Goal: Information Seeking & Learning: Compare options

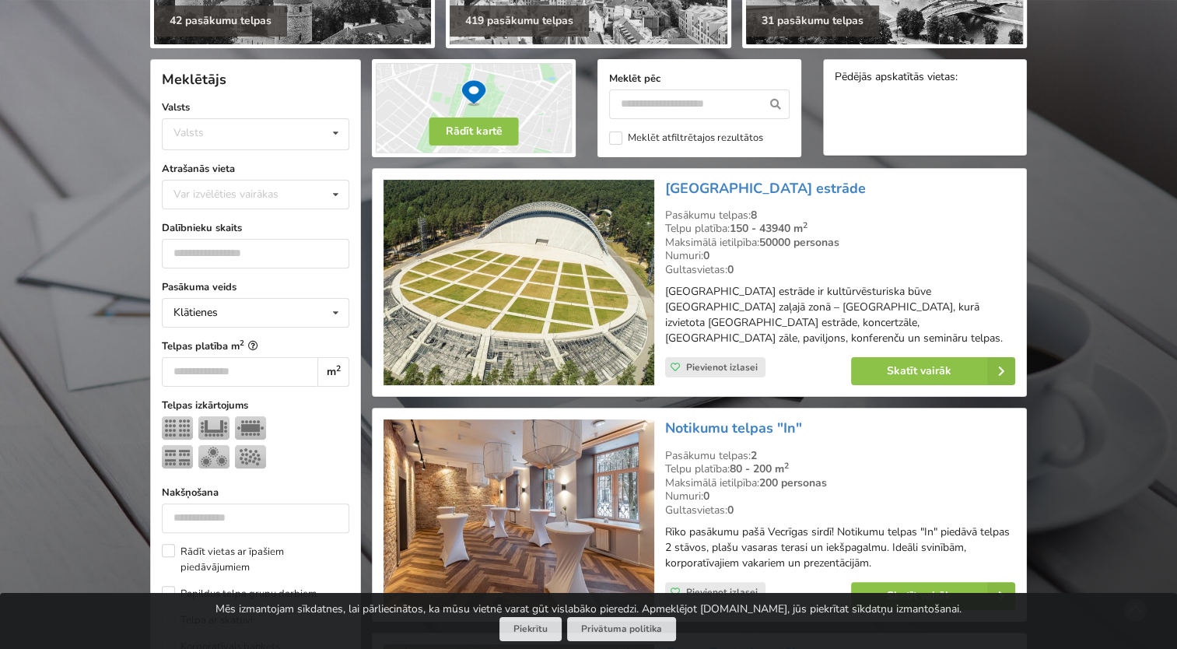
scroll to position [389, 0]
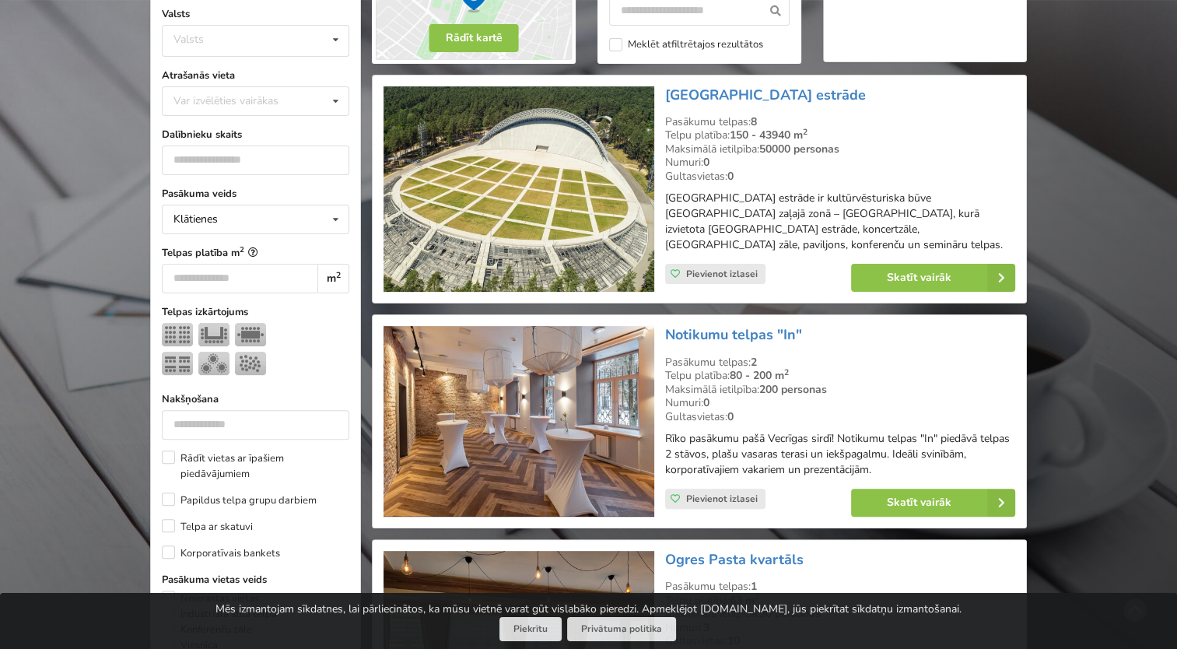
click at [586, 198] on img at bounding box center [519, 189] width 270 height 206
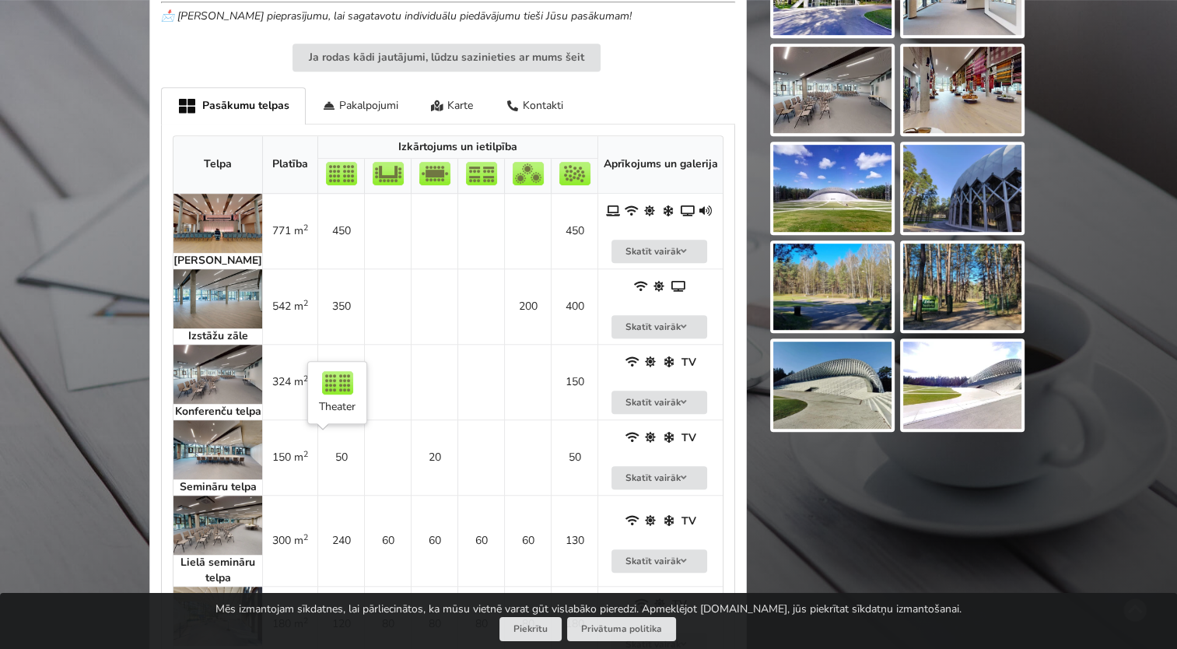
scroll to position [856, 0]
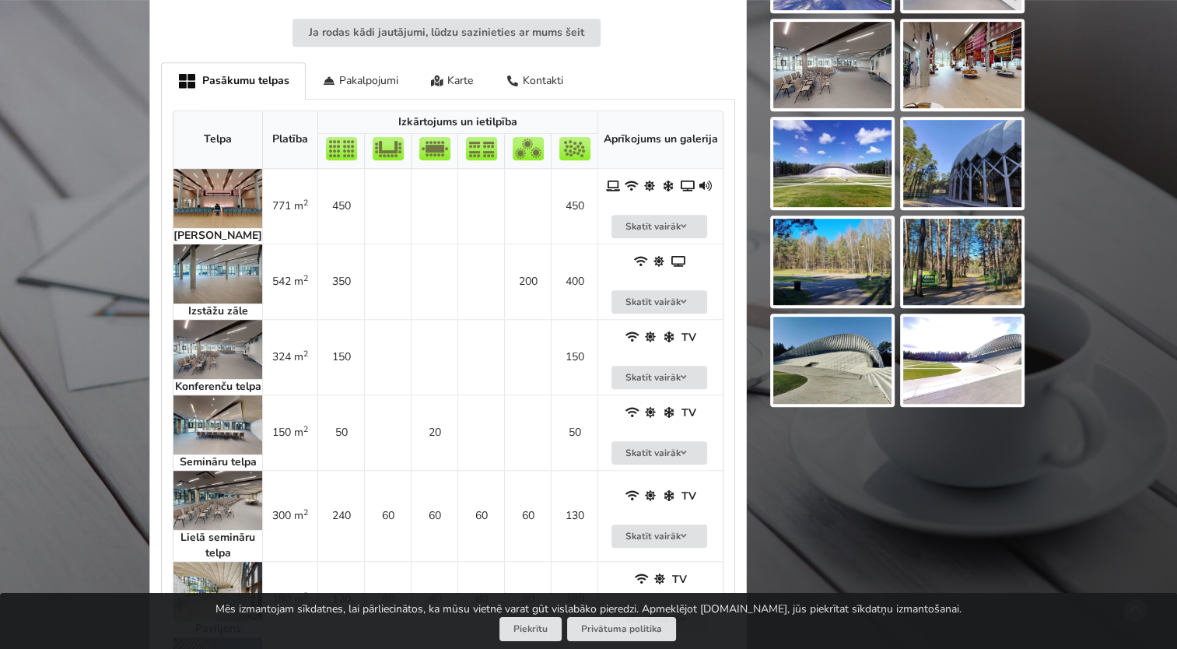
click at [213, 429] on img at bounding box center [218, 424] width 89 height 59
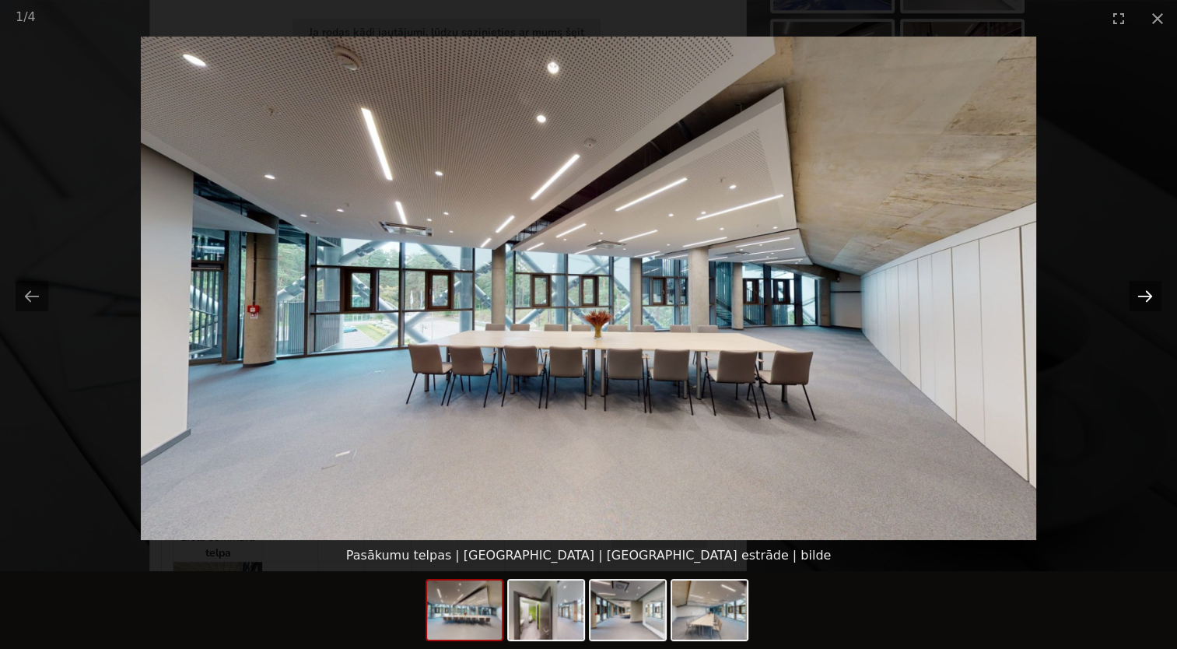
click at [1151, 299] on button "Next slide" at bounding box center [1145, 296] width 33 height 30
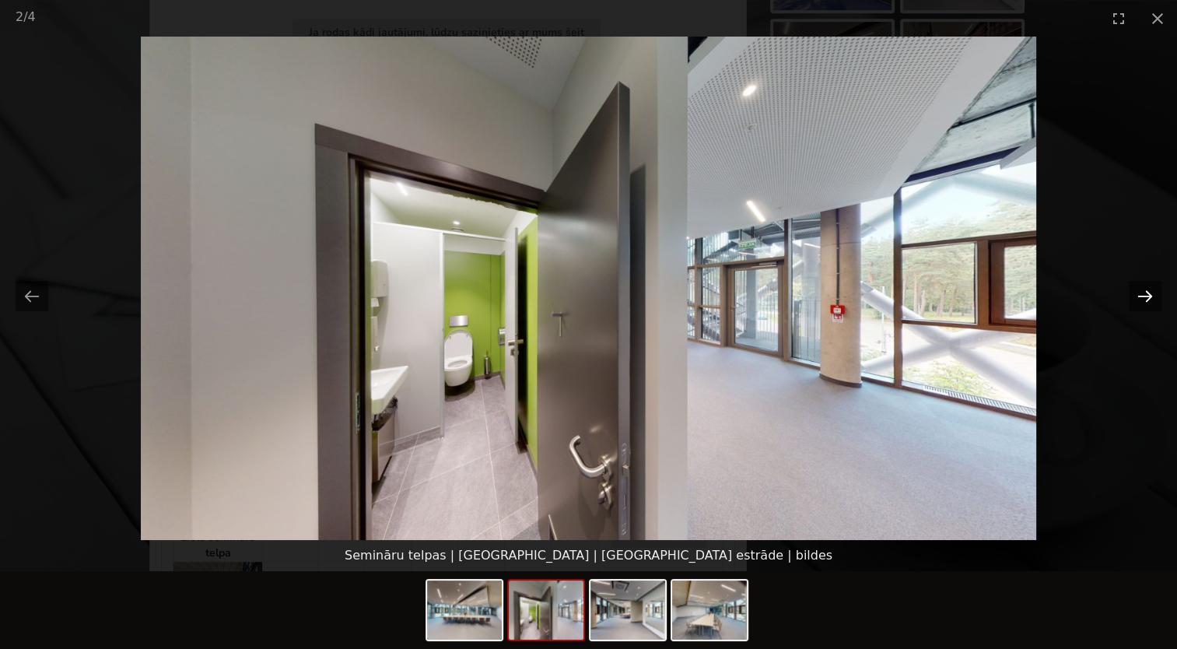
click at [1151, 299] on button "Next slide" at bounding box center [1145, 296] width 33 height 30
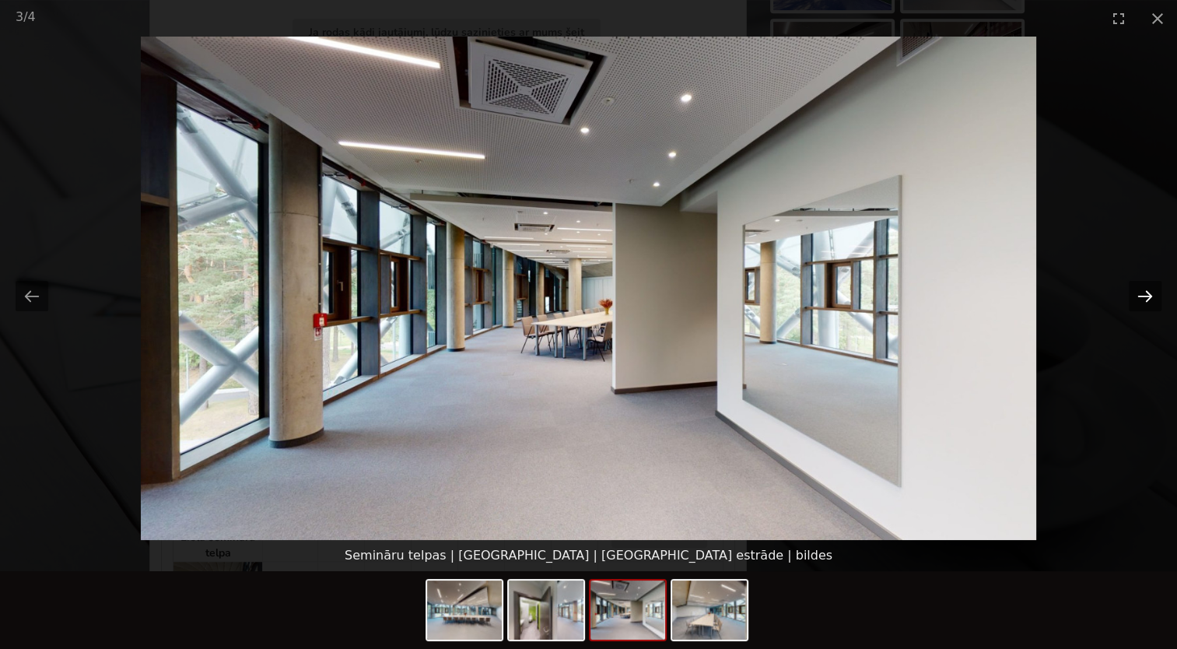
click at [1151, 299] on button "Next slide" at bounding box center [1145, 296] width 33 height 30
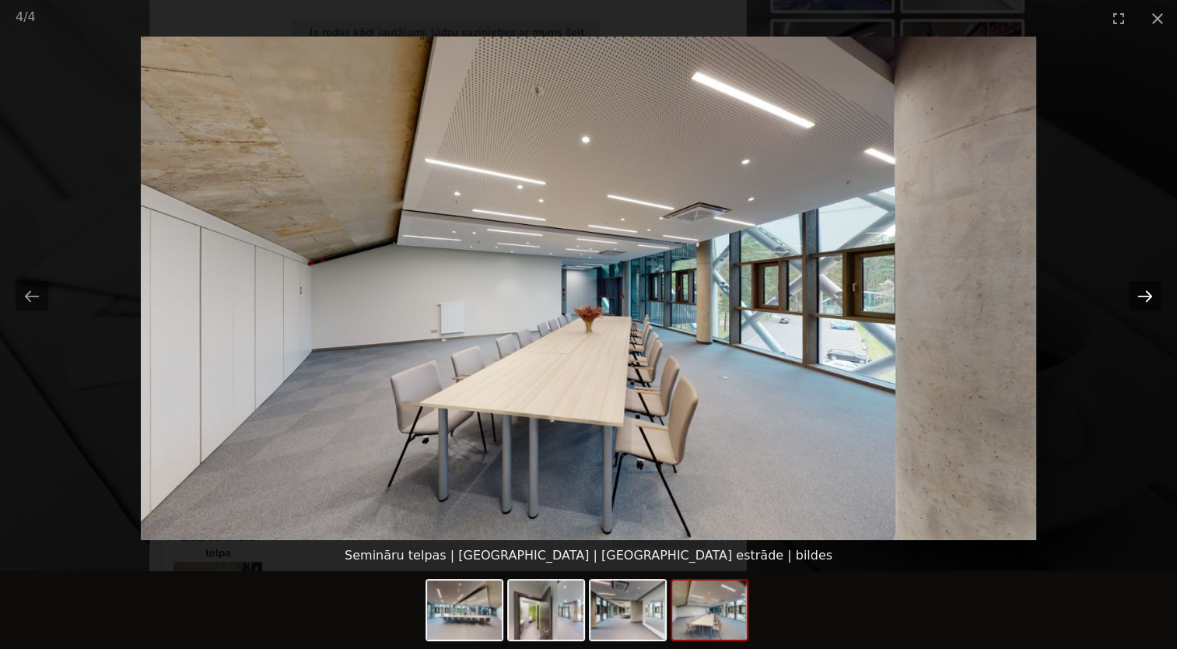
click at [1151, 299] on button "Next slide" at bounding box center [1145, 296] width 33 height 30
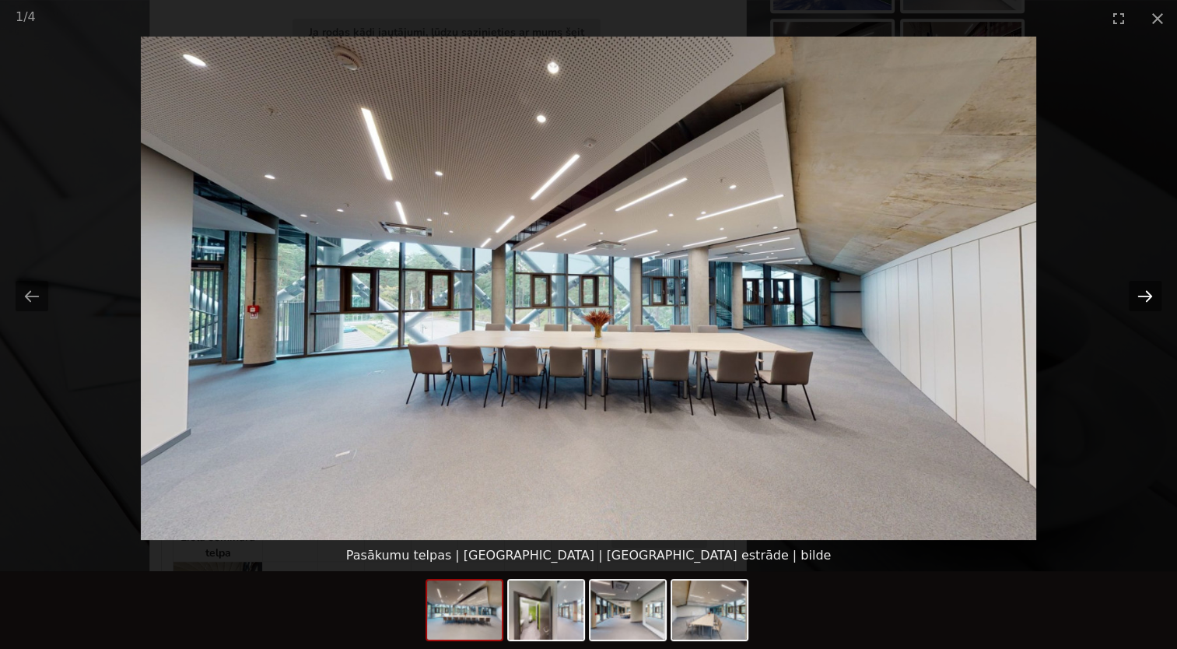
click at [1151, 299] on button "Next slide" at bounding box center [1145, 296] width 33 height 30
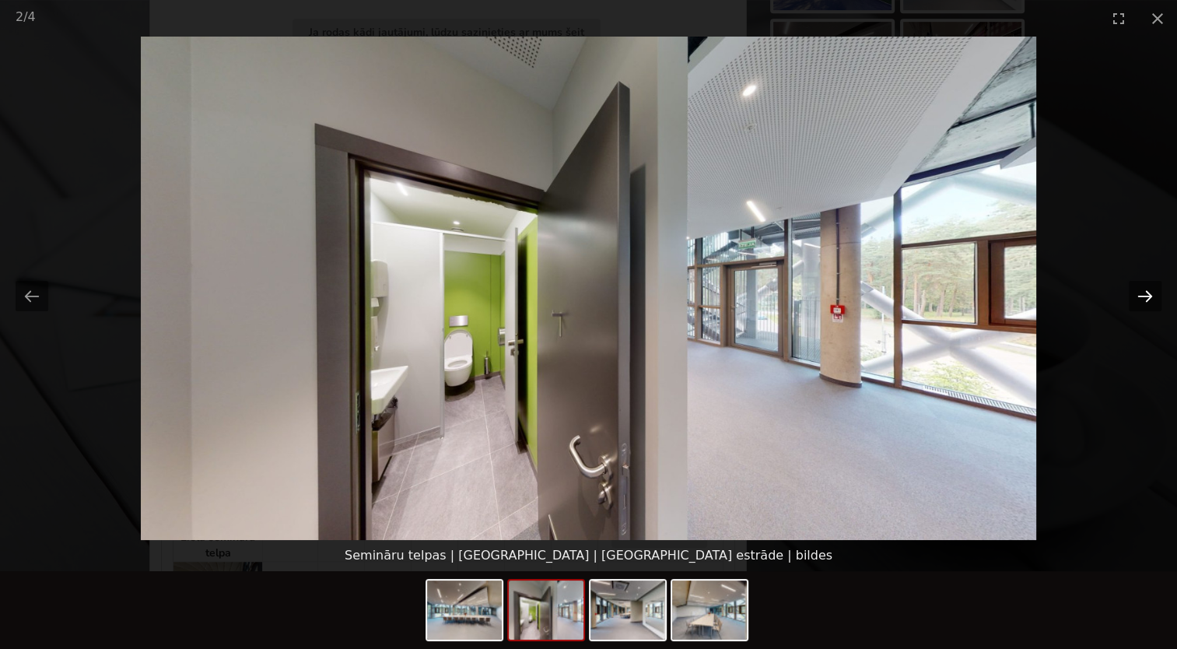
click at [1151, 299] on button "Next slide" at bounding box center [1145, 296] width 33 height 30
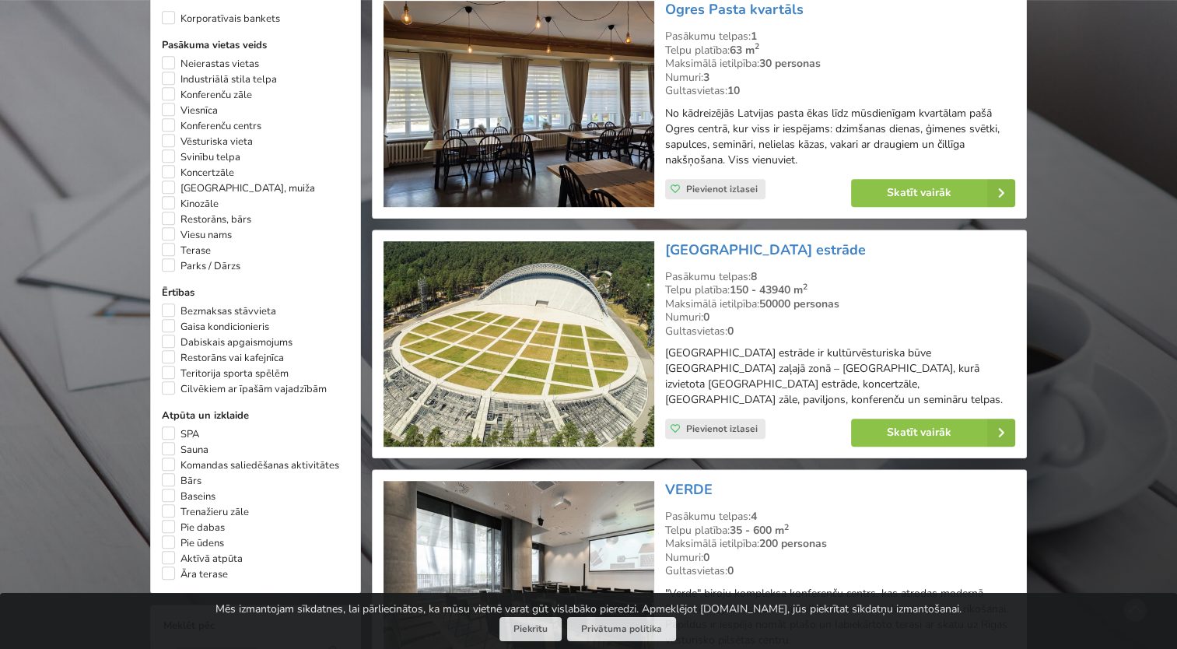
scroll to position [934, 0]
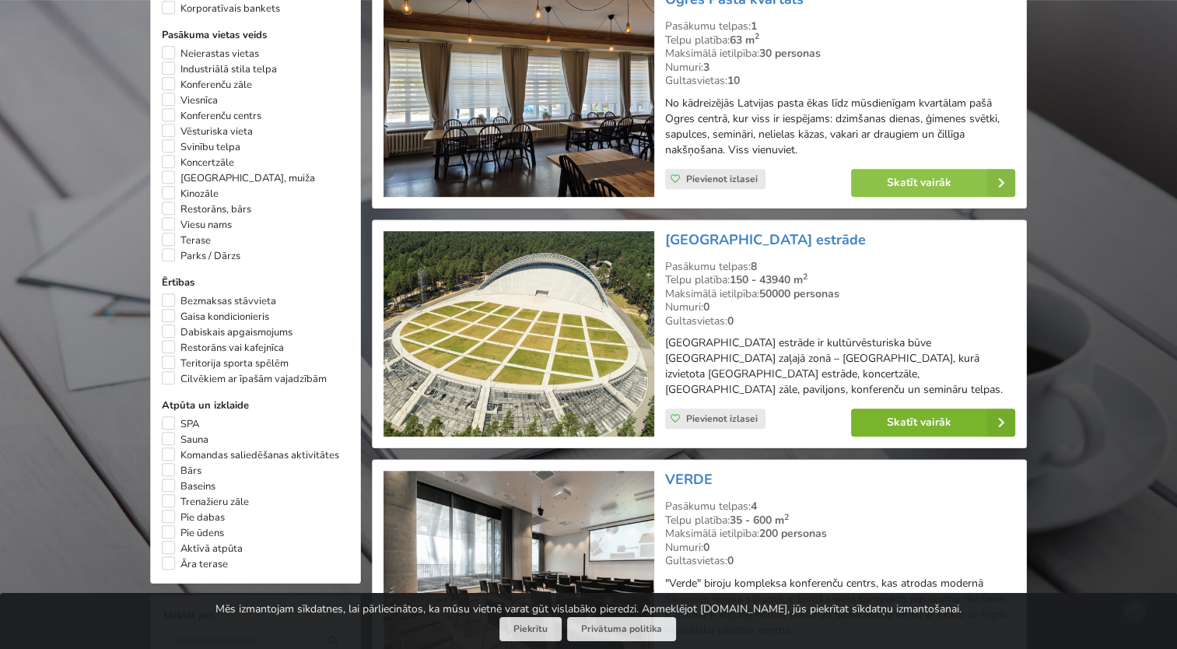
click at [927, 408] on link "Skatīt vairāk" at bounding box center [933, 422] width 164 height 28
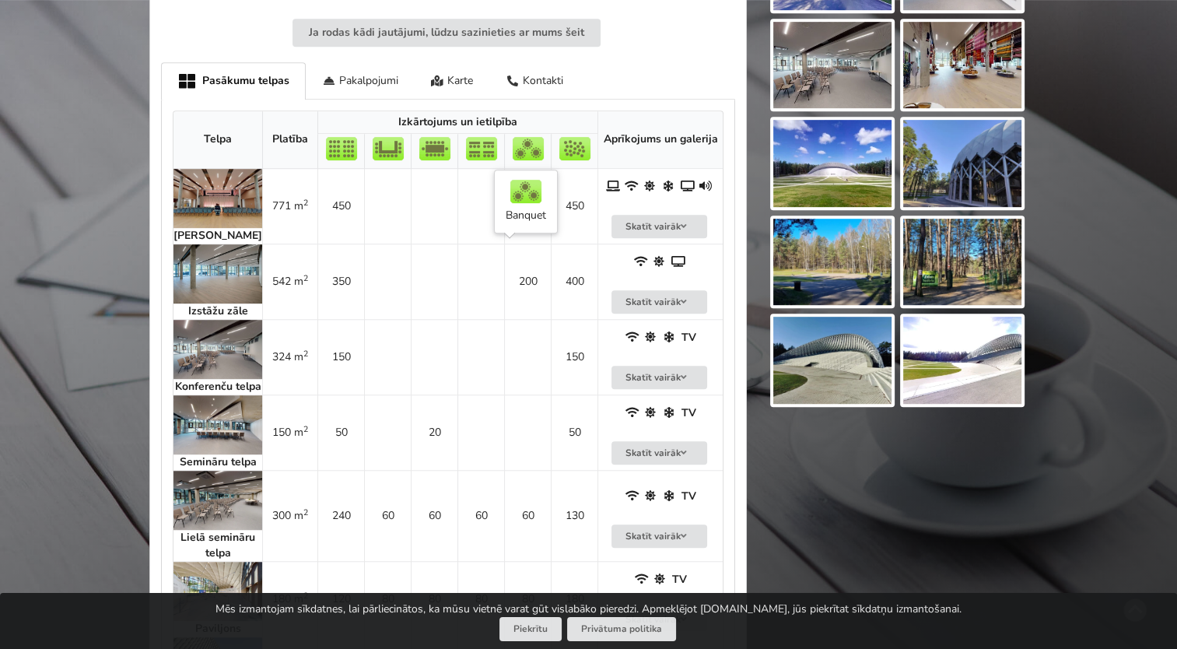
scroll to position [934, 0]
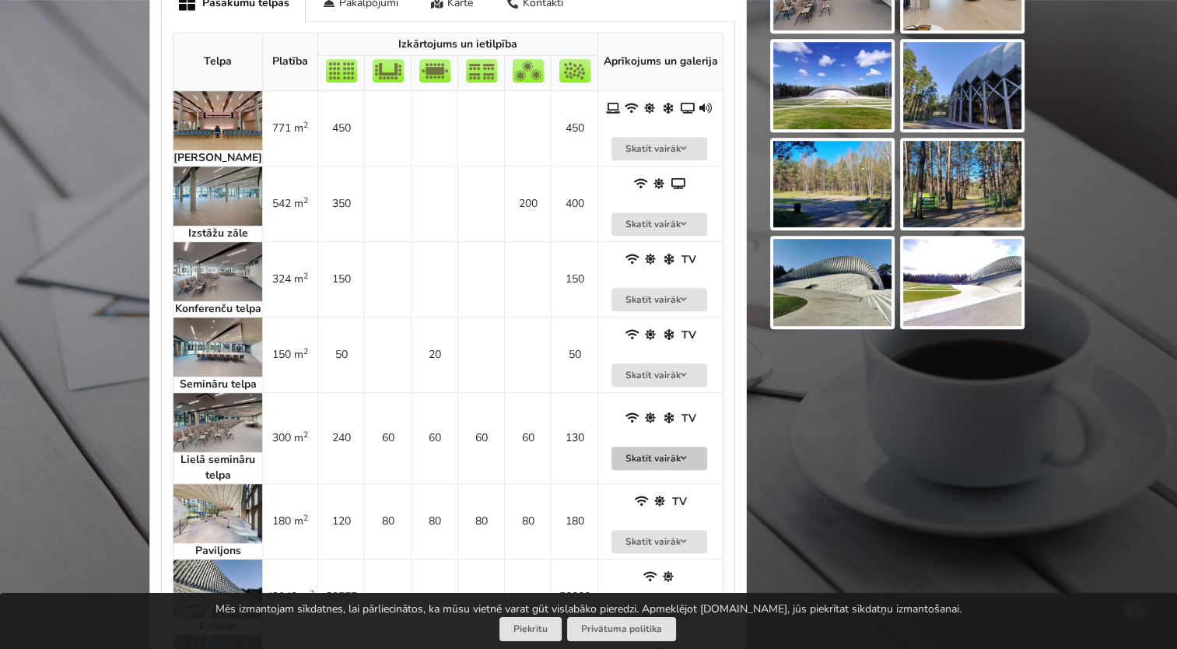
click at [658, 471] on button "Skatīt vairāk" at bounding box center [660, 459] width 96 height 24
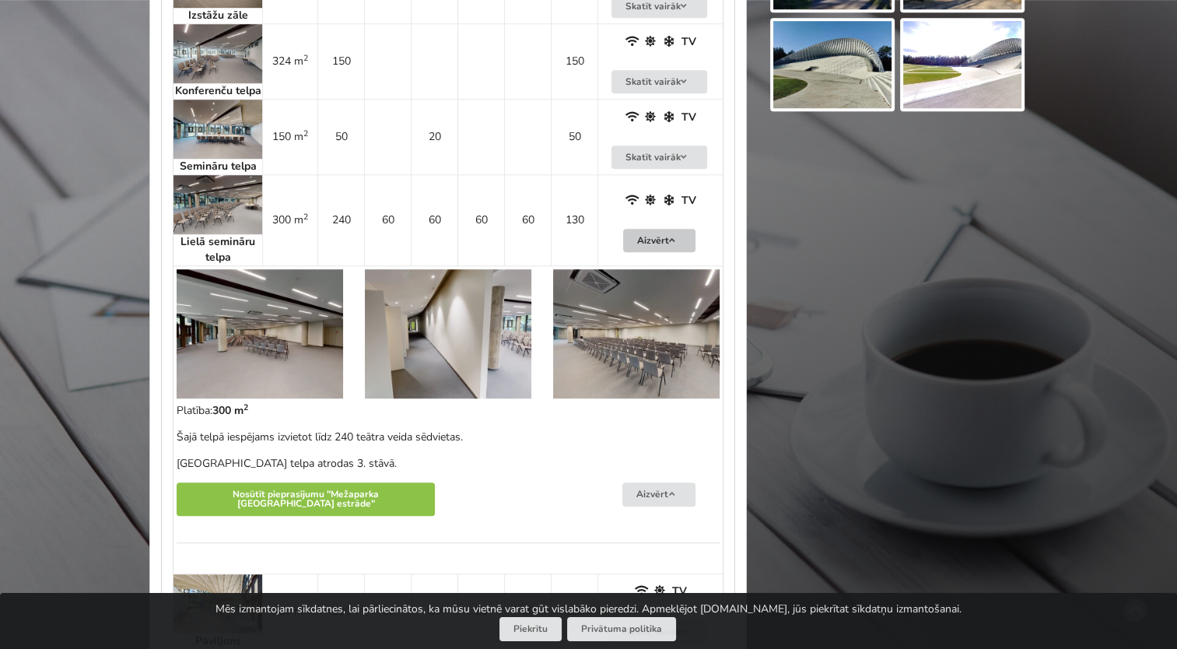
scroll to position [1167, 0]
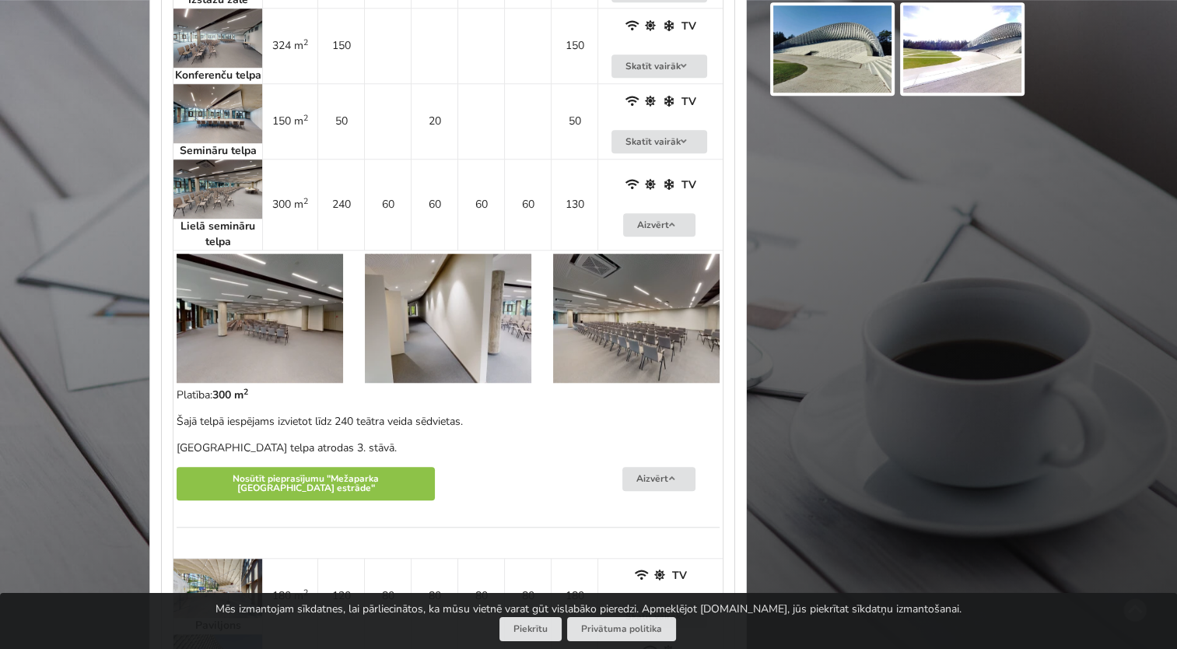
click at [264, 338] on img at bounding box center [260, 318] width 167 height 129
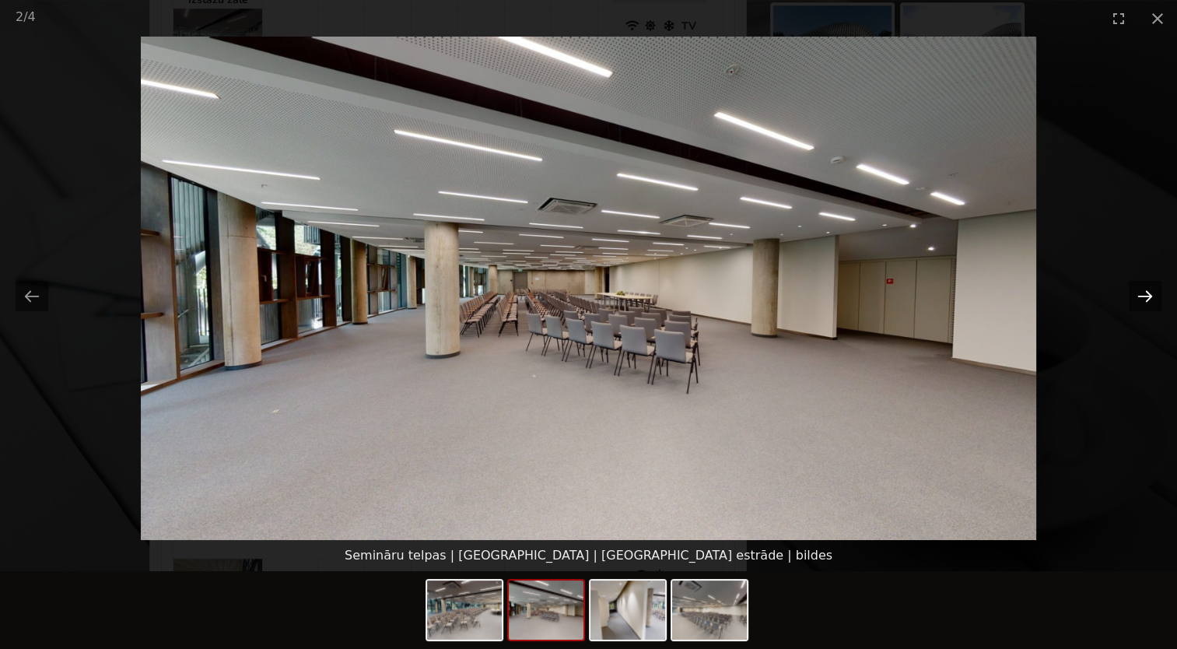
click at [1148, 287] on button "Next slide" at bounding box center [1145, 296] width 33 height 30
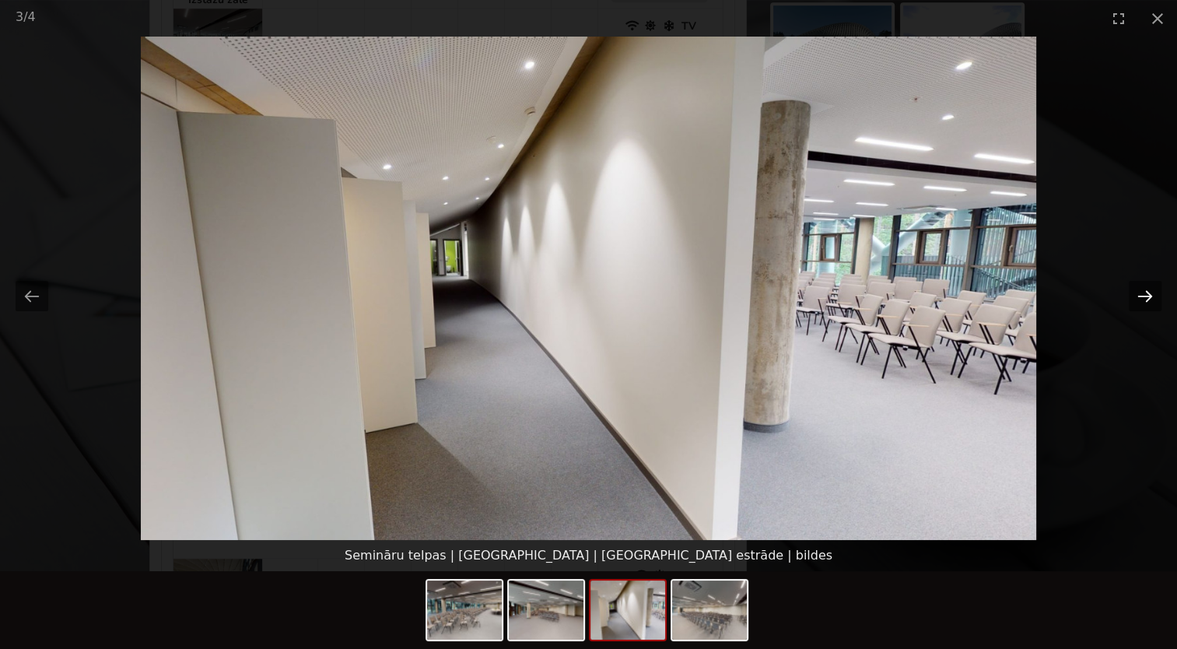
click at [1151, 296] on button "Next slide" at bounding box center [1145, 296] width 33 height 30
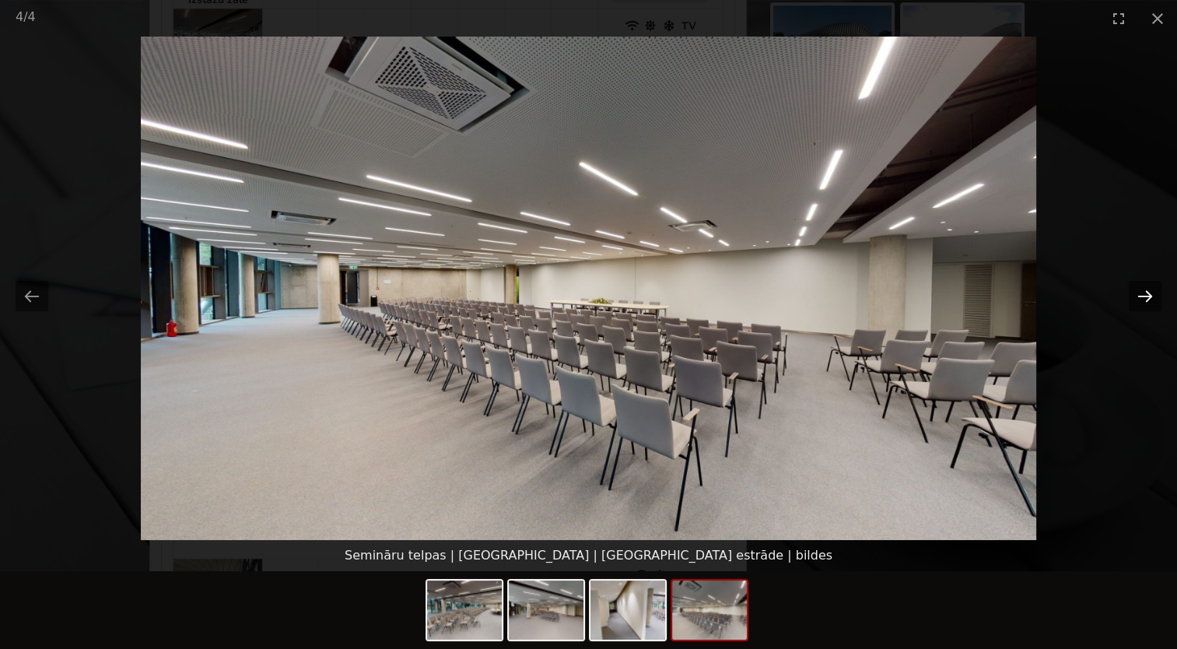
click at [1151, 296] on button "Next slide" at bounding box center [1145, 296] width 33 height 30
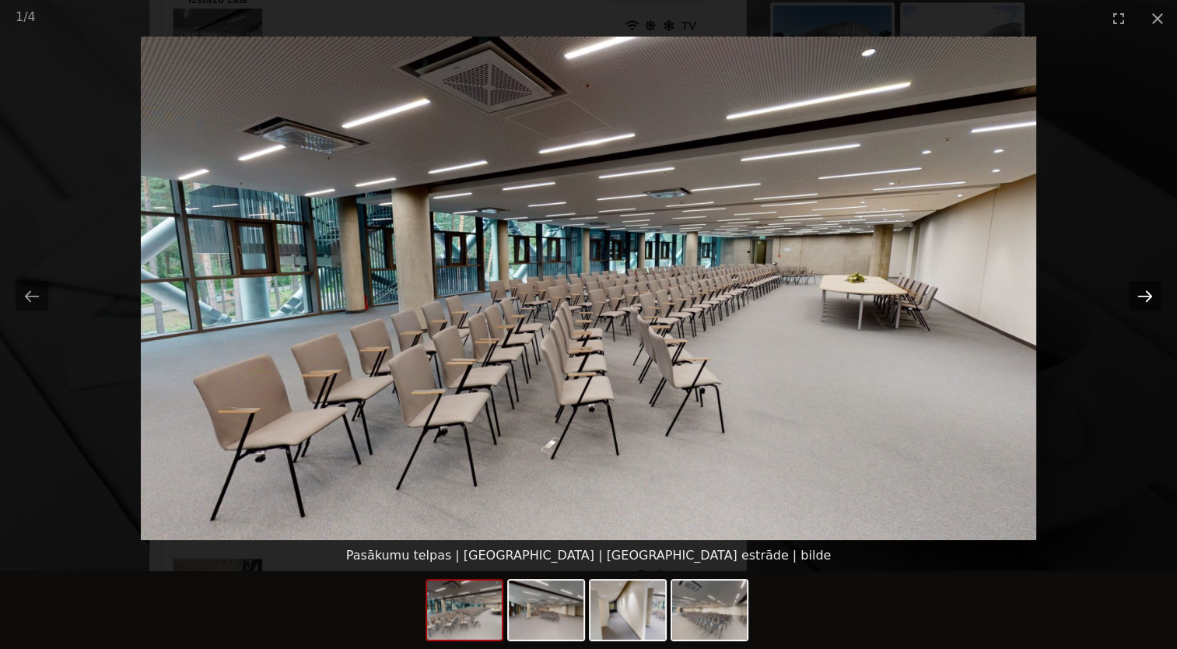
click at [1151, 296] on button "Next slide" at bounding box center [1145, 296] width 33 height 30
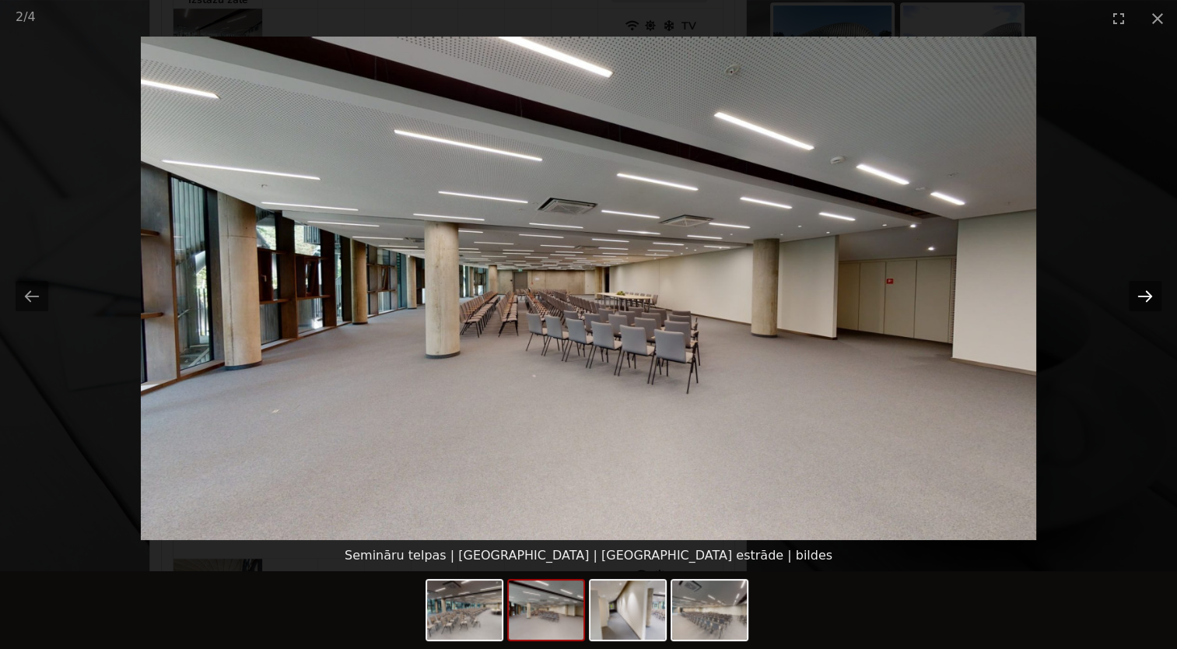
click at [1151, 296] on button "Next slide" at bounding box center [1145, 296] width 33 height 30
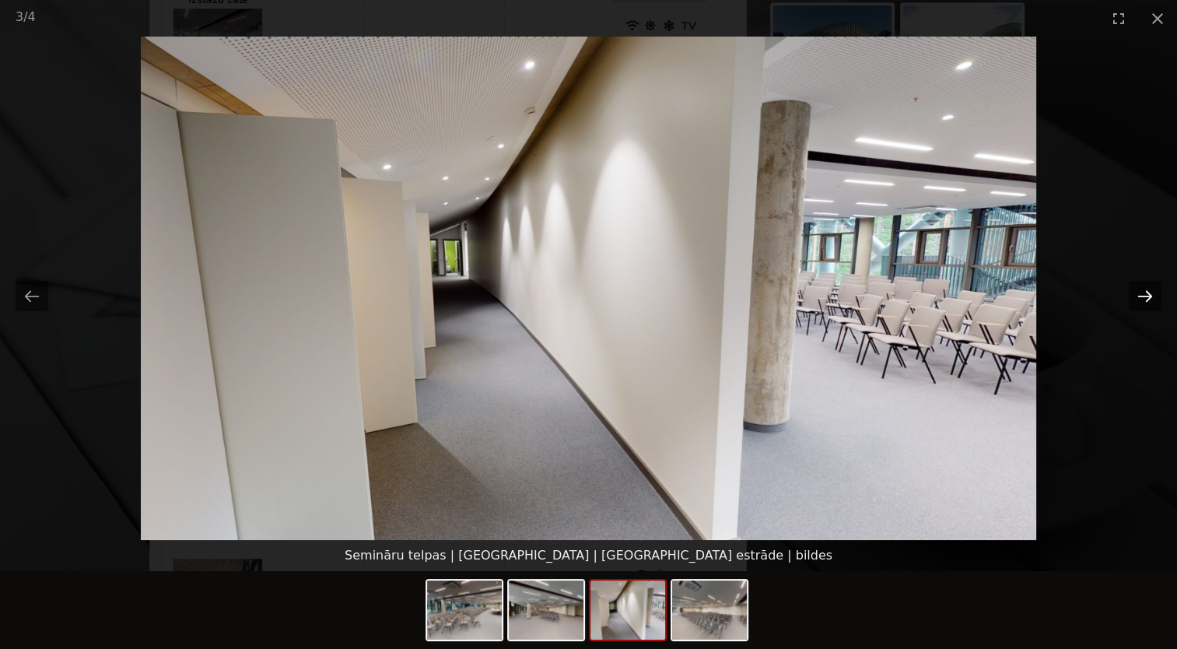
click at [1151, 296] on button "Next slide" at bounding box center [1145, 296] width 33 height 30
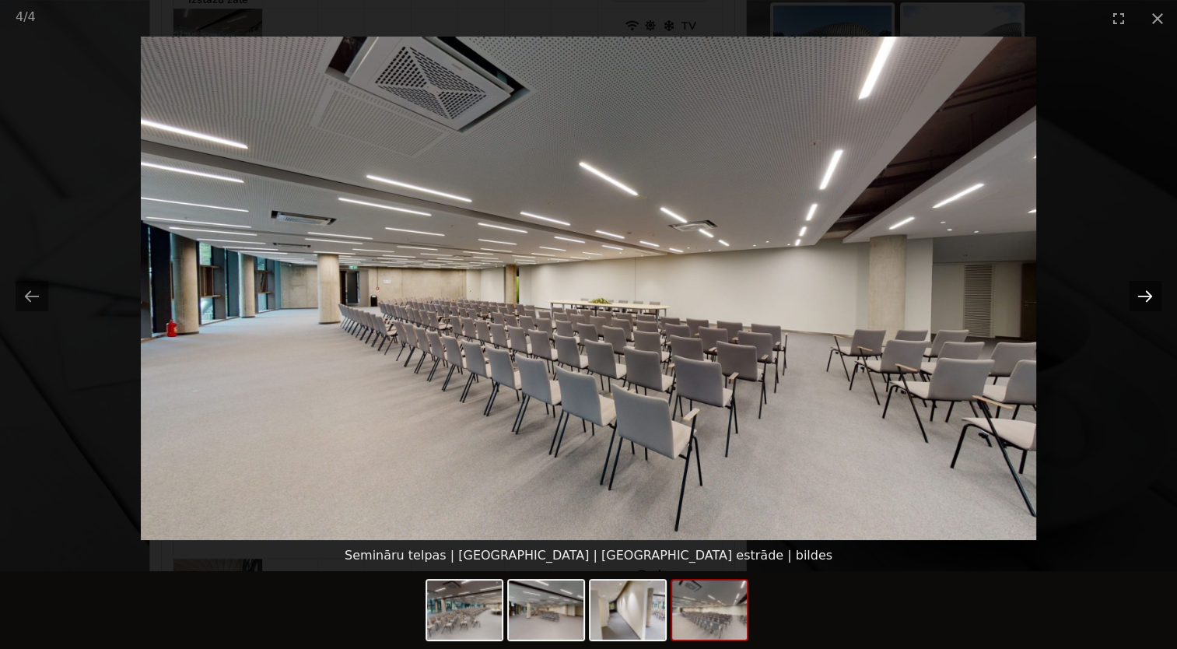
click at [1151, 296] on button "Next slide" at bounding box center [1145, 296] width 33 height 30
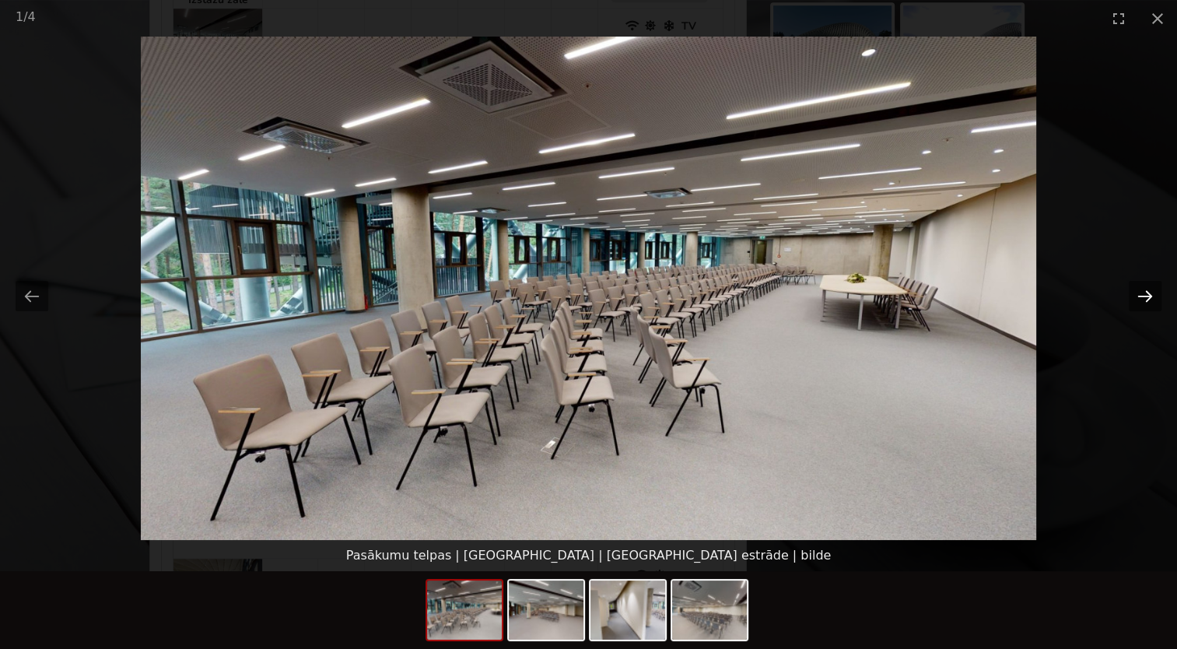
click at [1152, 296] on button "Next slide" at bounding box center [1145, 296] width 33 height 30
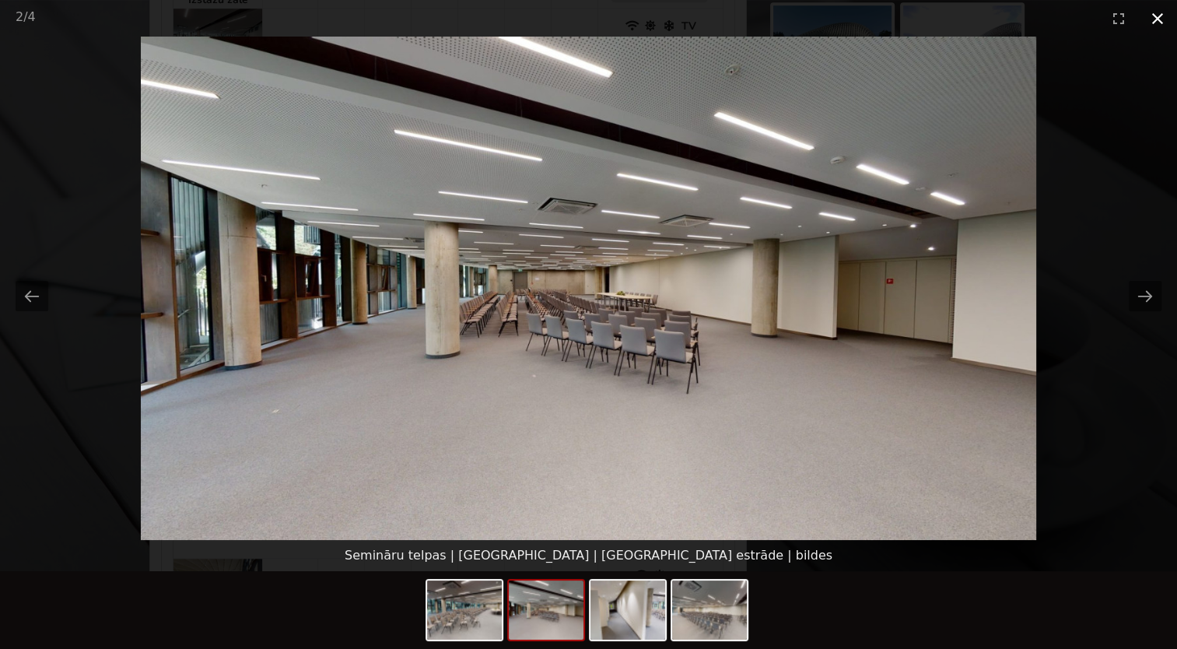
click at [1159, 20] on button "Close gallery" at bounding box center [1157, 18] width 39 height 37
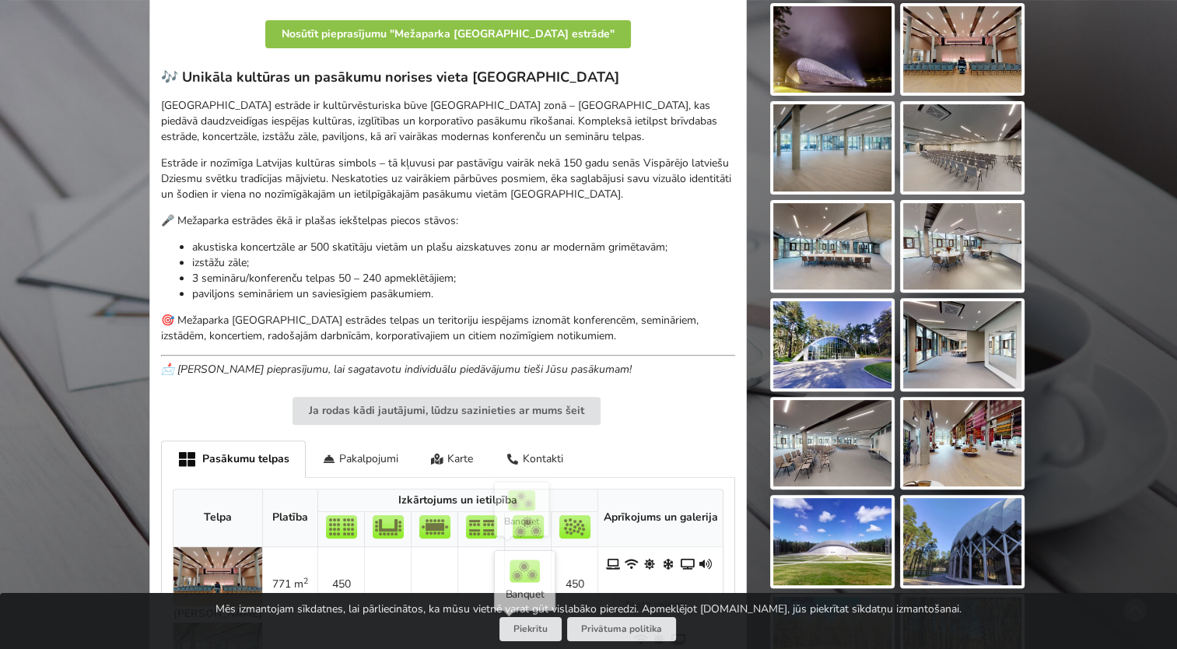
scroll to position [379, 0]
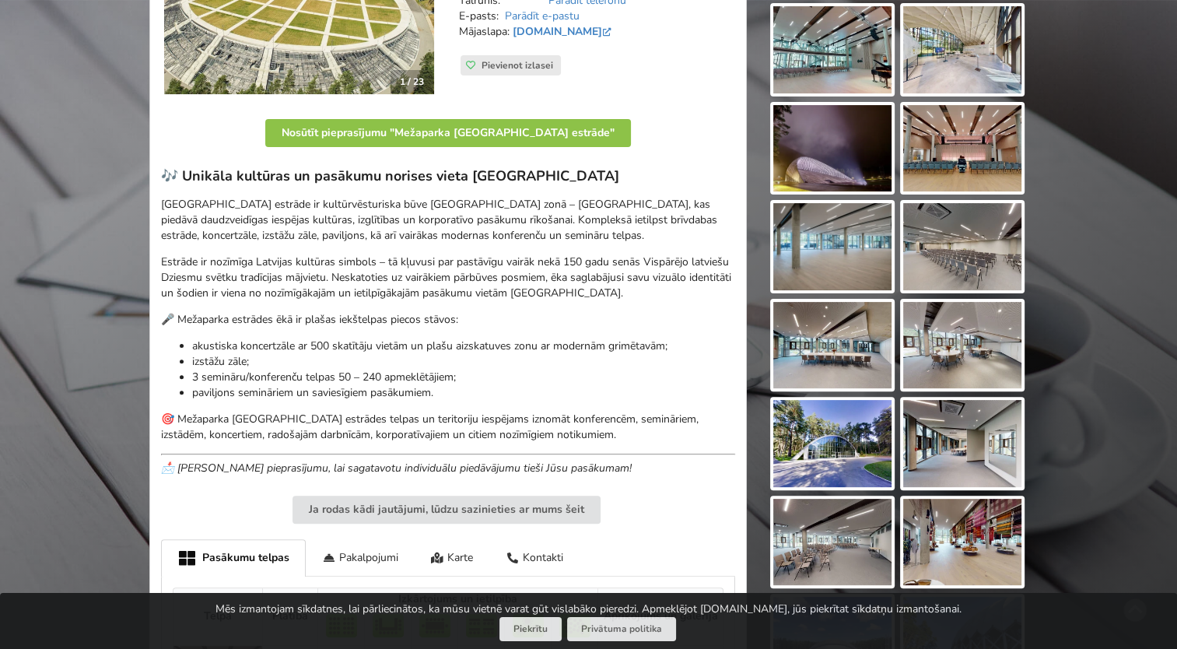
click at [843, 459] on img at bounding box center [832, 443] width 118 height 87
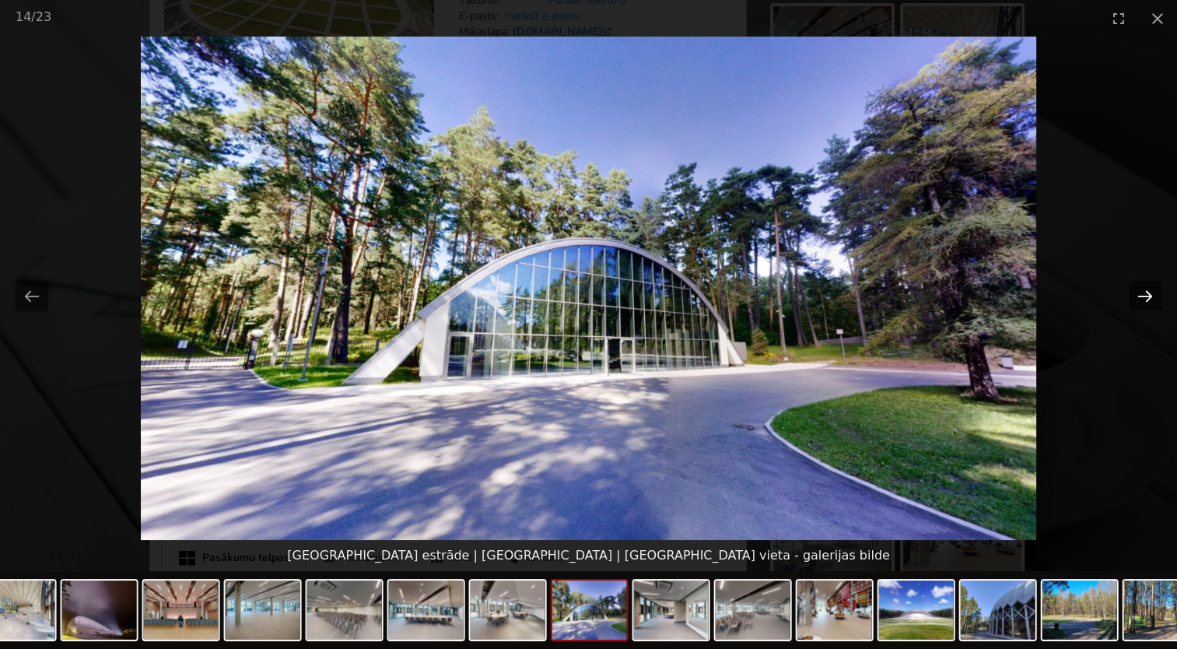
click at [1143, 294] on button "Next slide" at bounding box center [1145, 296] width 33 height 30
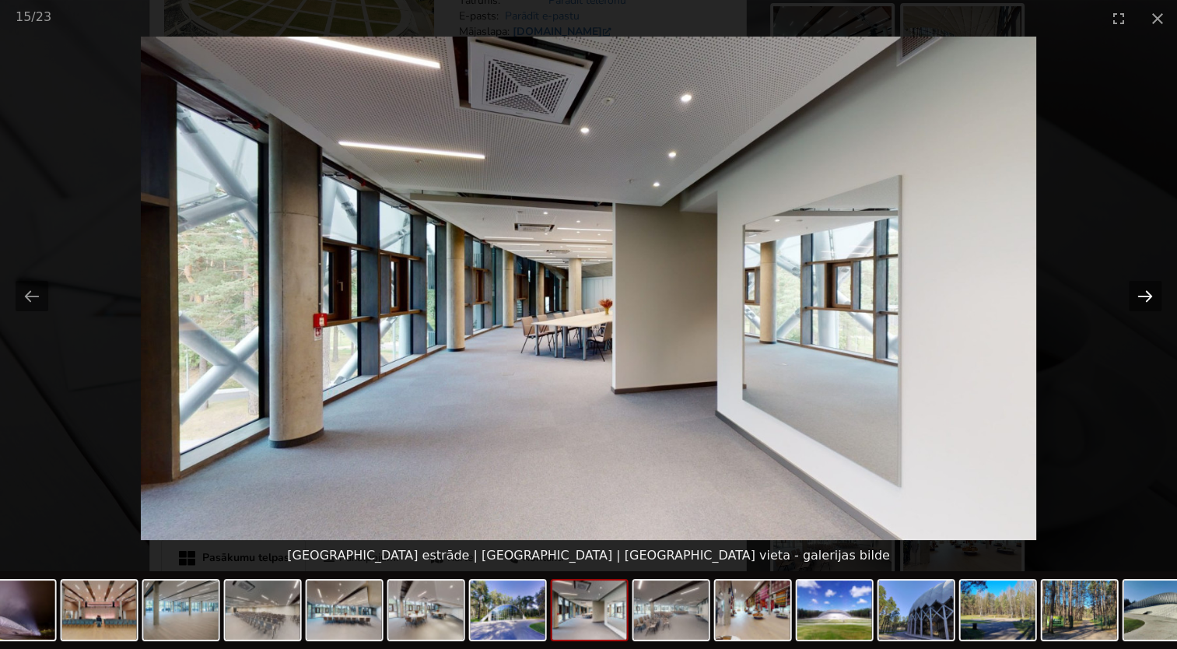
click at [1143, 294] on button "Next slide" at bounding box center [1145, 296] width 33 height 30
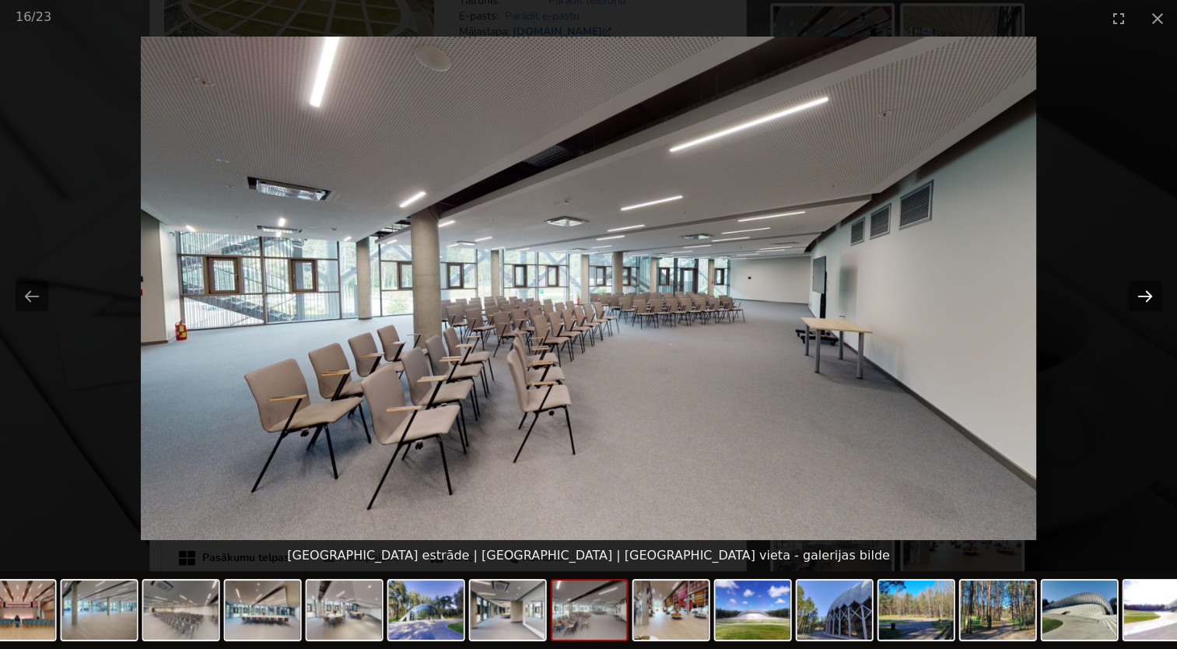
click at [1143, 294] on button "Next slide" at bounding box center [1145, 296] width 33 height 30
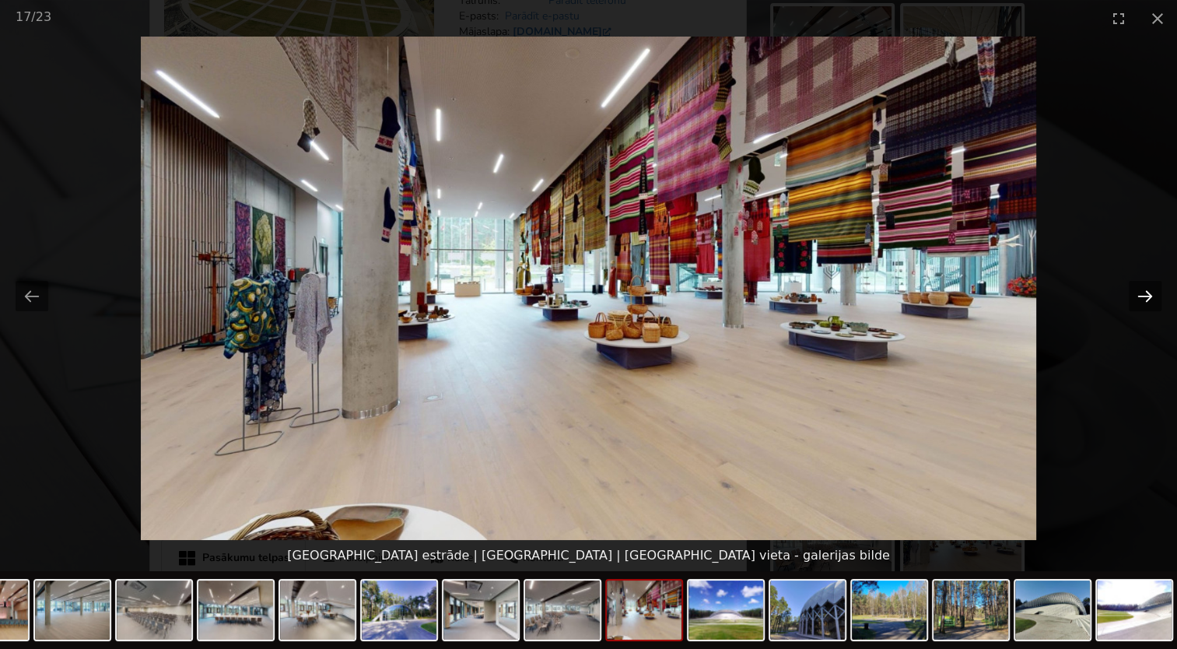
click at [1143, 294] on button "Next slide" at bounding box center [1145, 296] width 33 height 30
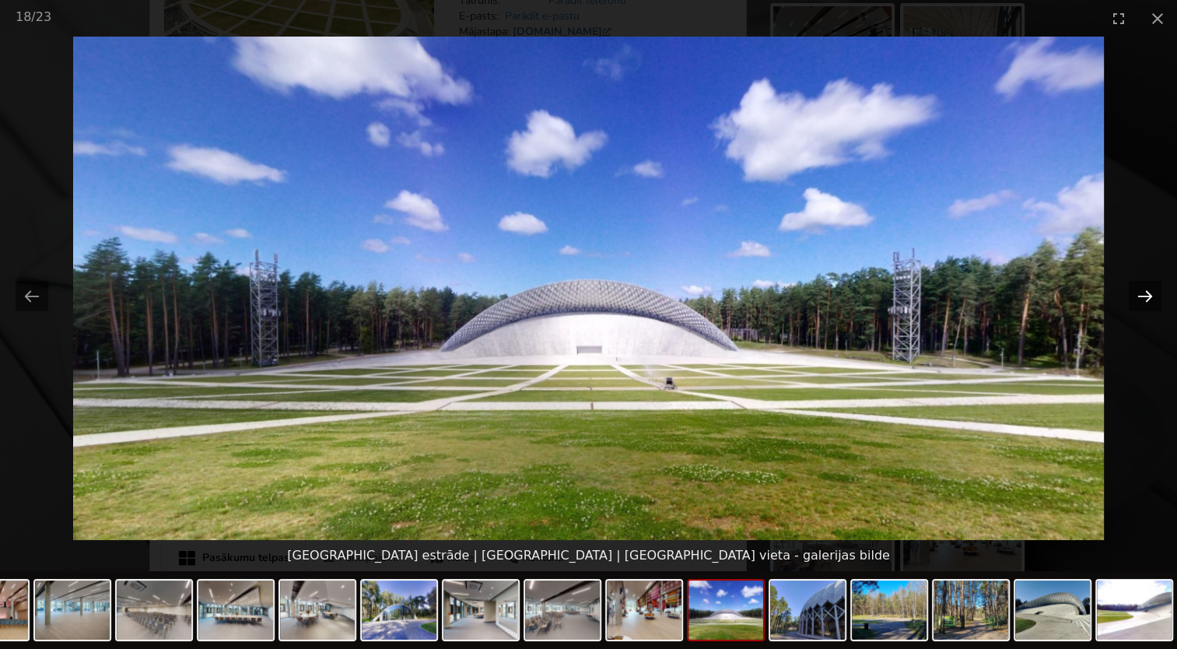
click at [1143, 294] on button "Next slide" at bounding box center [1145, 296] width 33 height 30
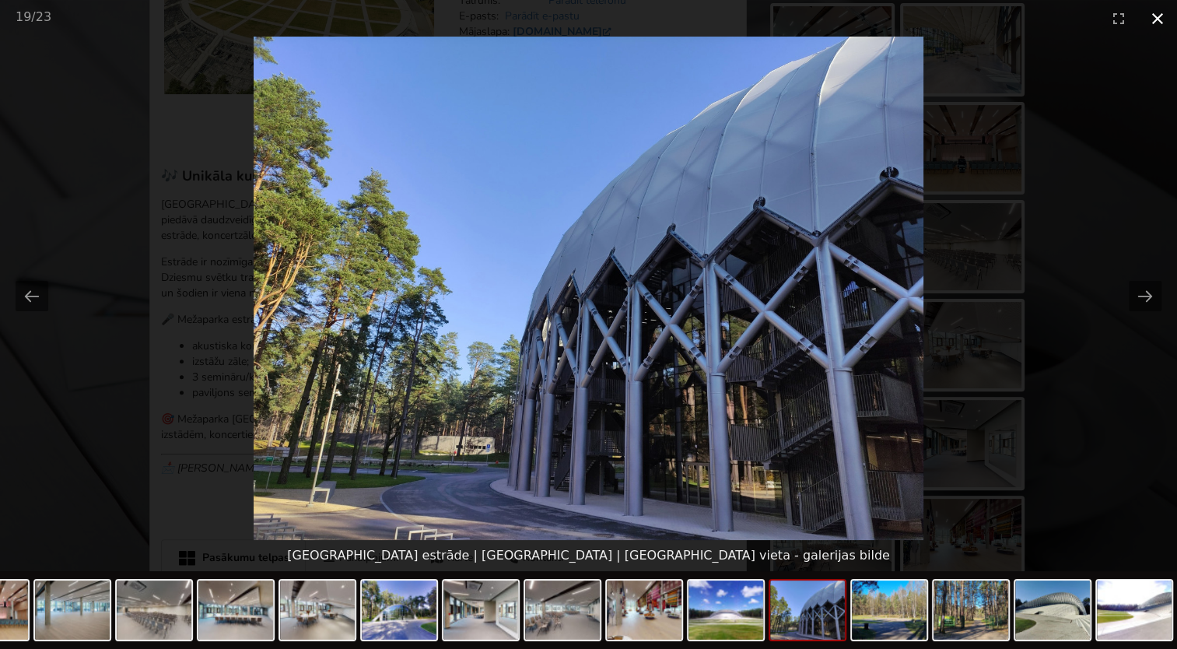
click at [1159, 11] on button "Close gallery" at bounding box center [1157, 18] width 39 height 37
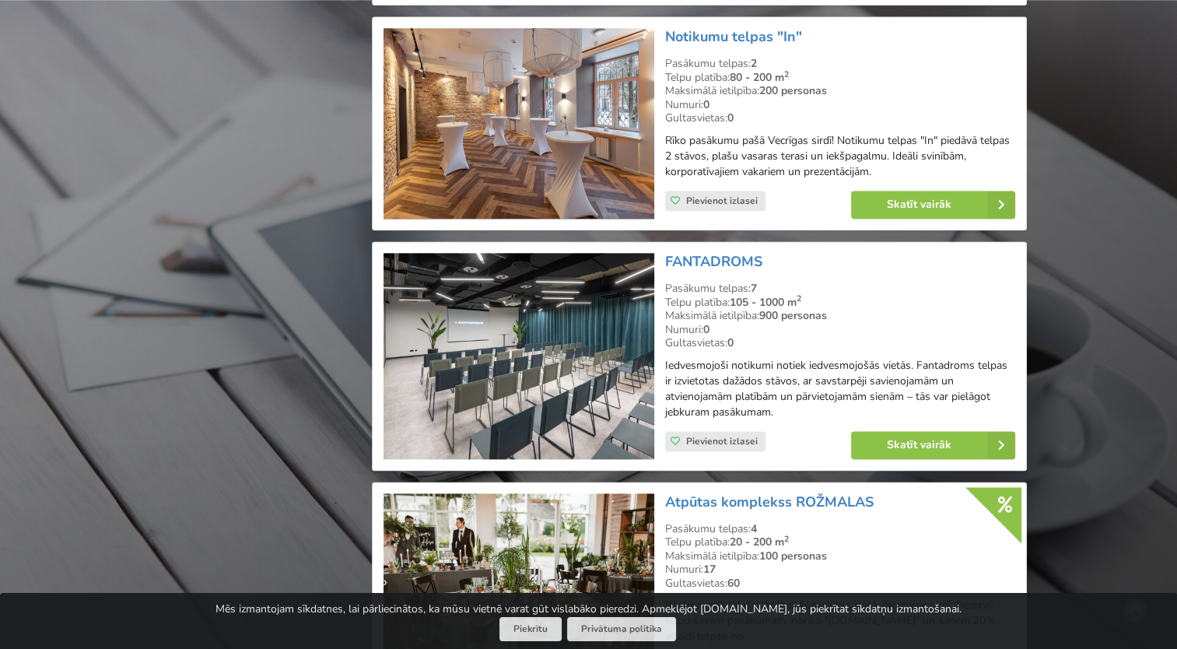
scroll to position [2023, 0]
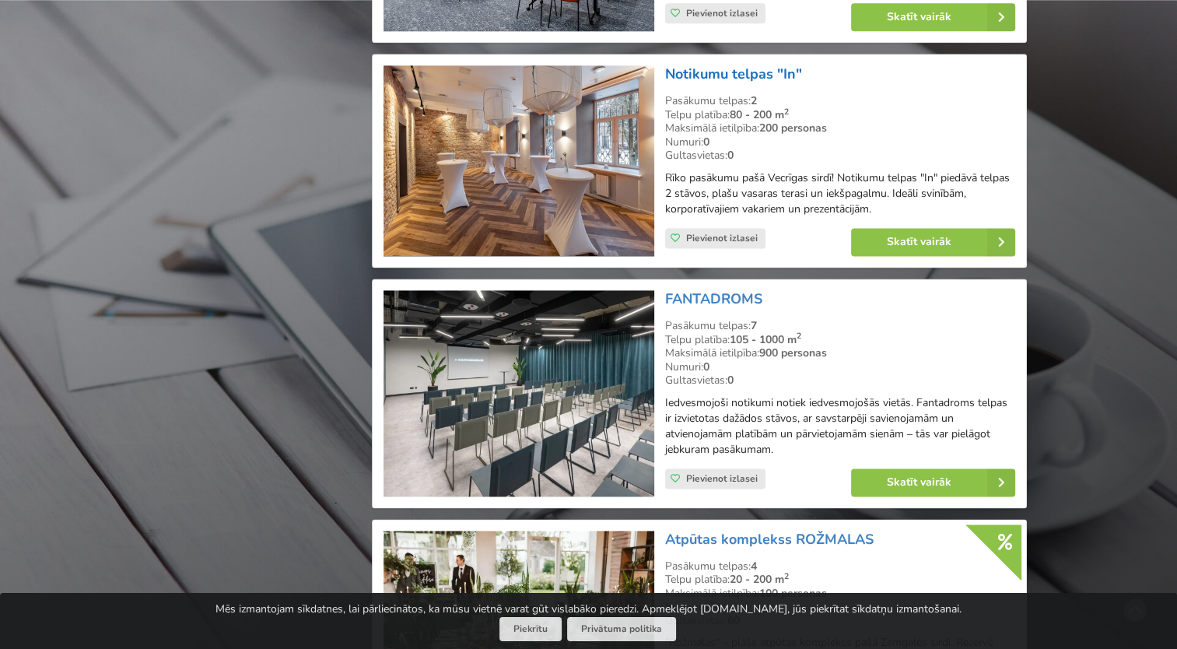
click at [727, 67] on link "Notikumu telpas "In"" at bounding box center [733, 74] width 137 height 19
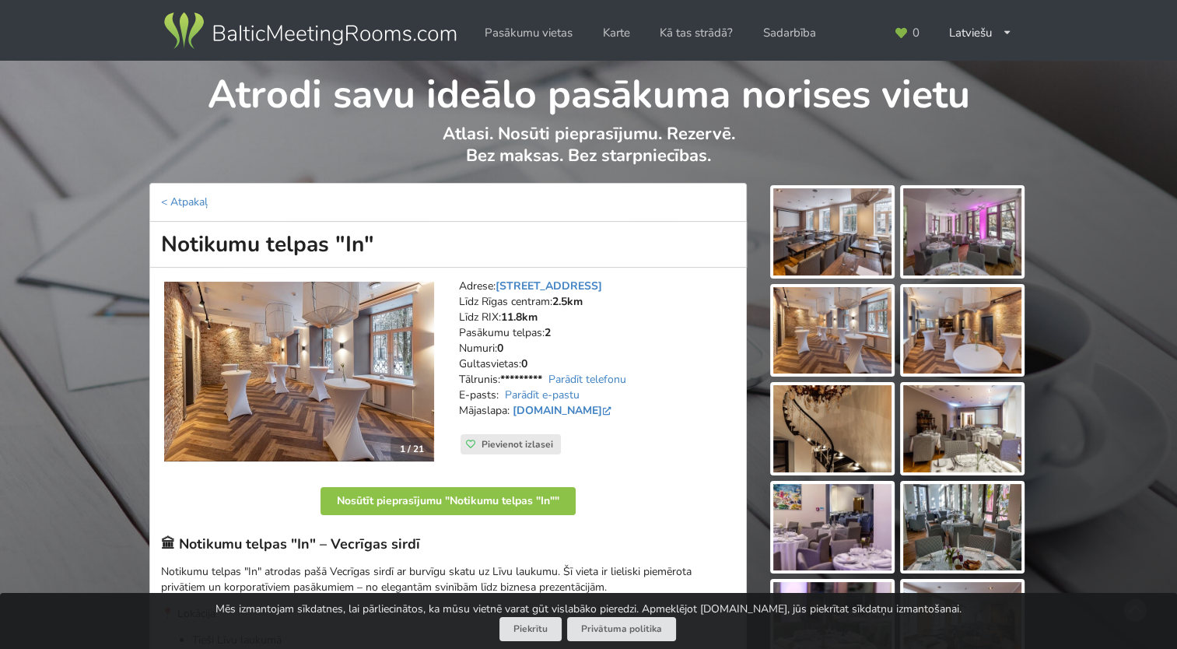
click at [847, 216] on img at bounding box center [832, 231] width 118 height 87
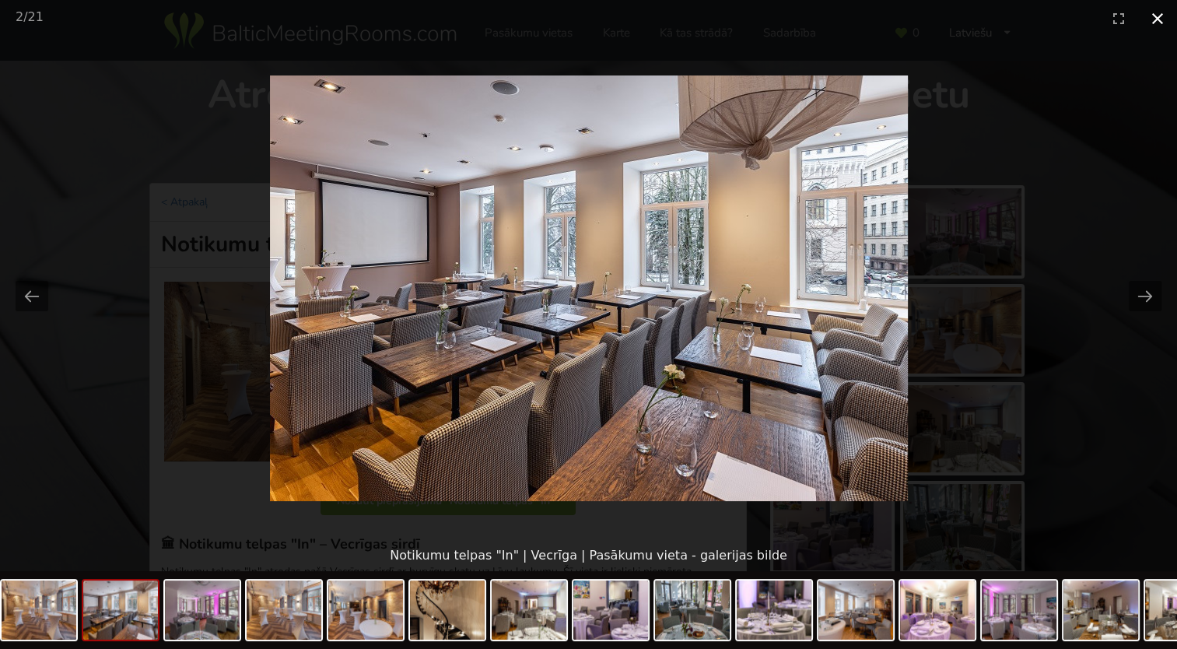
click at [1162, 21] on button "Close gallery" at bounding box center [1157, 18] width 39 height 37
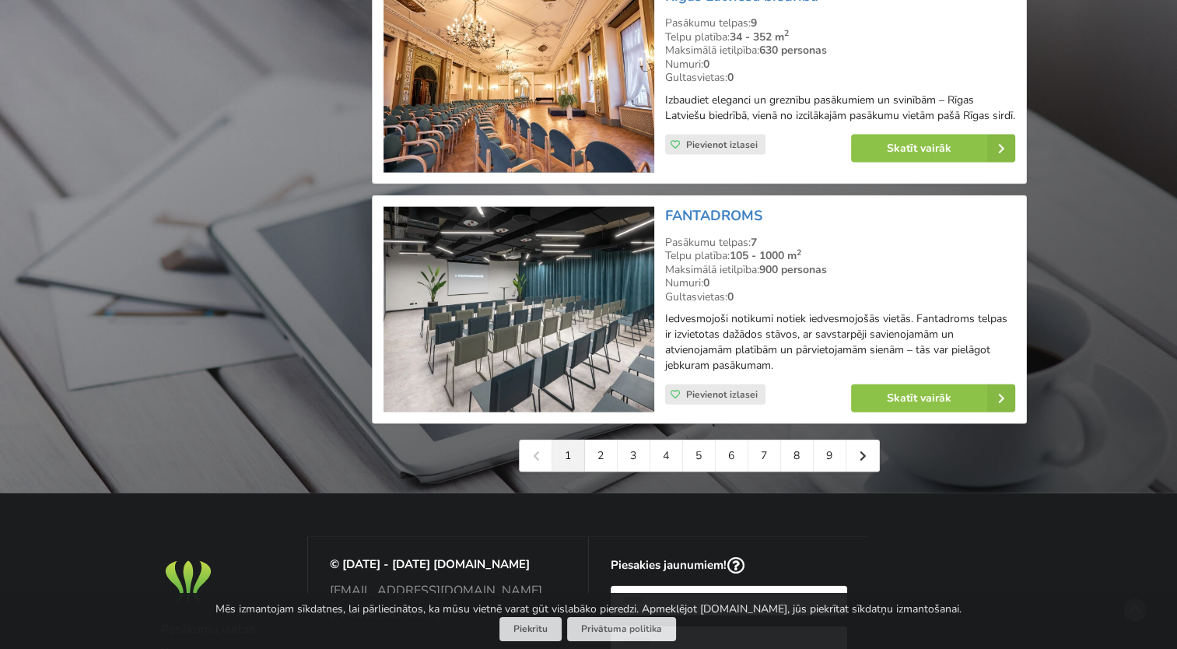
scroll to position [3501, 0]
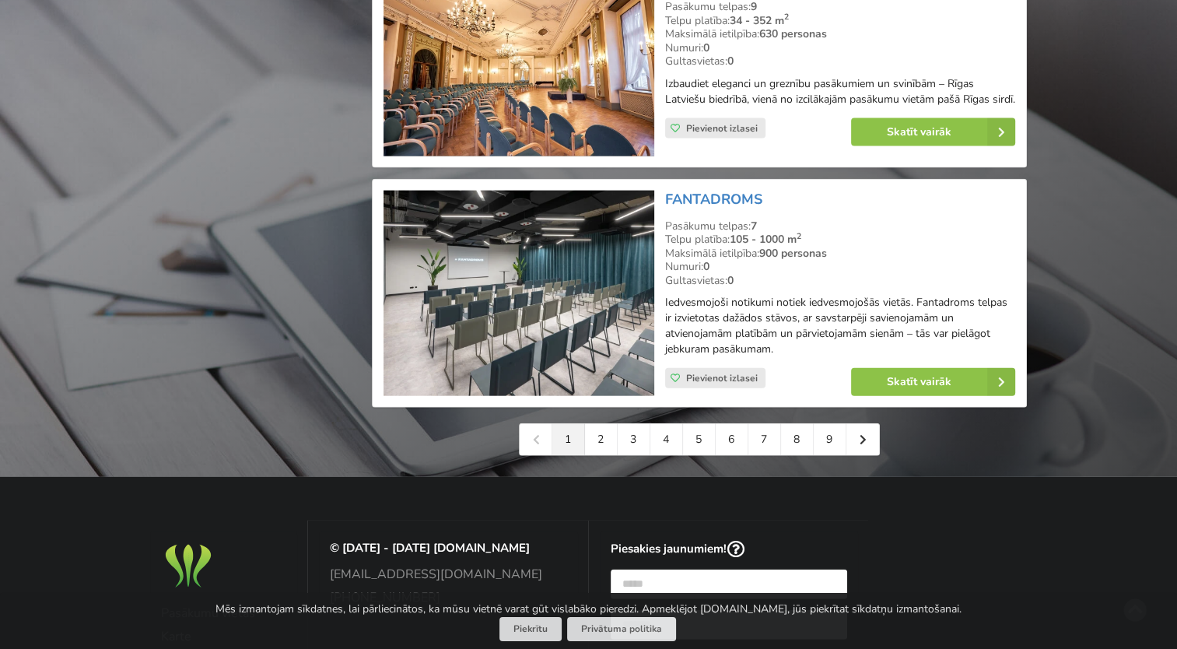
click at [510, 321] on img at bounding box center [519, 294] width 270 height 206
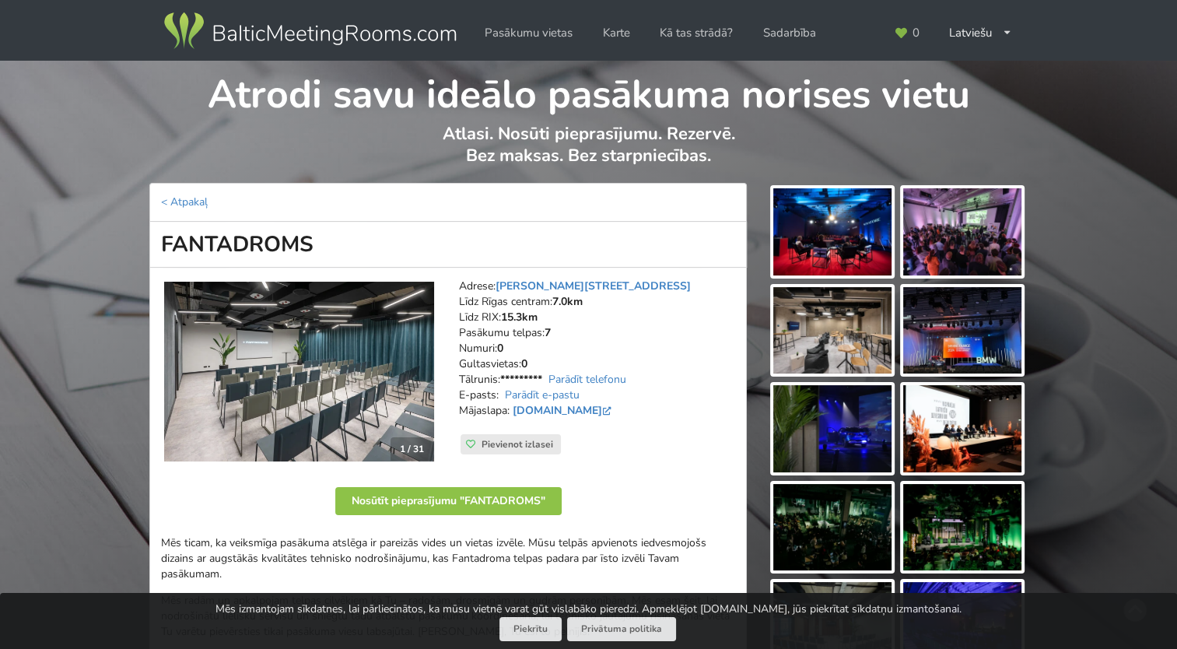
click at [856, 320] on img at bounding box center [832, 330] width 118 height 87
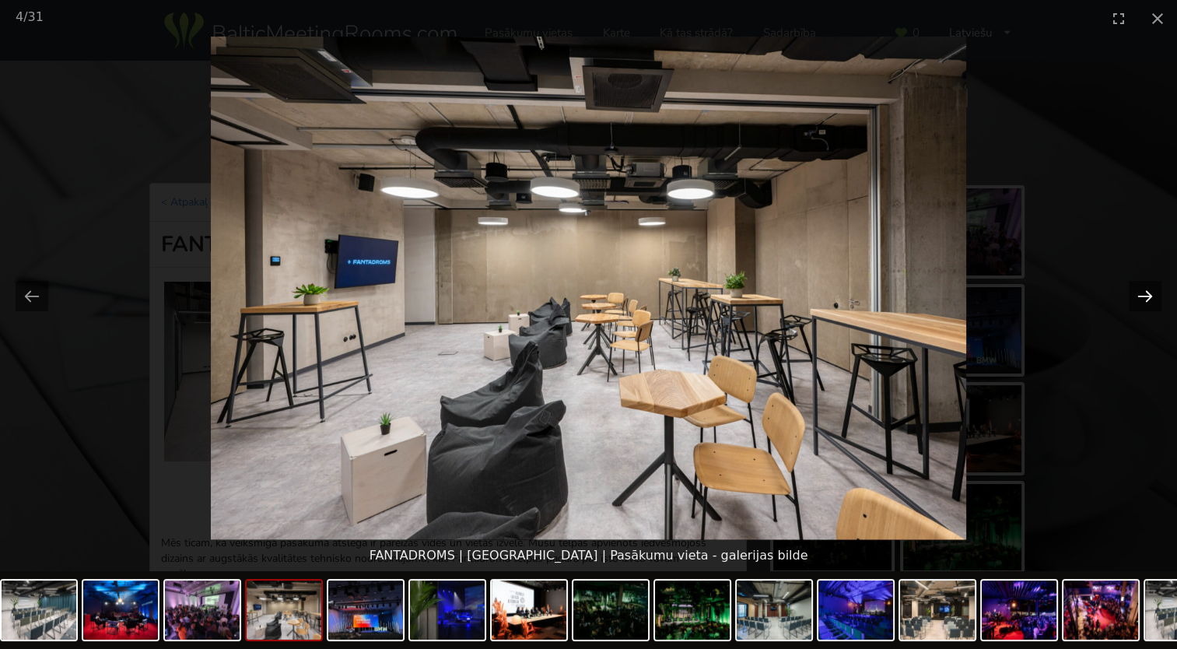
click at [1151, 293] on button "Next slide" at bounding box center [1145, 296] width 33 height 30
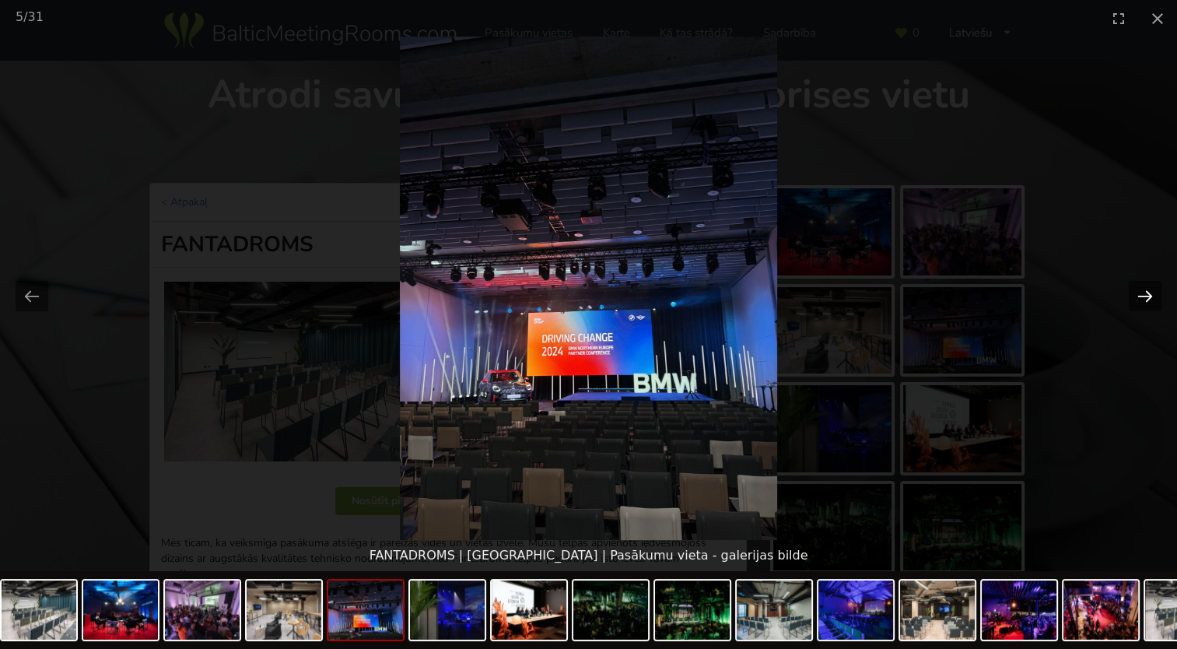
click at [1151, 293] on button "Next slide" at bounding box center [1145, 296] width 33 height 30
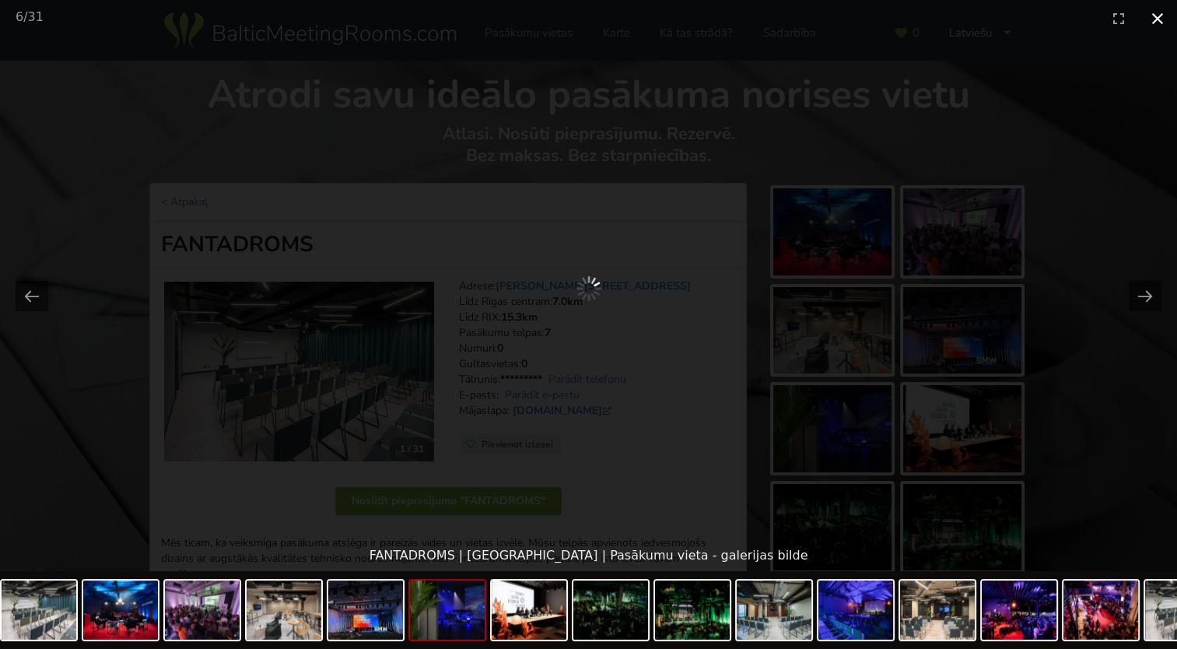
click at [1159, 19] on button "Close gallery" at bounding box center [1157, 18] width 39 height 37
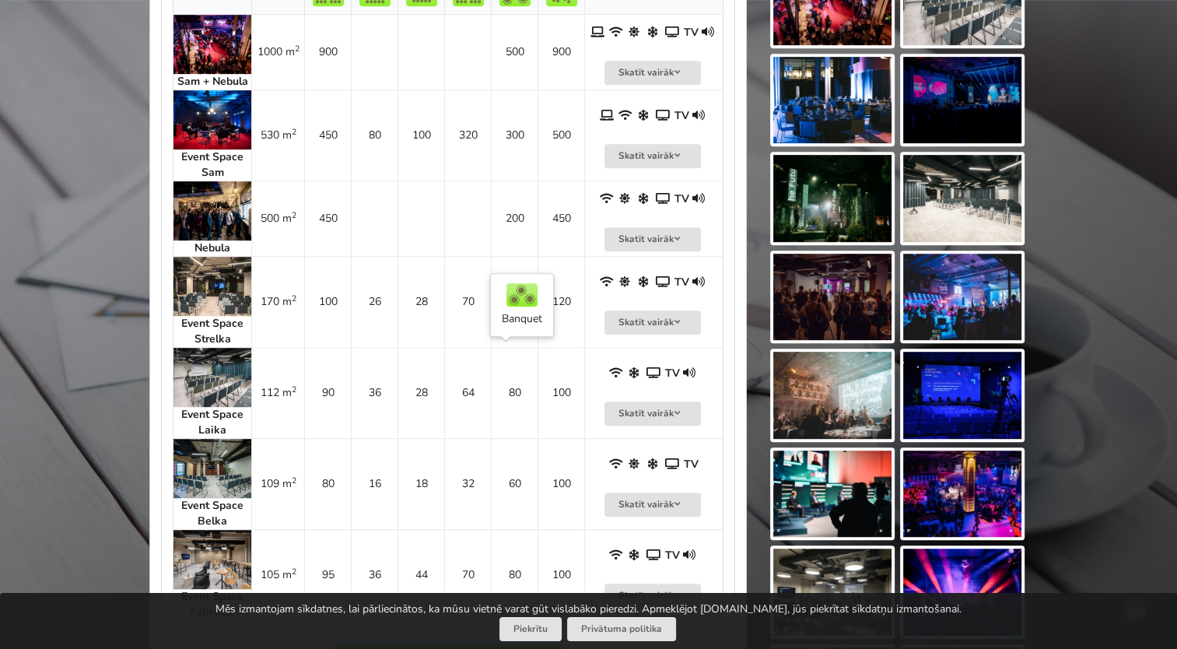
scroll to position [856, 0]
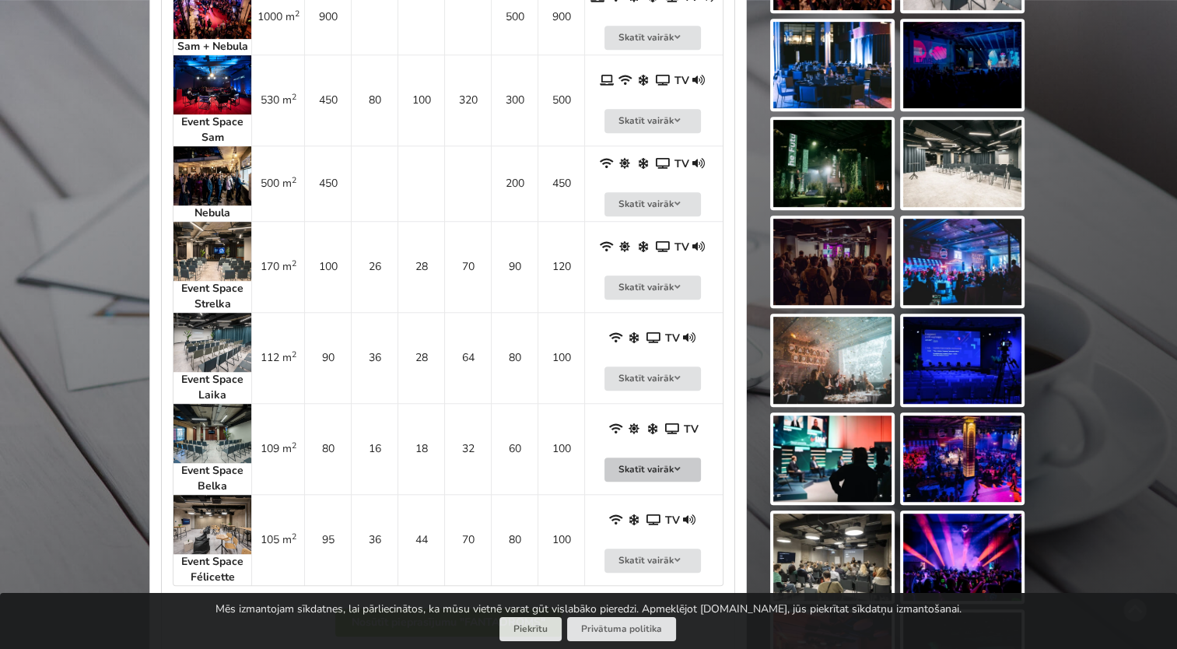
click at [640, 468] on button "Skatīt vairāk" at bounding box center [653, 470] width 96 height 24
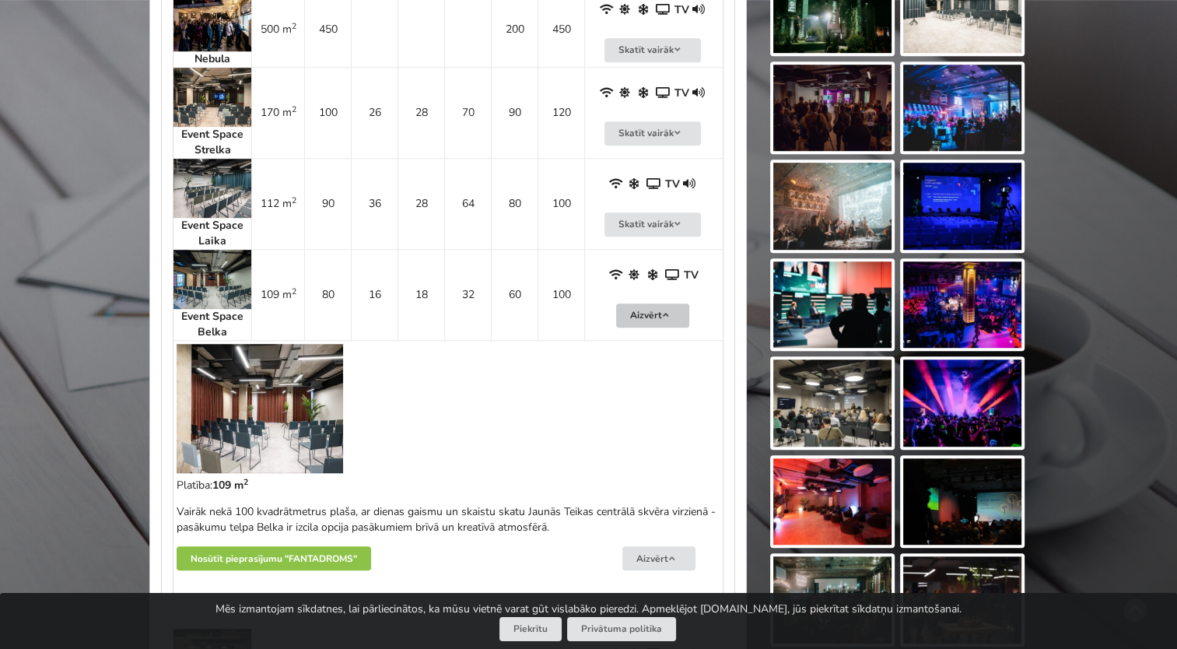
scroll to position [1011, 0]
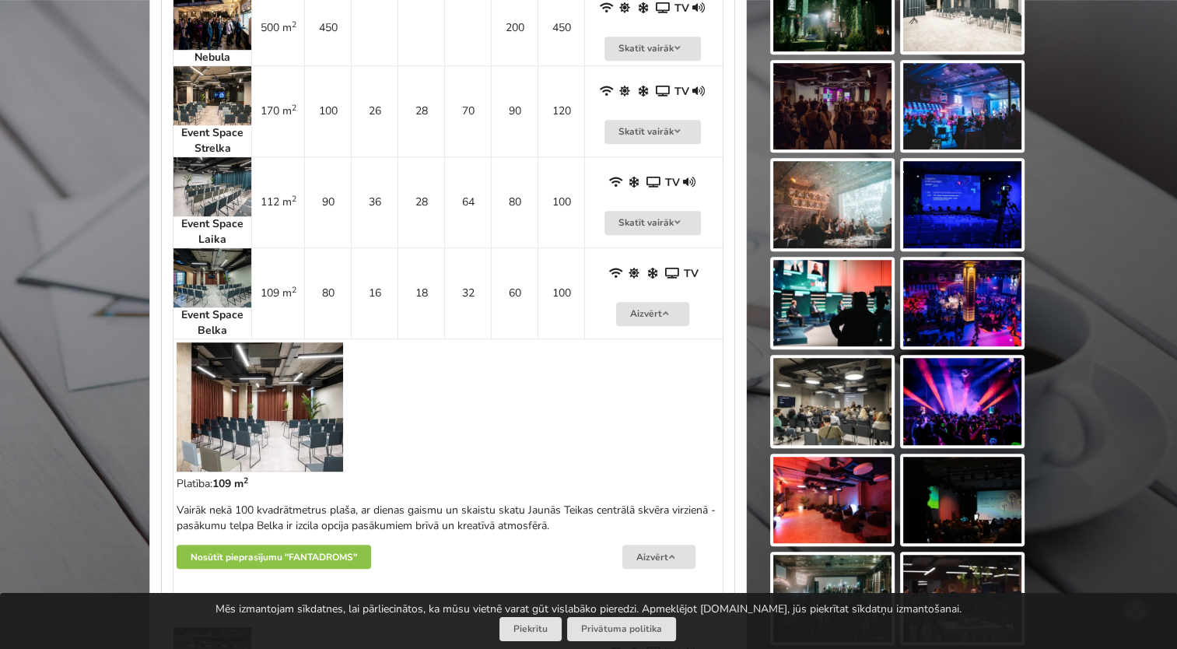
click at [215, 422] on img at bounding box center [260, 406] width 167 height 129
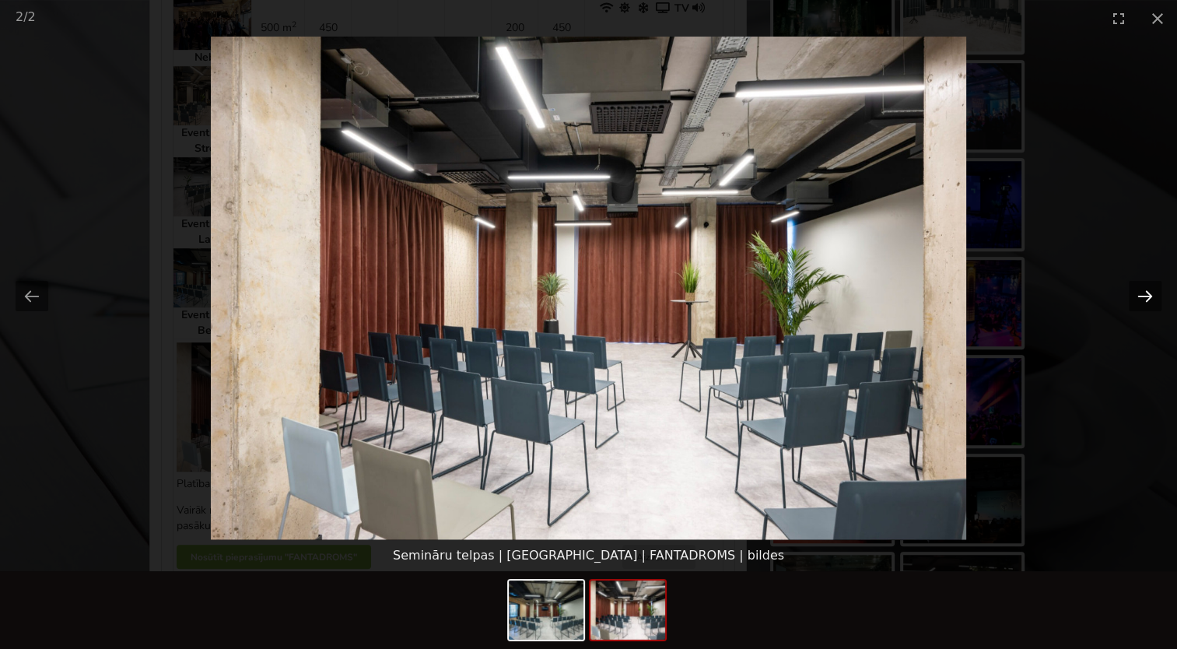
click at [1148, 294] on button "Next slide" at bounding box center [1145, 296] width 33 height 30
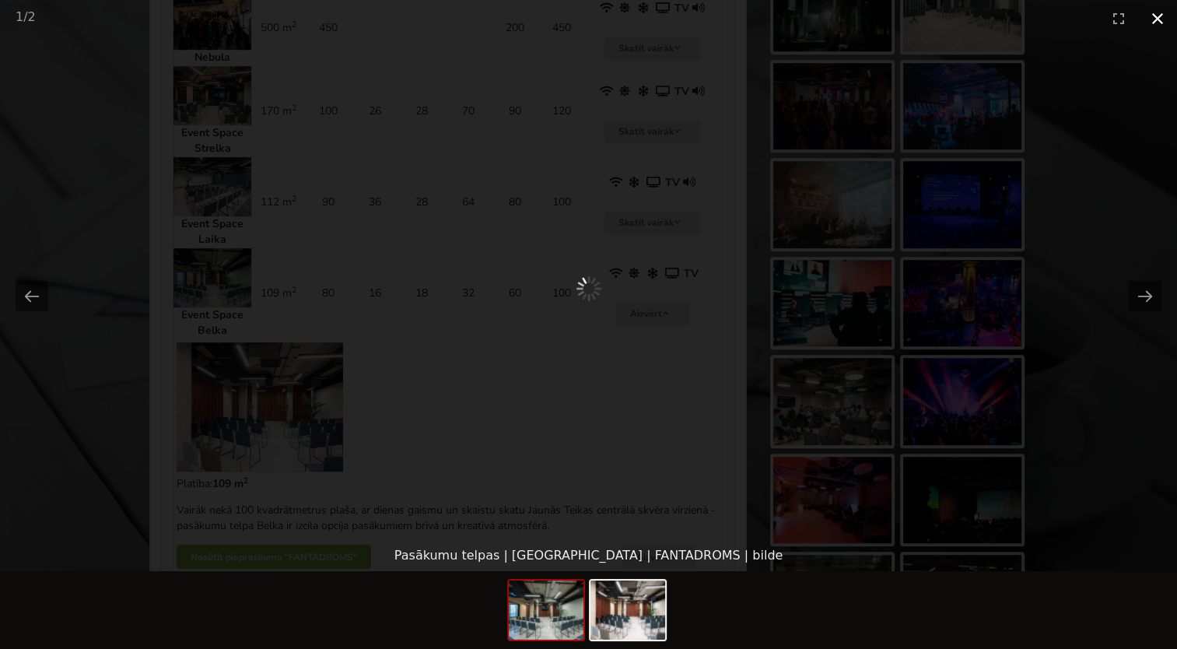
click at [1155, 16] on button "Close gallery" at bounding box center [1157, 18] width 39 height 37
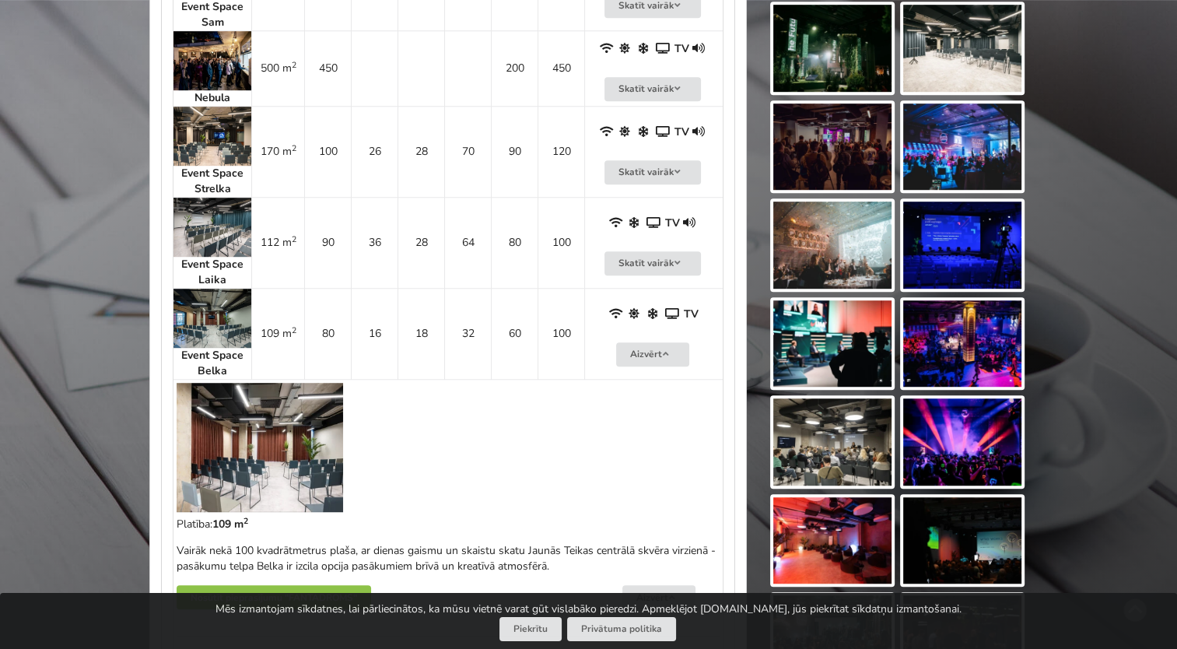
scroll to position [934, 0]
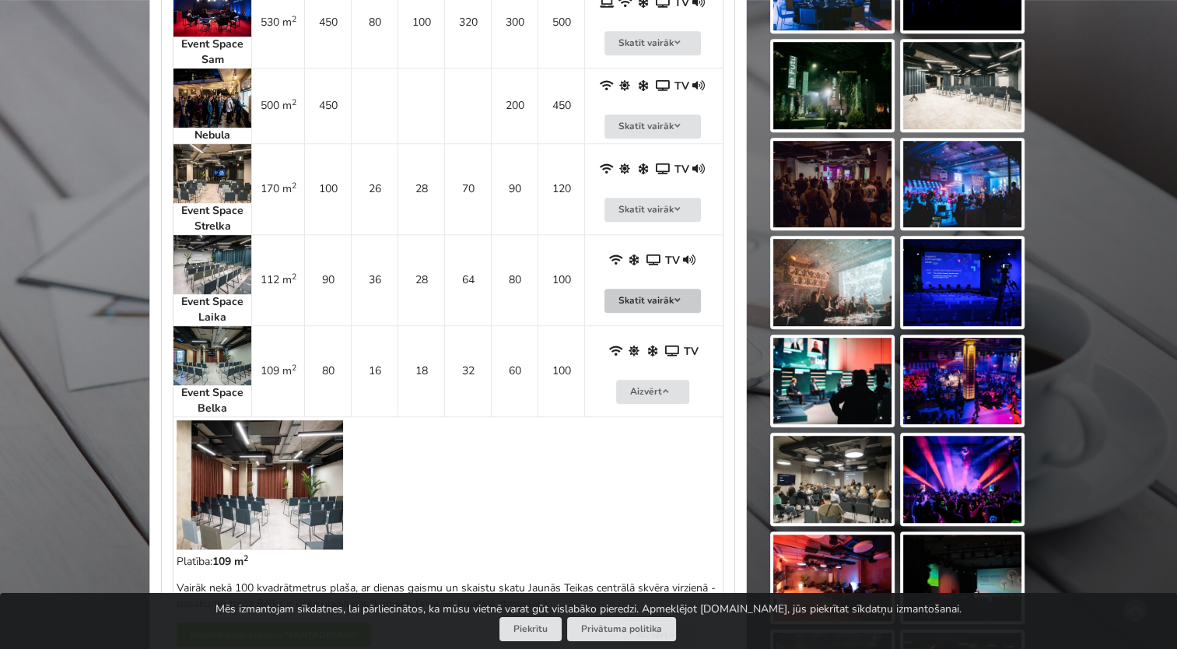
click at [637, 295] on button "Skatīt vairāk" at bounding box center [653, 301] width 96 height 24
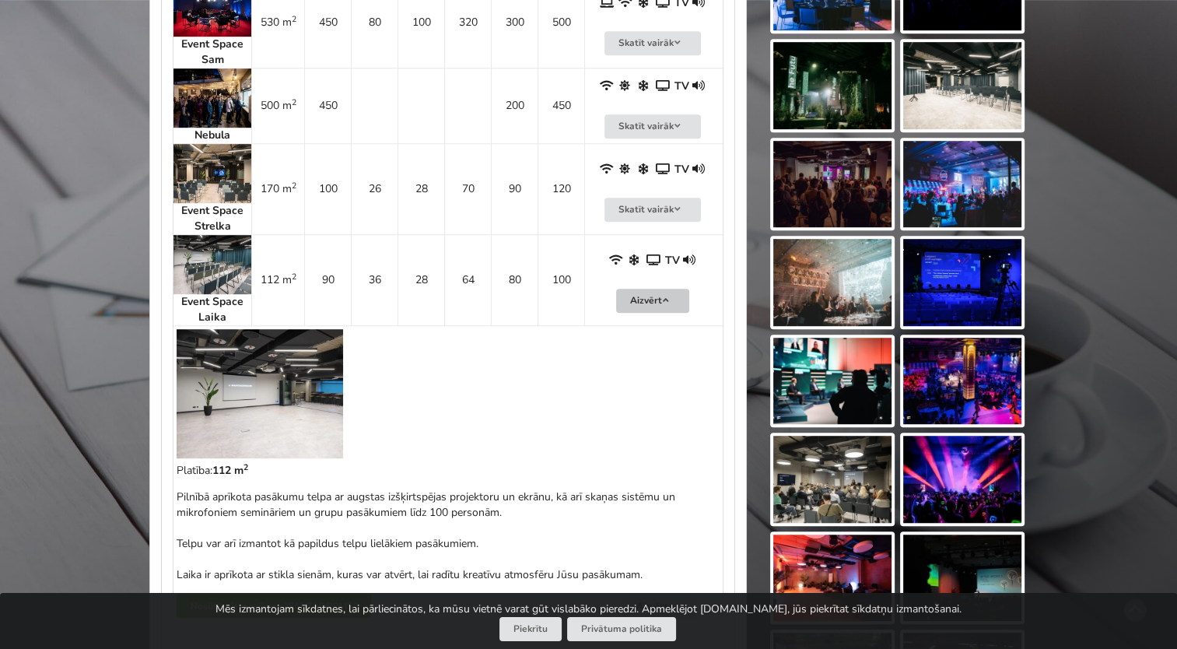
click at [637, 296] on button "Aizvērt" at bounding box center [652, 301] width 73 height 24
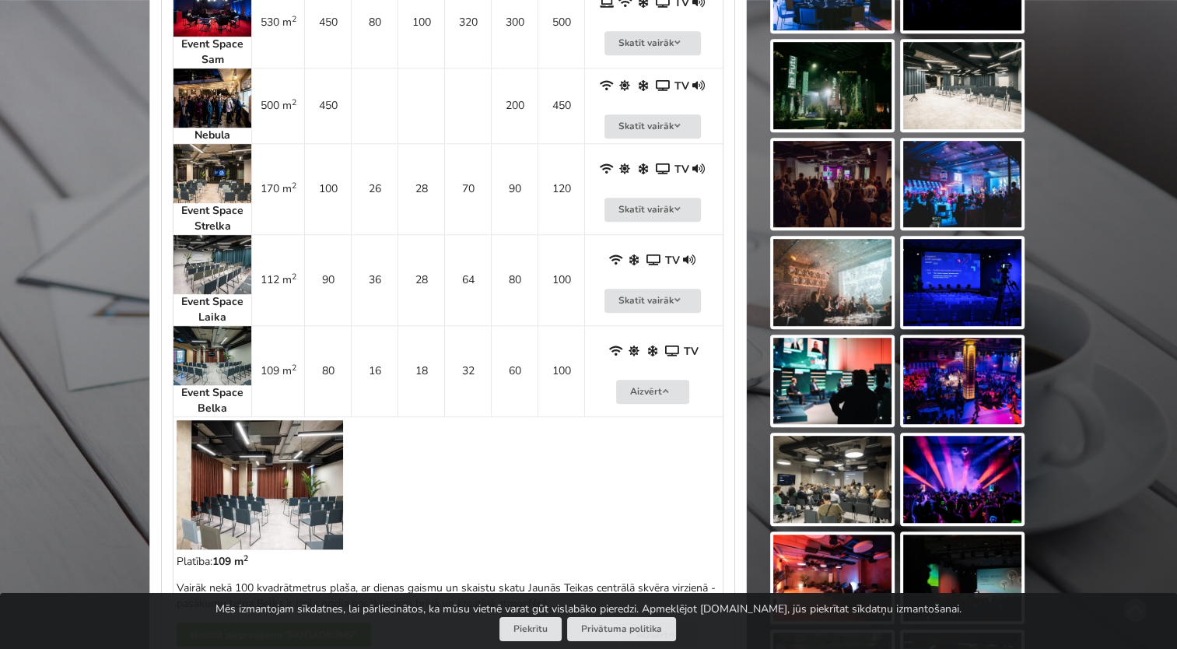
click at [233, 261] on img at bounding box center [213, 264] width 78 height 59
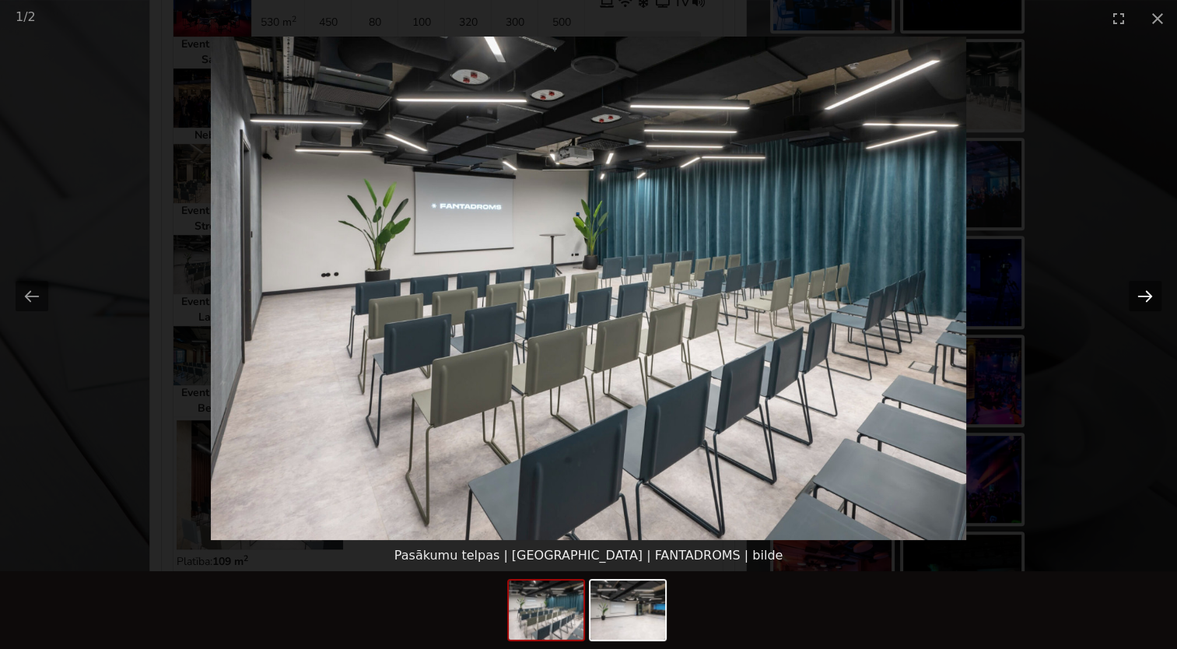
click at [1142, 299] on button "Next slide" at bounding box center [1145, 296] width 33 height 30
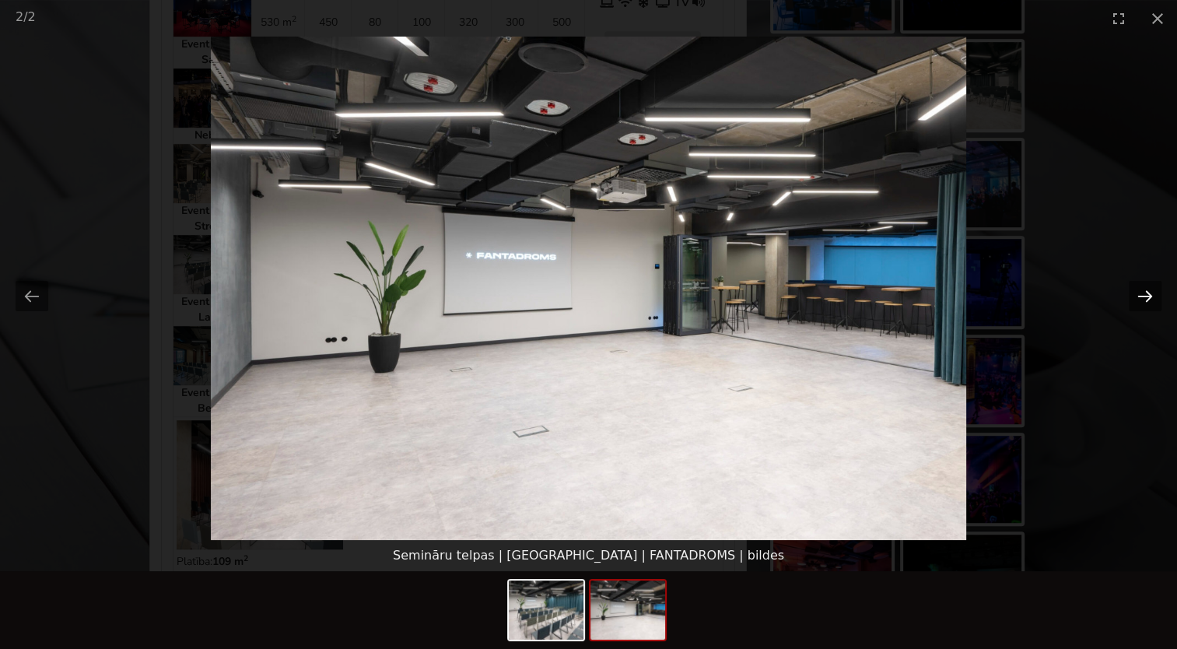
click at [1142, 298] on button "Next slide" at bounding box center [1145, 296] width 33 height 30
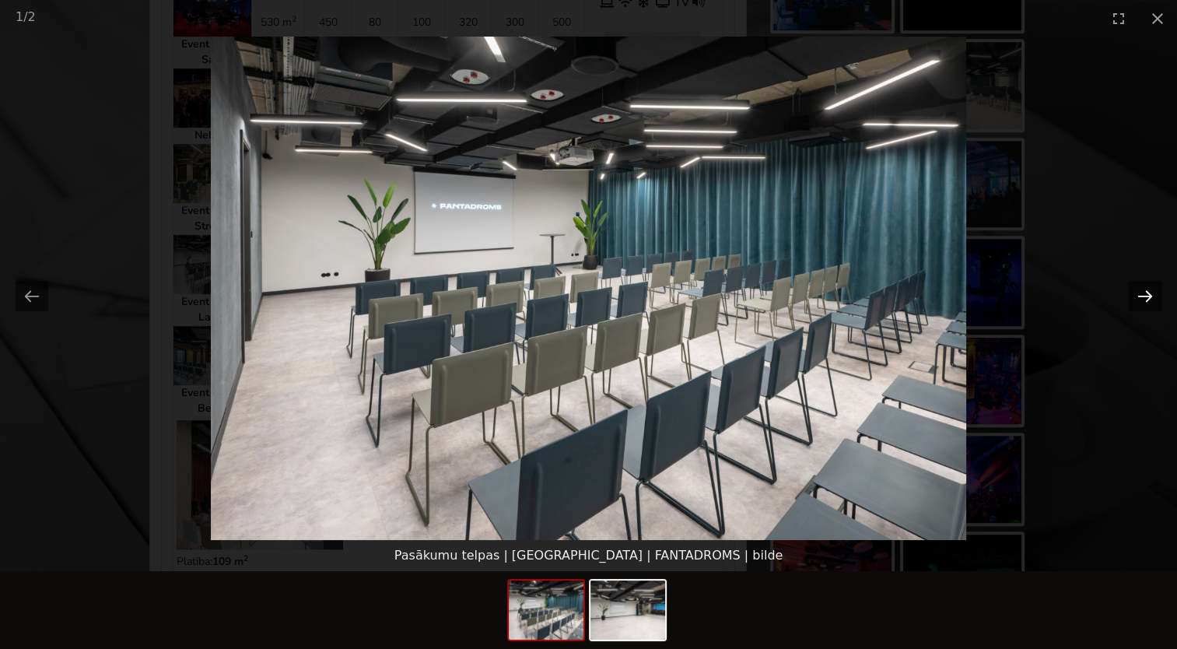
click at [1142, 298] on button "Next slide" at bounding box center [1145, 296] width 33 height 30
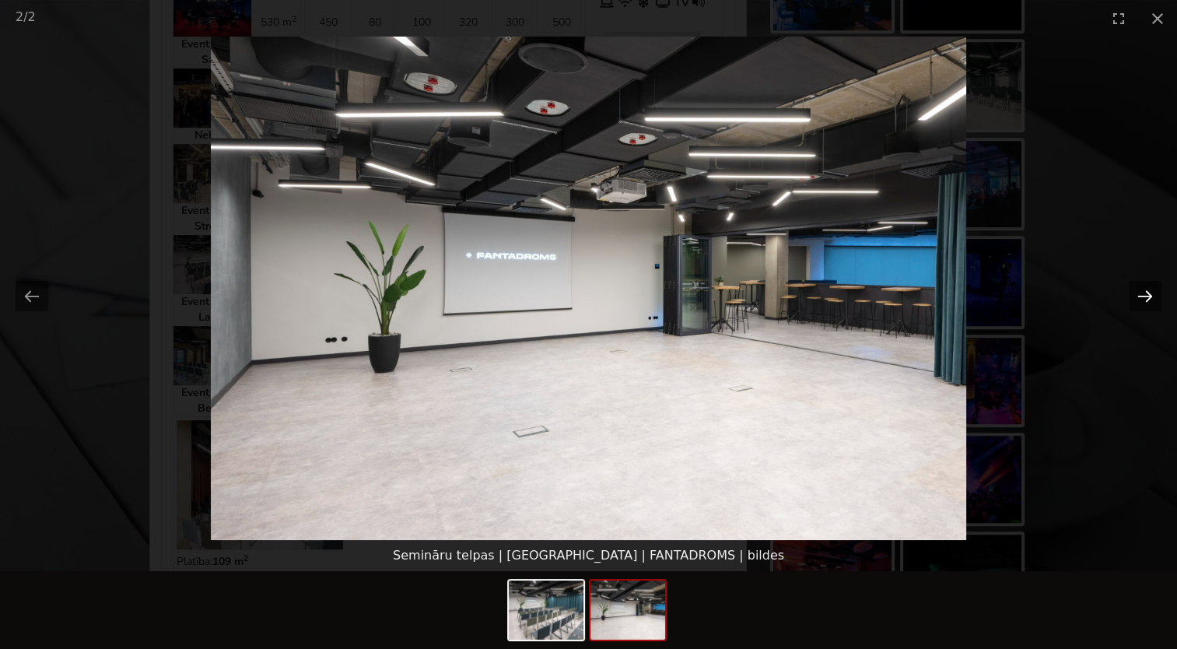
click at [1142, 298] on button "Next slide" at bounding box center [1145, 296] width 33 height 30
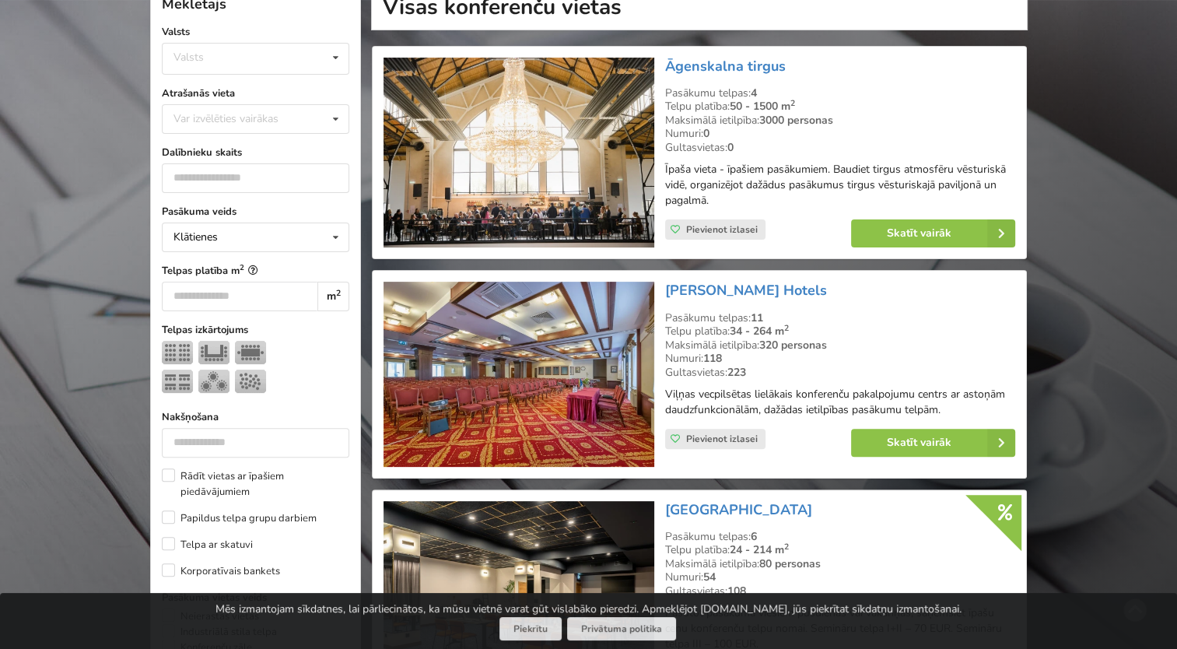
scroll to position [389, 0]
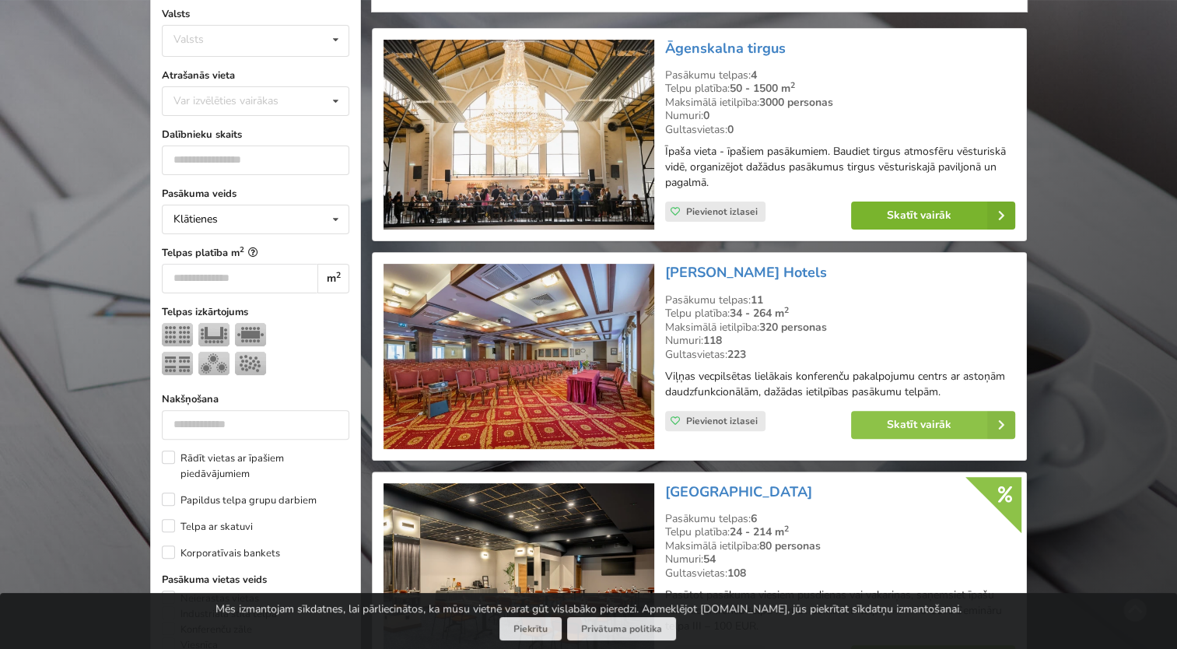
click at [910, 214] on link "Skatīt vairāk" at bounding box center [933, 216] width 164 height 28
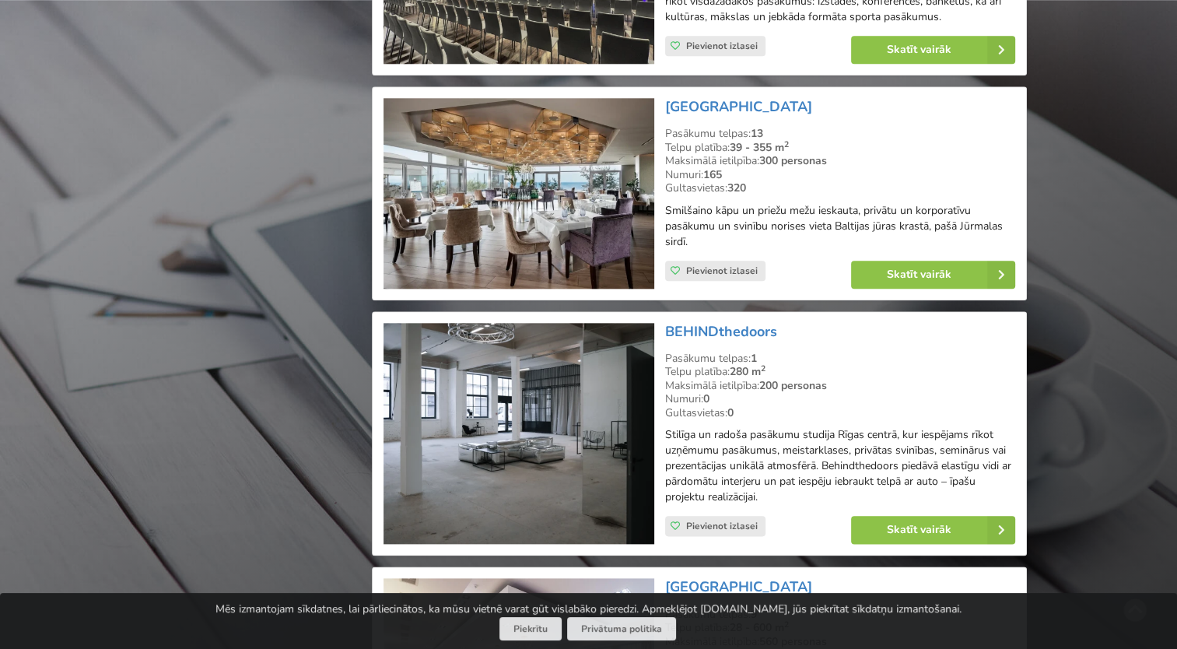
scroll to position [1712, 0]
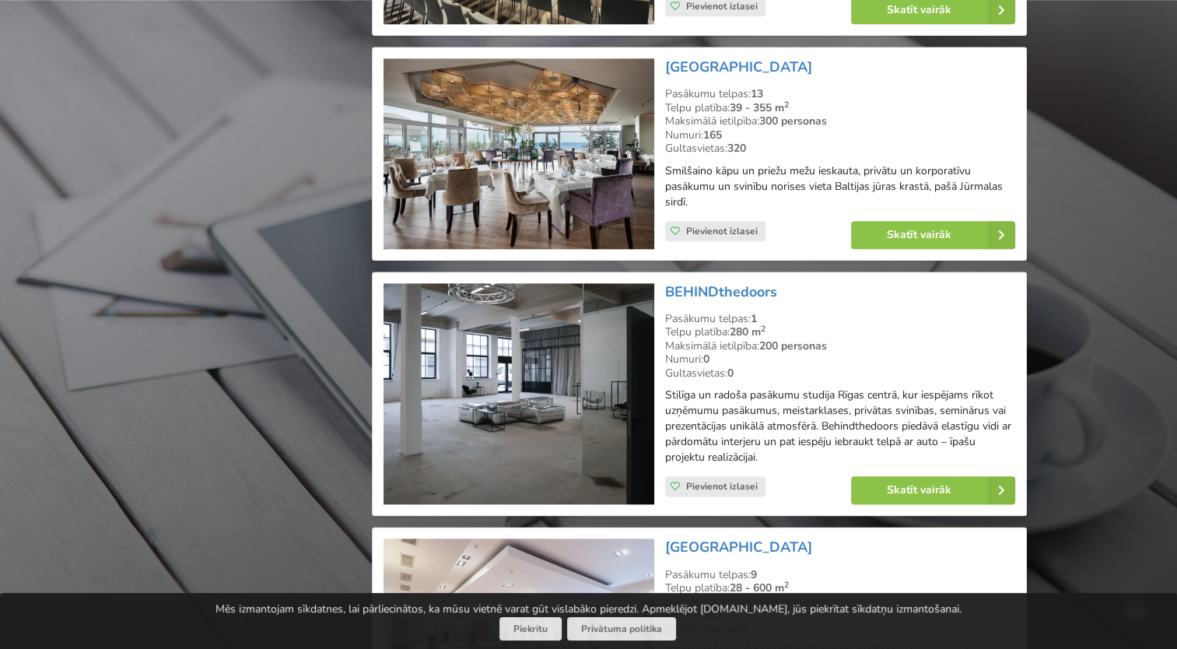
click at [550, 389] on img at bounding box center [519, 394] width 270 height 222
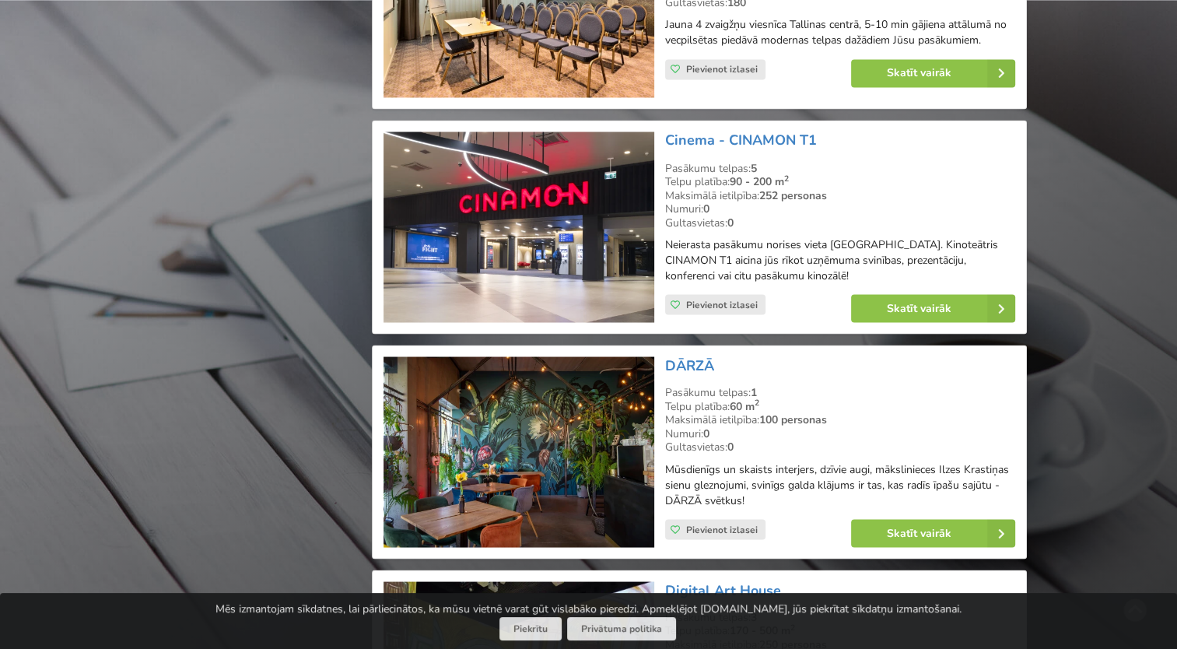
scroll to position [2879, 0]
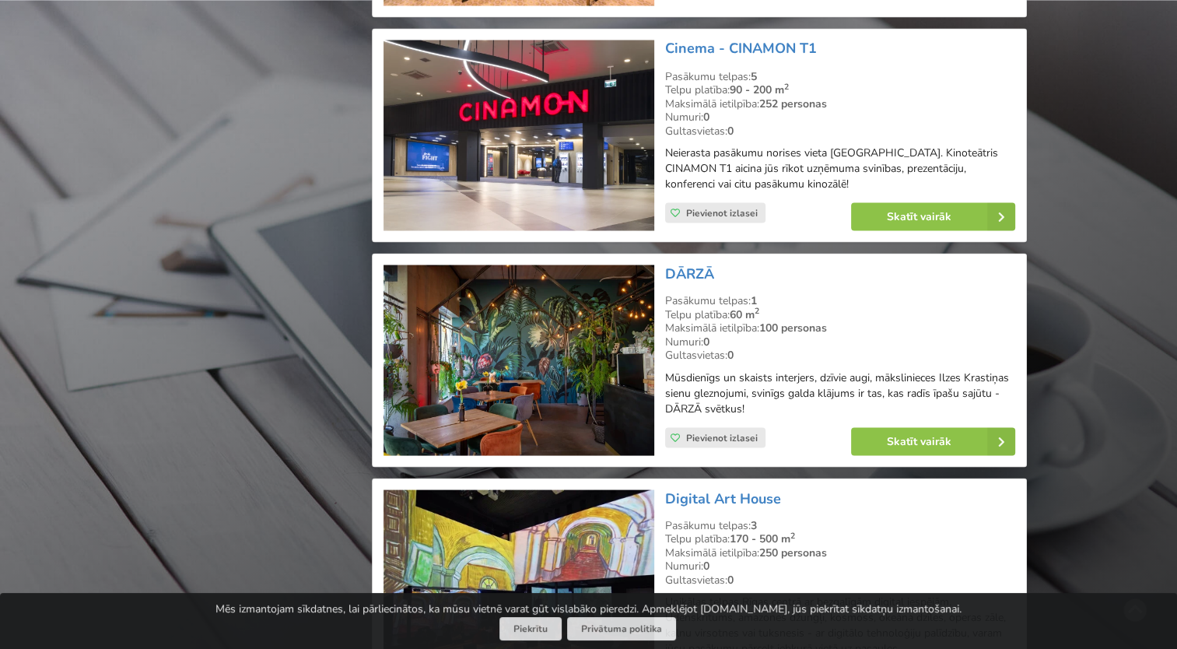
click at [531, 355] on img at bounding box center [519, 360] width 270 height 191
click at [887, 429] on link "Skatīt vairāk" at bounding box center [933, 441] width 164 height 28
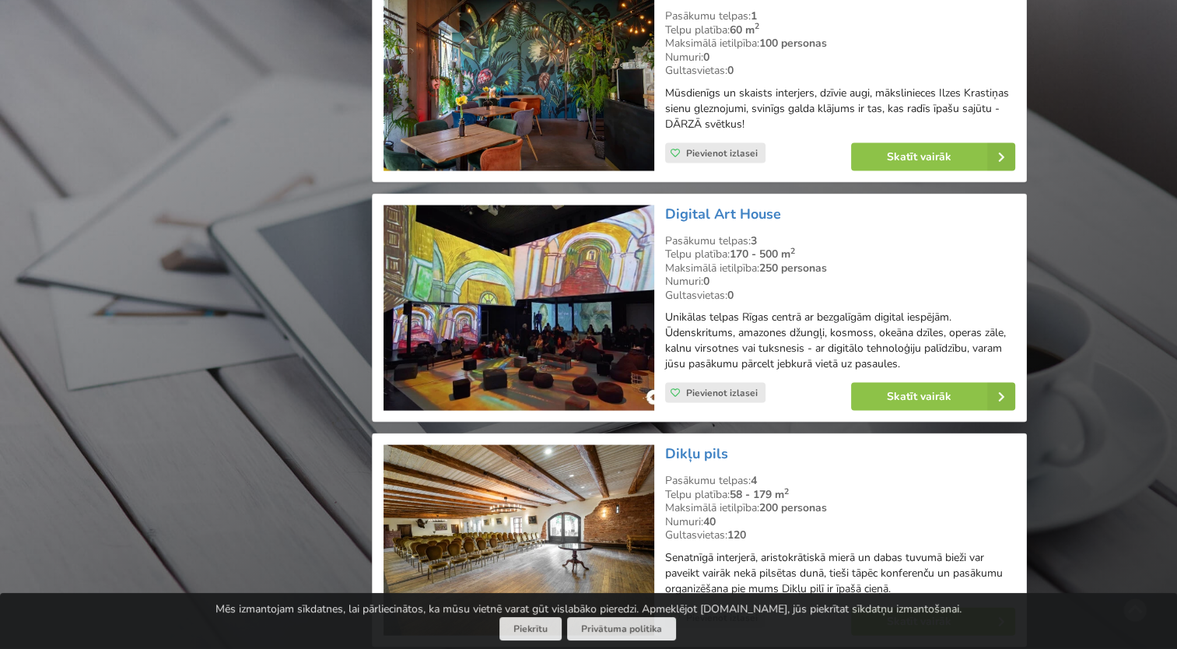
scroll to position [3190, 0]
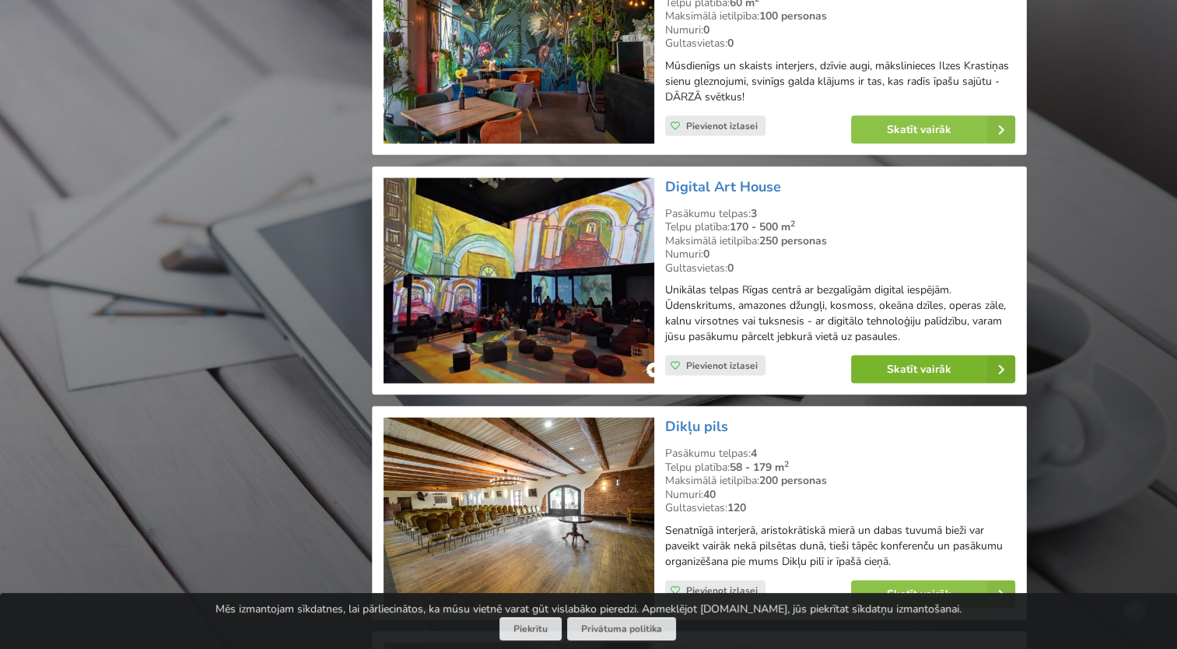
click at [912, 359] on link "Skatīt vairāk" at bounding box center [933, 370] width 164 height 28
click at [493, 321] on img at bounding box center [519, 281] width 270 height 206
click at [493, 303] on img at bounding box center [519, 281] width 270 height 206
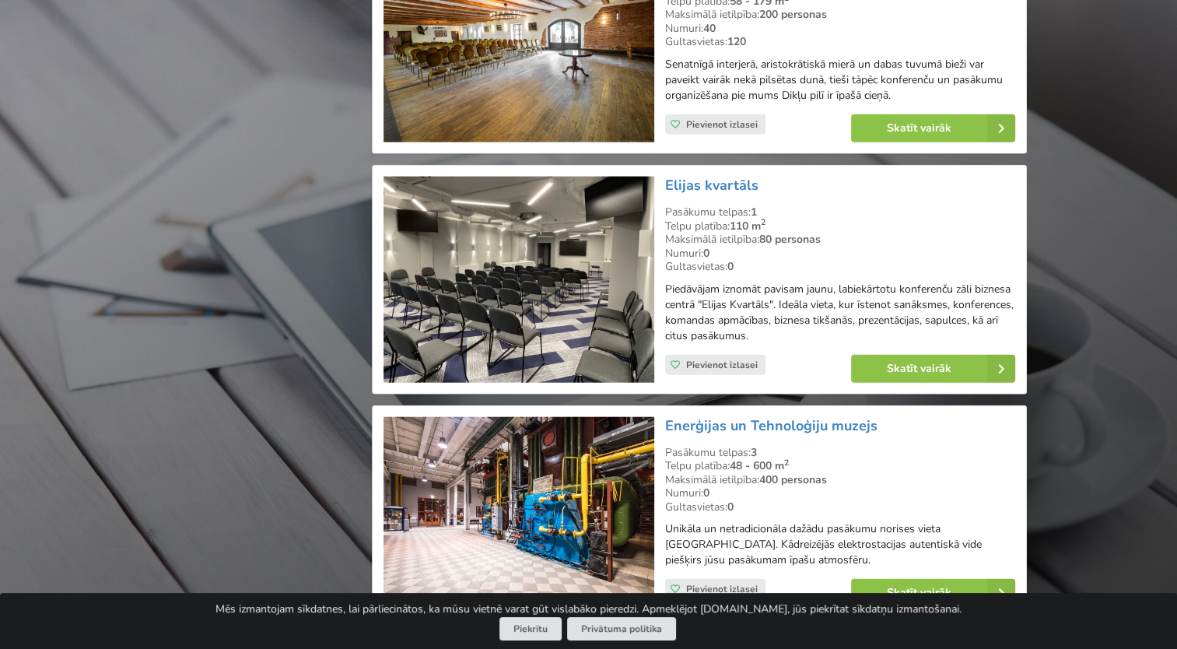
scroll to position [3657, 0]
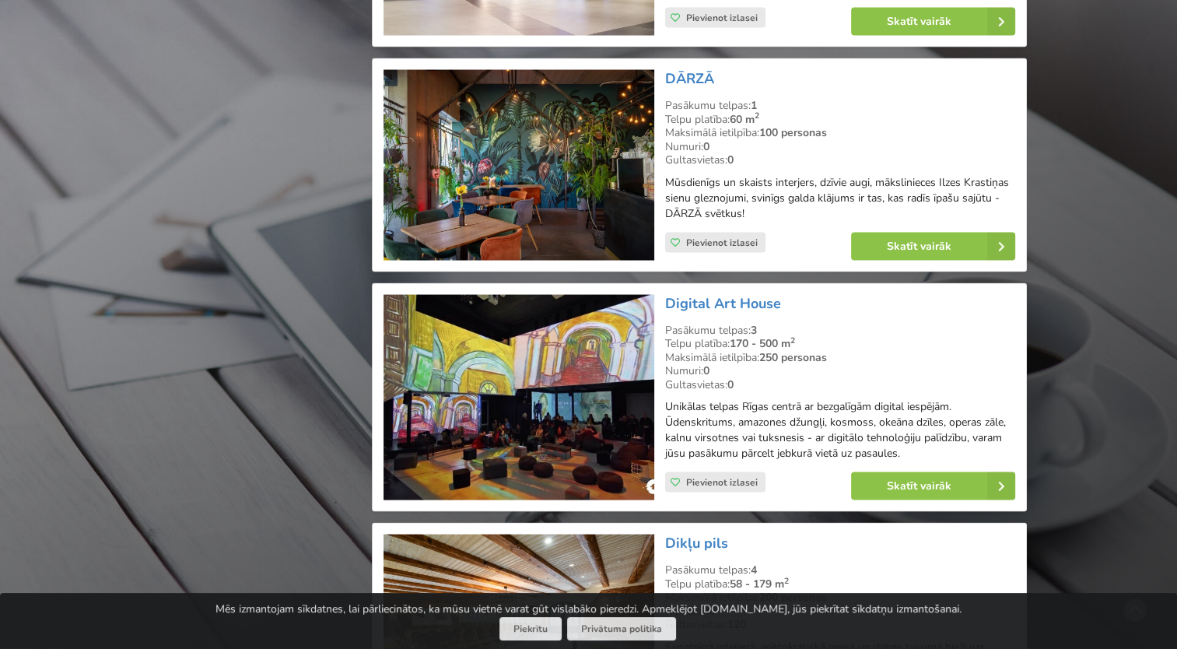
scroll to position [2957, 0]
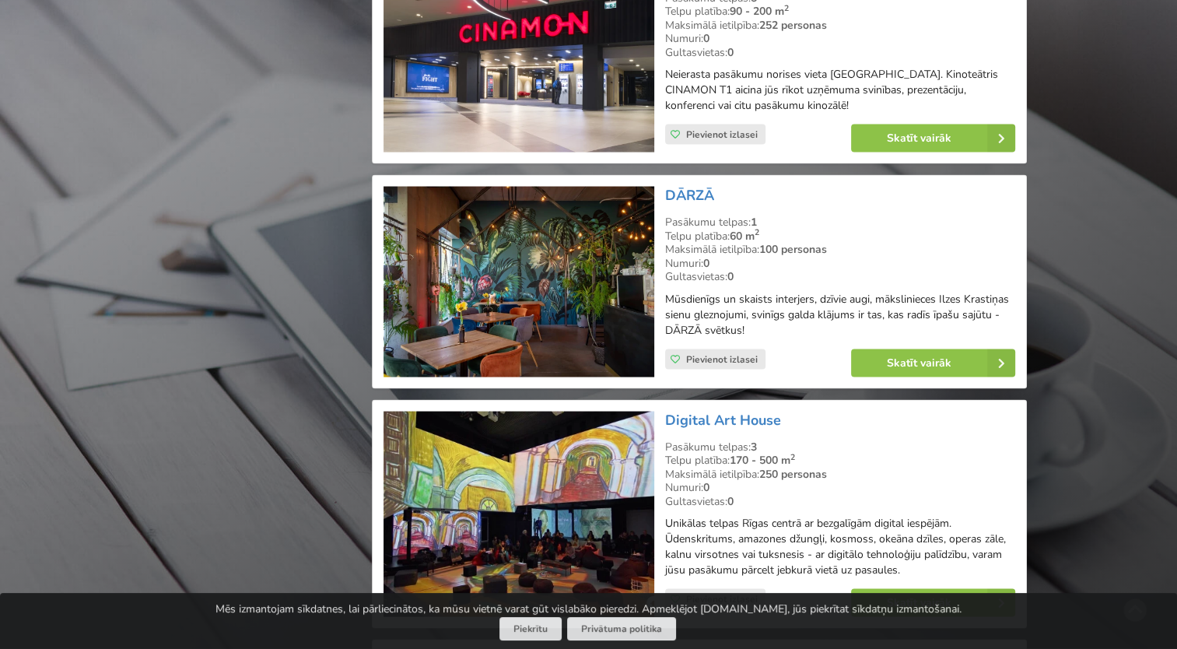
click at [578, 261] on img at bounding box center [519, 282] width 270 height 191
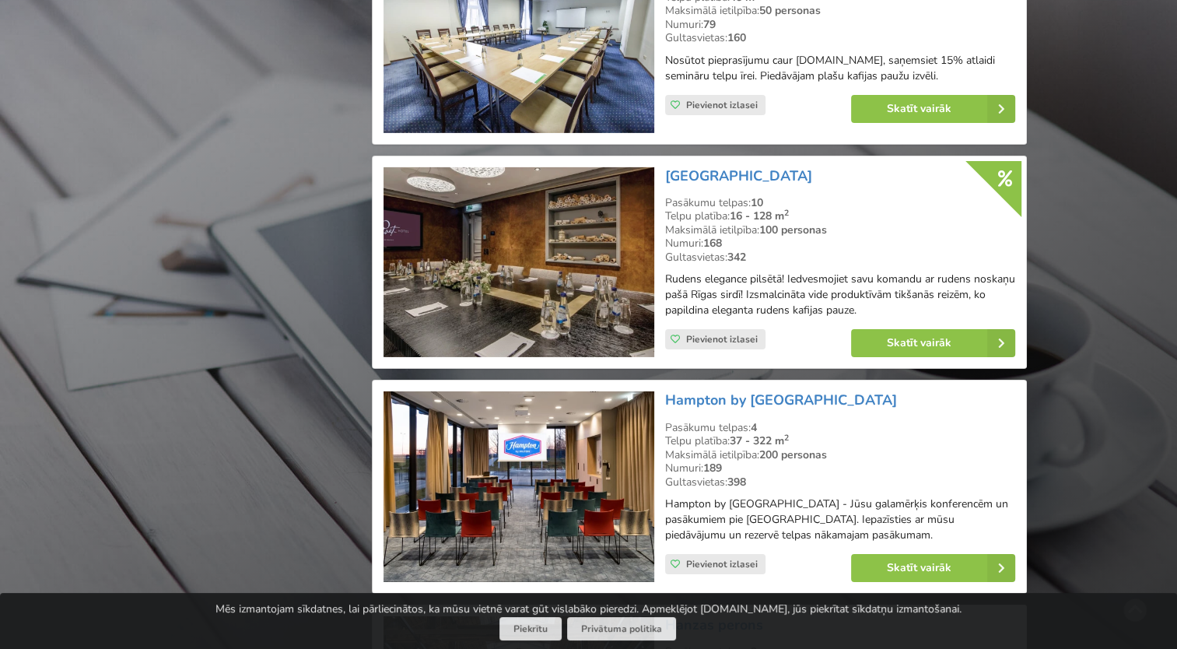
scroll to position [5057, 0]
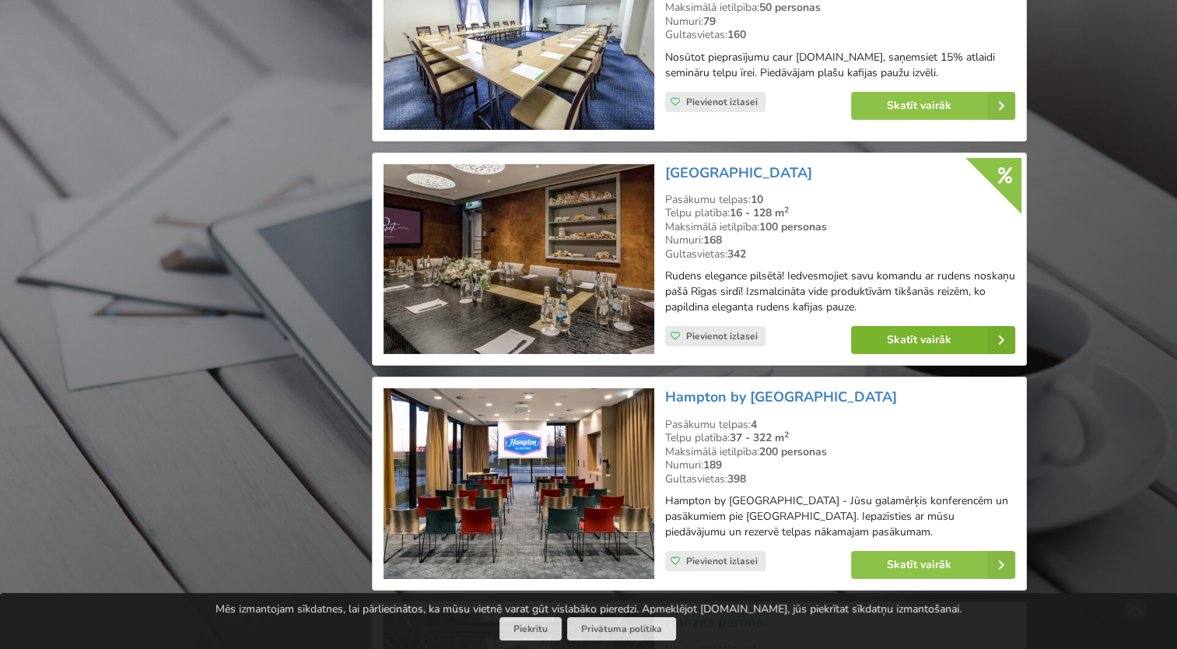
click at [953, 326] on link "Skatīt vairāk" at bounding box center [933, 340] width 164 height 28
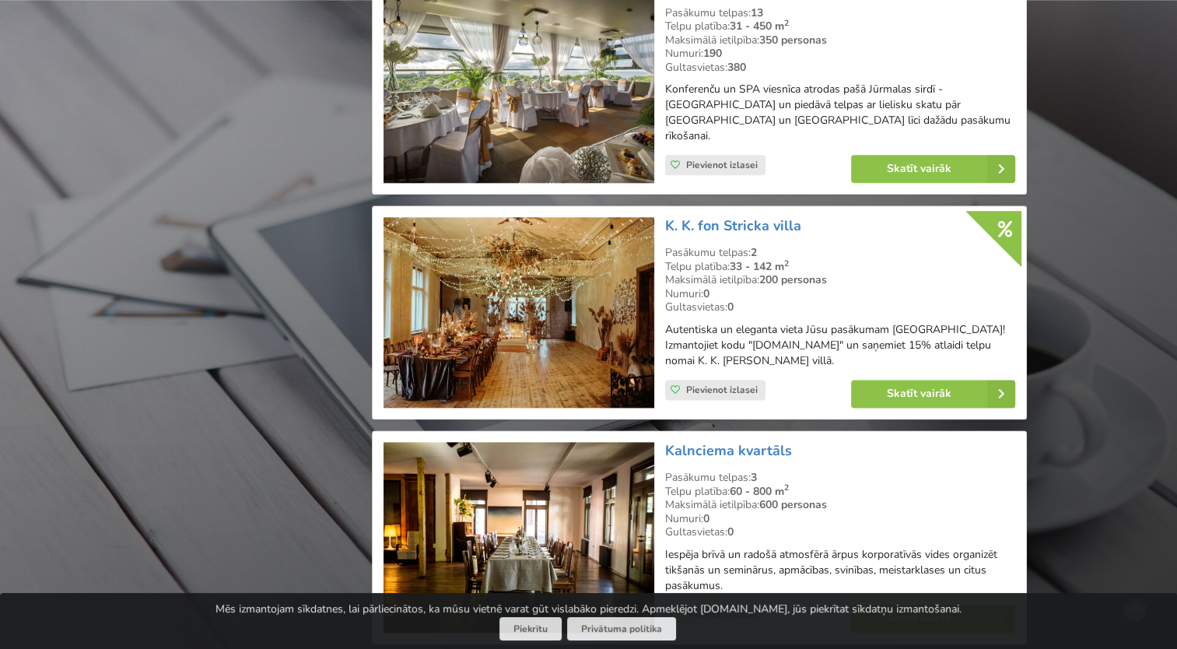
scroll to position [7781, 0]
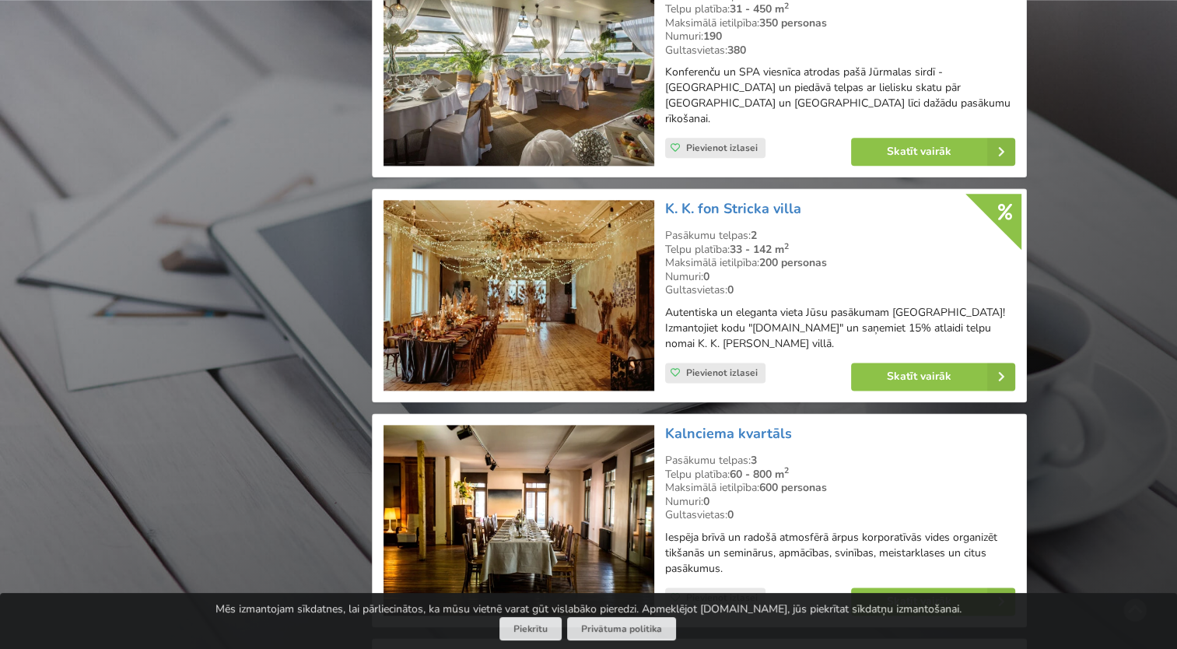
click at [576, 257] on img at bounding box center [519, 295] width 270 height 191
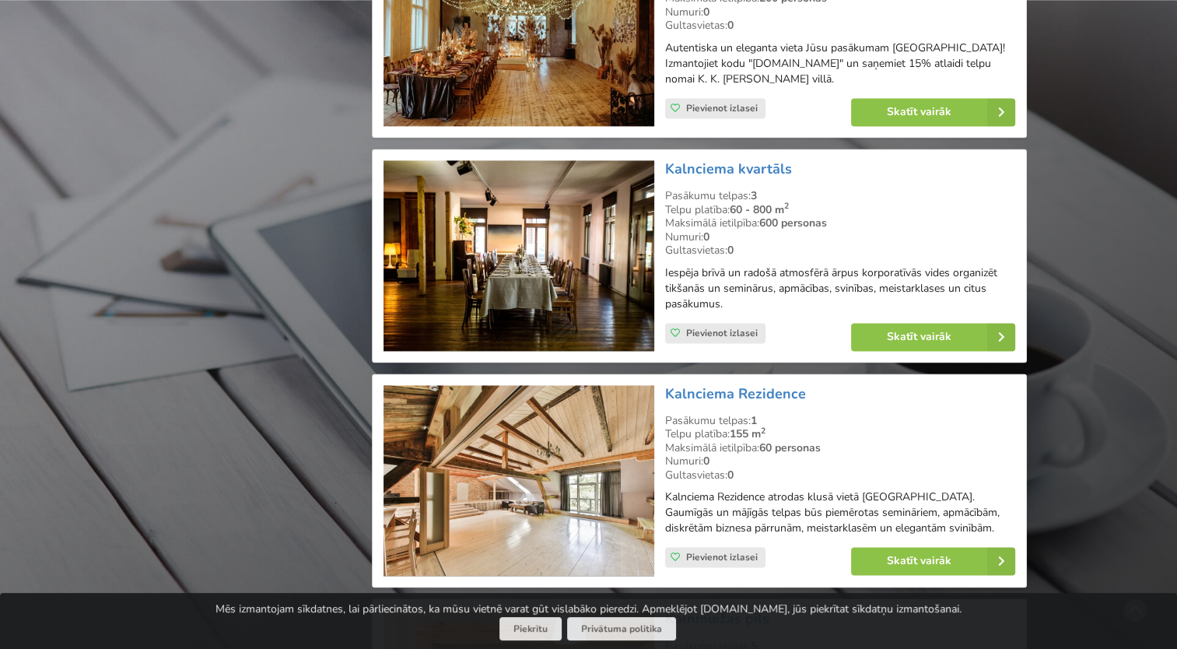
scroll to position [8092, 0]
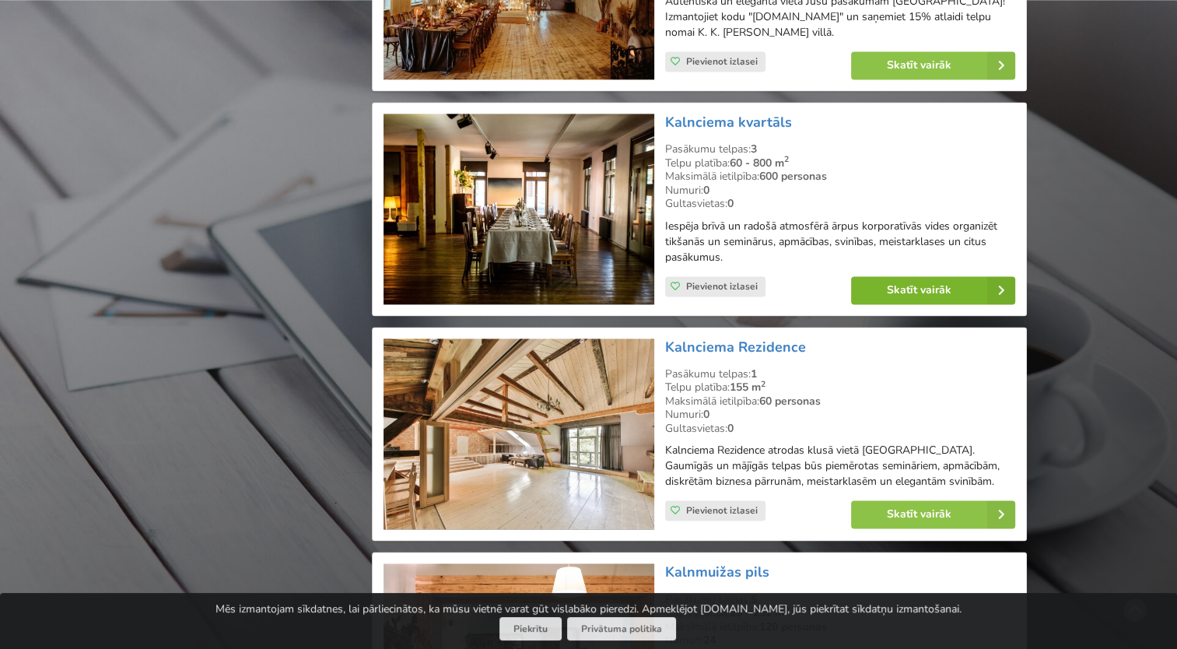
click at [906, 276] on link "Skatīt vairāk" at bounding box center [933, 290] width 164 height 28
click at [584, 357] on img at bounding box center [519, 433] width 270 height 191
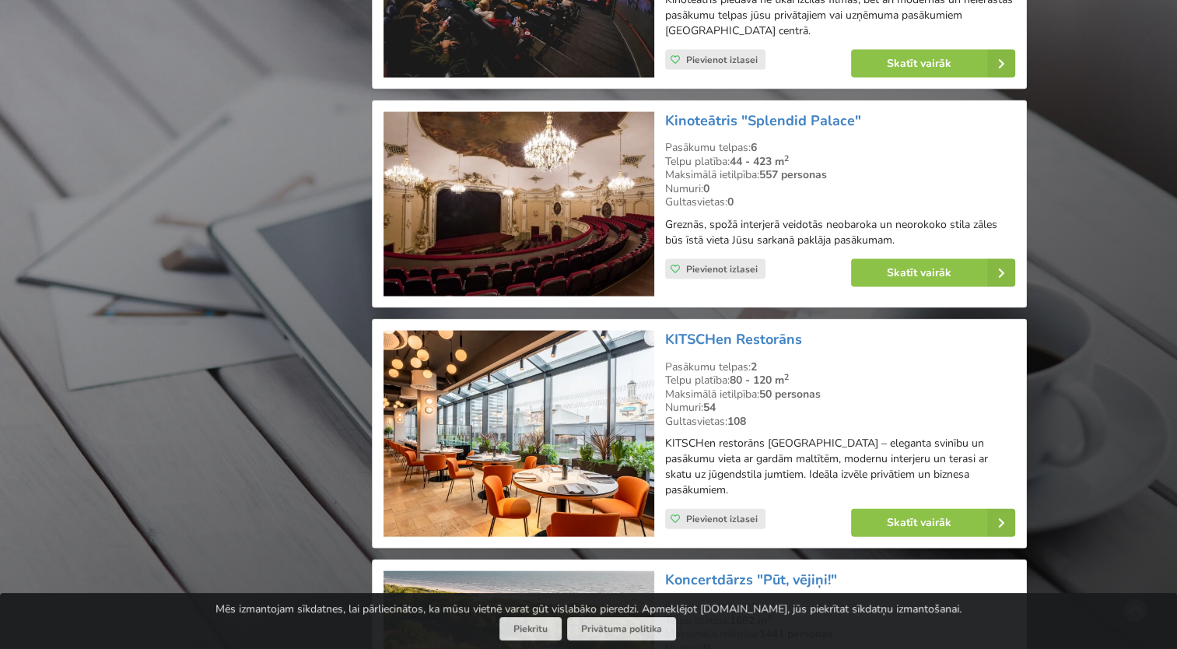
scroll to position [9259, 0]
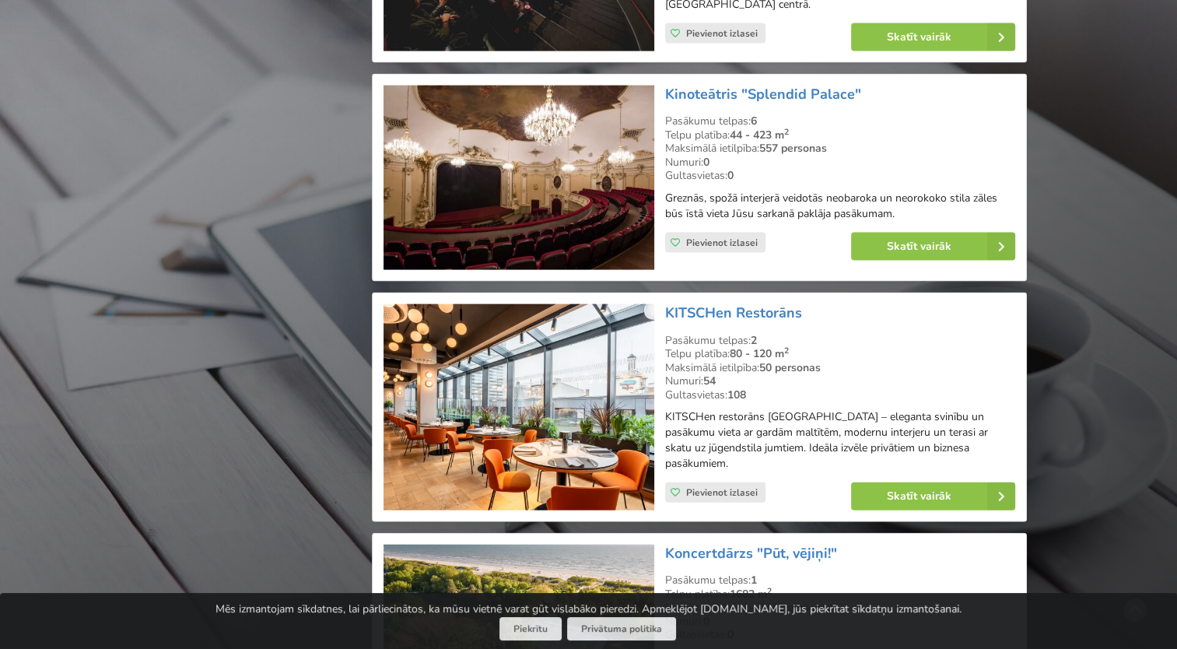
click at [580, 353] on img at bounding box center [519, 407] width 270 height 206
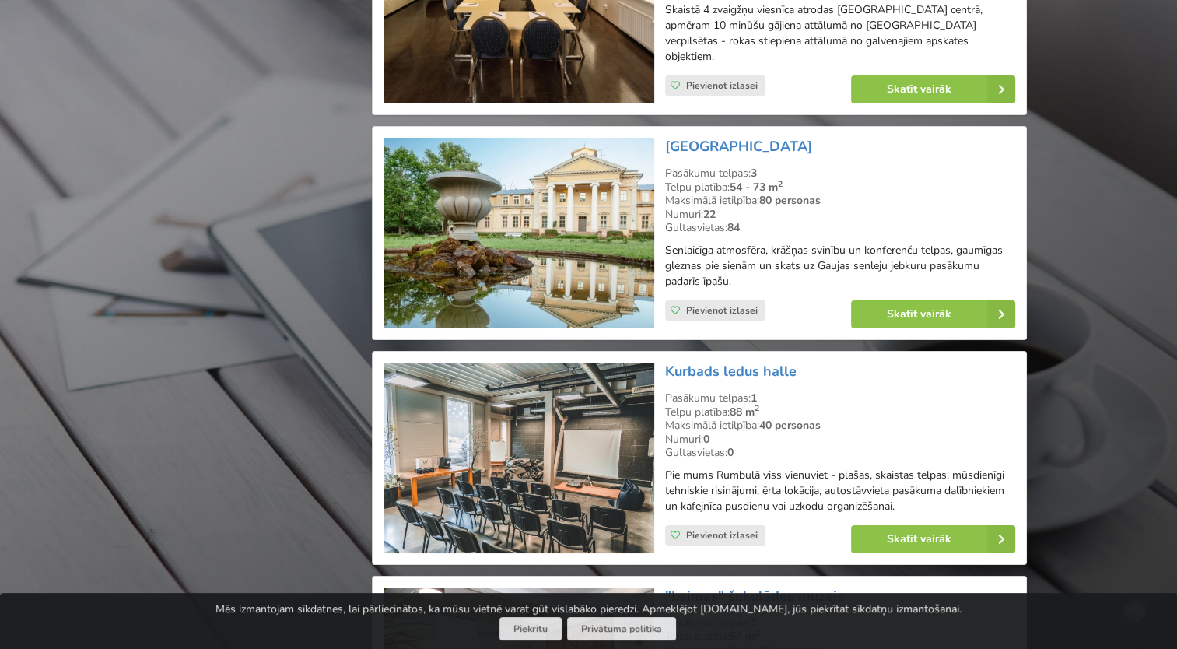
scroll to position [11515, 0]
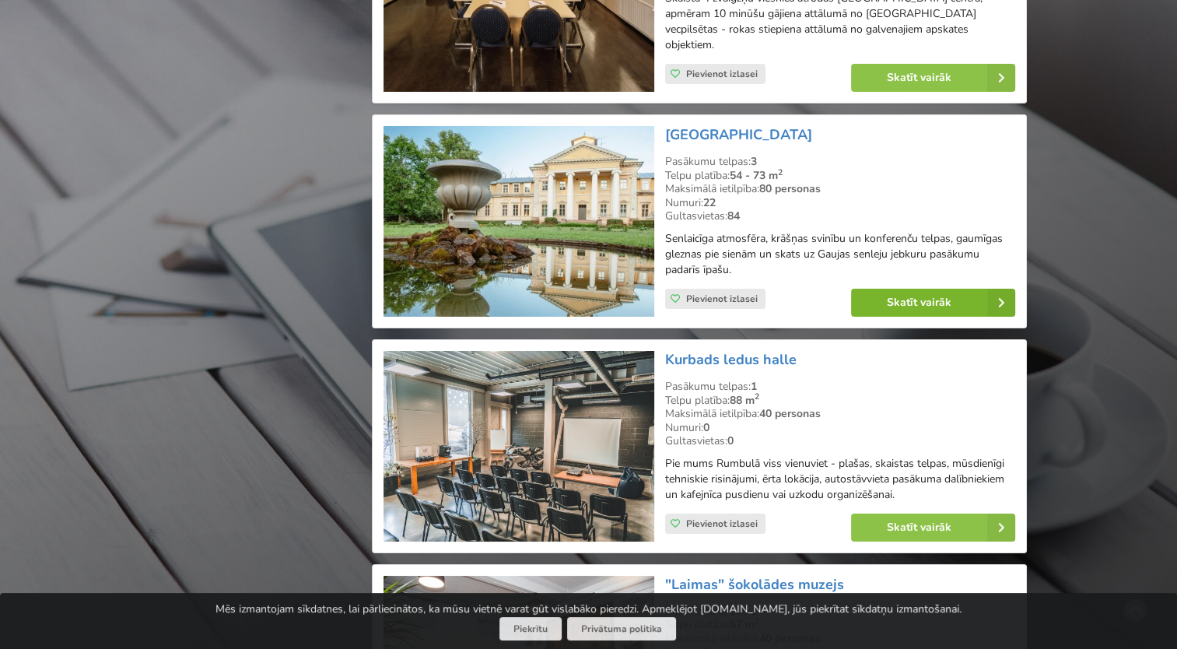
click at [973, 289] on link "Skatīt vairāk" at bounding box center [933, 303] width 164 height 28
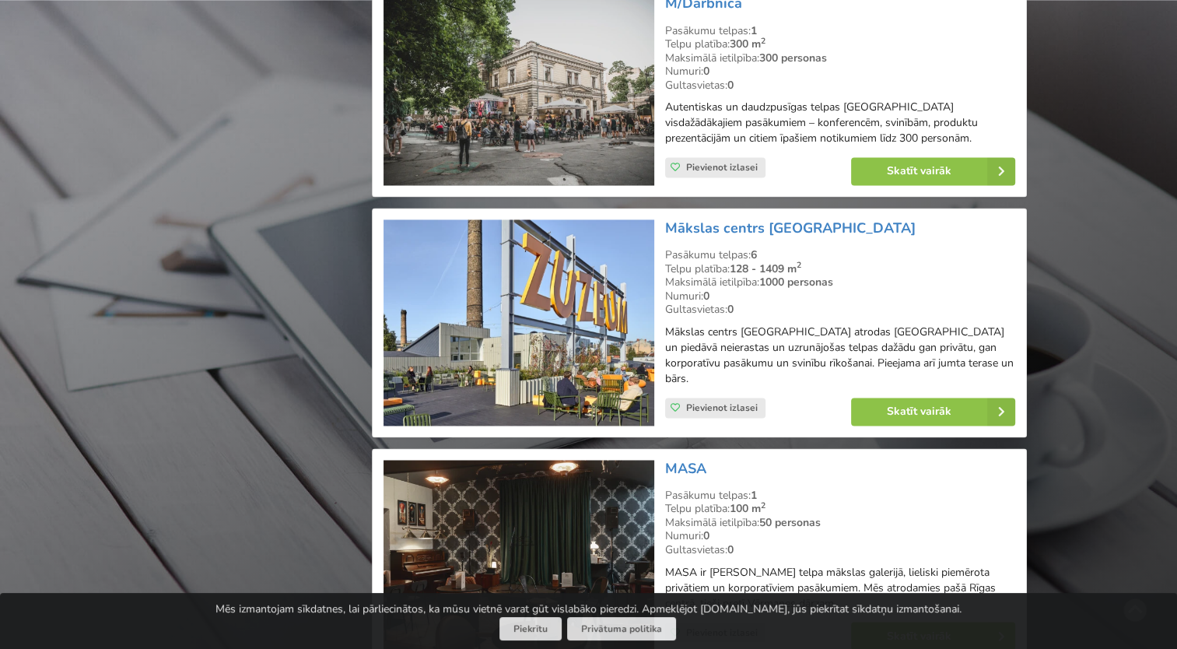
scroll to position [14161, 0]
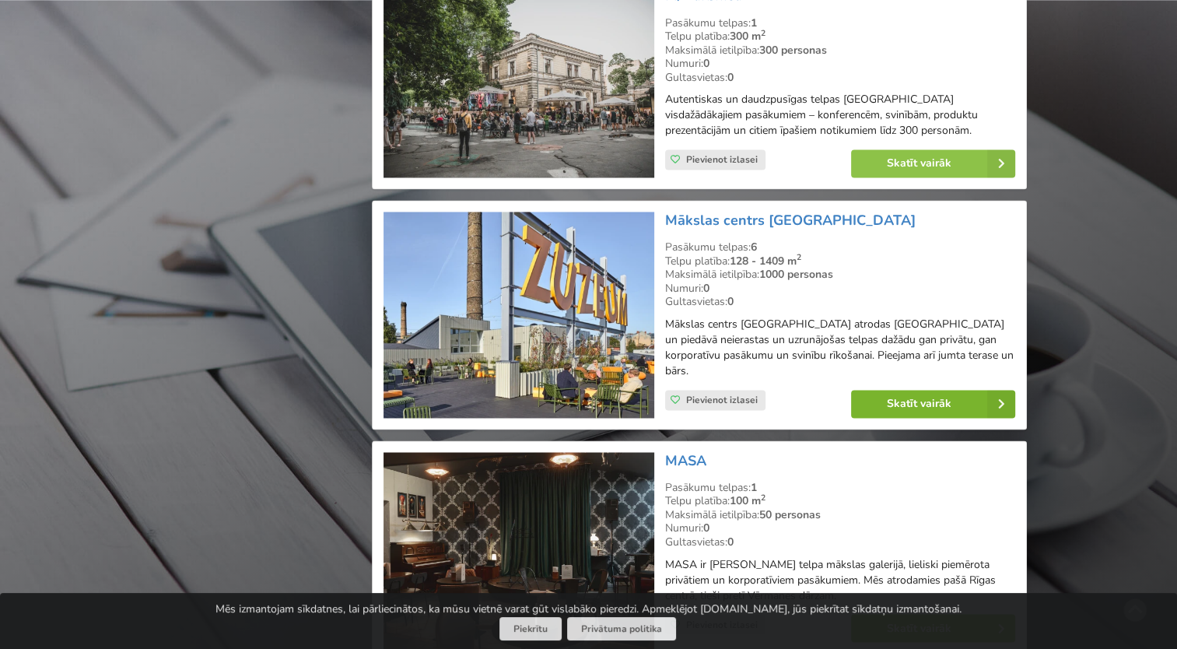
click at [892, 390] on link "Skatīt vairāk" at bounding box center [933, 404] width 164 height 28
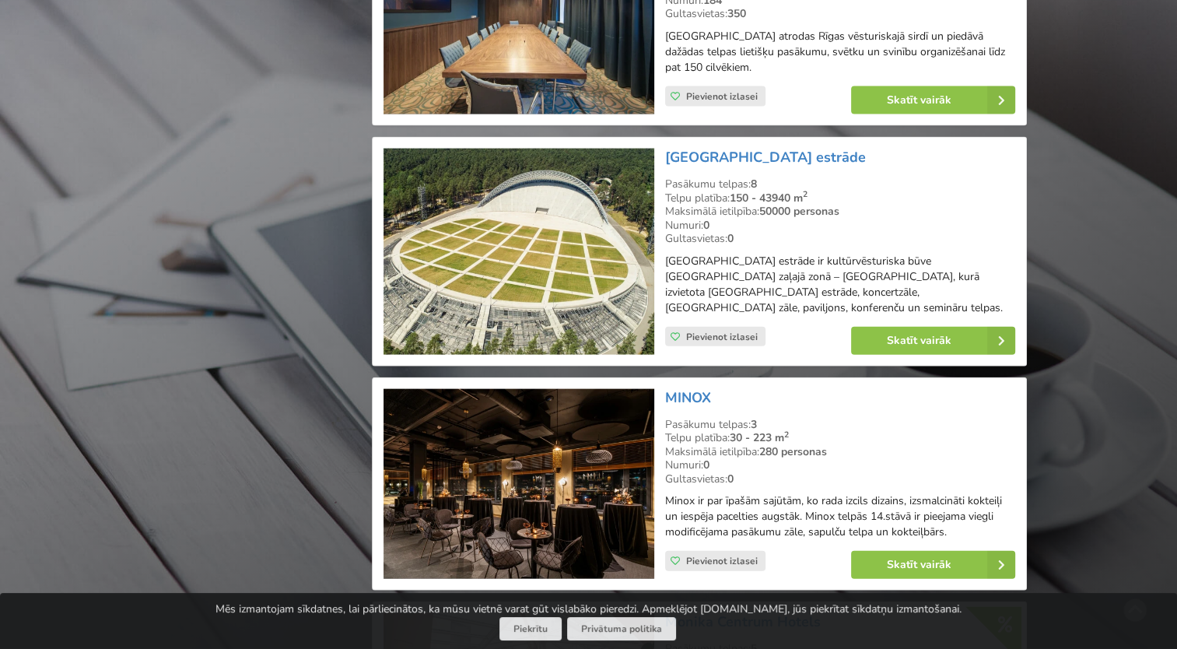
scroll to position [15172, 0]
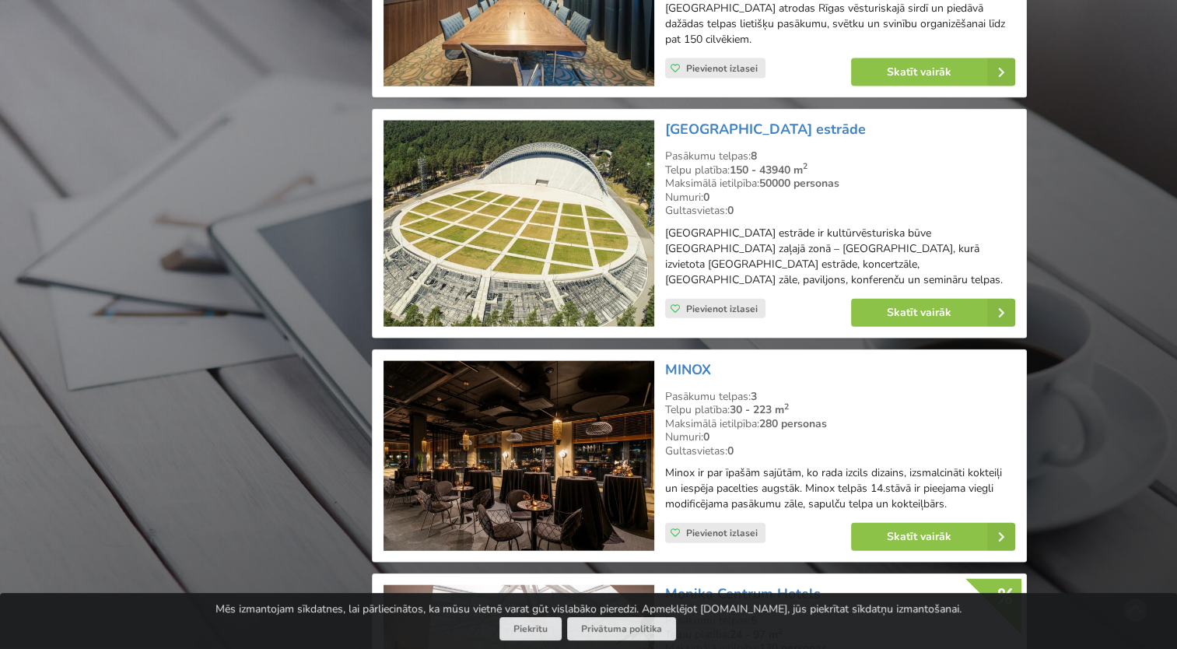
click at [515, 361] on img at bounding box center [519, 456] width 270 height 191
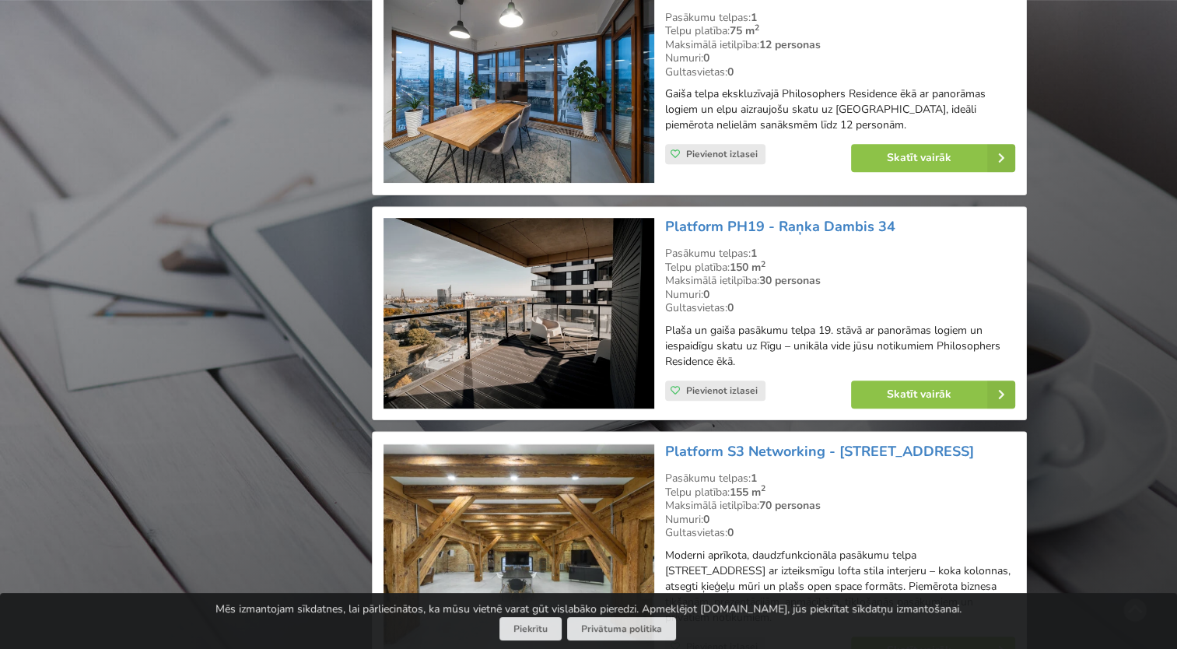
scroll to position [18596, 0]
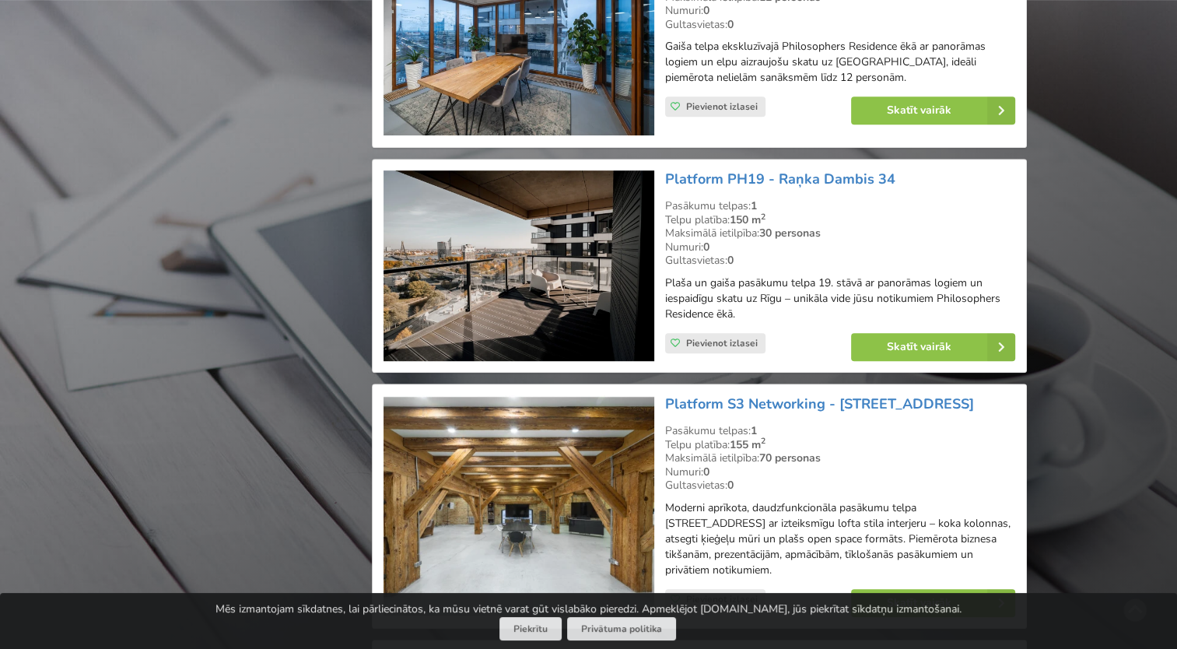
click at [453, 395] on img at bounding box center [519, 506] width 270 height 222
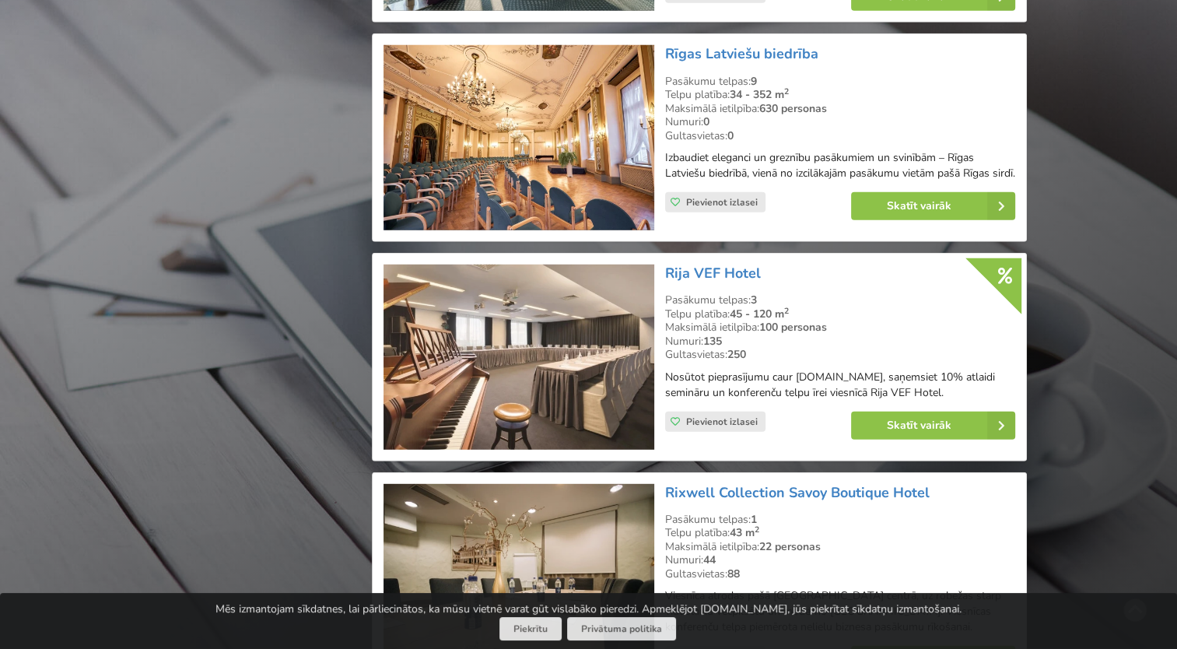
scroll to position [21942, 0]
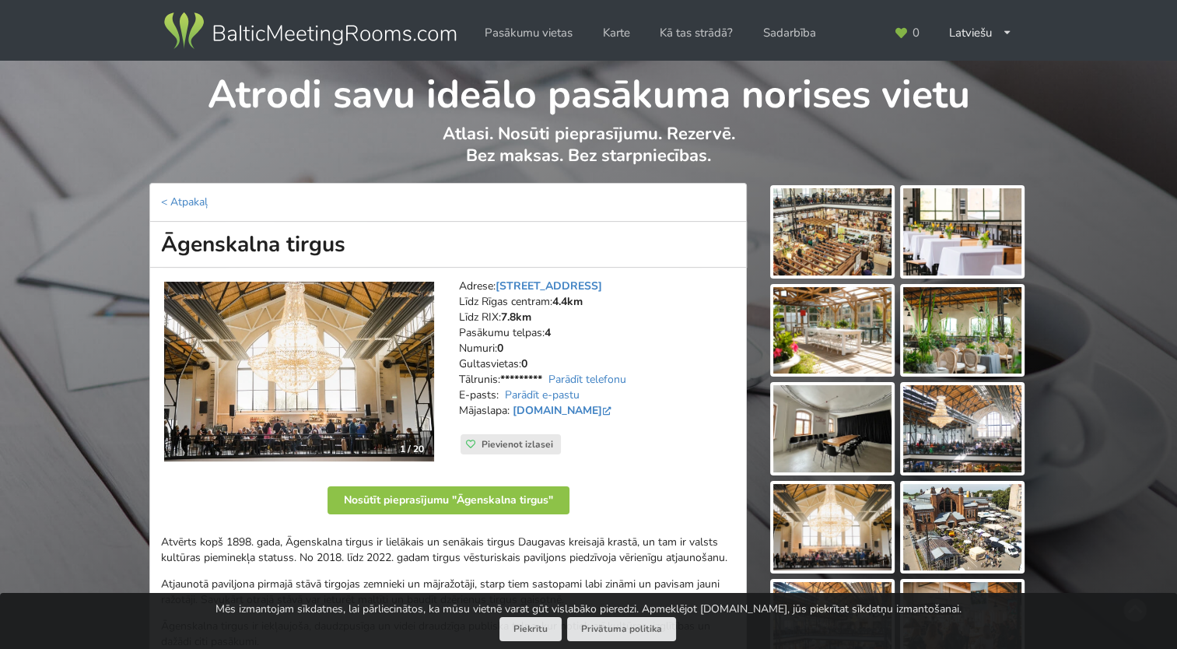
click at [852, 247] on img at bounding box center [832, 231] width 118 height 87
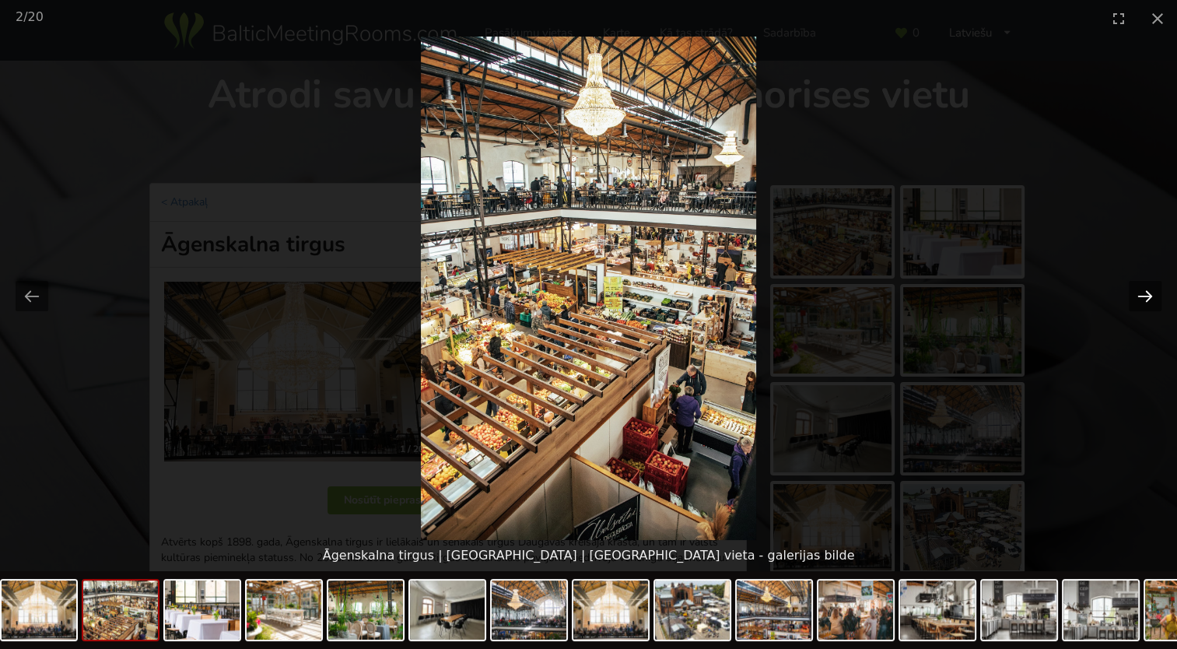
click at [1151, 294] on button "Next slide" at bounding box center [1145, 296] width 33 height 30
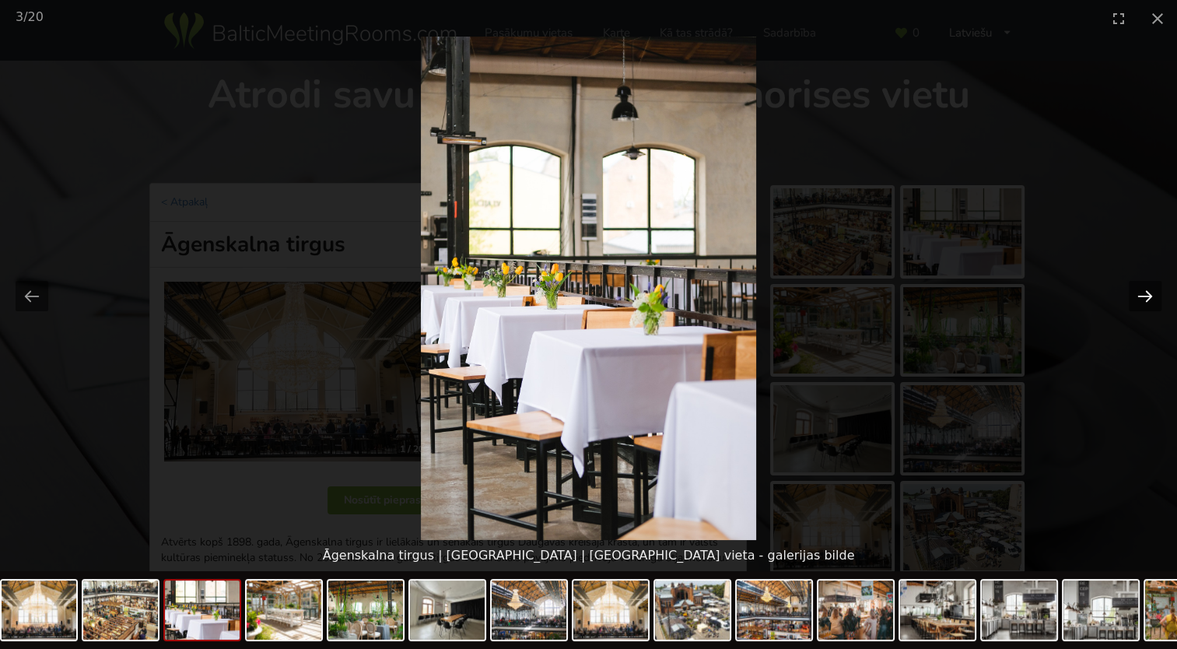
click at [1150, 296] on button "Next slide" at bounding box center [1145, 296] width 33 height 30
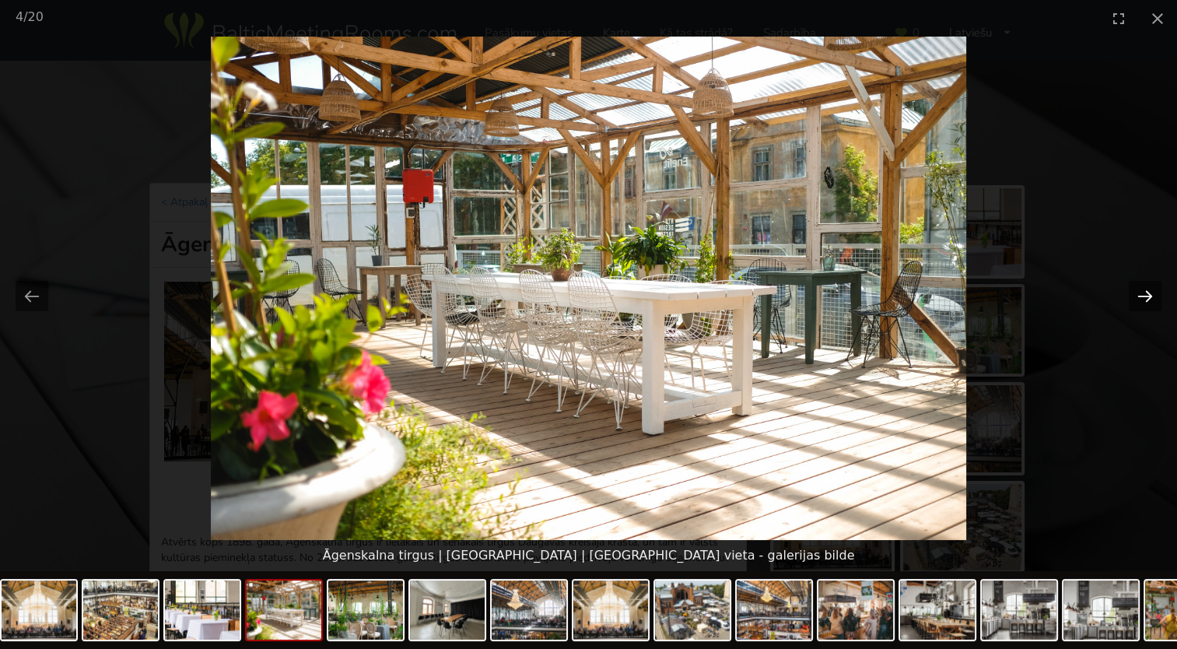
click at [1150, 296] on button "Next slide" at bounding box center [1145, 296] width 33 height 30
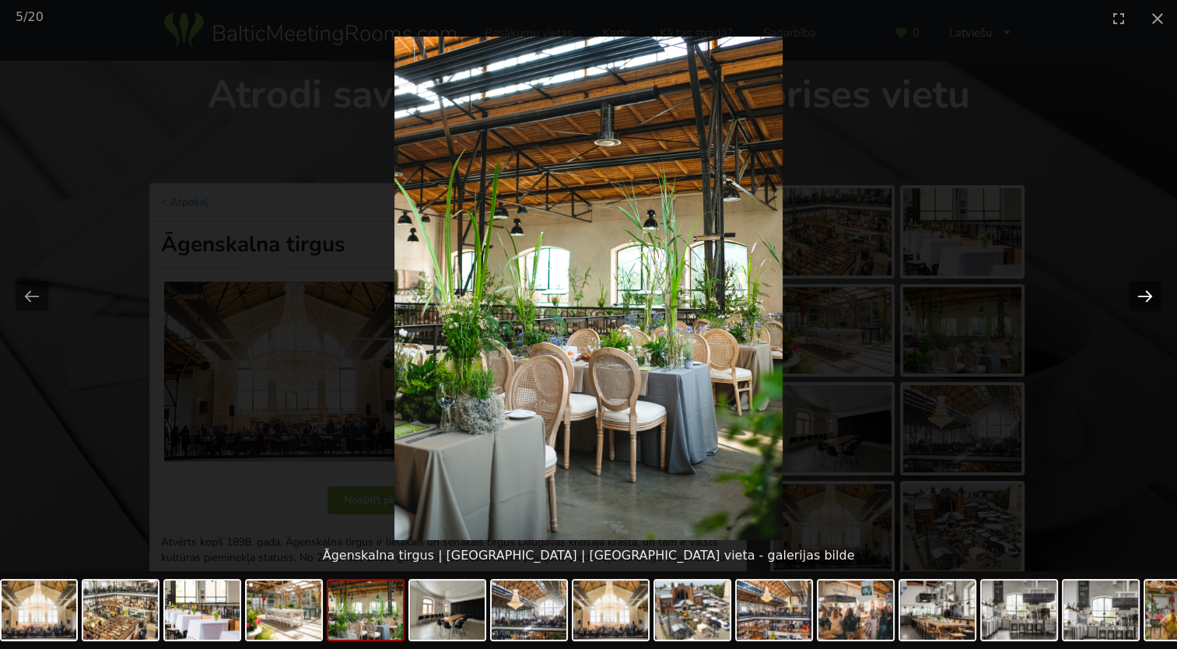
click at [1150, 296] on button "Next slide" at bounding box center [1145, 296] width 33 height 30
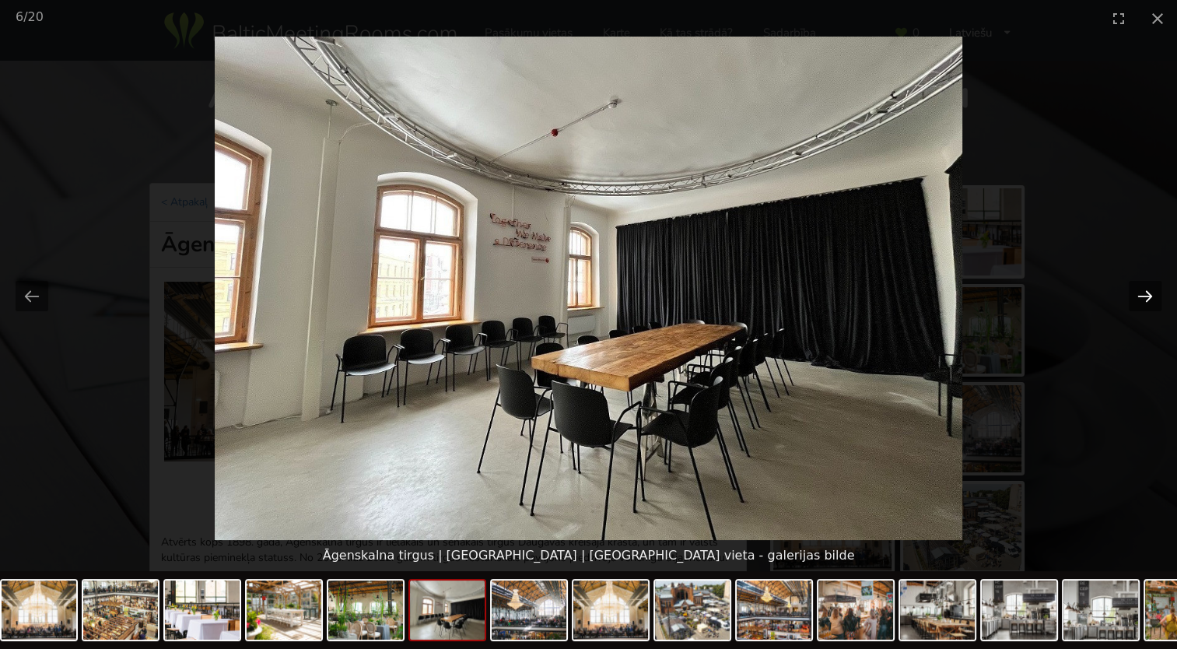
click at [1150, 296] on button "Next slide" at bounding box center [1145, 296] width 33 height 30
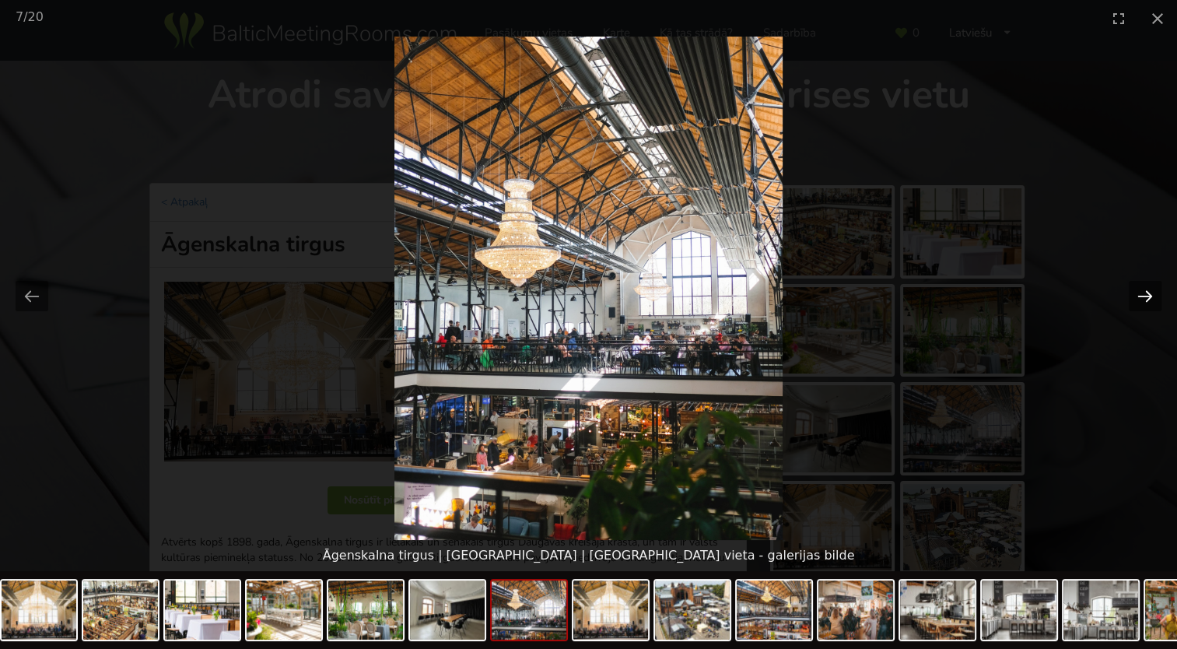
click at [1150, 296] on button "Next slide" at bounding box center [1145, 296] width 33 height 30
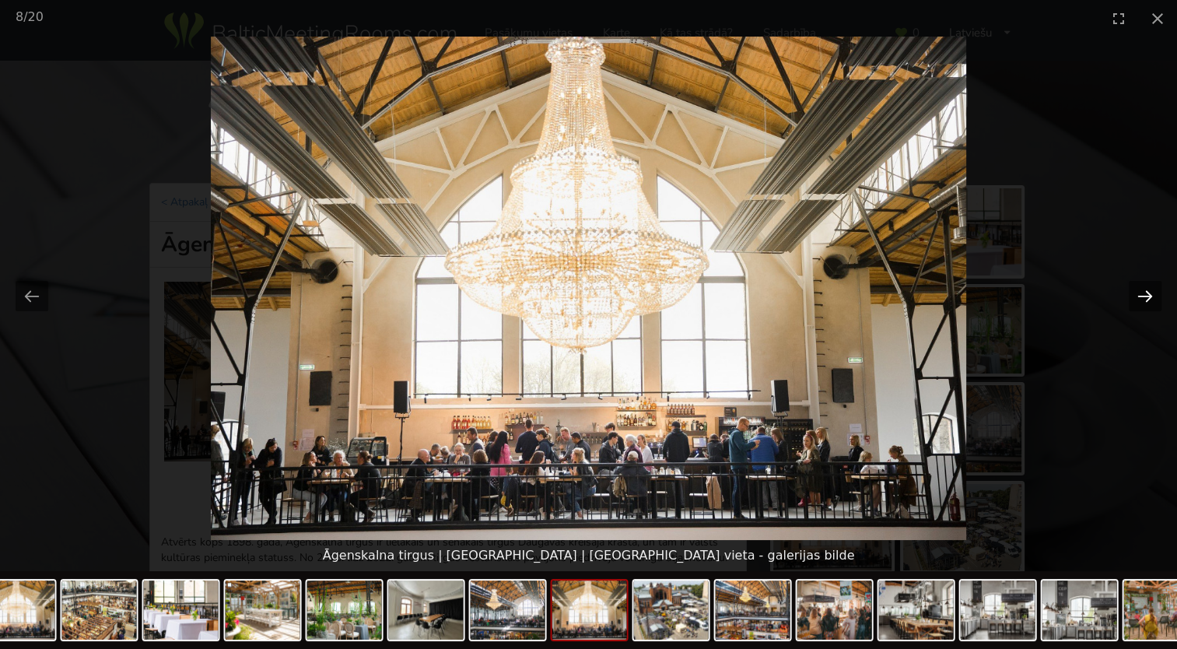
click at [1150, 296] on button "Next slide" at bounding box center [1145, 296] width 33 height 30
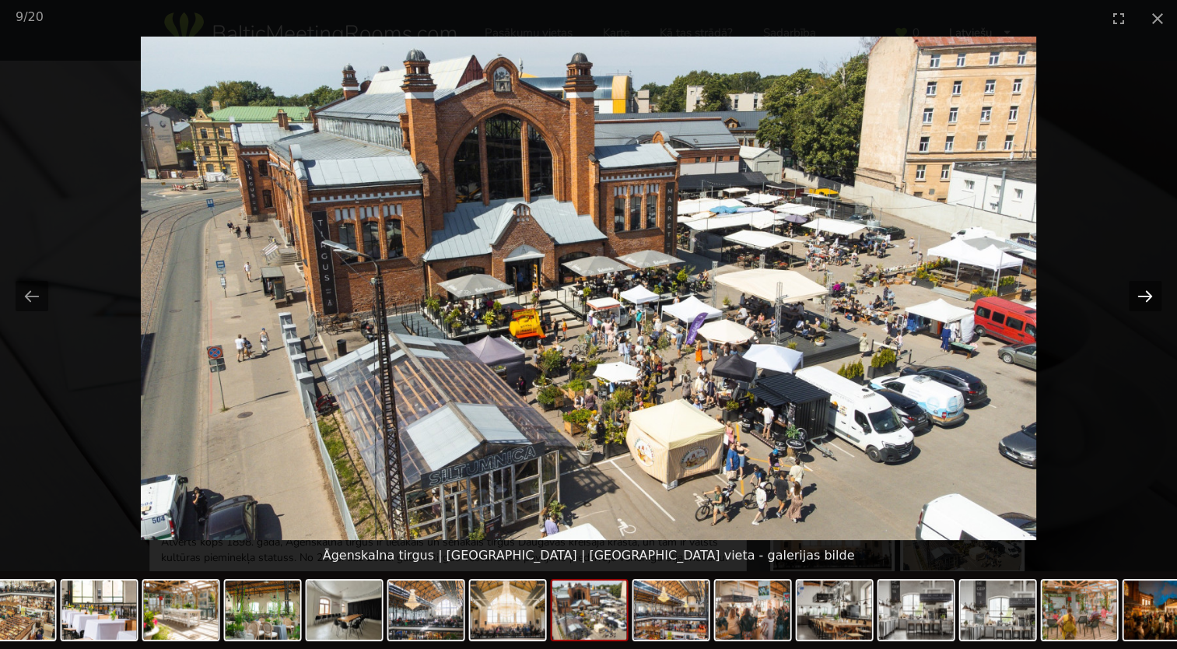
click at [1150, 296] on button "Next slide" at bounding box center [1145, 296] width 33 height 30
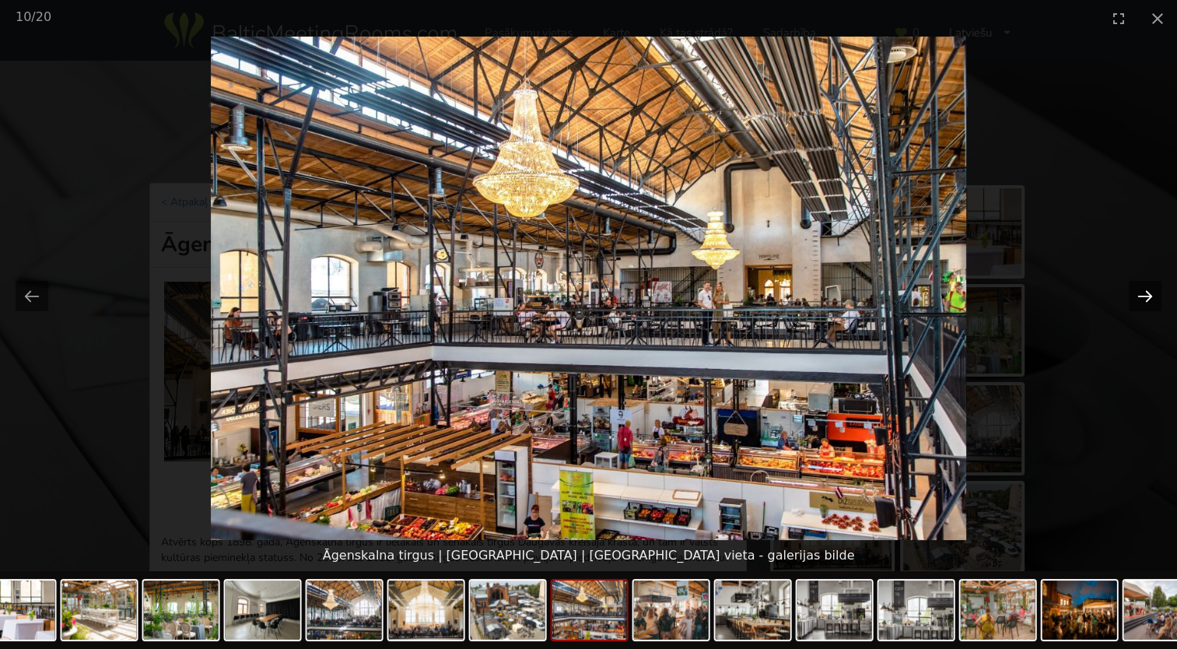
click at [1150, 296] on button "Next slide" at bounding box center [1145, 296] width 33 height 30
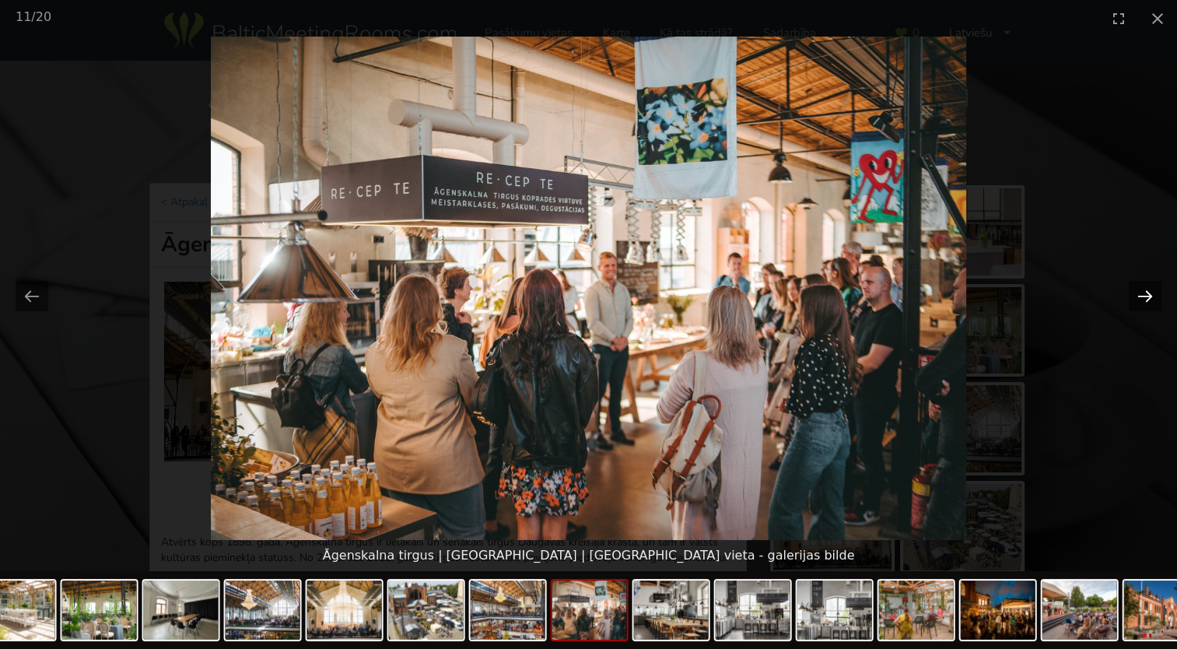
click at [1150, 296] on button "Next slide" at bounding box center [1145, 296] width 33 height 30
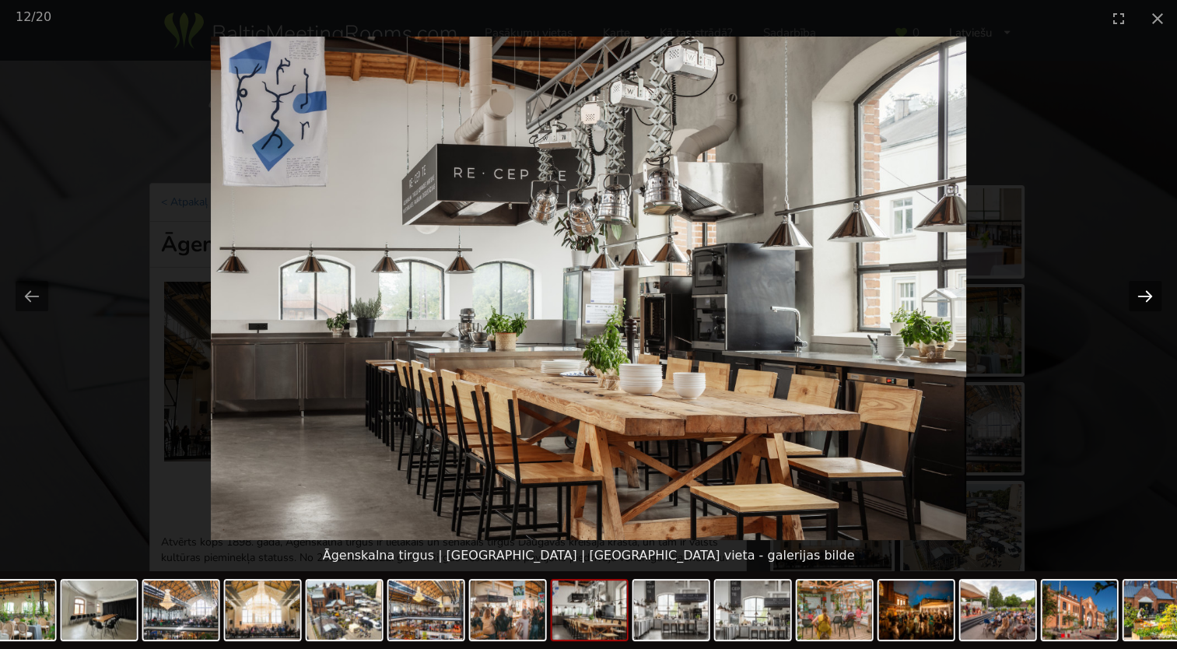
click at [1150, 296] on button "Next slide" at bounding box center [1145, 296] width 33 height 30
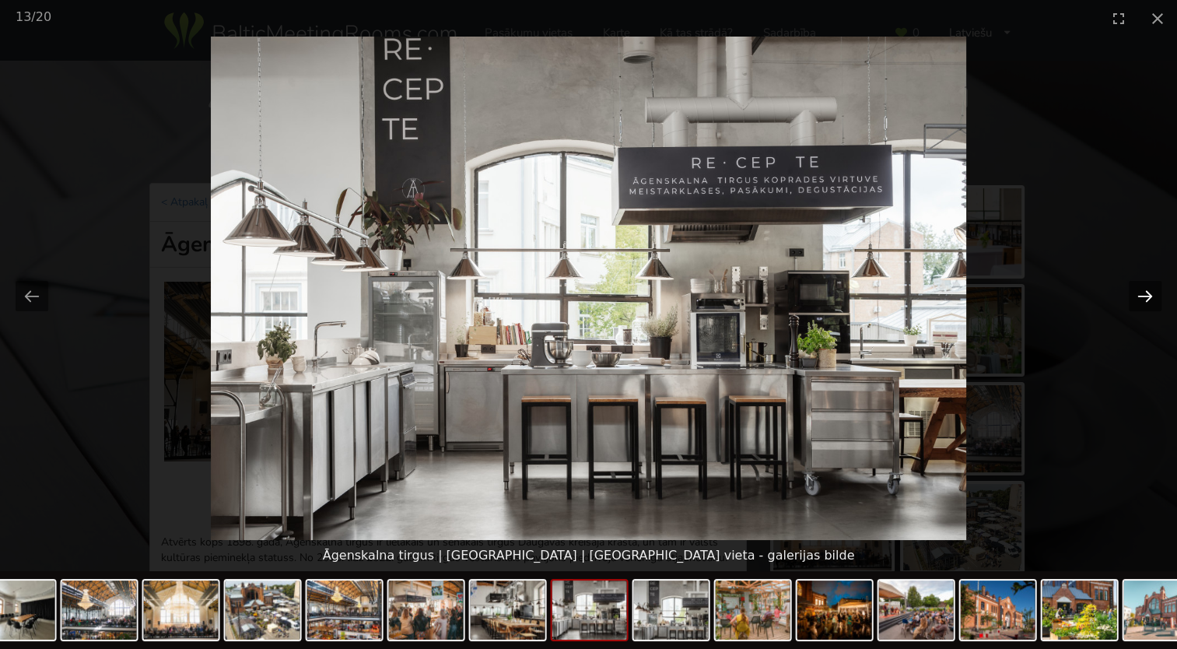
click at [1150, 296] on button "Next slide" at bounding box center [1145, 296] width 33 height 30
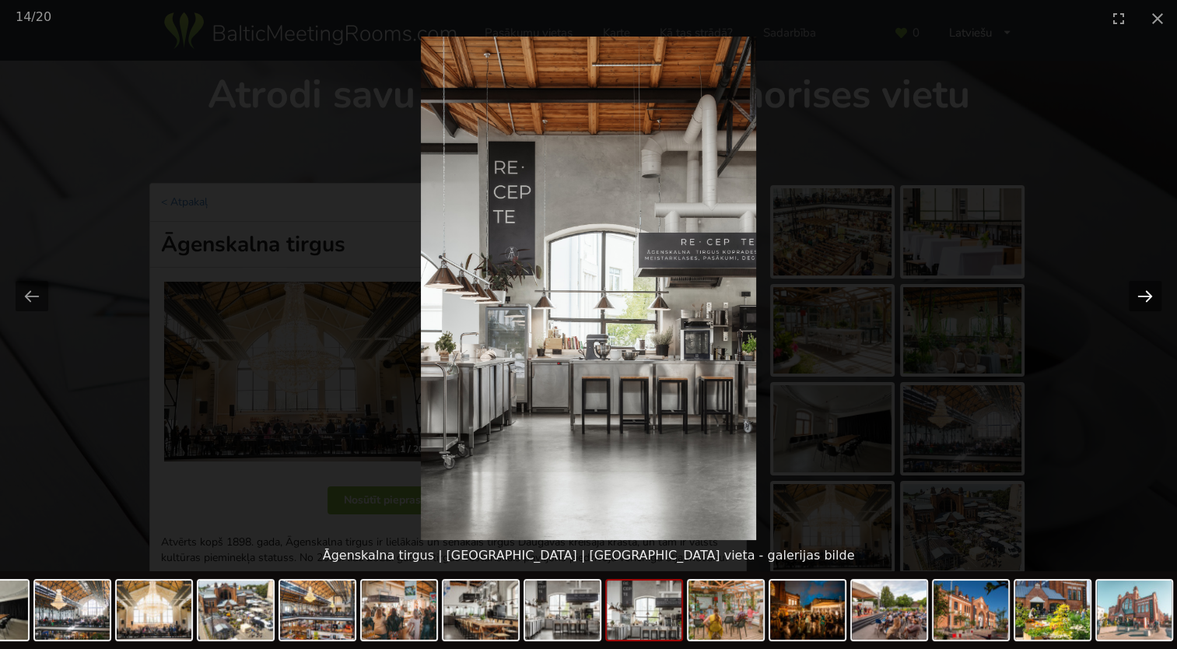
click at [1150, 296] on button "Next slide" at bounding box center [1145, 296] width 33 height 30
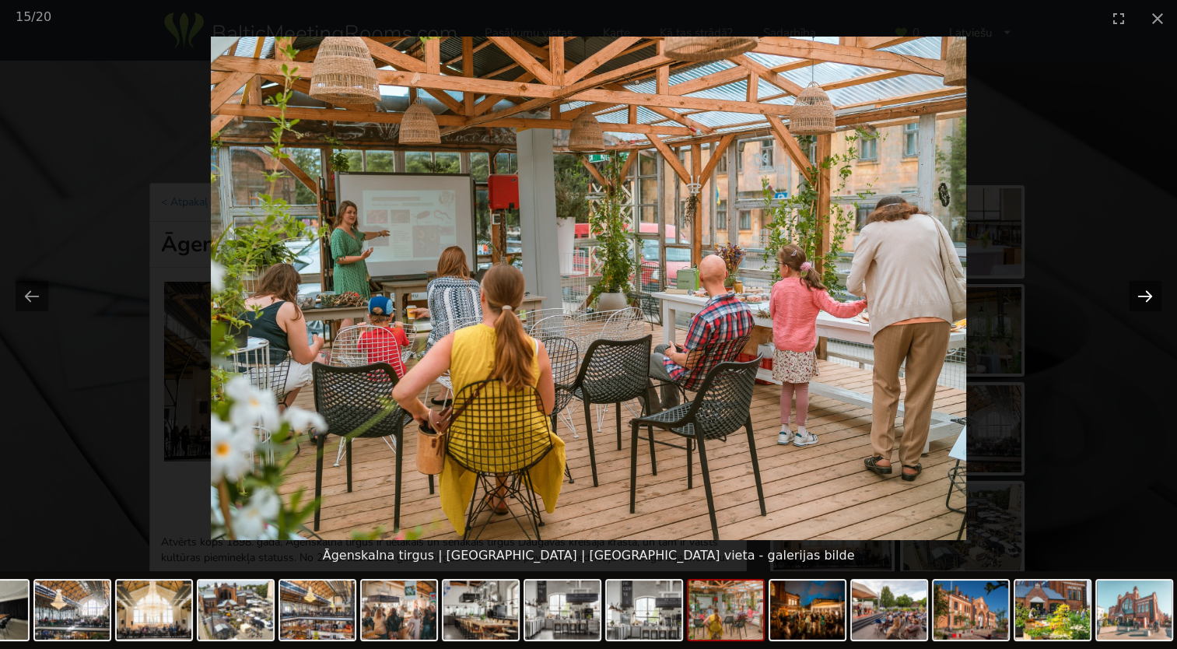
click at [1150, 296] on button "Next slide" at bounding box center [1145, 296] width 33 height 30
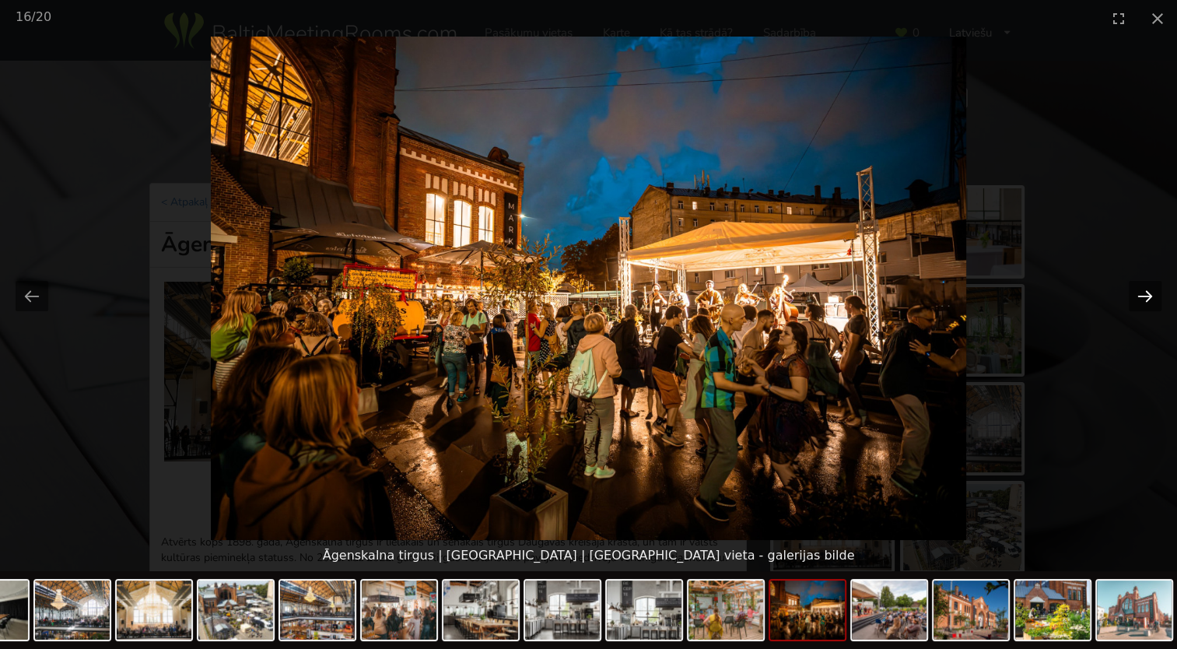
click at [1150, 296] on button "Next slide" at bounding box center [1145, 296] width 33 height 30
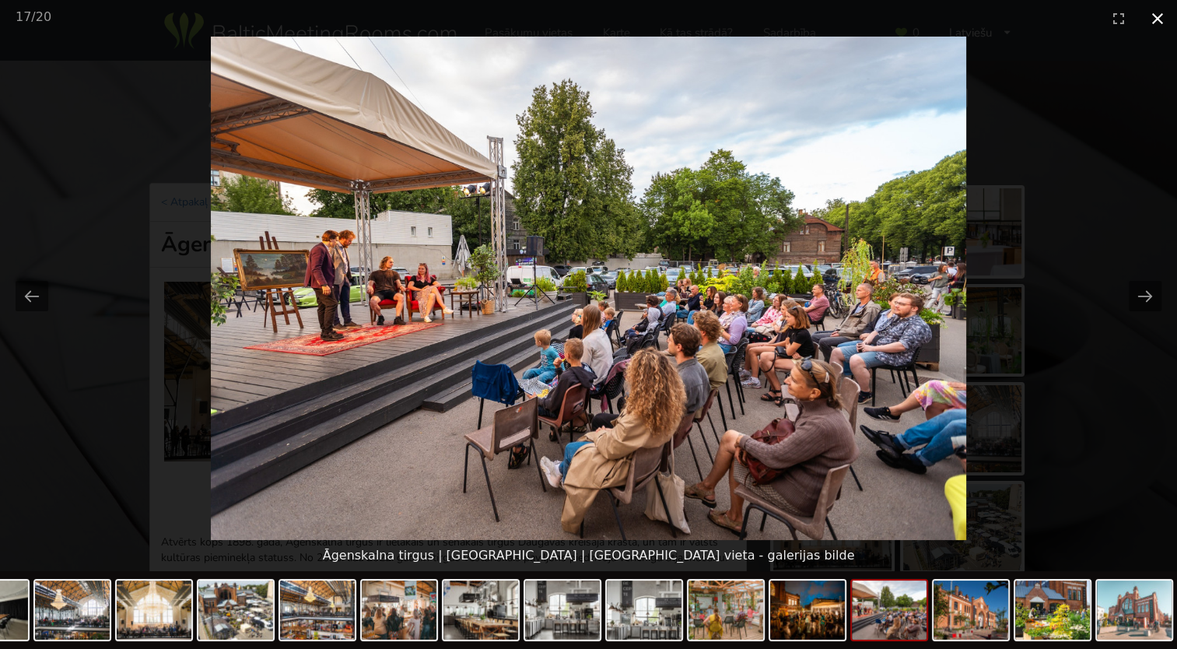
click at [1160, 19] on button "Close gallery" at bounding box center [1157, 18] width 39 height 37
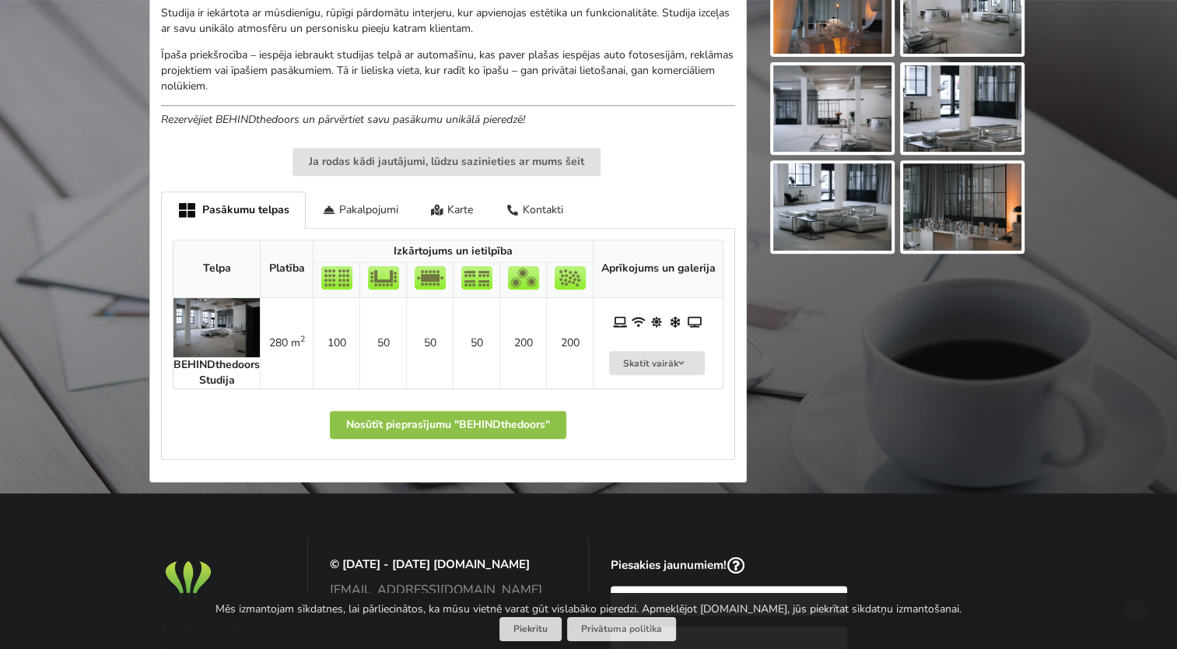
scroll to position [622, 0]
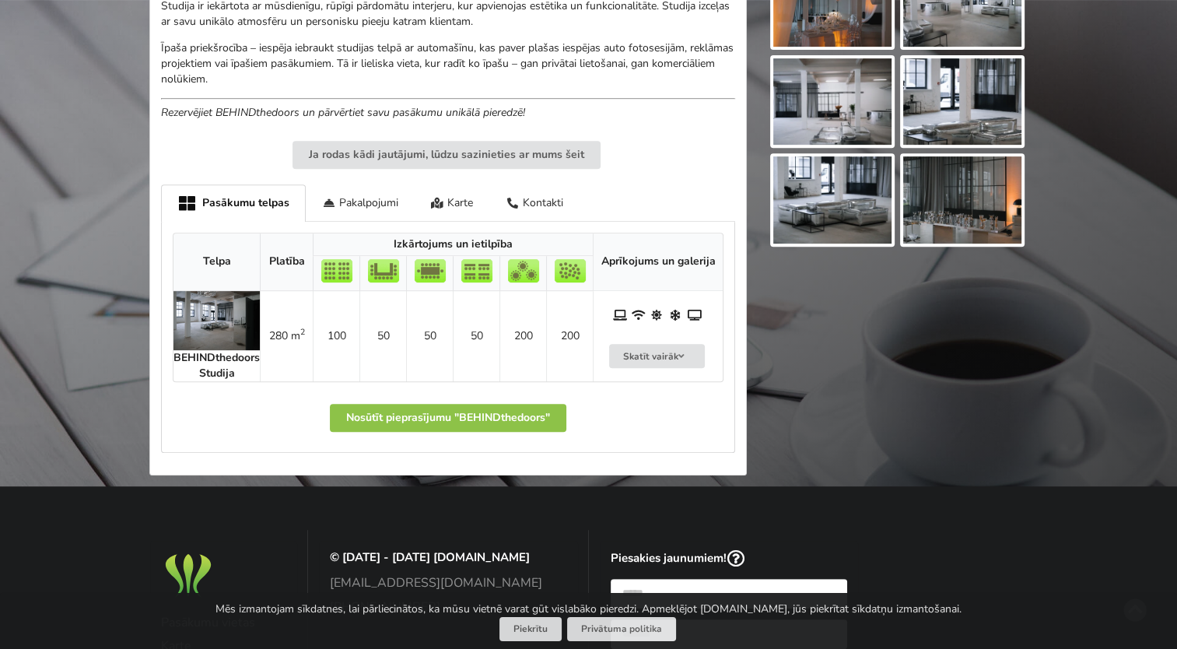
click at [219, 323] on img at bounding box center [217, 320] width 86 height 59
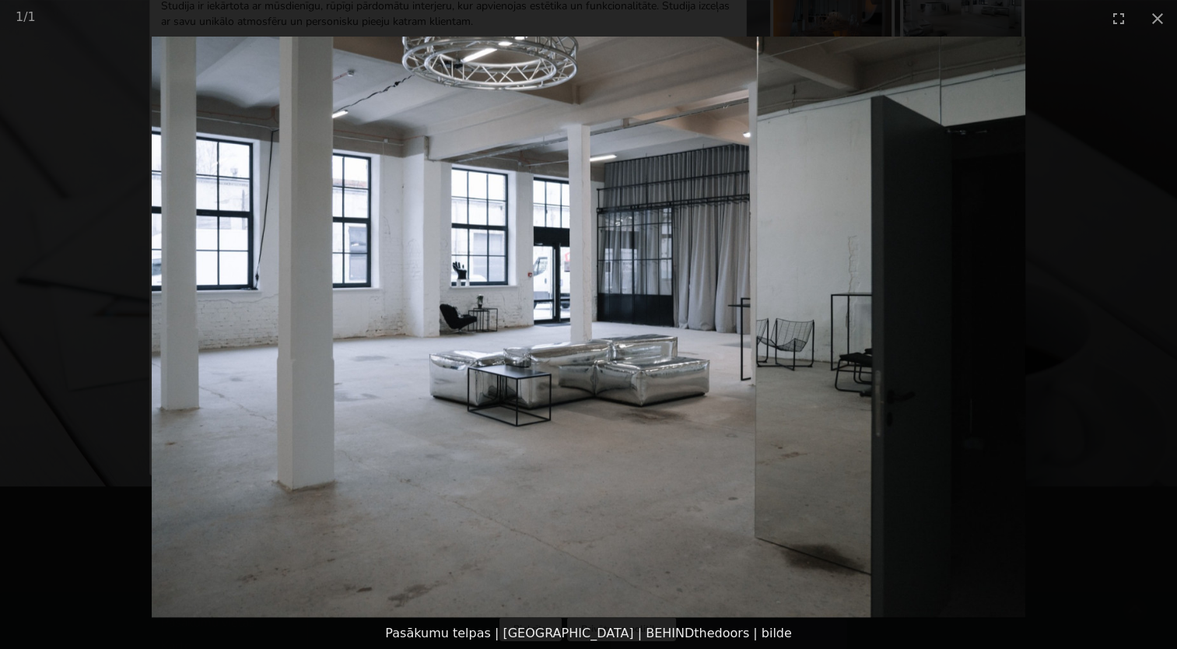
click at [805, 347] on img at bounding box center [589, 327] width 874 height 581
click at [1149, 21] on button "Close gallery" at bounding box center [1157, 18] width 39 height 37
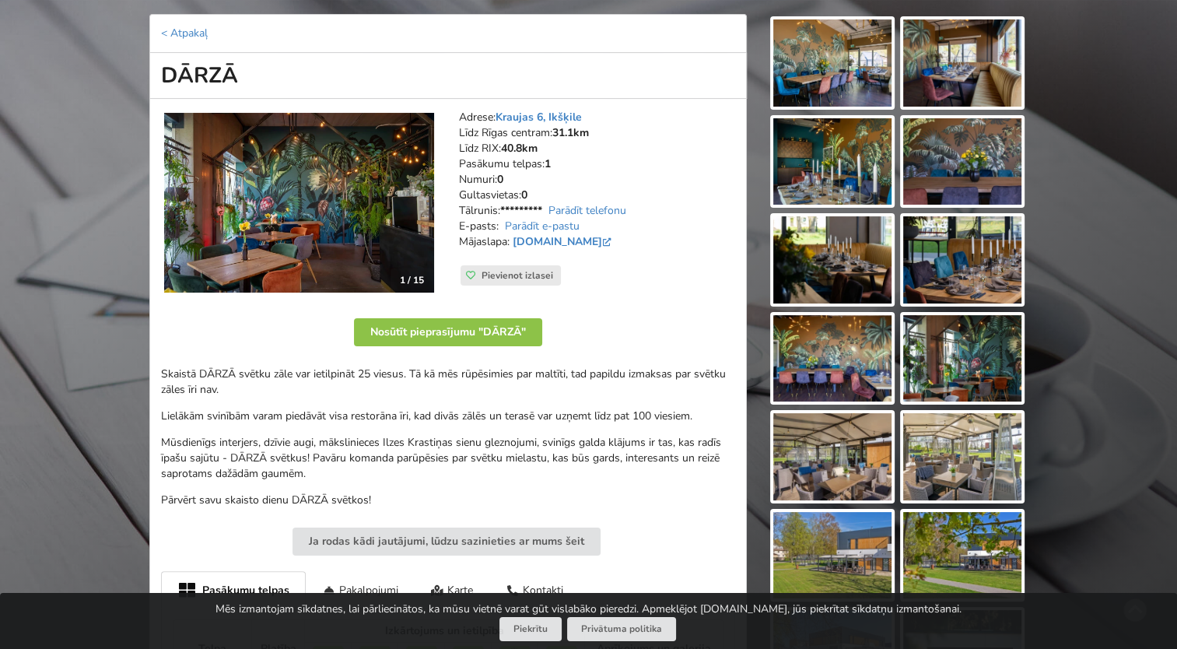
scroll to position [156, 0]
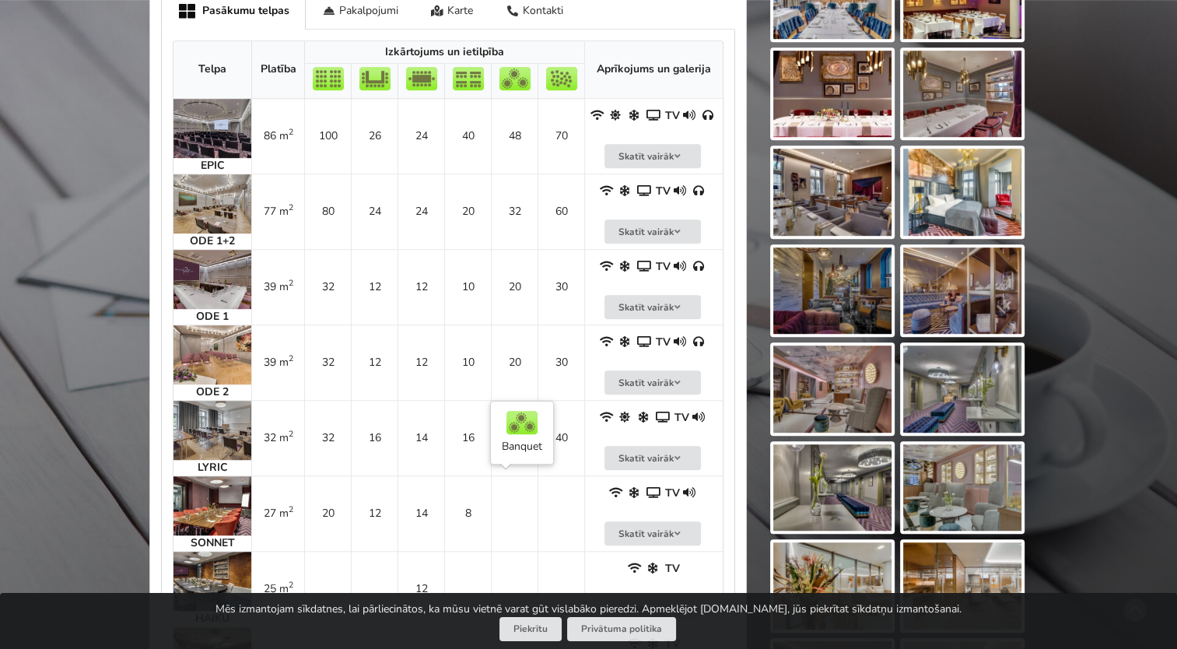
scroll to position [1011, 0]
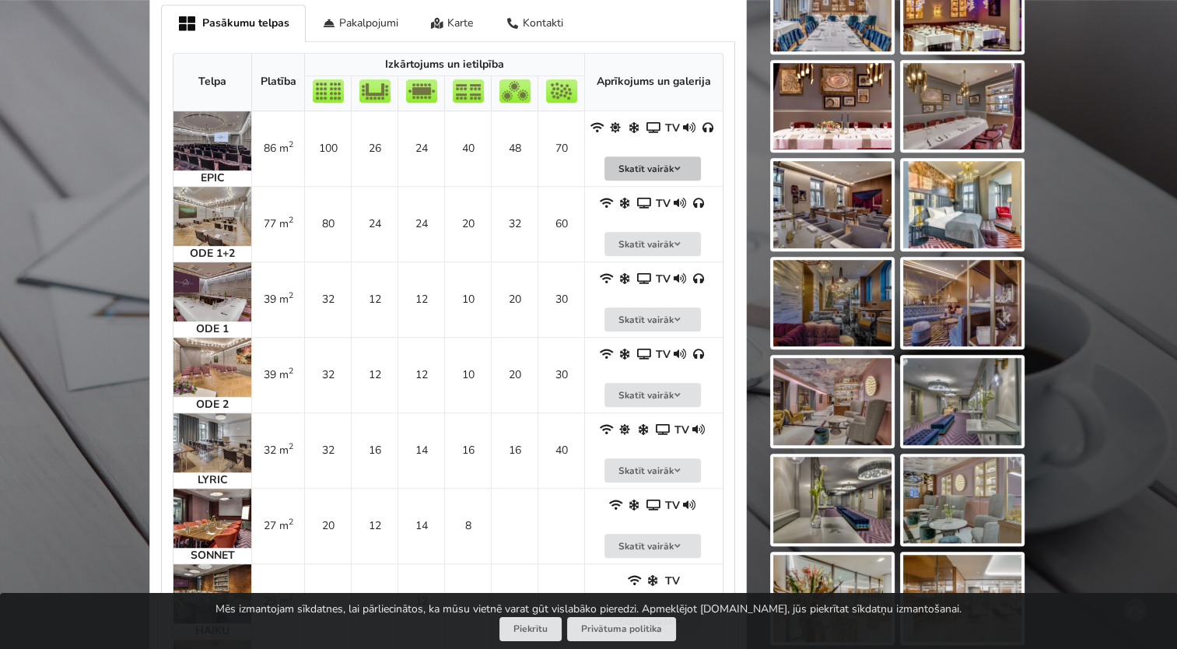
click at [629, 170] on button "Skatīt vairāk" at bounding box center [653, 168] width 96 height 24
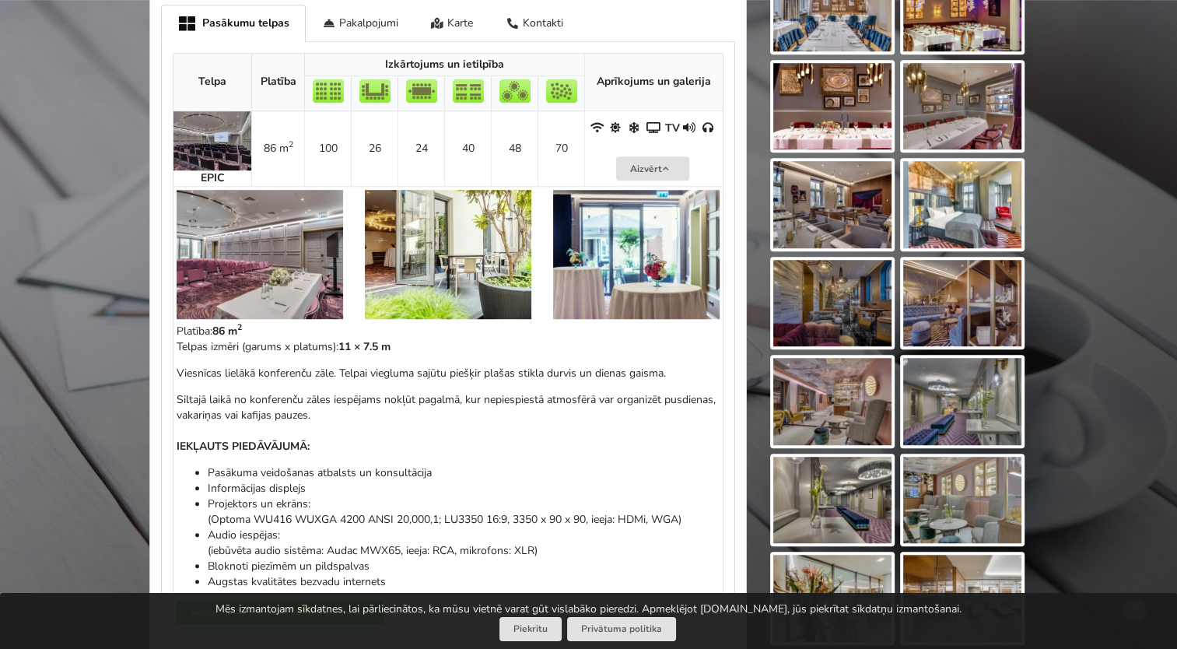
click at [243, 245] on img at bounding box center [260, 254] width 167 height 129
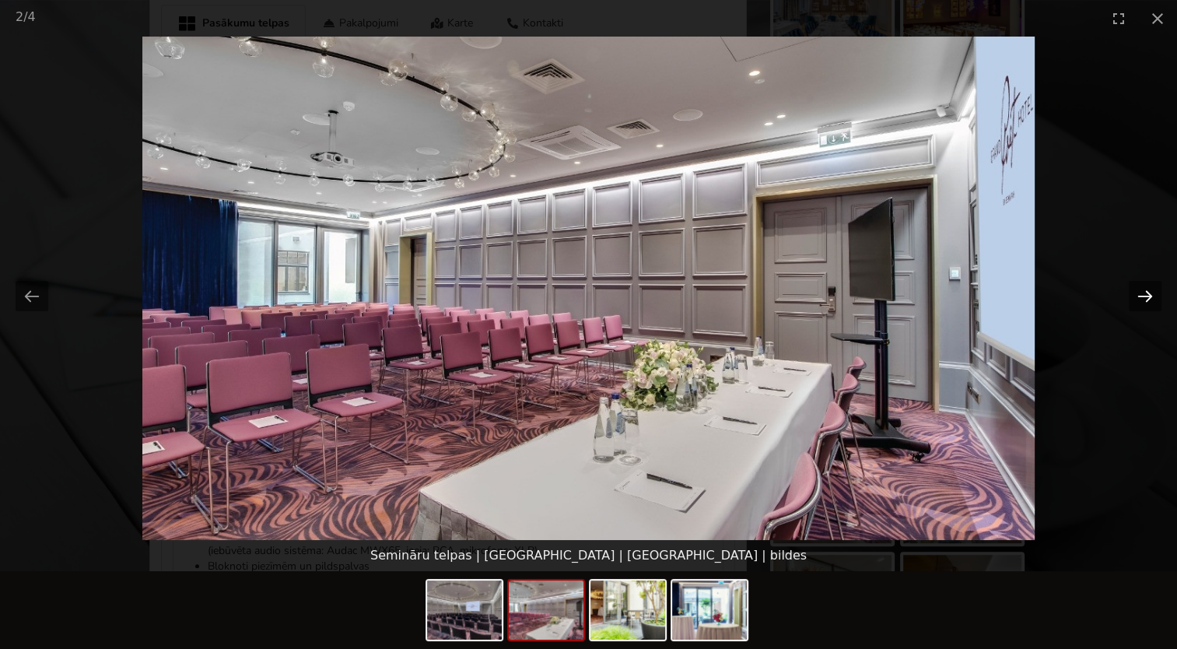
click at [1147, 296] on button "Next slide" at bounding box center [1145, 296] width 33 height 30
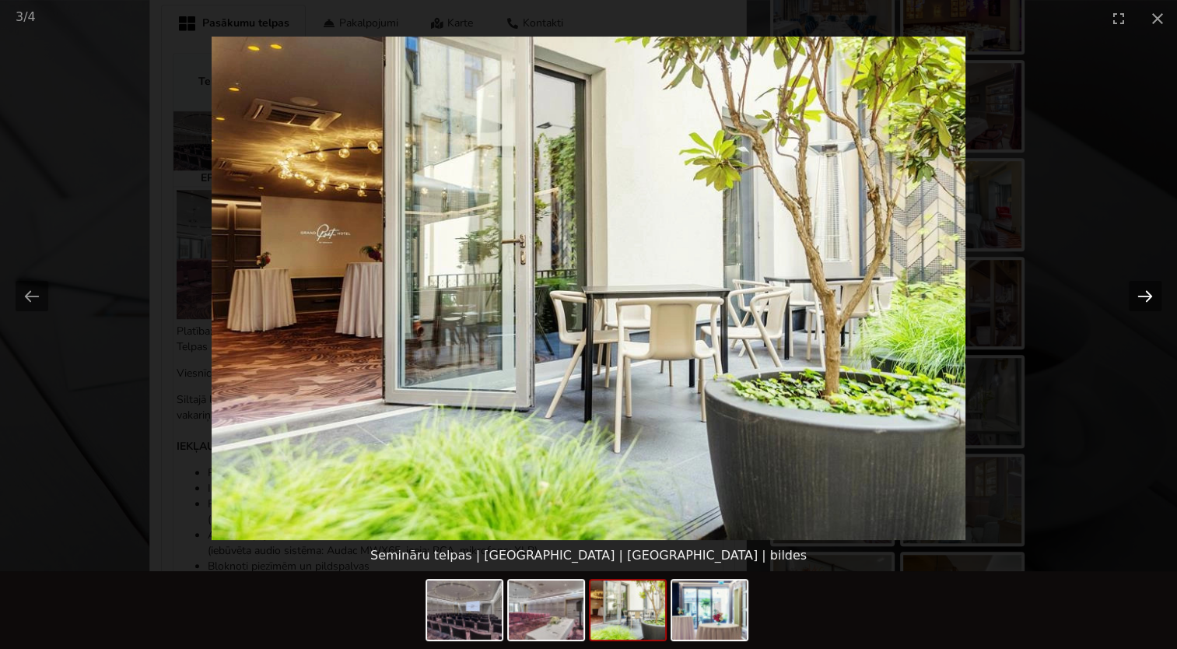
click at [1148, 296] on button "Next slide" at bounding box center [1145, 296] width 33 height 30
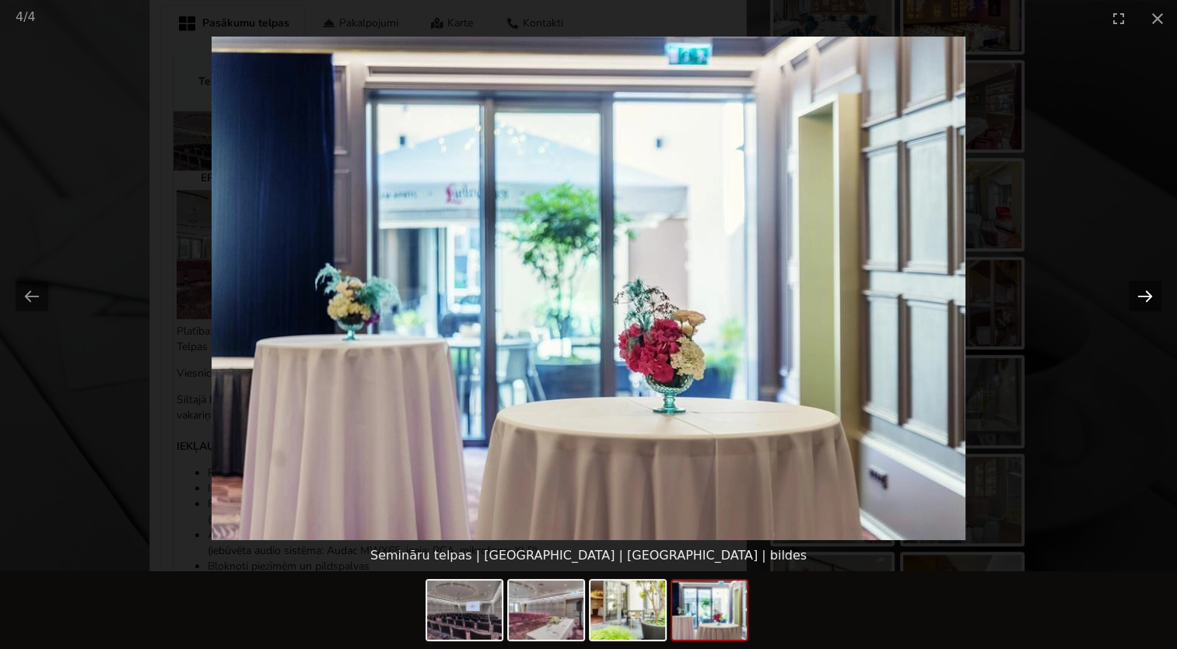
click at [1148, 296] on button "Next slide" at bounding box center [1145, 296] width 33 height 30
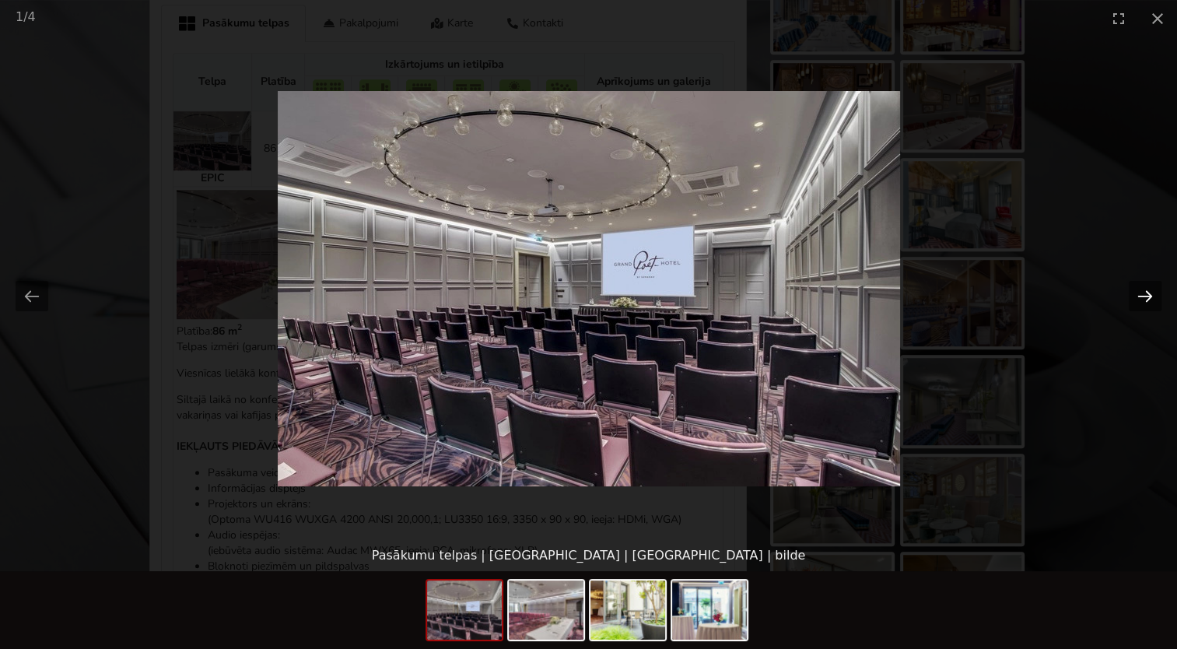
click at [1148, 296] on button "Next slide" at bounding box center [1145, 296] width 33 height 30
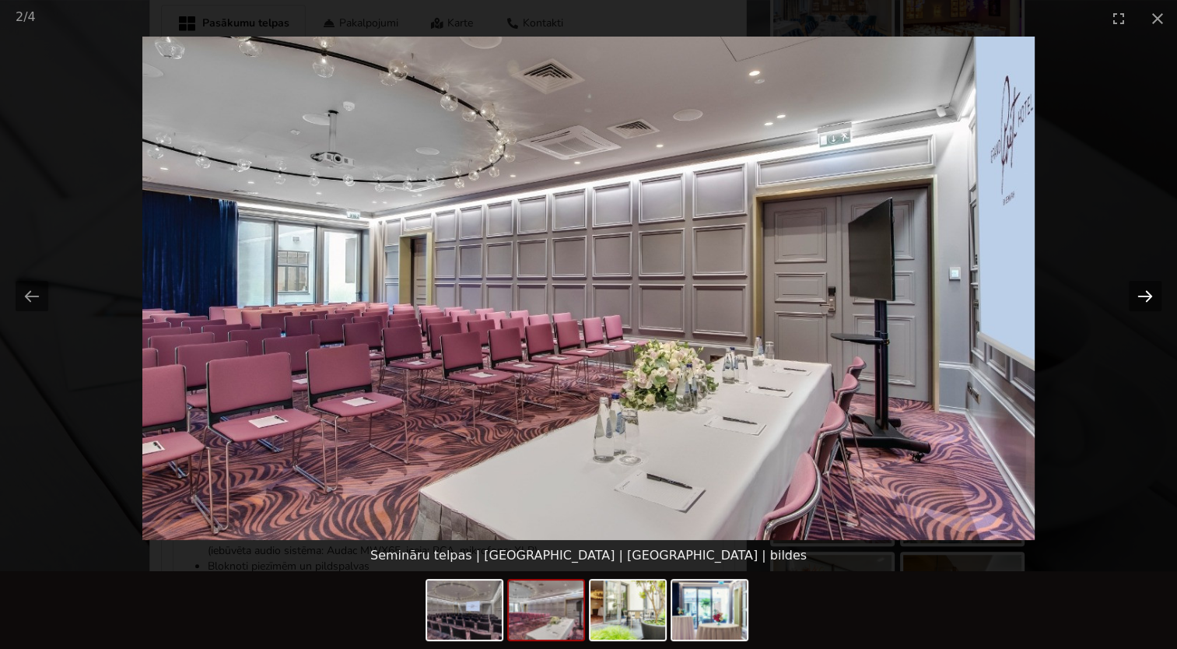
click at [1148, 296] on button "Next slide" at bounding box center [1145, 296] width 33 height 30
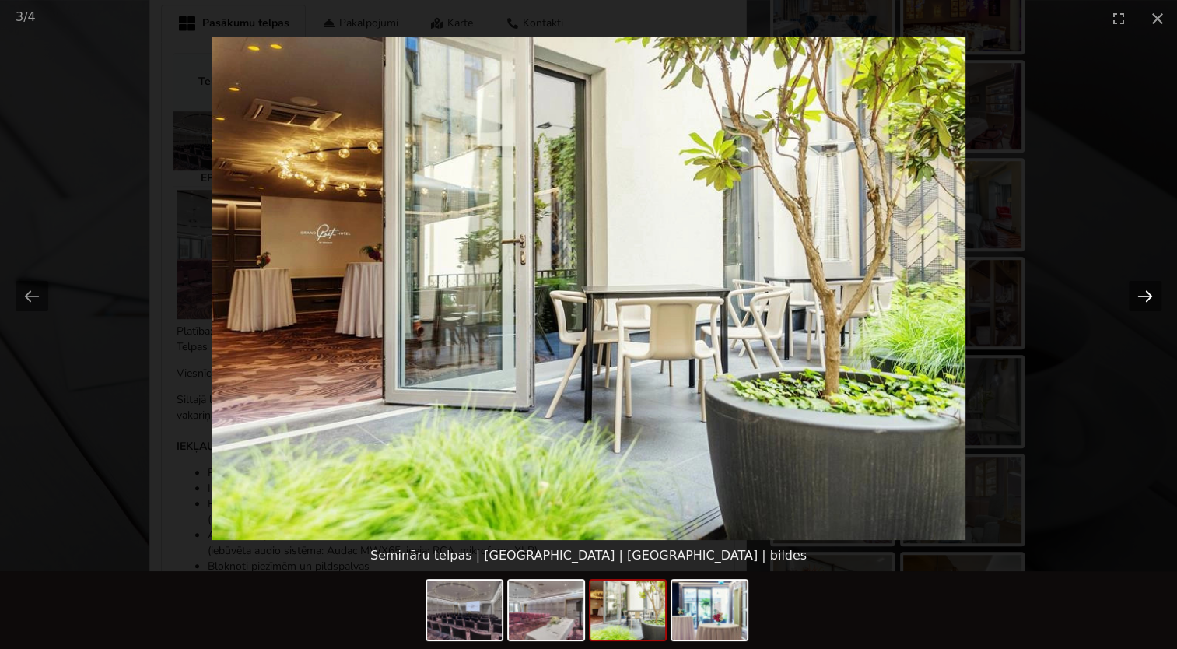
click at [1148, 296] on button "Next slide" at bounding box center [1145, 296] width 33 height 30
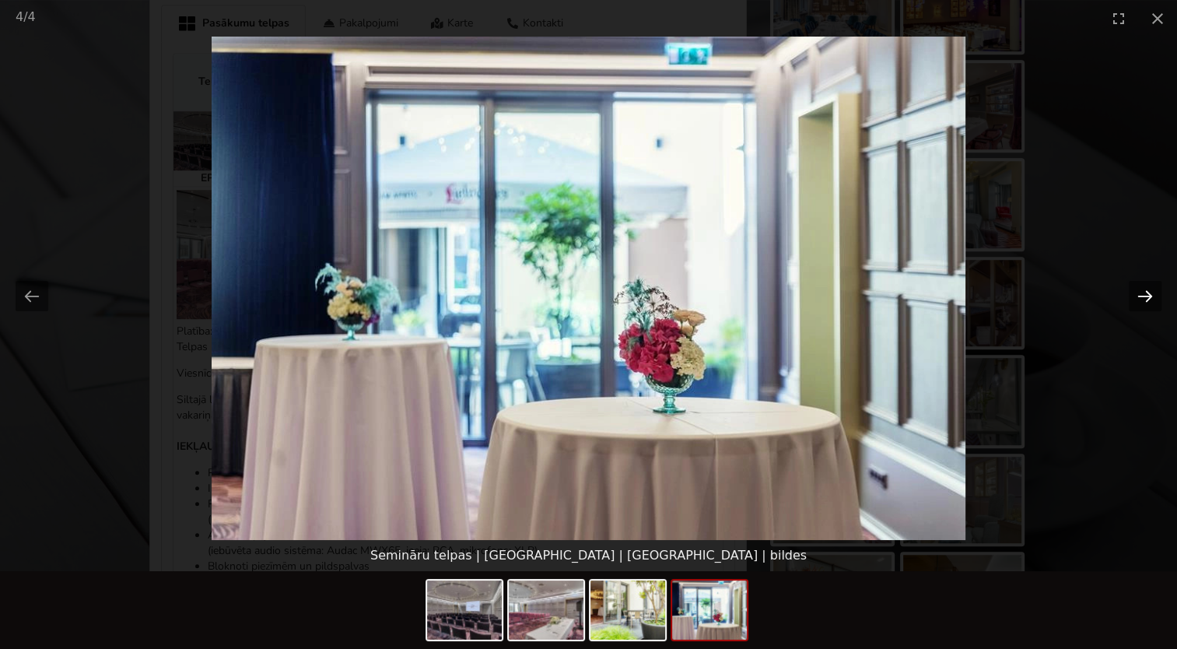
click at [1148, 296] on button "Next slide" at bounding box center [1145, 296] width 33 height 30
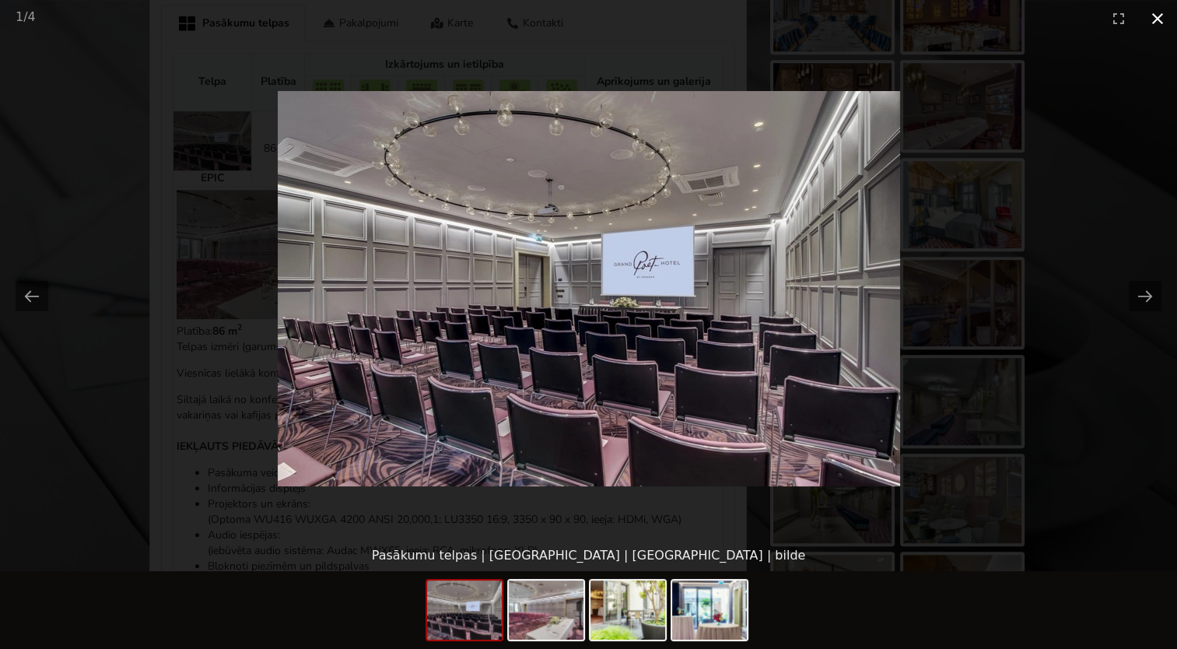
click at [1155, 23] on button "Close gallery" at bounding box center [1157, 18] width 39 height 37
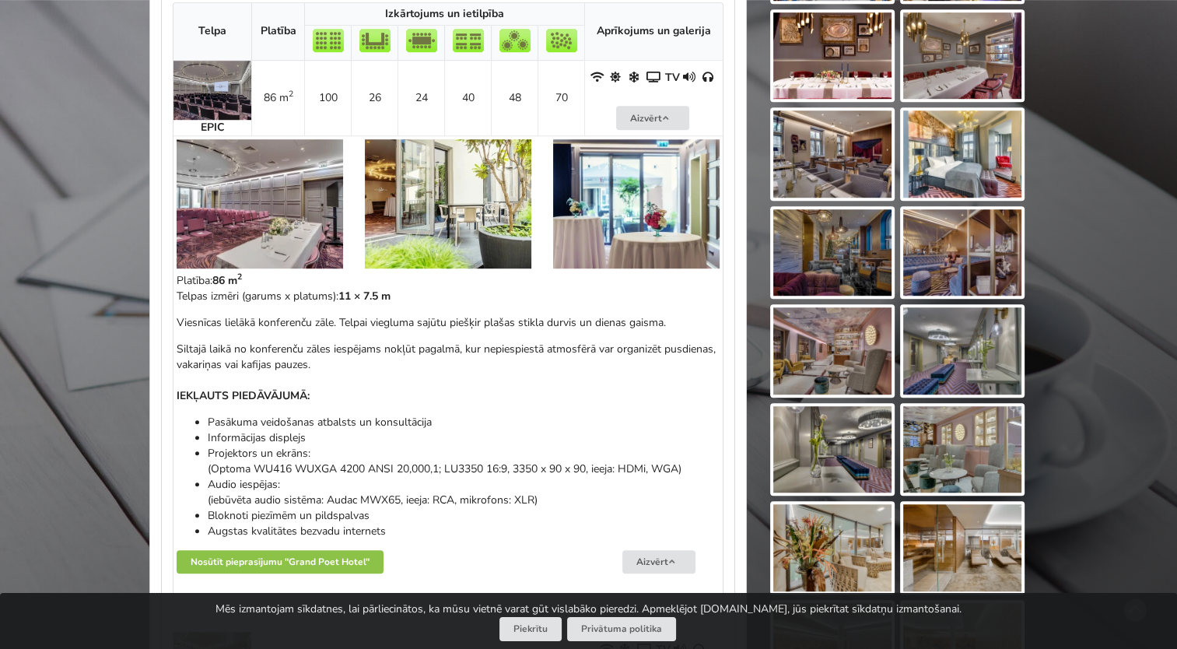
scroll to position [1089, 0]
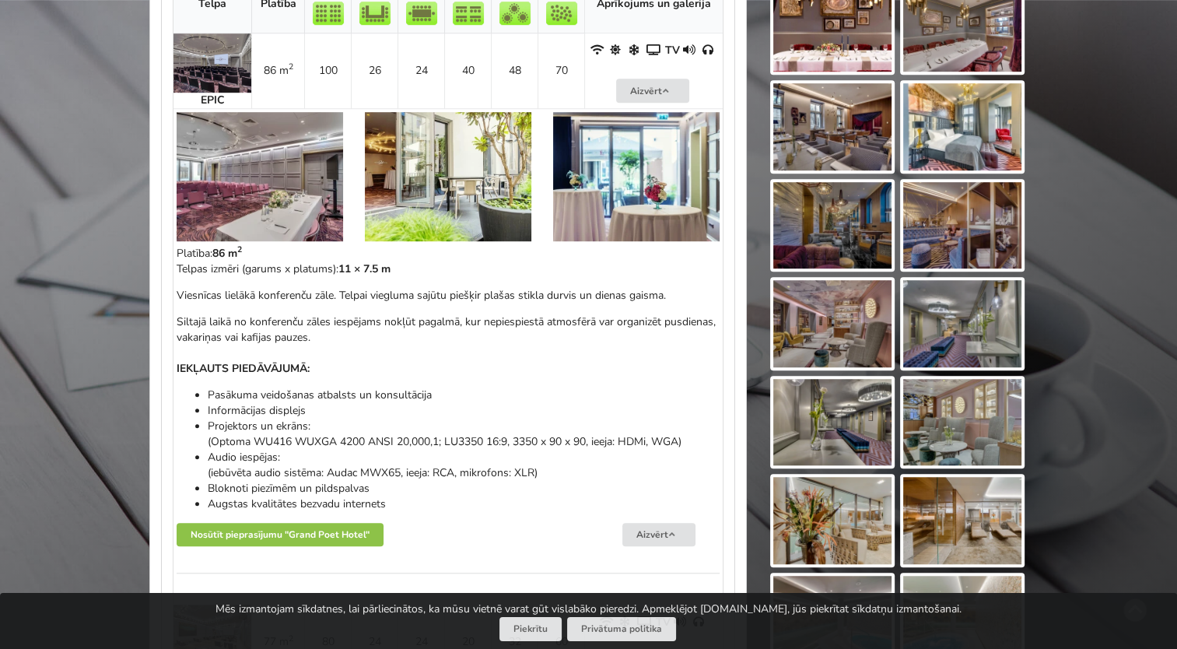
click at [850, 425] on img at bounding box center [832, 422] width 118 height 87
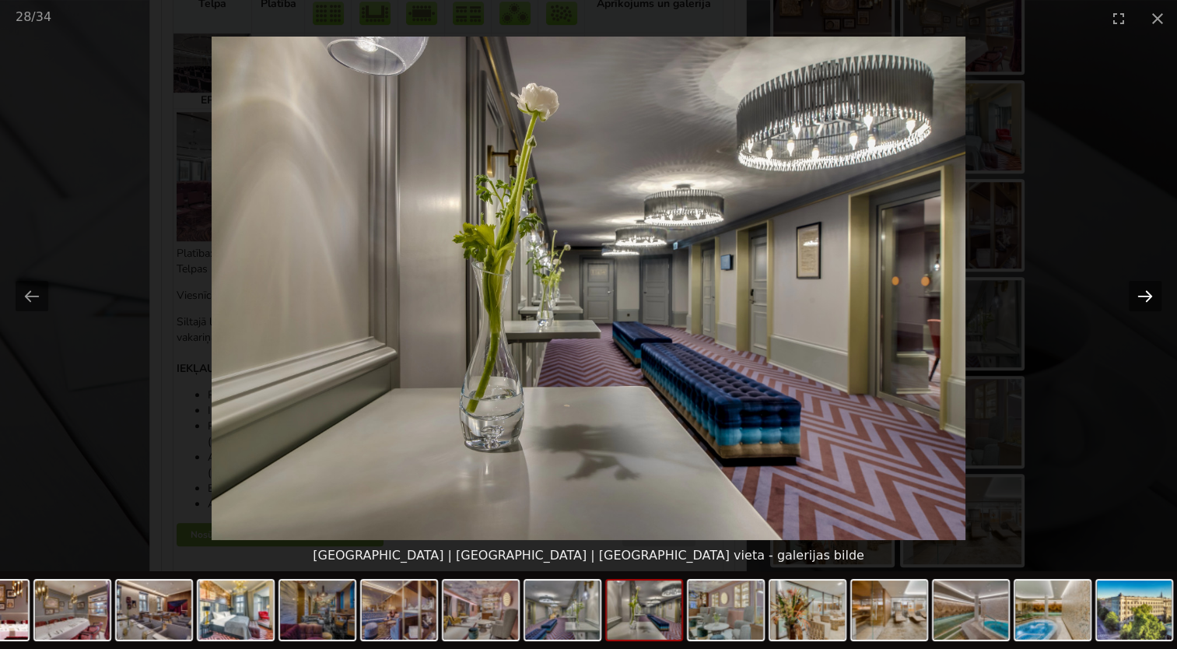
click at [1143, 294] on button "Next slide" at bounding box center [1145, 296] width 33 height 30
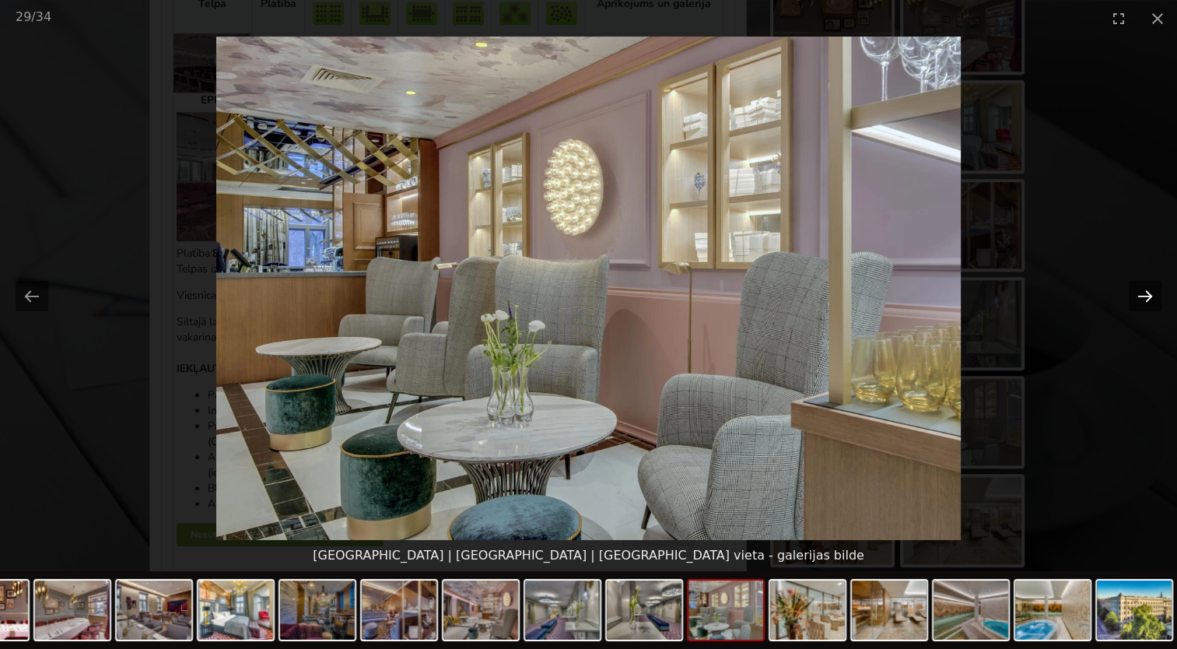
click at [1143, 294] on button "Next slide" at bounding box center [1145, 296] width 33 height 30
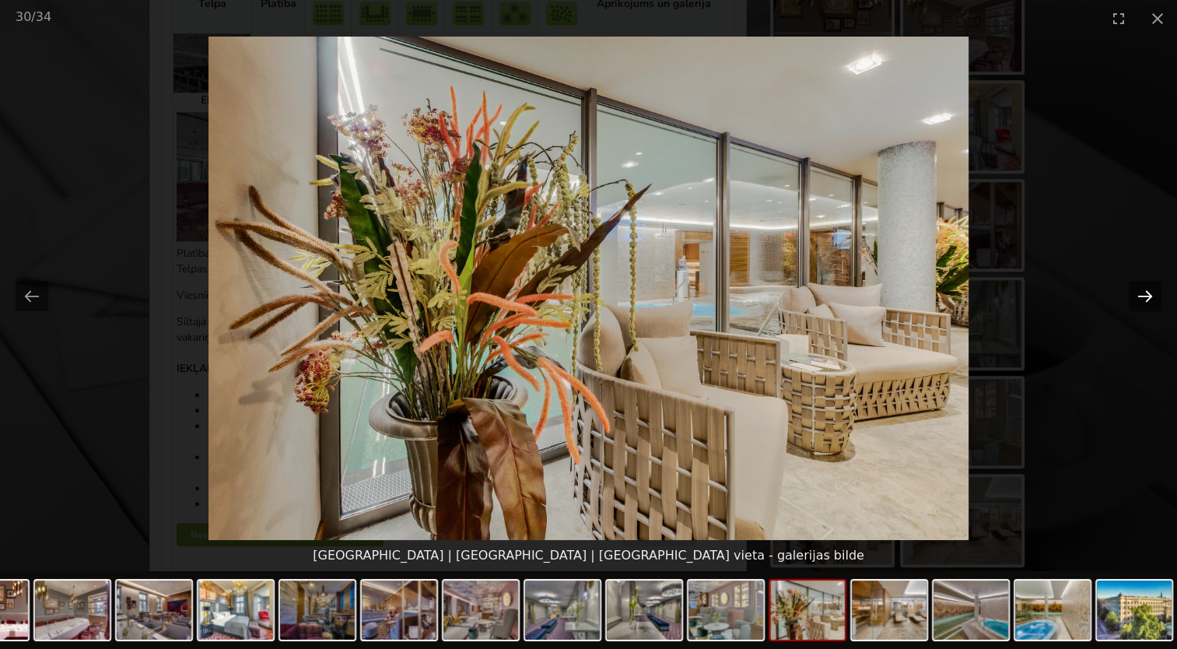
click at [1143, 294] on button "Next slide" at bounding box center [1145, 296] width 33 height 30
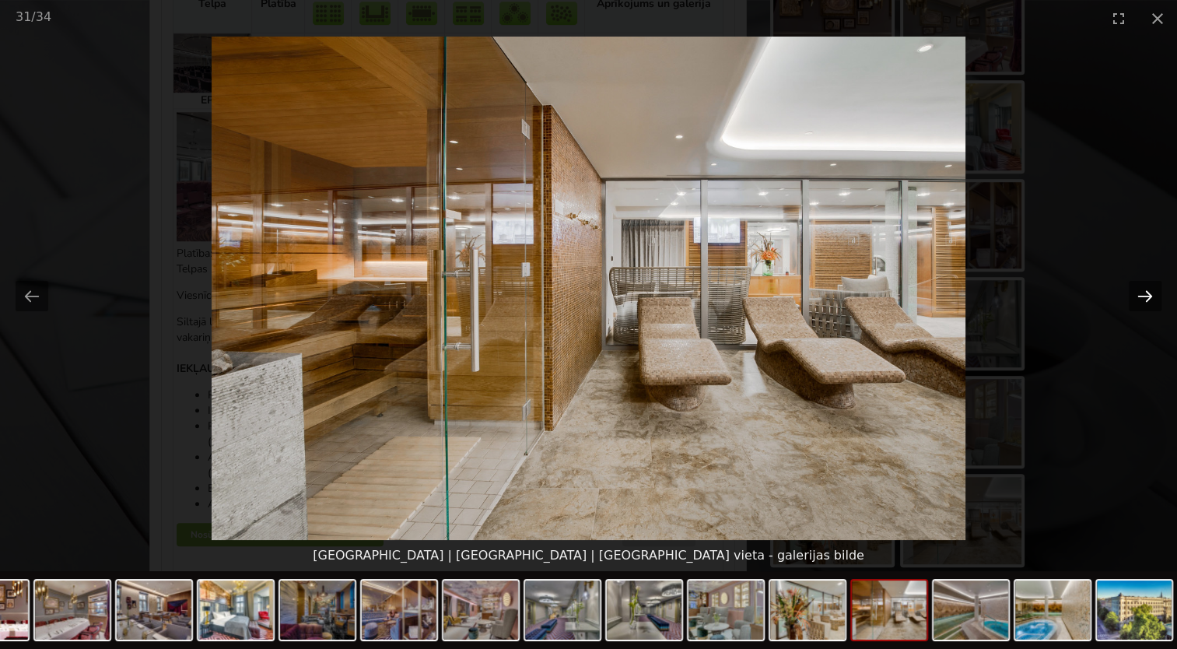
click at [1143, 294] on button "Next slide" at bounding box center [1145, 296] width 33 height 30
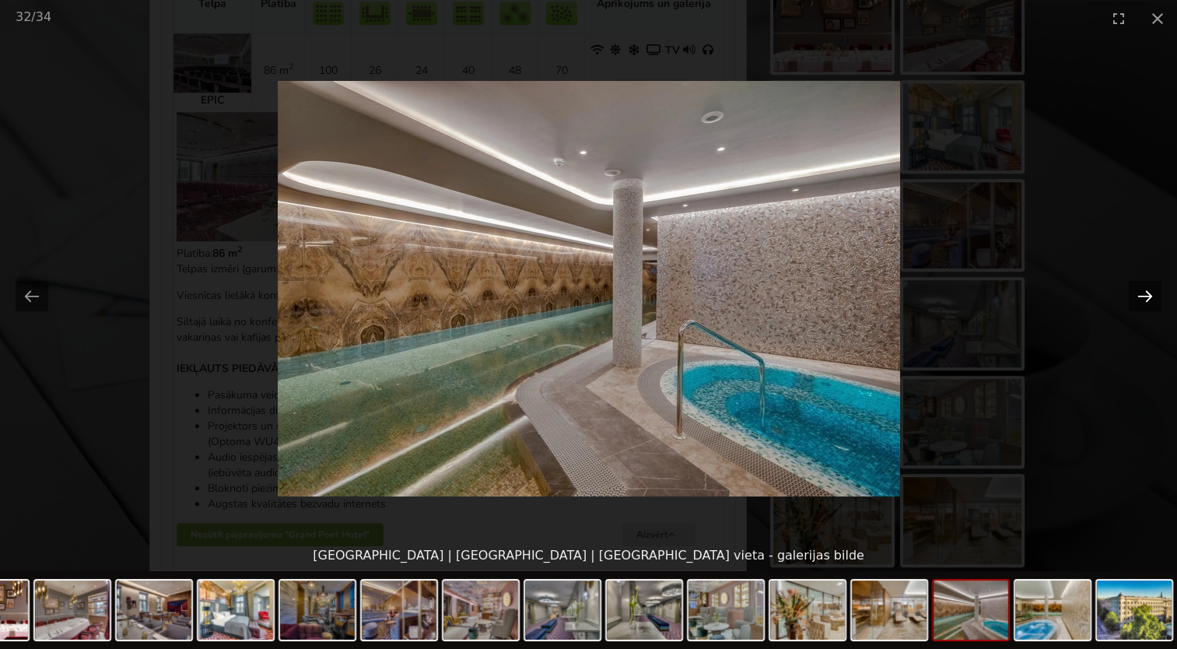
click at [1143, 294] on button "Next slide" at bounding box center [1145, 296] width 33 height 30
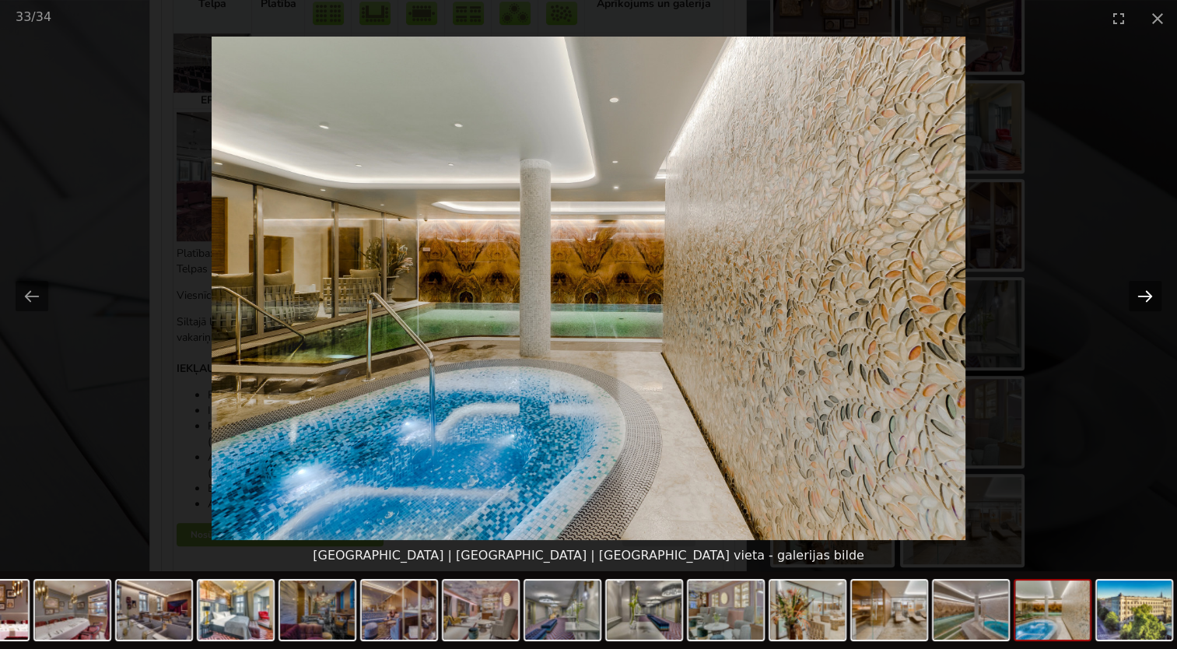
click at [1143, 294] on button "Next slide" at bounding box center [1145, 296] width 33 height 30
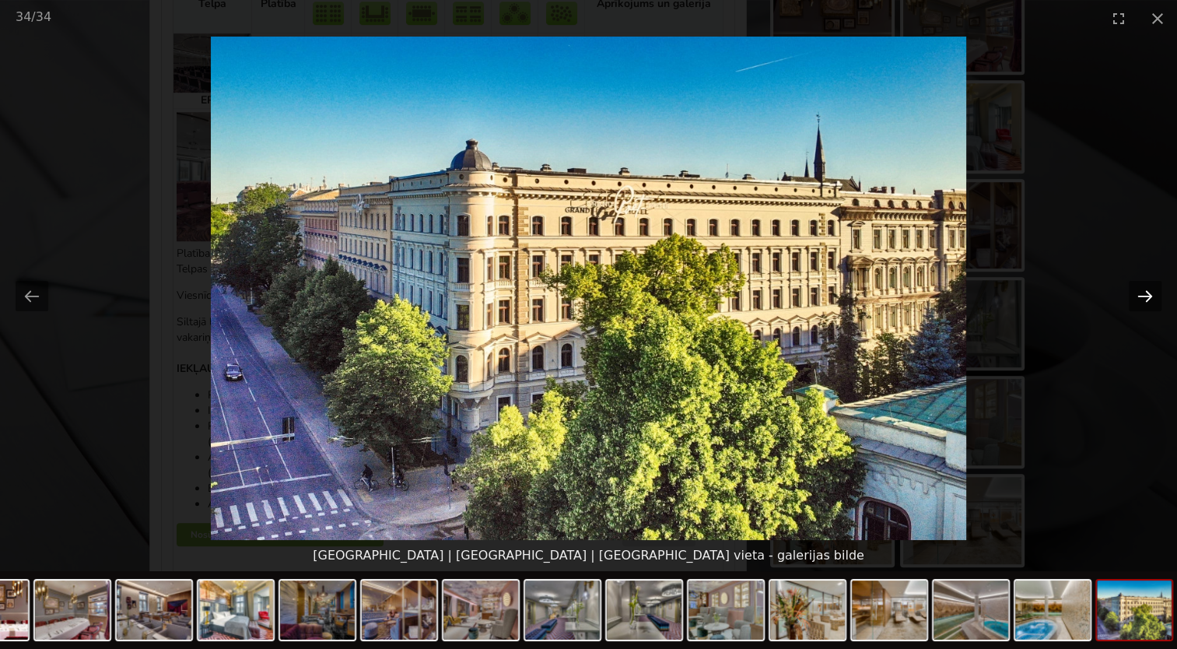
click at [1143, 294] on button "Next slide" at bounding box center [1145, 296] width 33 height 30
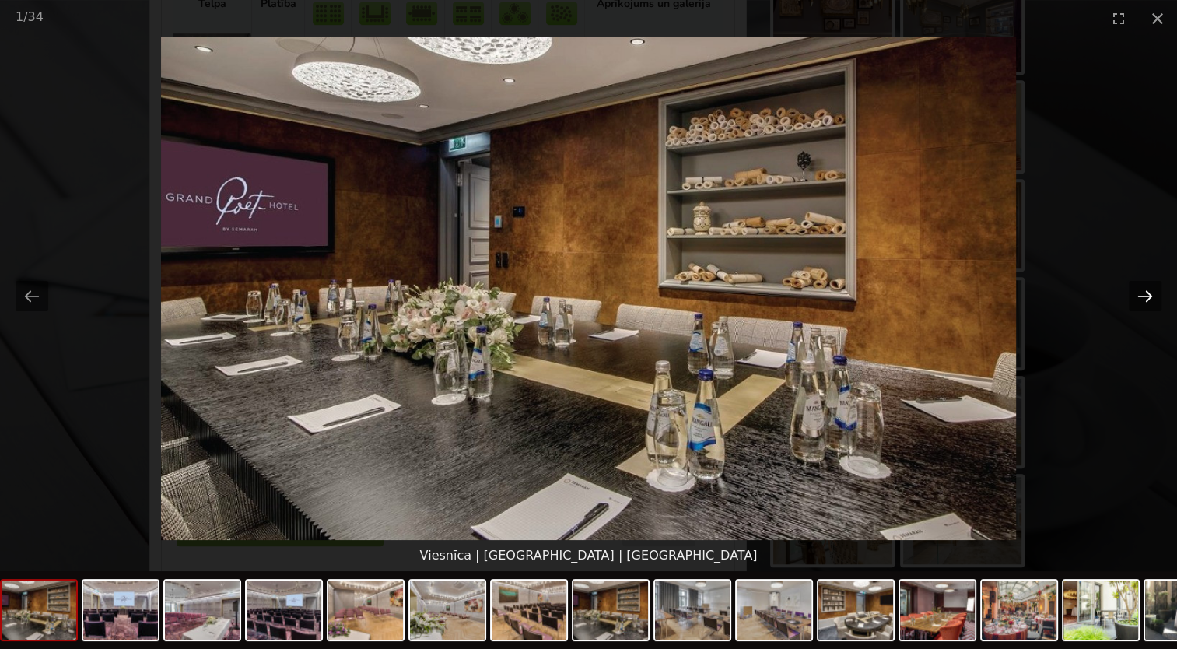
click at [1143, 294] on button "Next slide" at bounding box center [1145, 296] width 33 height 30
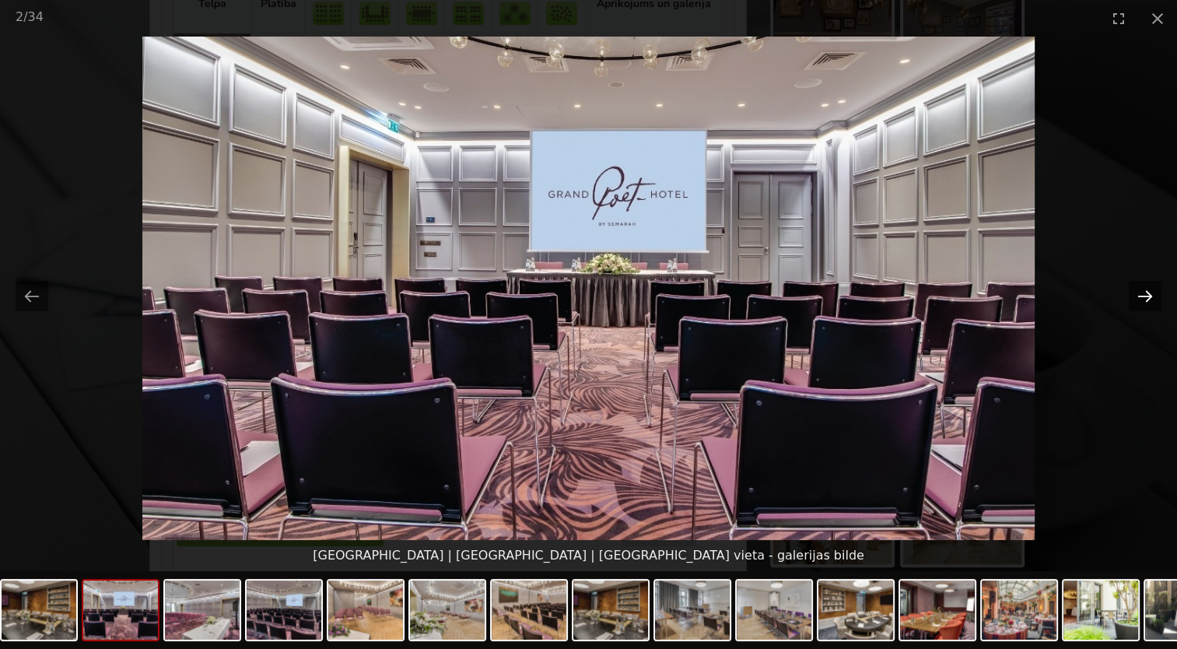
click at [1143, 294] on button "Next slide" at bounding box center [1145, 296] width 33 height 30
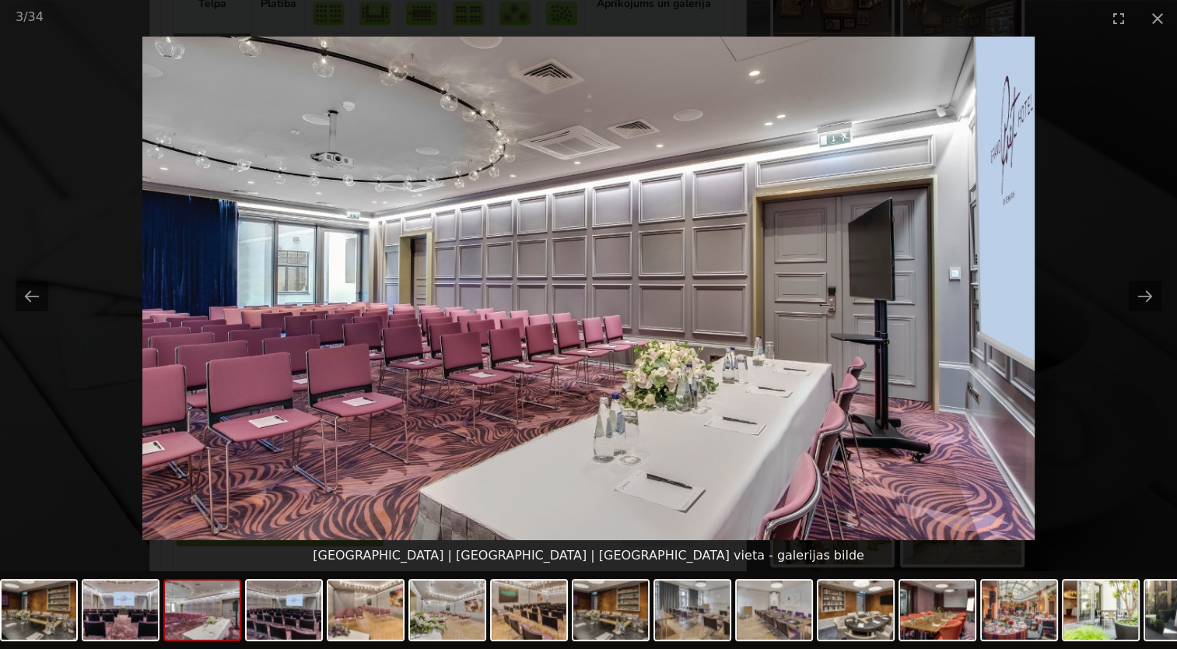
click at [1134, 78] on picture at bounding box center [588, 288] width 1177 height 503
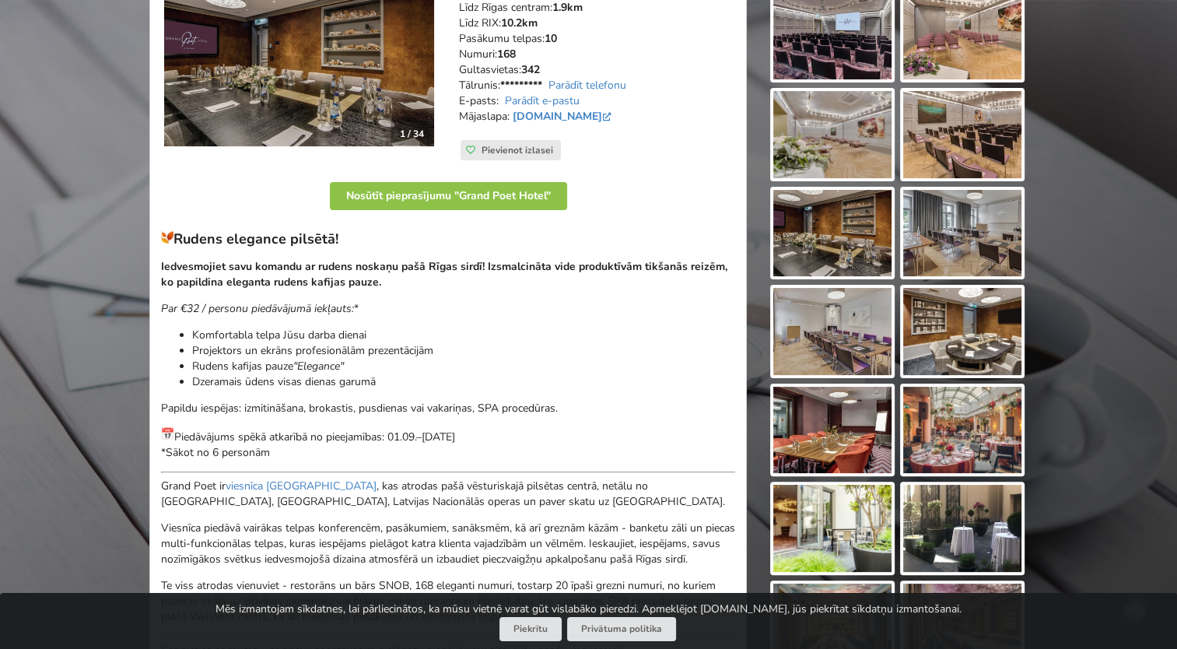
scroll to position [0, 0]
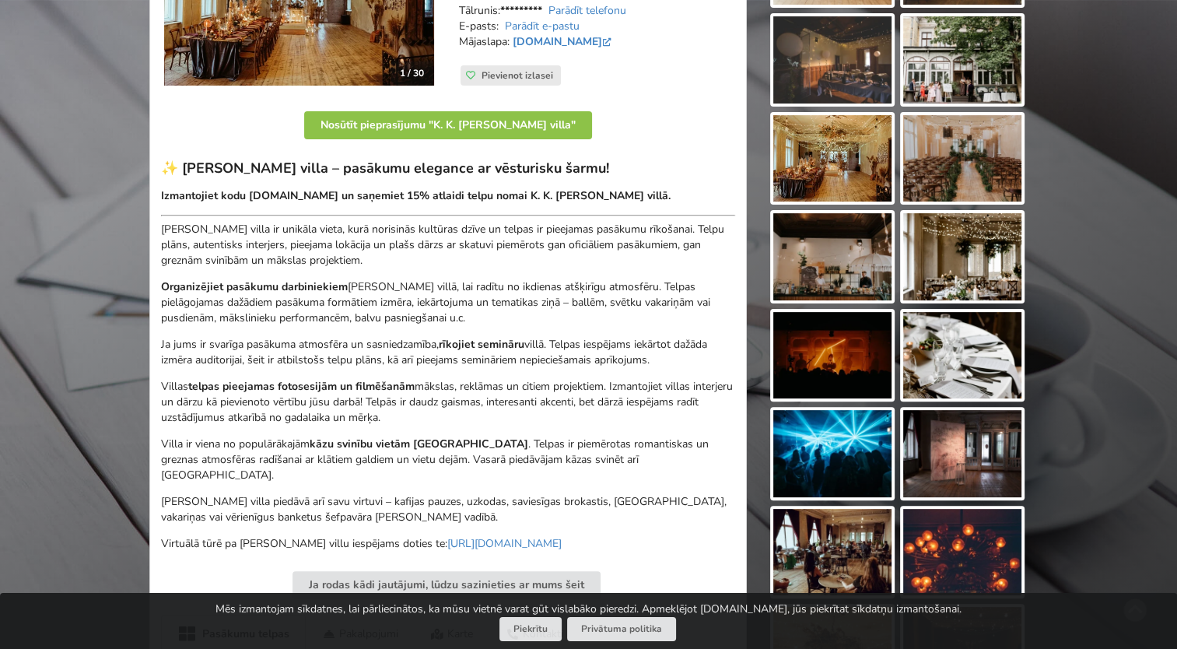
scroll to position [700, 0]
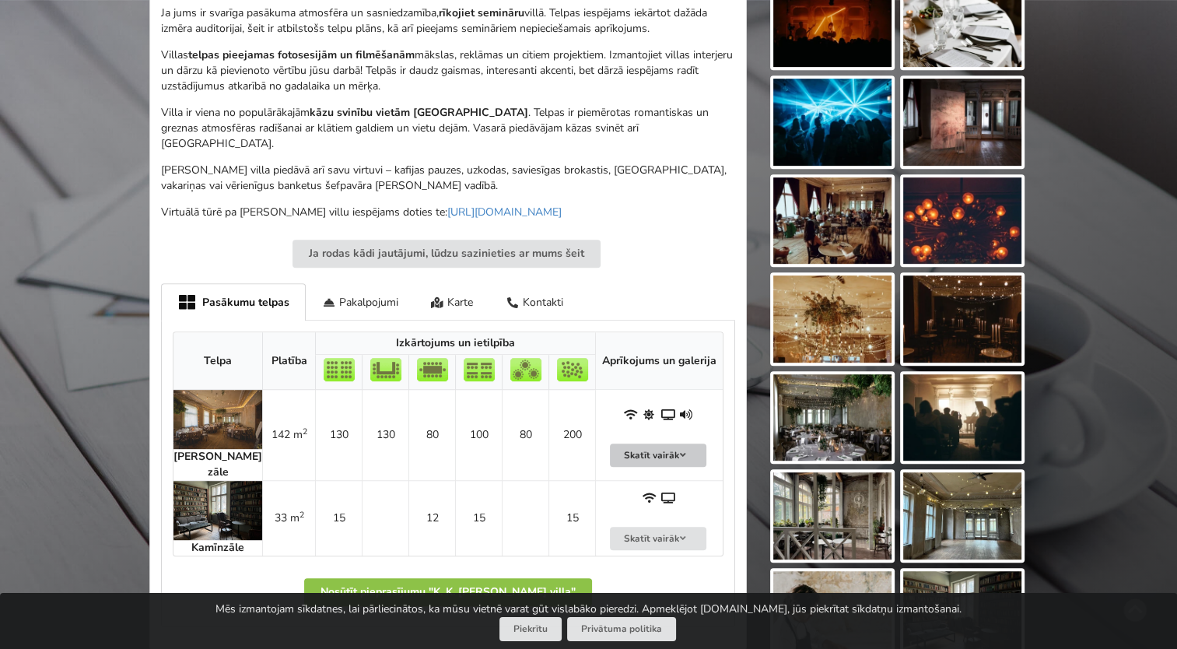
click at [661, 443] on button "Skatīt vairāk" at bounding box center [658, 455] width 96 height 24
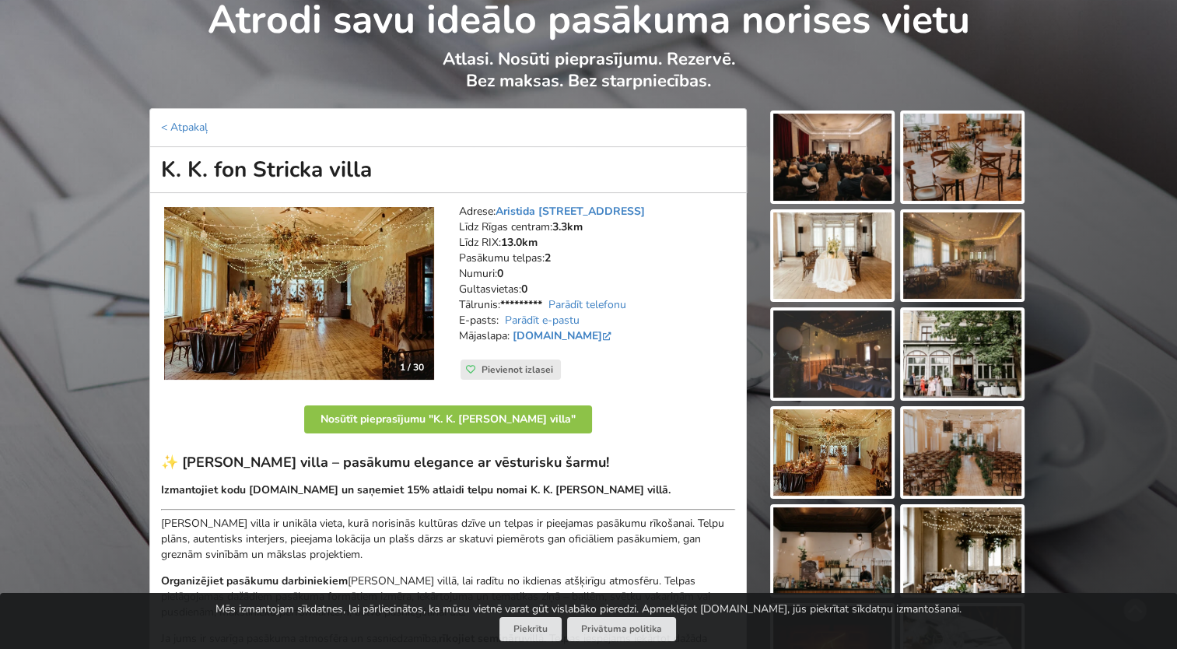
scroll to position [0, 0]
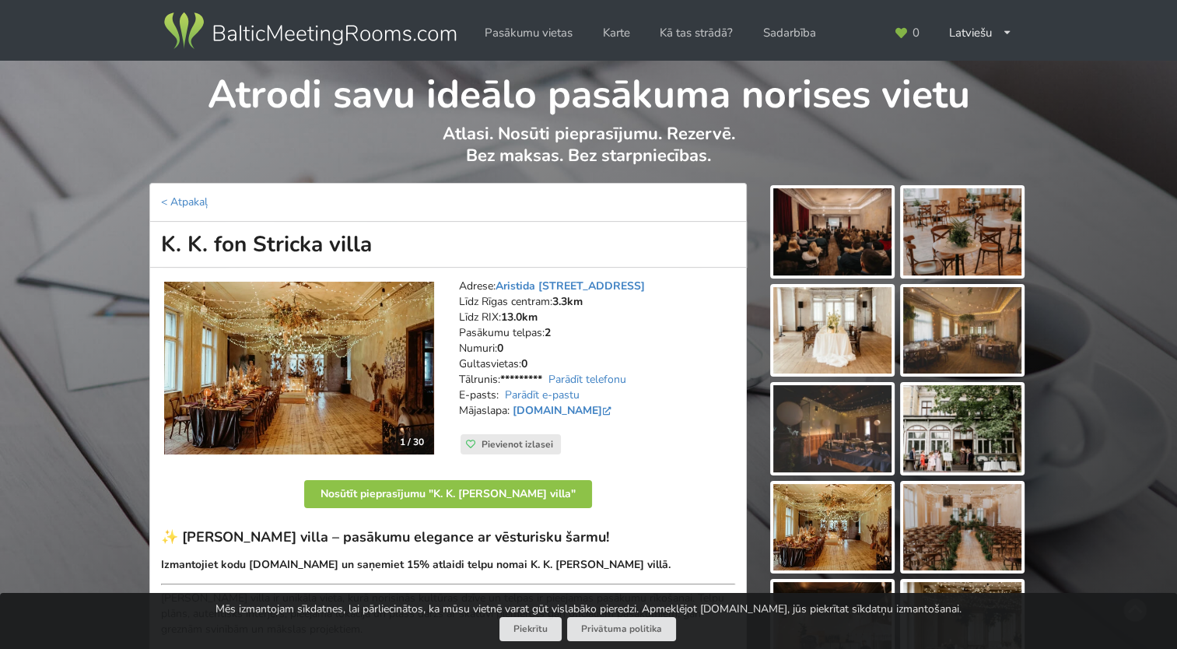
click at [841, 226] on img at bounding box center [832, 231] width 118 height 87
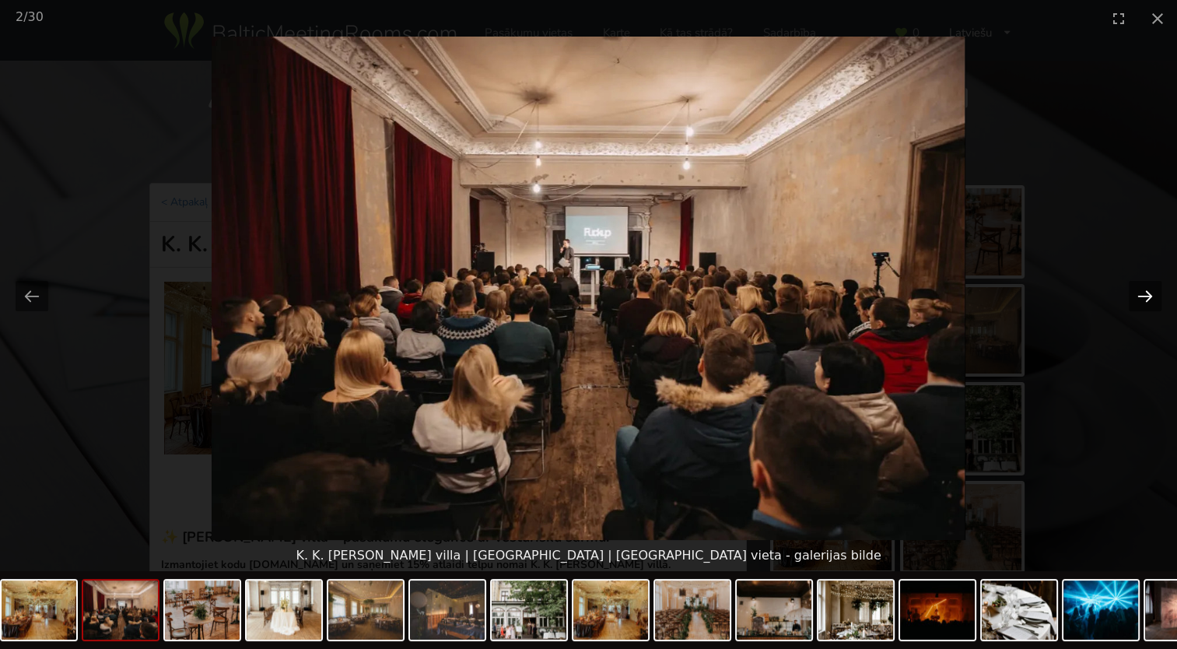
click at [1142, 293] on button "Next slide" at bounding box center [1145, 296] width 33 height 30
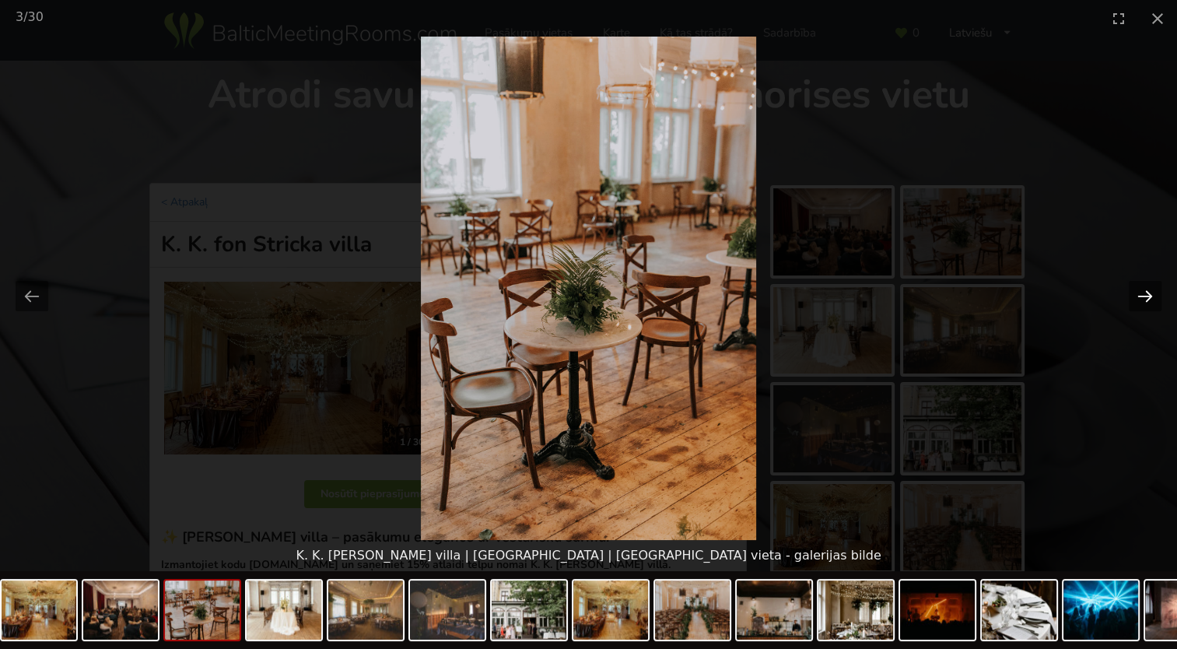
click at [1142, 293] on button "Next slide" at bounding box center [1145, 296] width 33 height 30
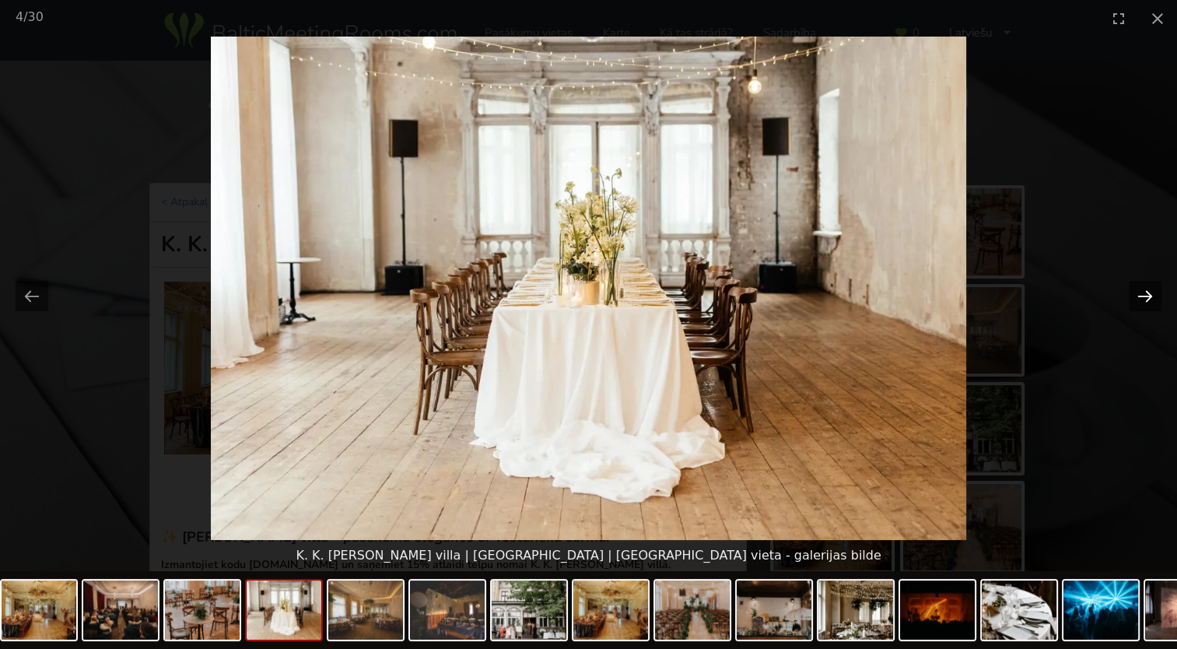
click at [1142, 293] on button "Next slide" at bounding box center [1145, 296] width 33 height 30
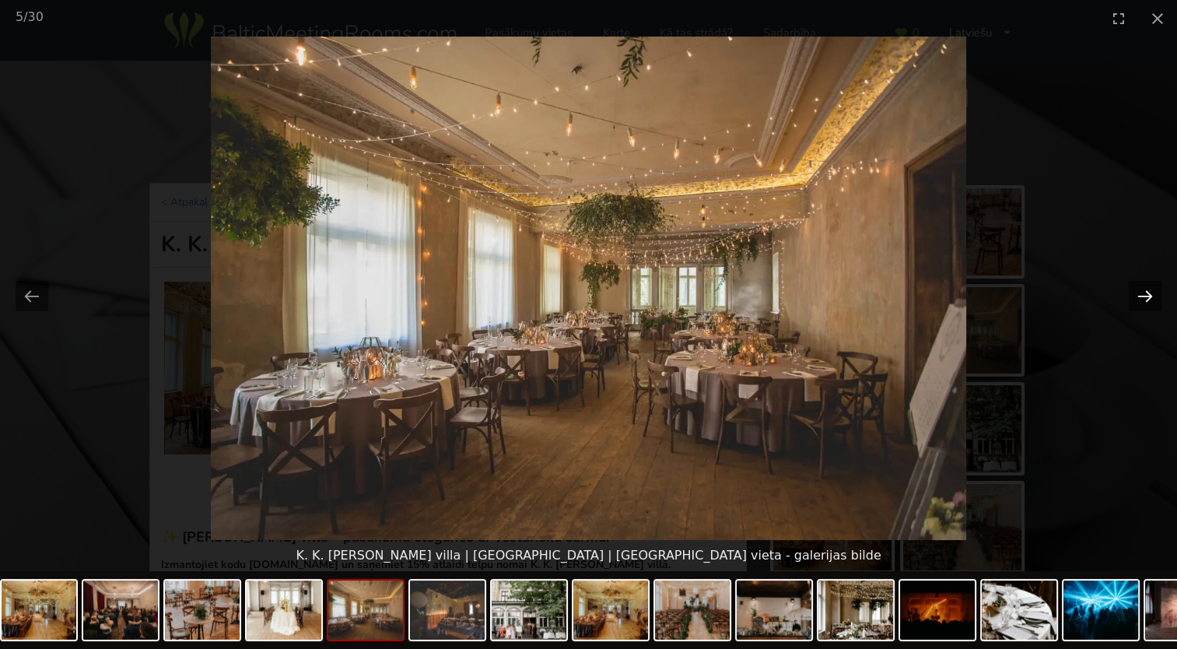
click at [1142, 293] on button "Next slide" at bounding box center [1145, 296] width 33 height 30
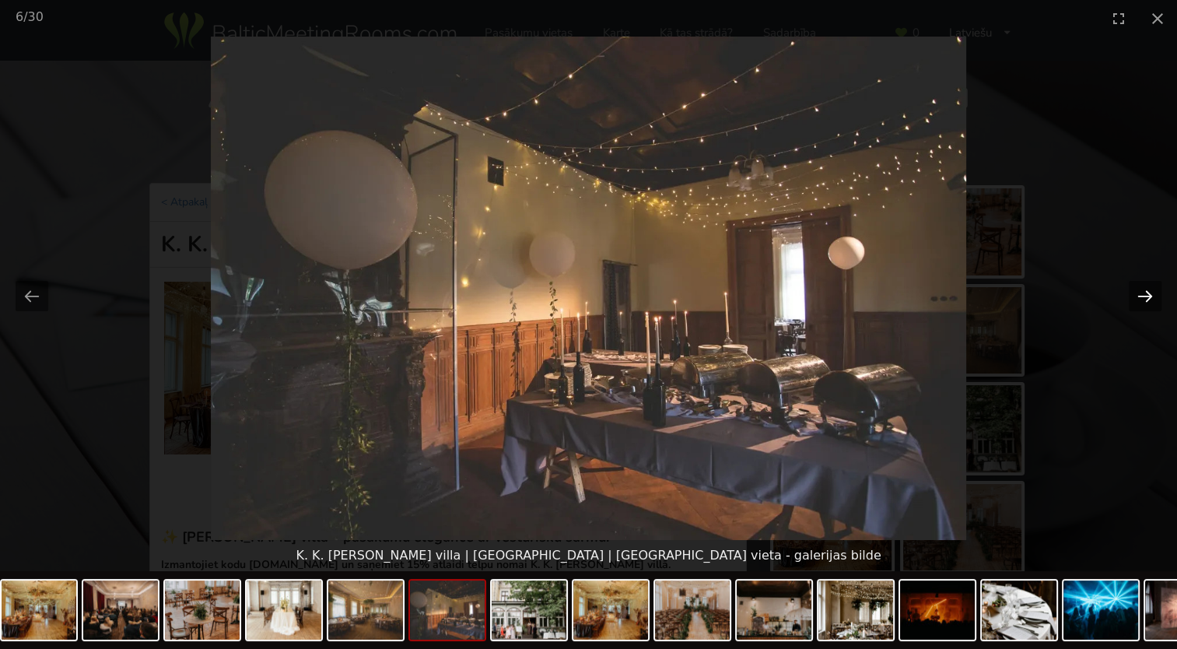
click at [1142, 293] on button "Next slide" at bounding box center [1145, 296] width 33 height 30
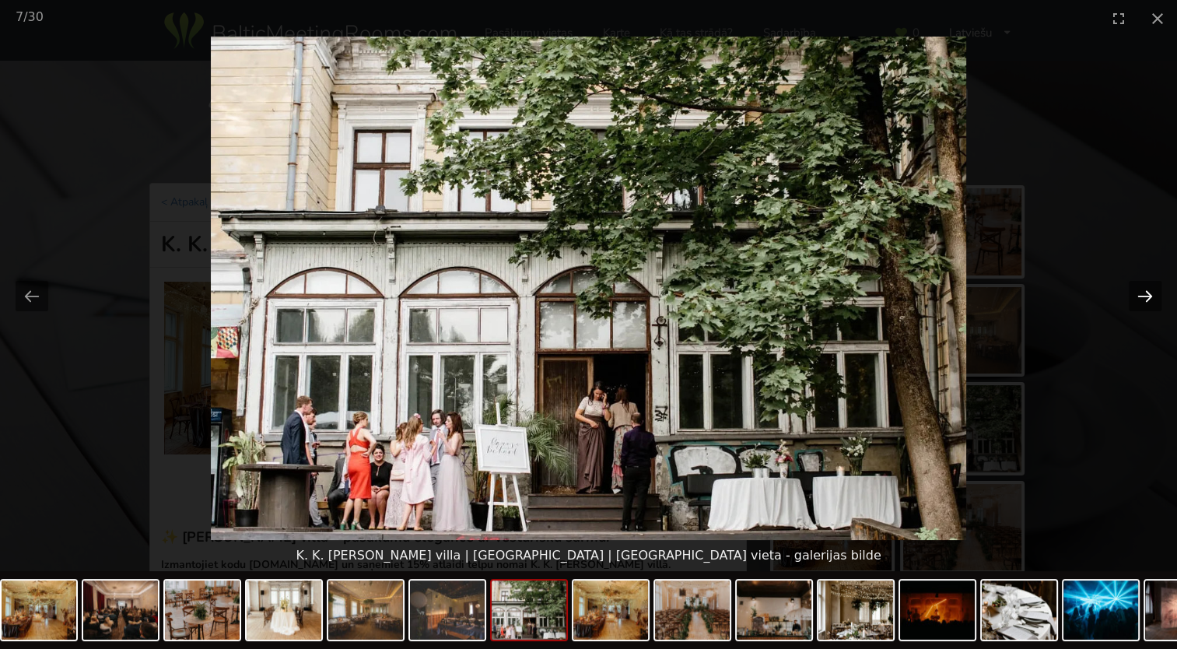
click at [1142, 293] on button "Next slide" at bounding box center [1145, 296] width 33 height 30
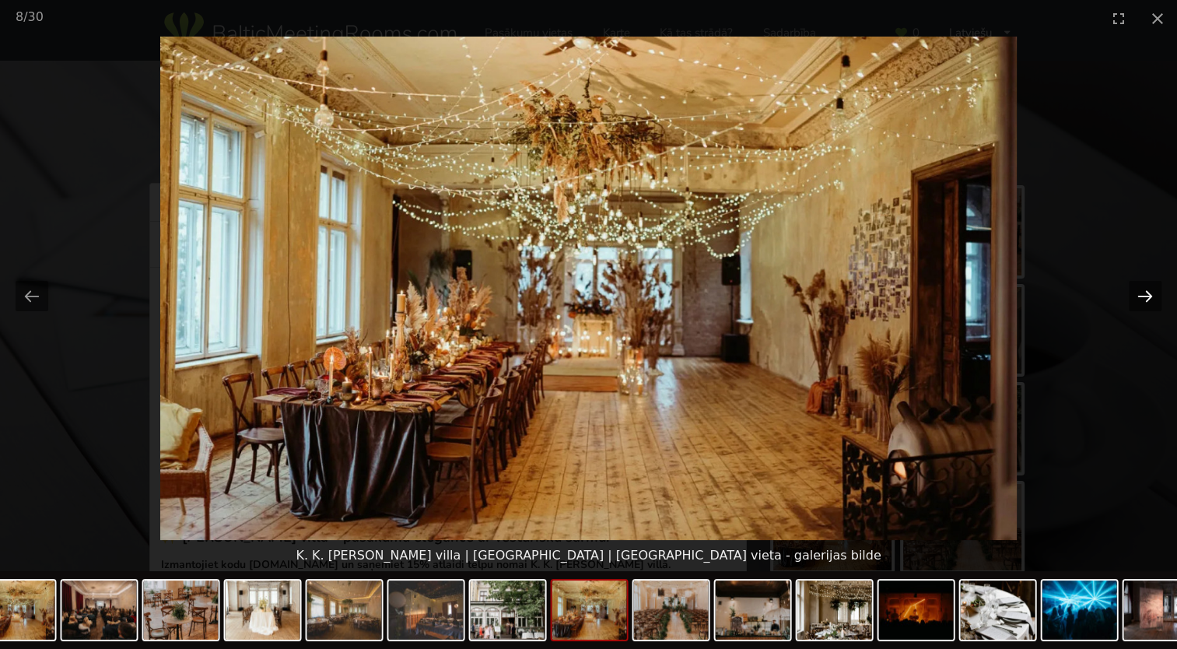
click at [1142, 293] on button "Next slide" at bounding box center [1145, 296] width 33 height 30
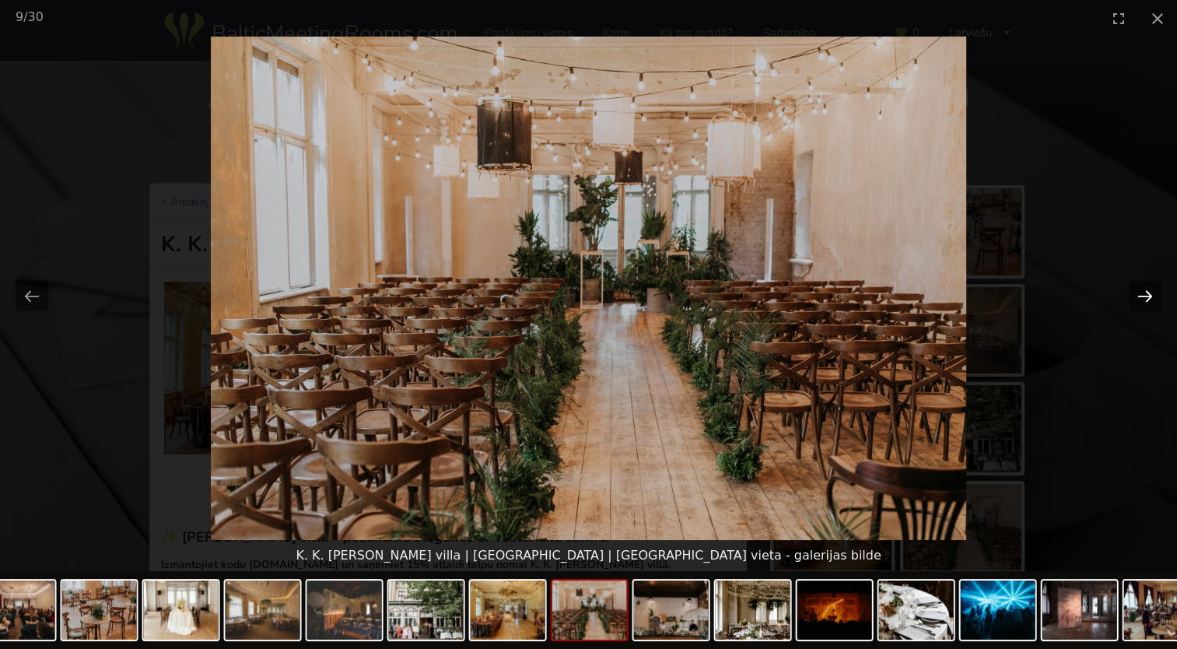
click at [1142, 293] on button "Next slide" at bounding box center [1145, 296] width 33 height 30
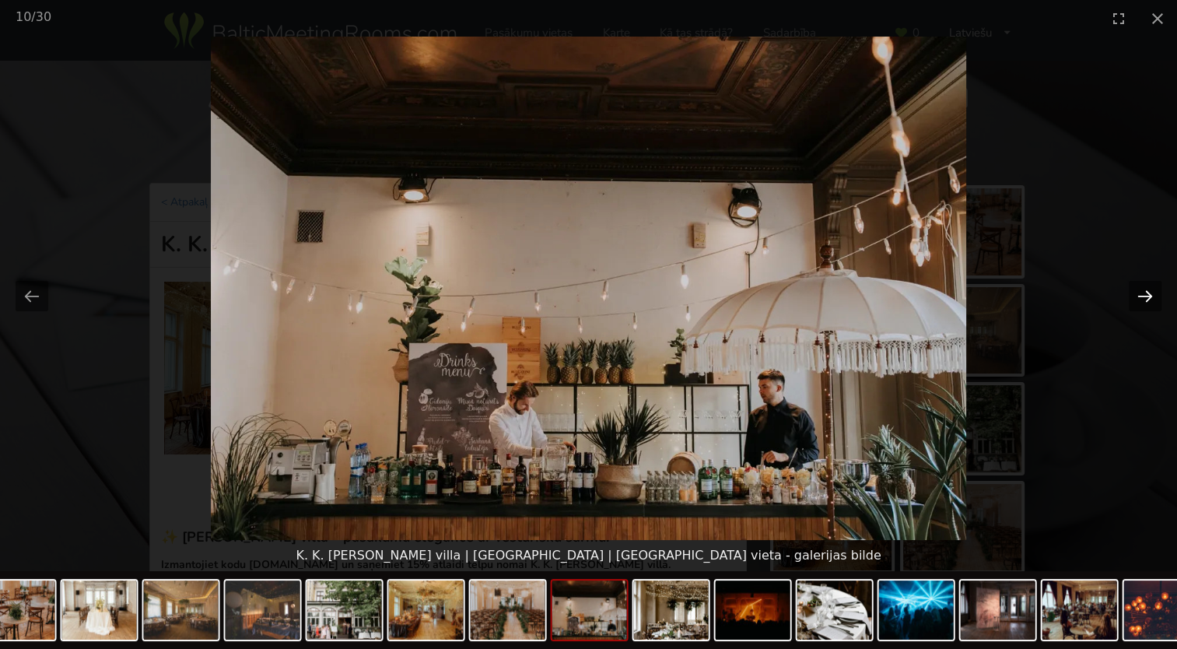
click at [1142, 293] on button "Next slide" at bounding box center [1145, 296] width 33 height 30
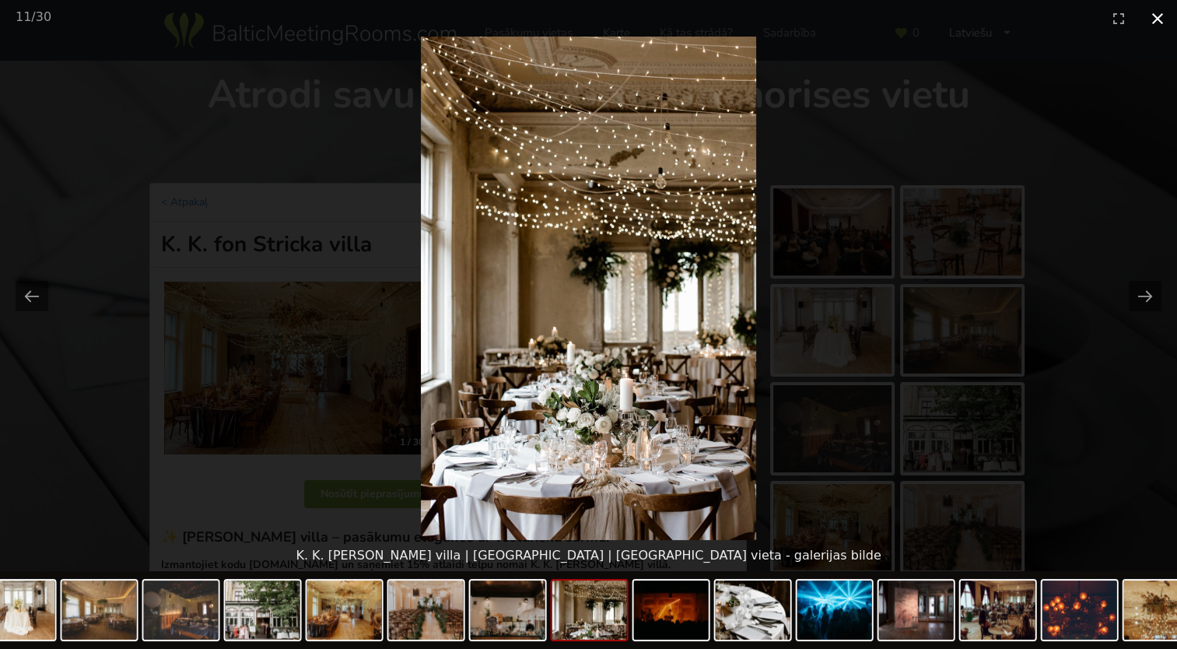
click at [1153, 17] on button "Close gallery" at bounding box center [1157, 18] width 39 height 37
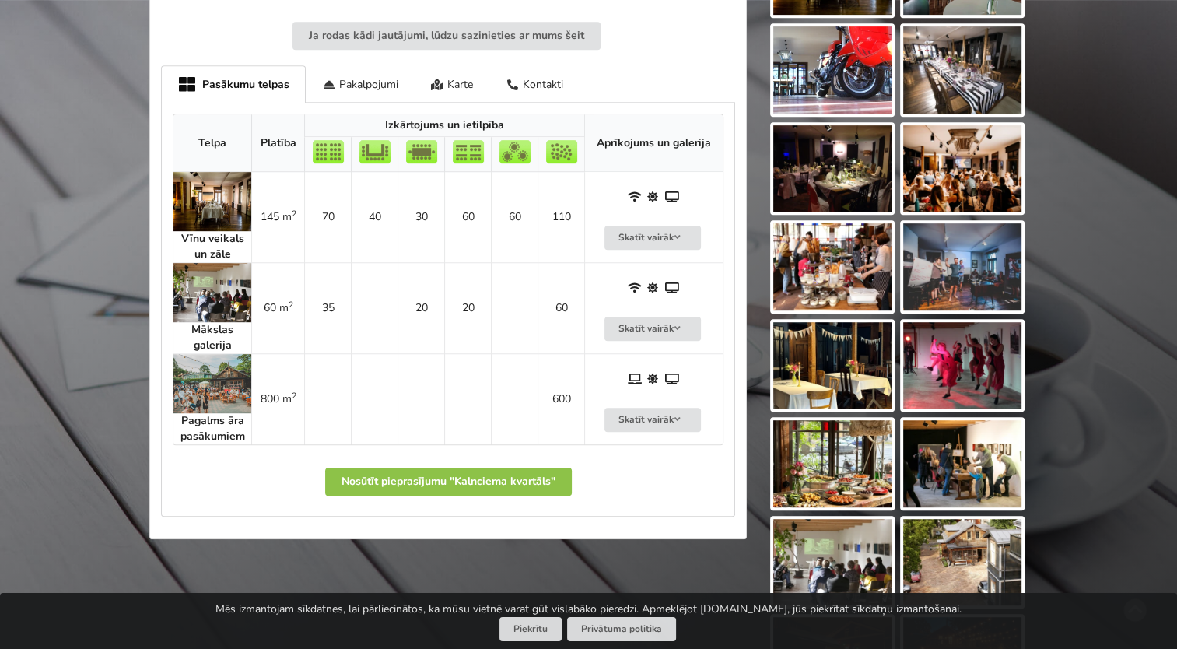
scroll to position [778, 0]
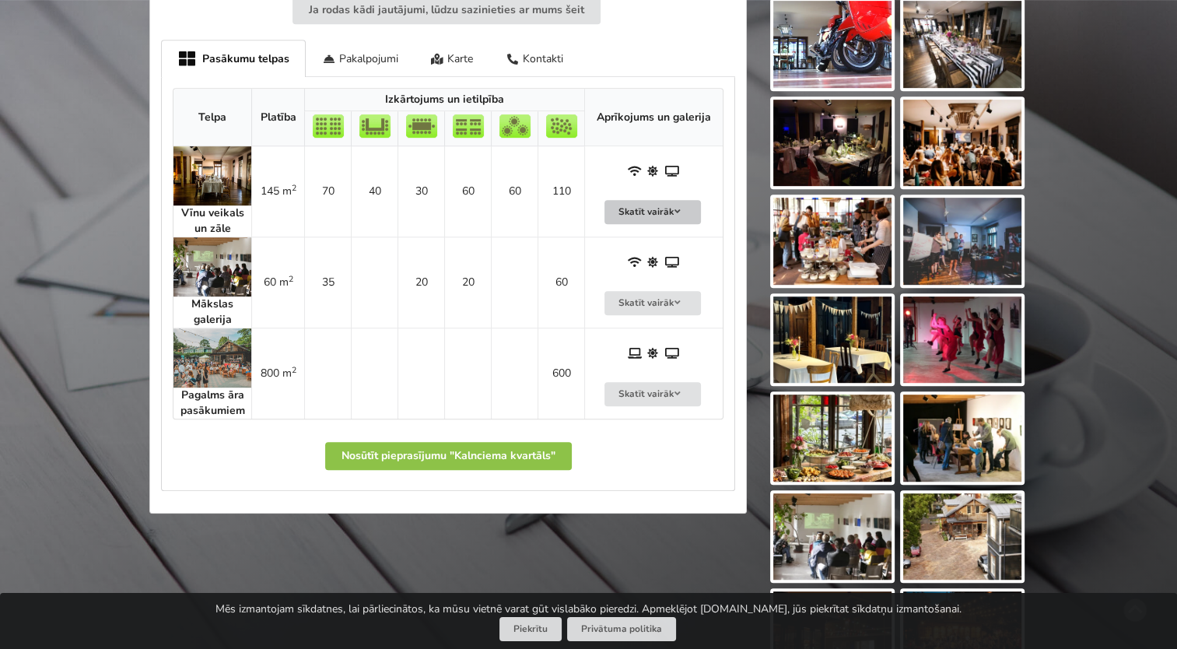
click at [620, 207] on button "Skatīt vairāk" at bounding box center [653, 212] width 96 height 24
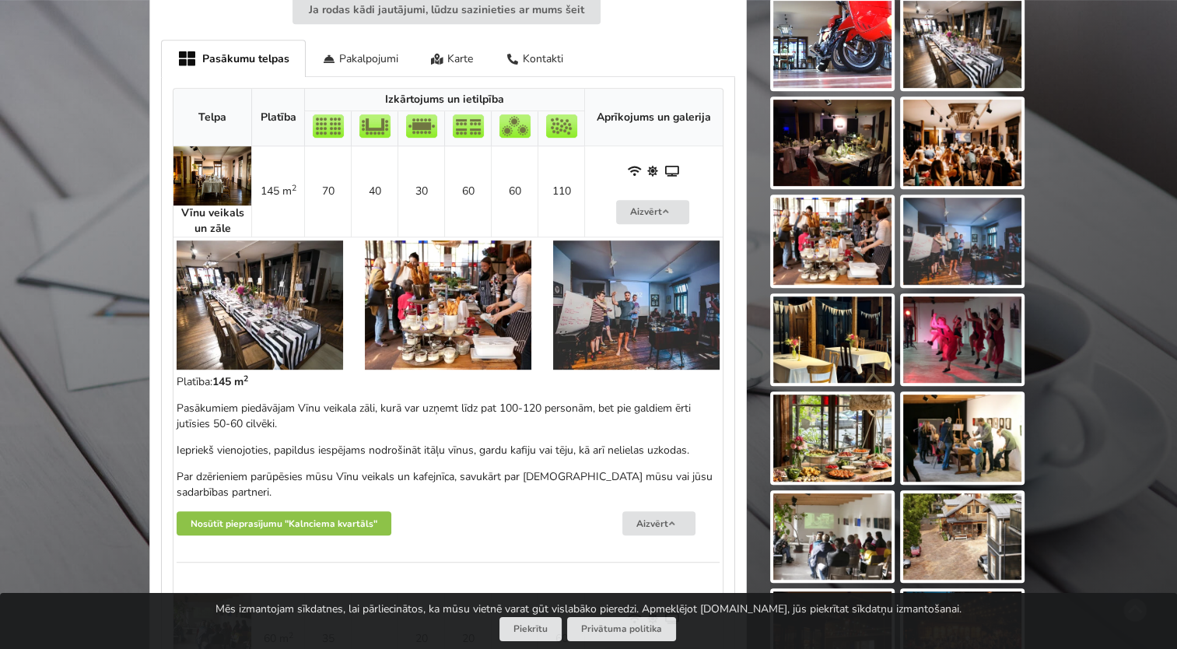
click at [237, 319] on img at bounding box center [260, 304] width 167 height 129
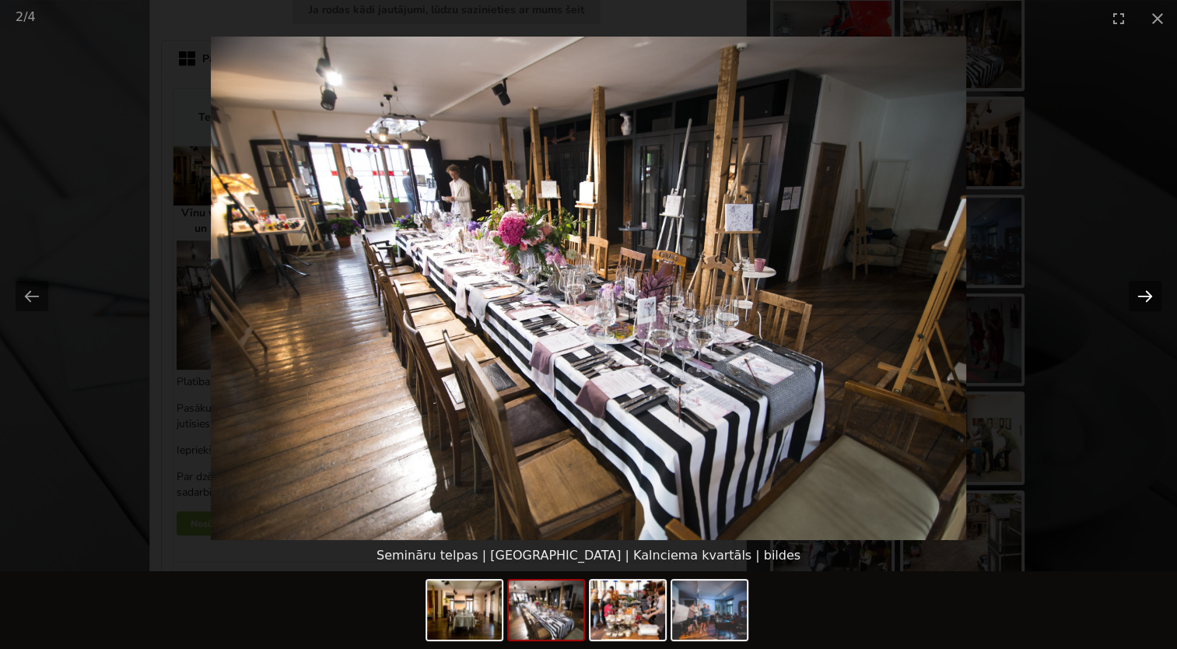
click at [1145, 297] on button "Next slide" at bounding box center [1145, 296] width 33 height 30
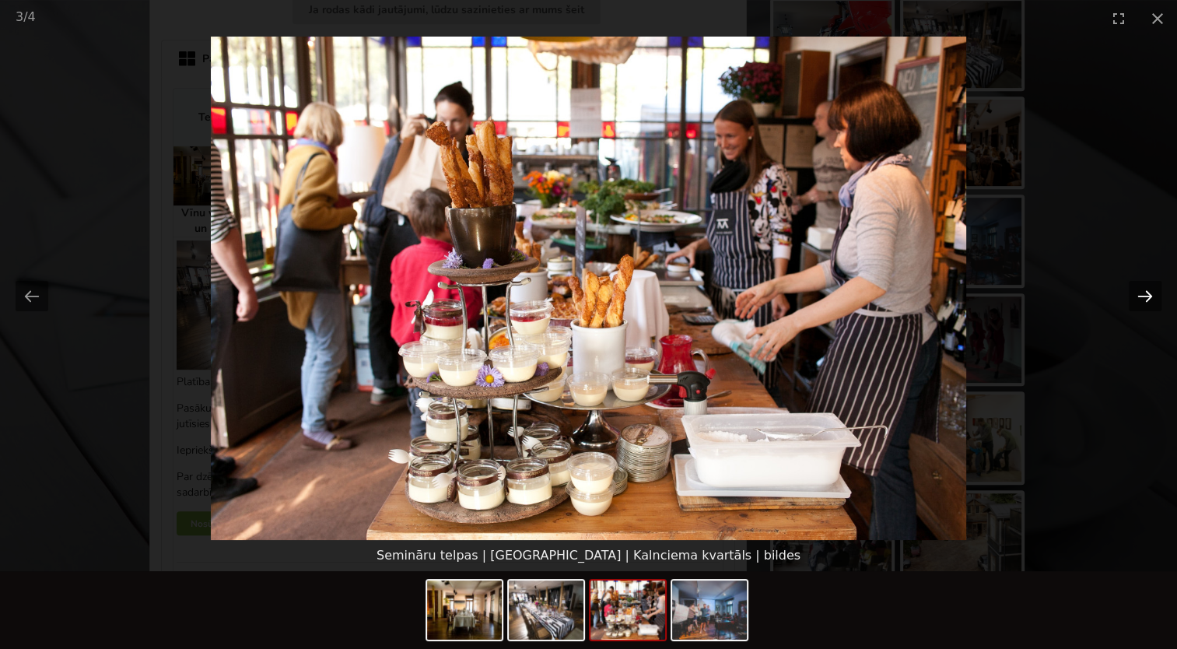
click at [1145, 297] on button "Next slide" at bounding box center [1145, 296] width 33 height 30
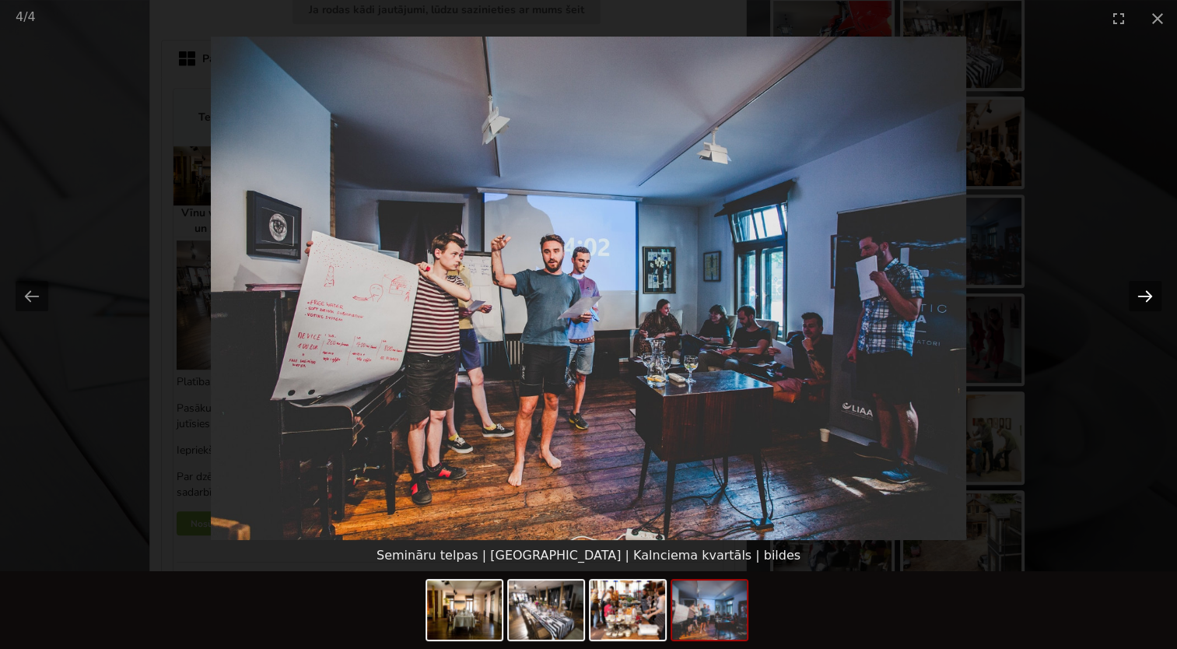
click at [1145, 297] on button "Next slide" at bounding box center [1145, 296] width 33 height 30
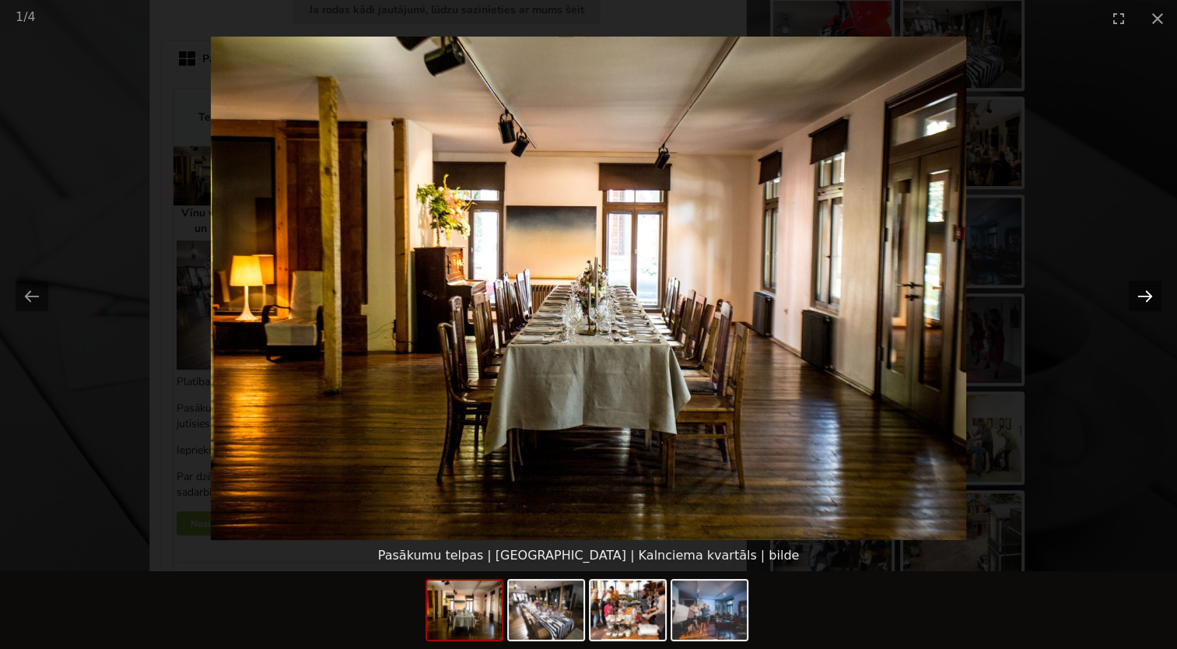
click at [1145, 297] on button "Next slide" at bounding box center [1145, 296] width 33 height 30
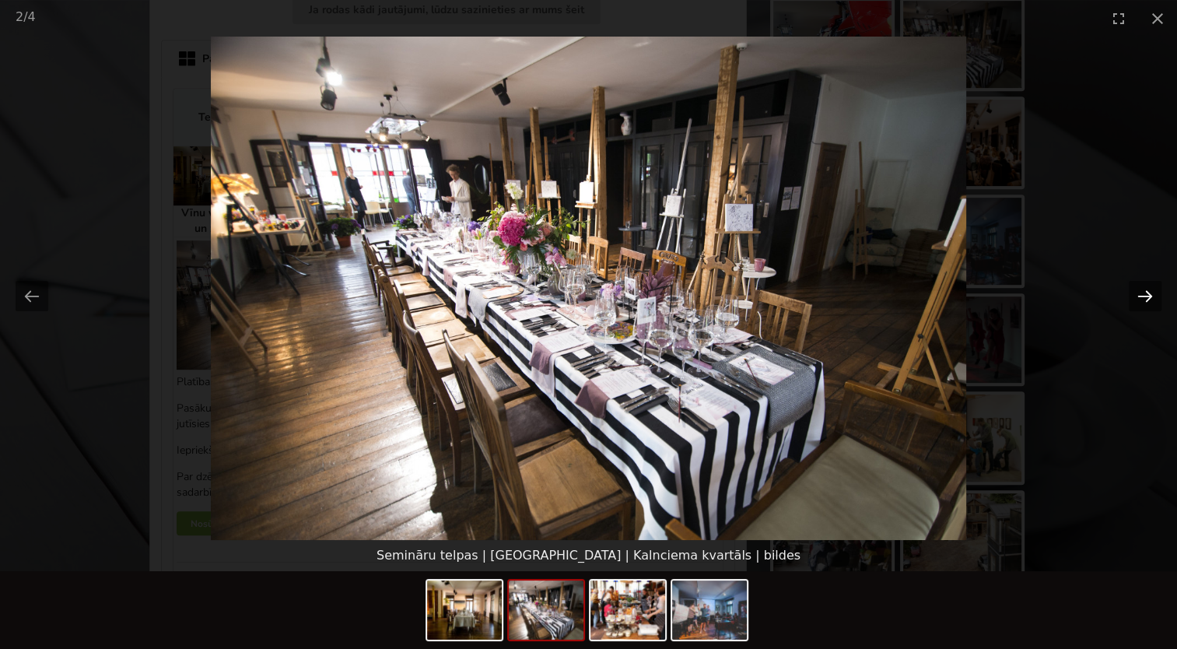
click at [1145, 297] on button "Next slide" at bounding box center [1145, 296] width 33 height 30
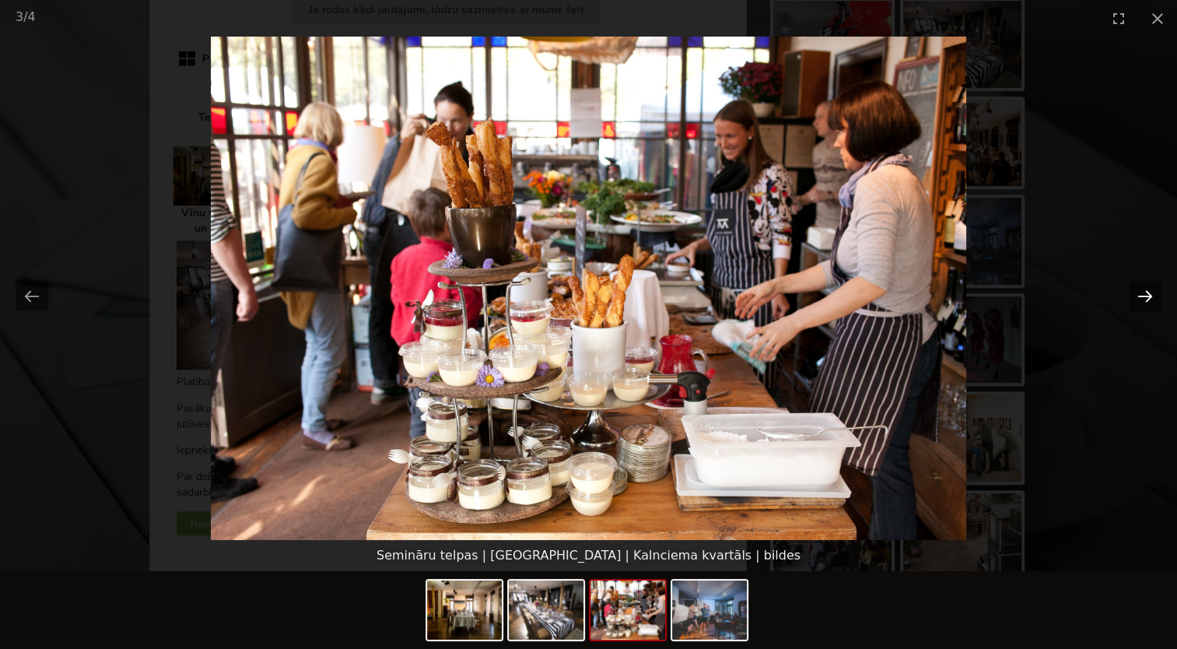
click at [1145, 297] on button "Next slide" at bounding box center [1145, 296] width 33 height 30
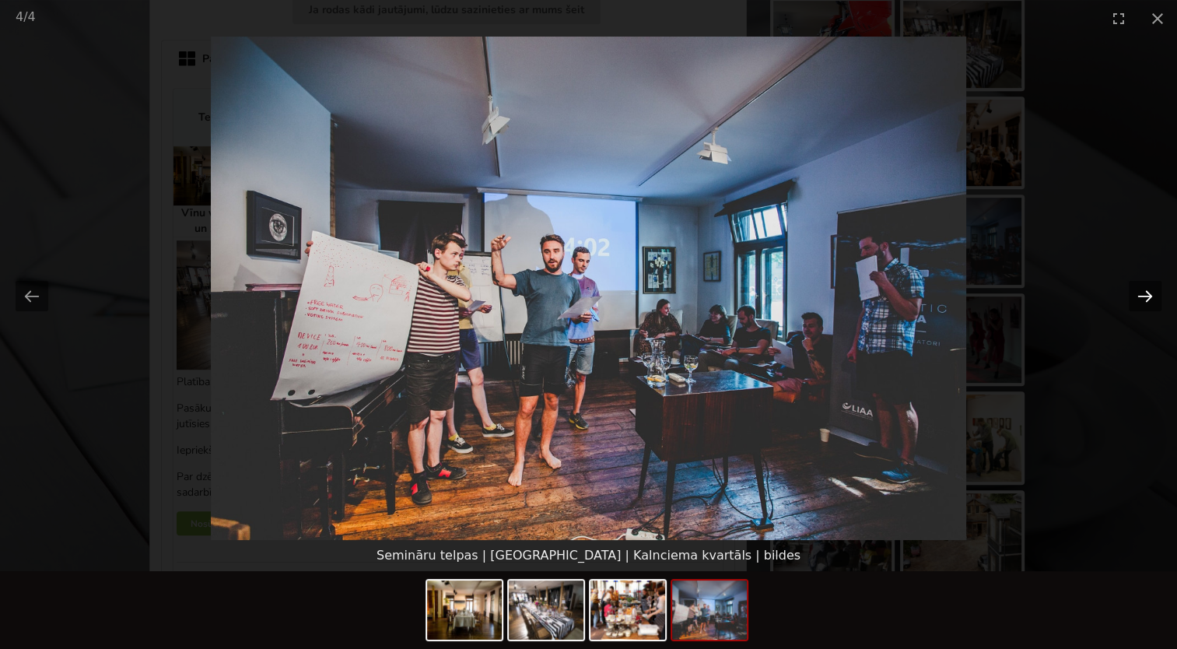
click at [1145, 297] on button "Next slide" at bounding box center [1145, 296] width 33 height 30
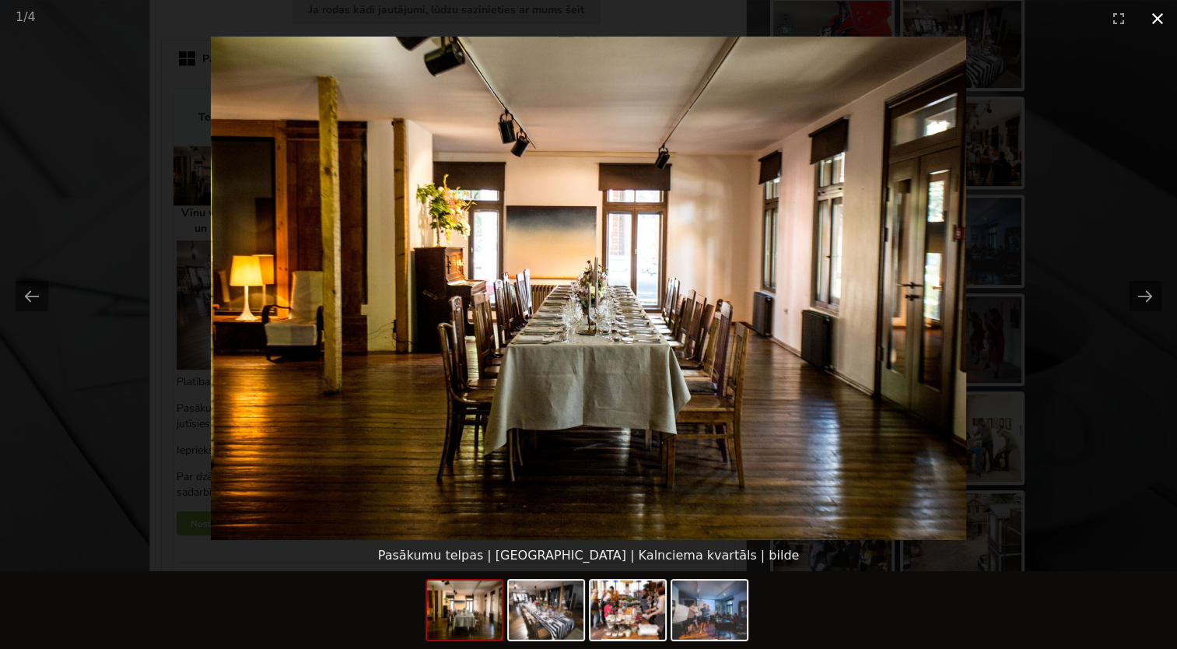
click at [1167, 17] on button "Close gallery" at bounding box center [1157, 18] width 39 height 37
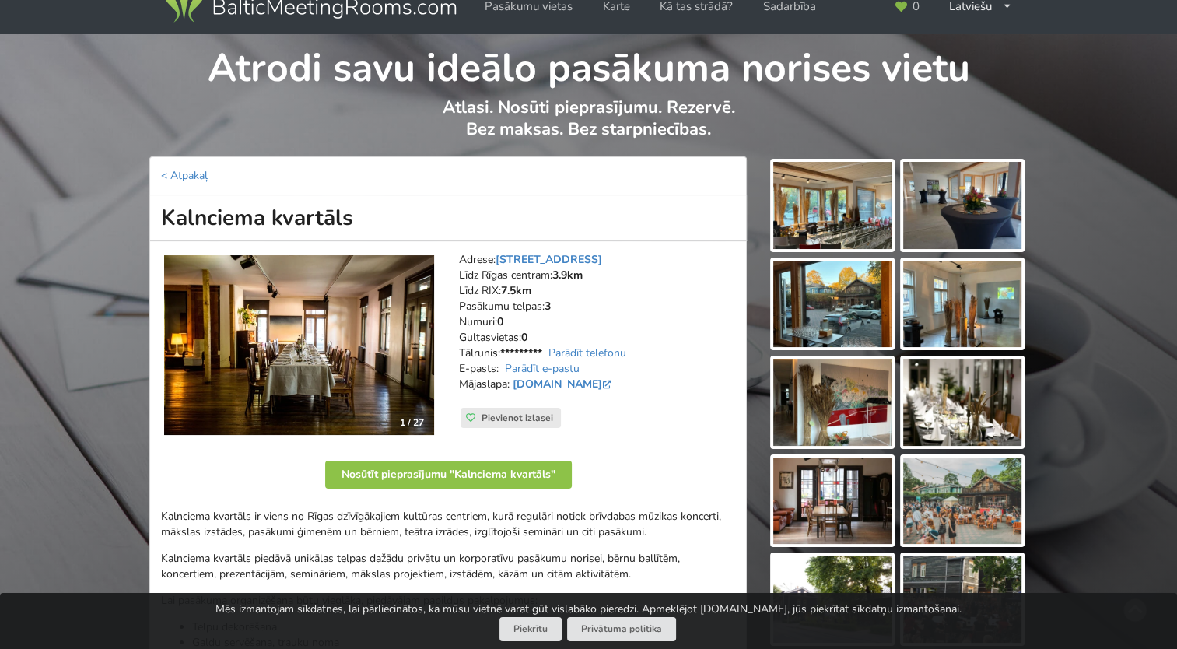
scroll to position [0, 0]
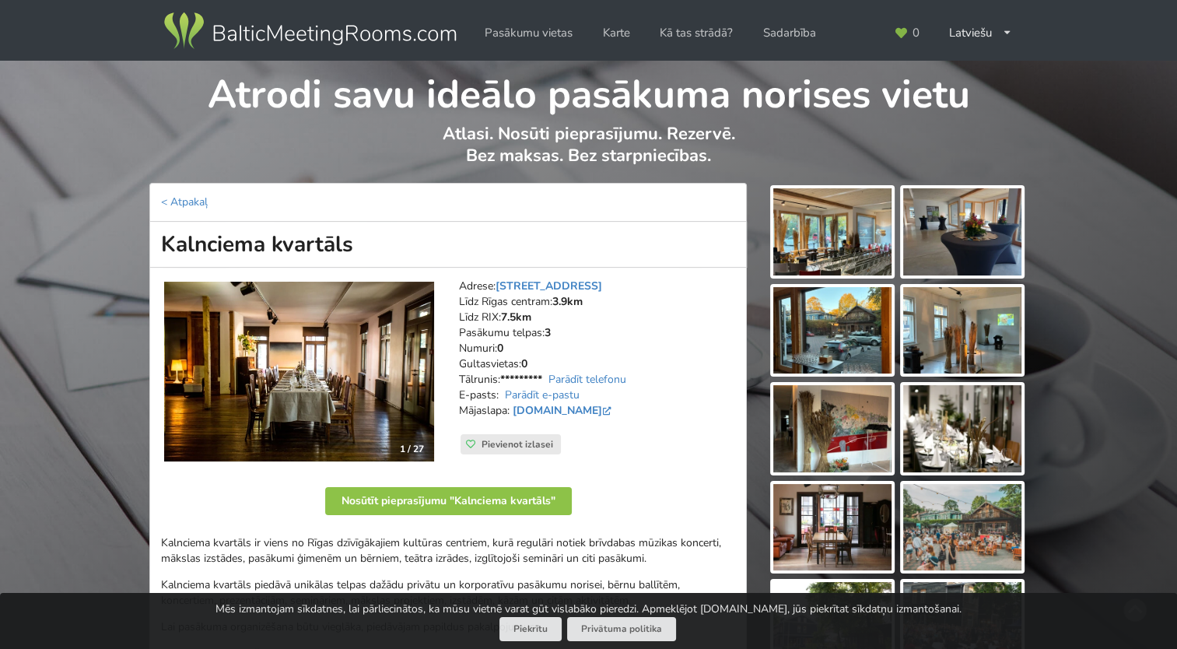
click at [836, 216] on img at bounding box center [832, 231] width 118 height 87
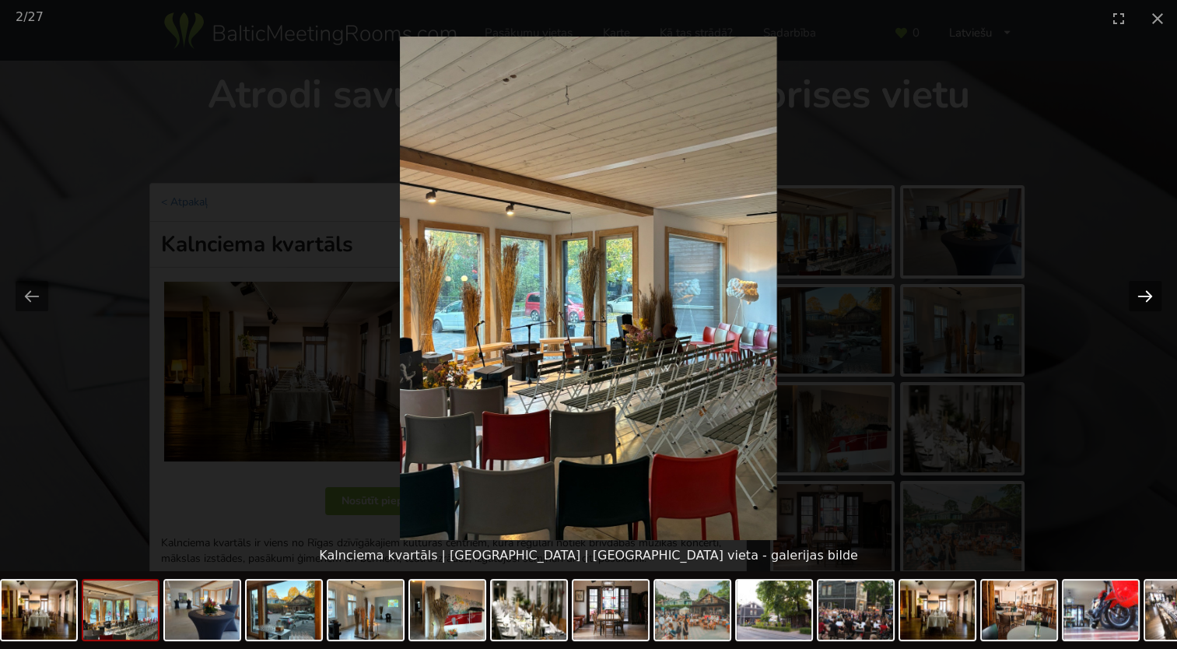
click at [1153, 291] on button "Next slide" at bounding box center [1145, 296] width 33 height 30
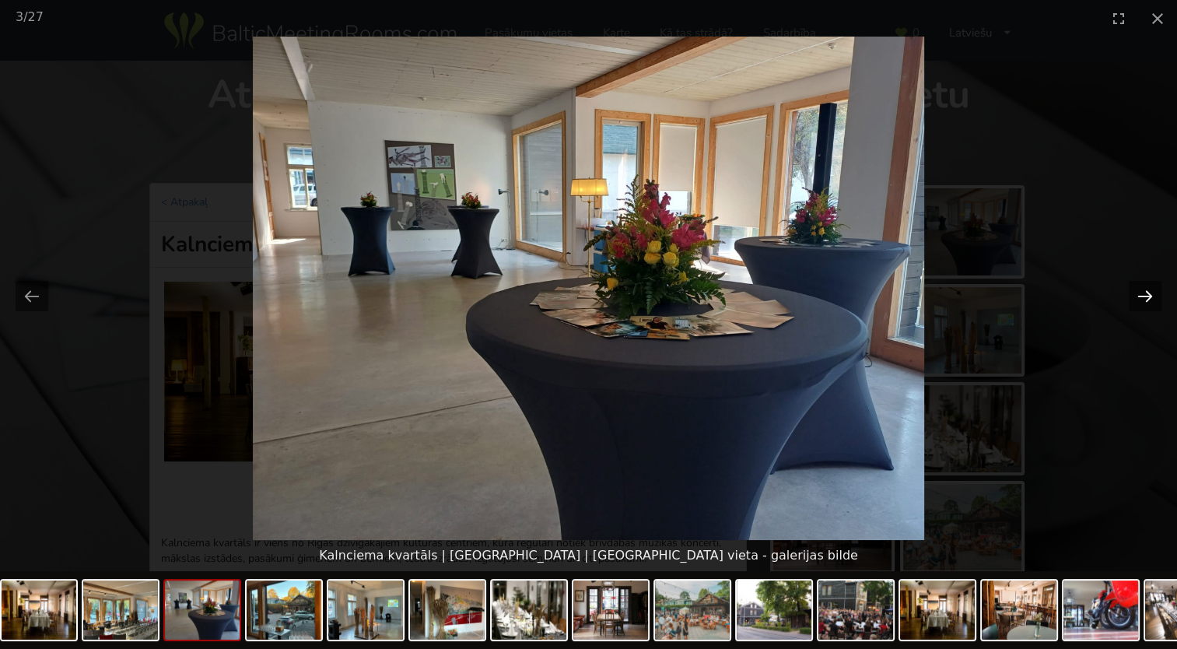
click at [1153, 291] on button "Next slide" at bounding box center [1145, 296] width 33 height 30
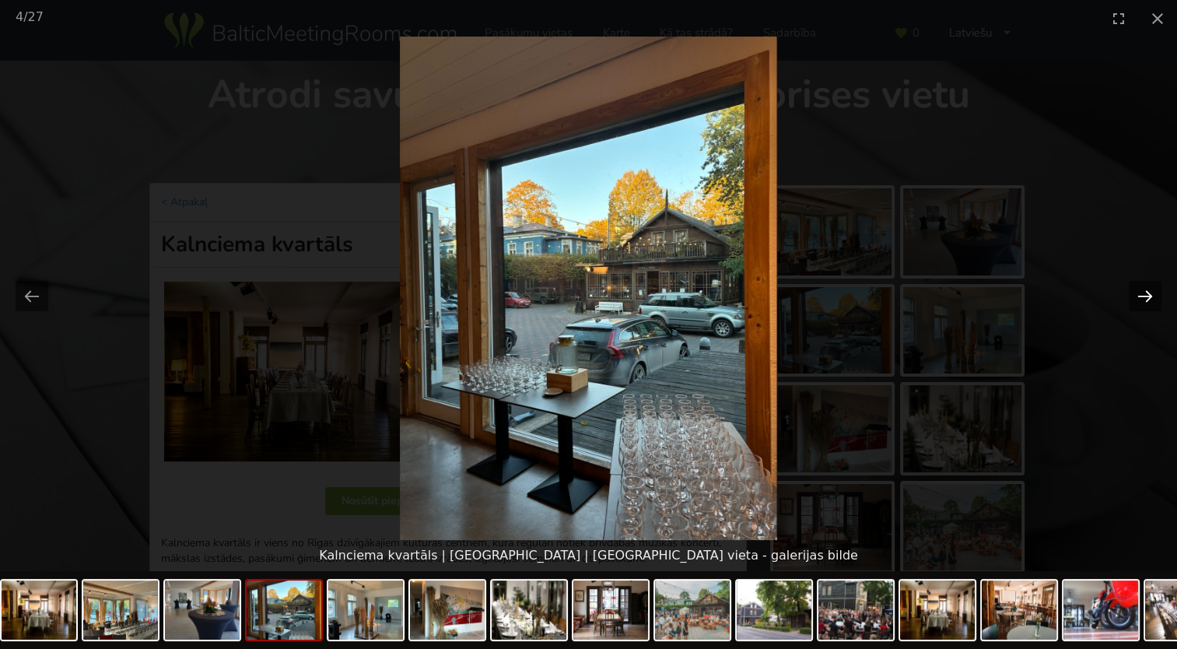
click at [1153, 291] on button "Next slide" at bounding box center [1145, 296] width 33 height 30
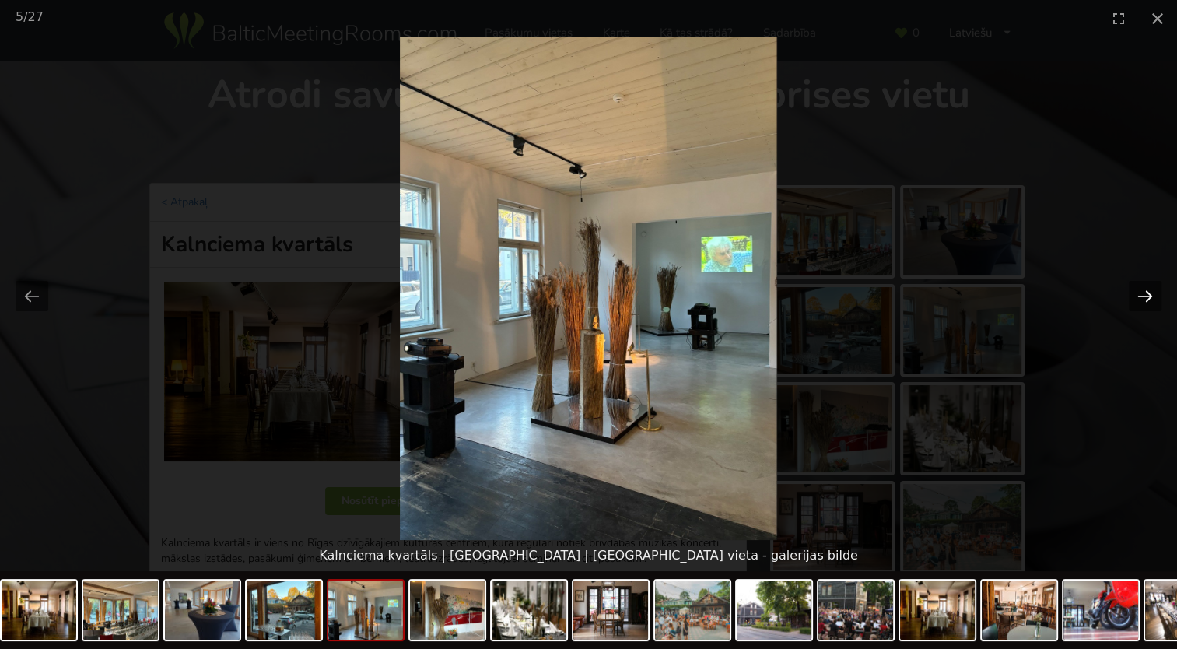
click at [1153, 291] on button "Next slide" at bounding box center [1145, 296] width 33 height 30
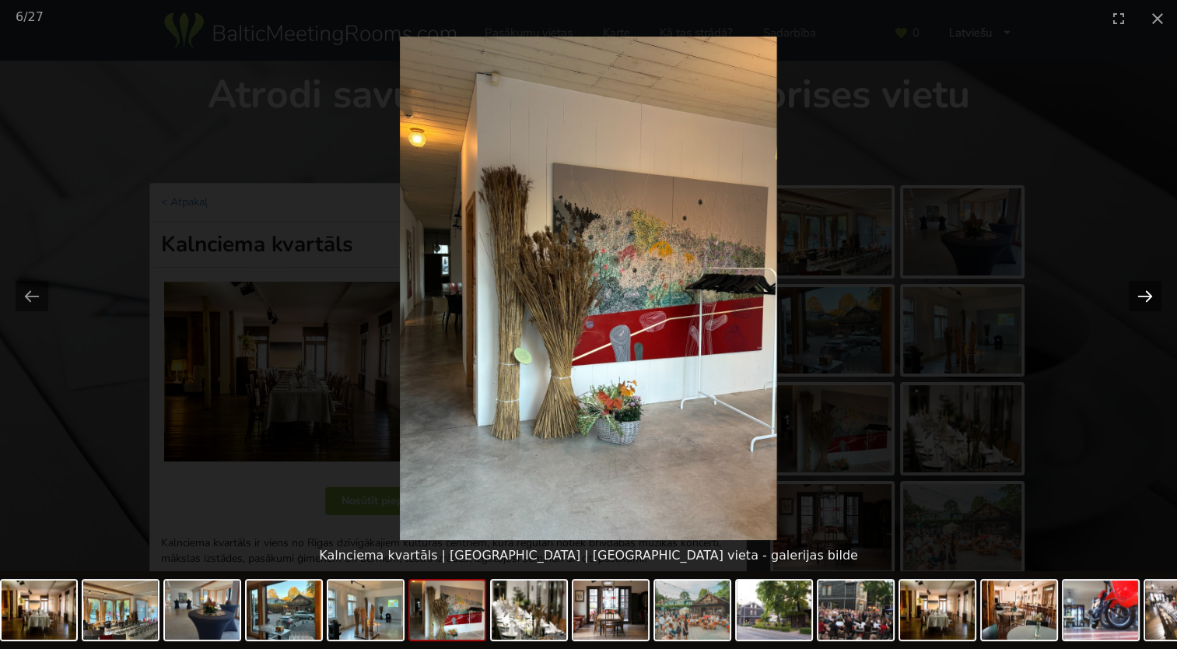
click at [1153, 291] on button "Next slide" at bounding box center [1145, 296] width 33 height 30
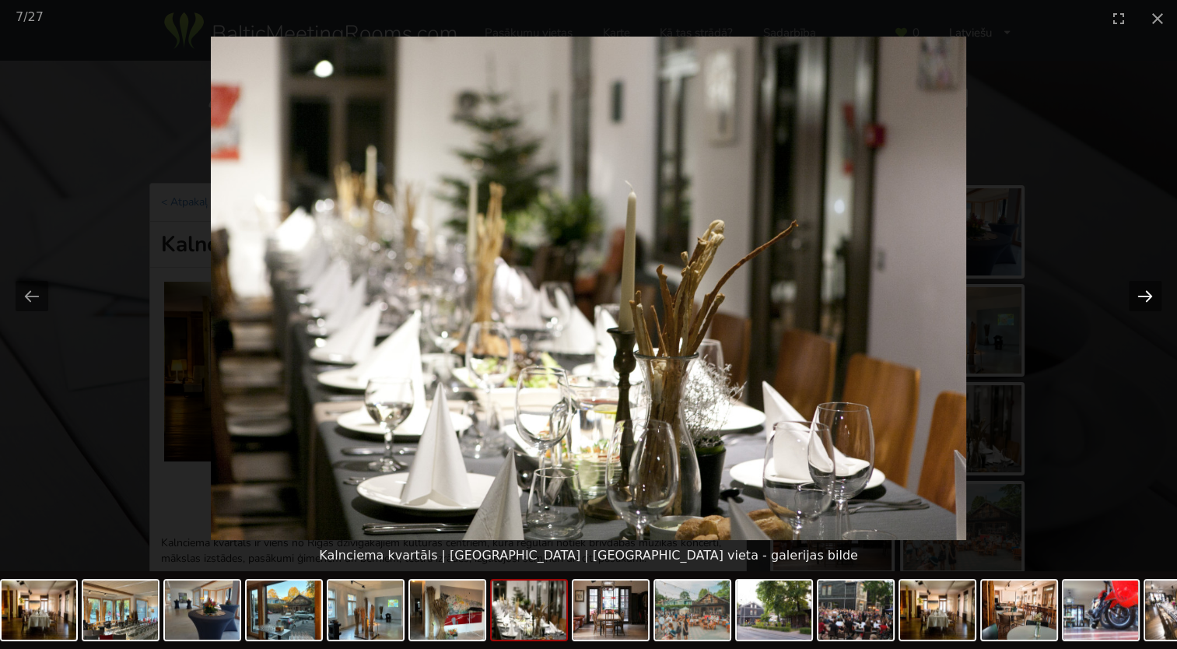
click at [1152, 291] on button "Next slide" at bounding box center [1145, 296] width 33 height 30
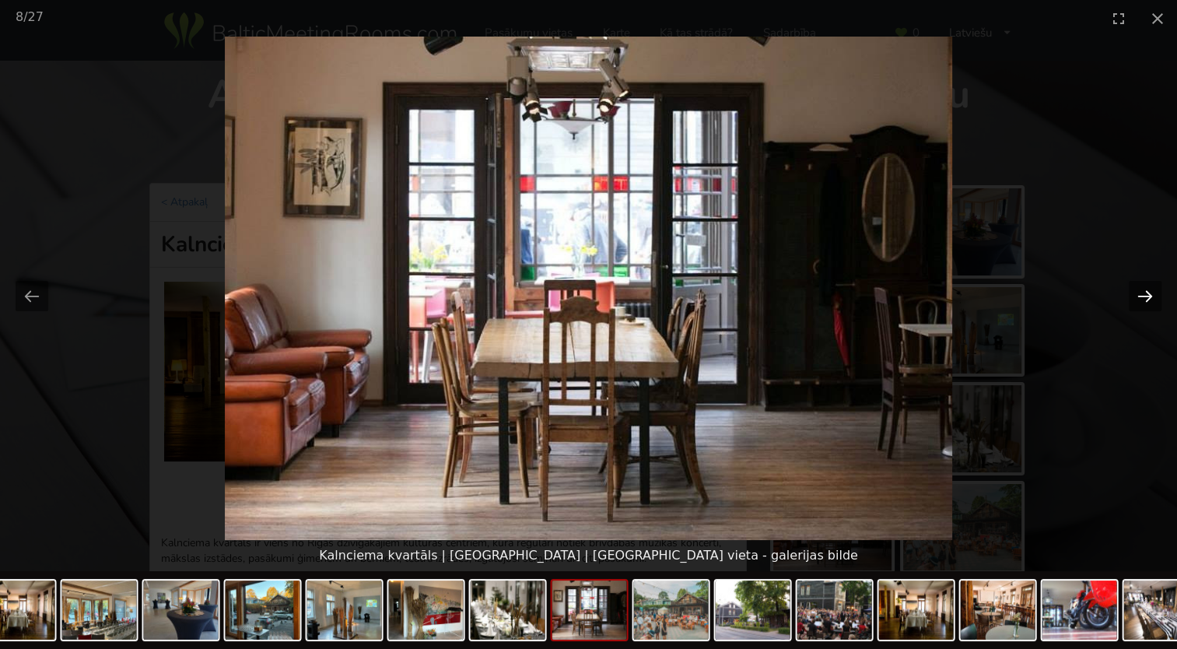
click at [1152, 291] on button "Next slide" at bounding box center [1145, 296] width 33 height 30
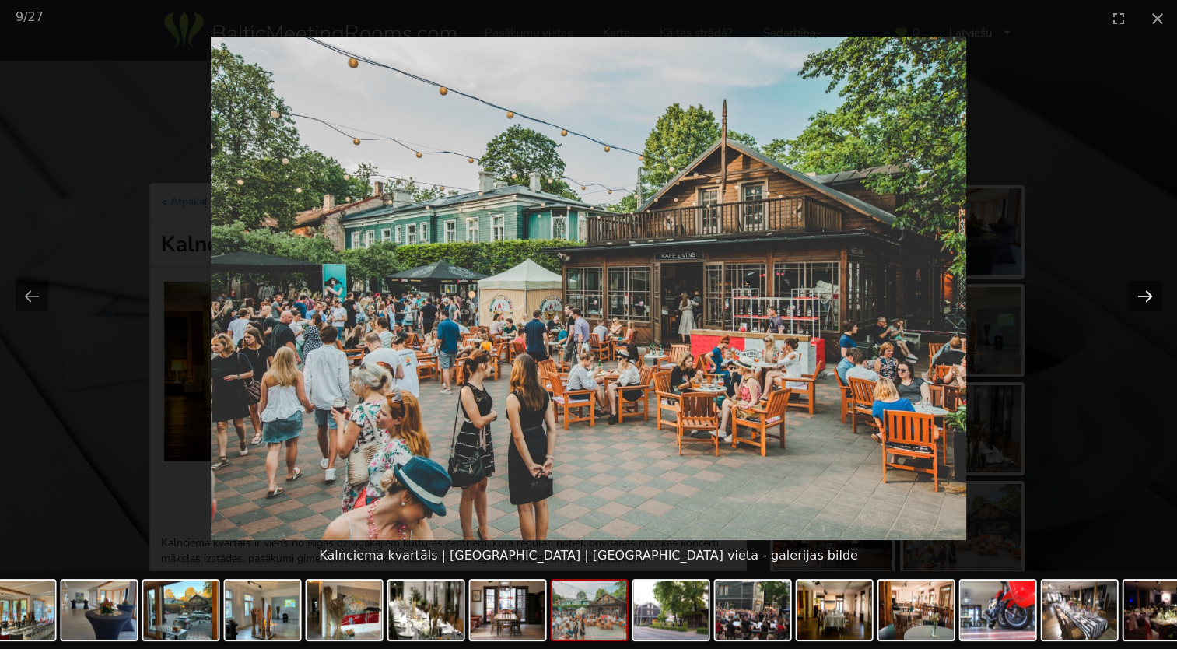
click at [1152, 291] on button "Next slide" at bounding box center [1145, 296] width 33 height 30
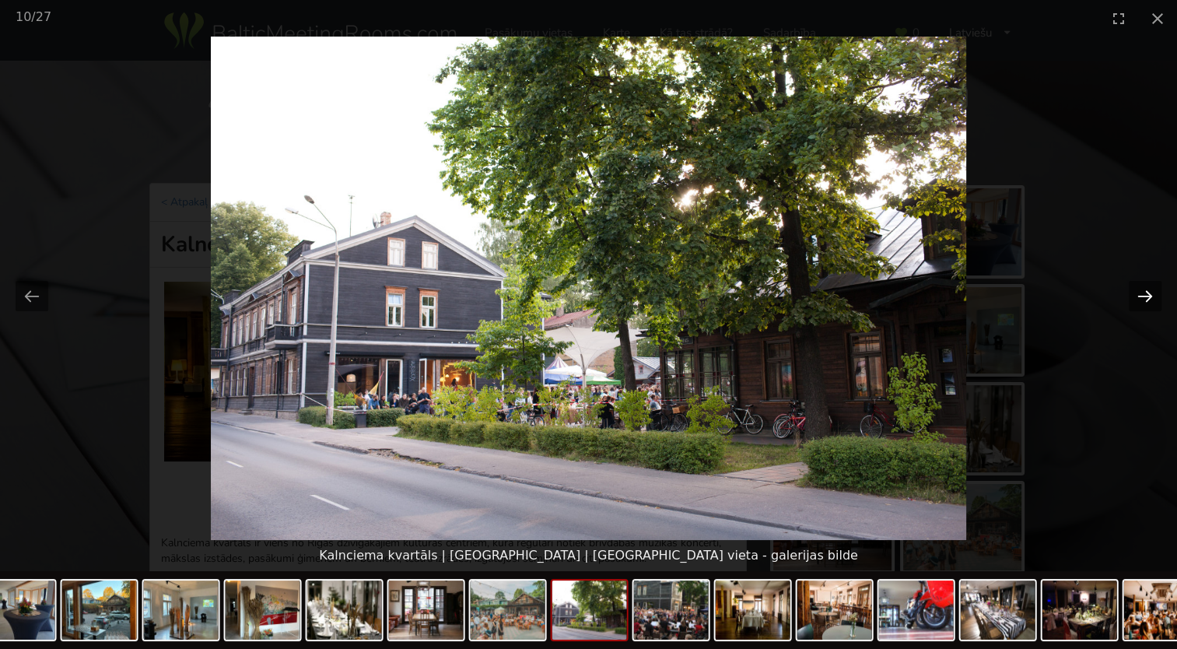
click at [1152, 291] on button "Next slide" at bounding box center [1145, 296] width 33 height 30
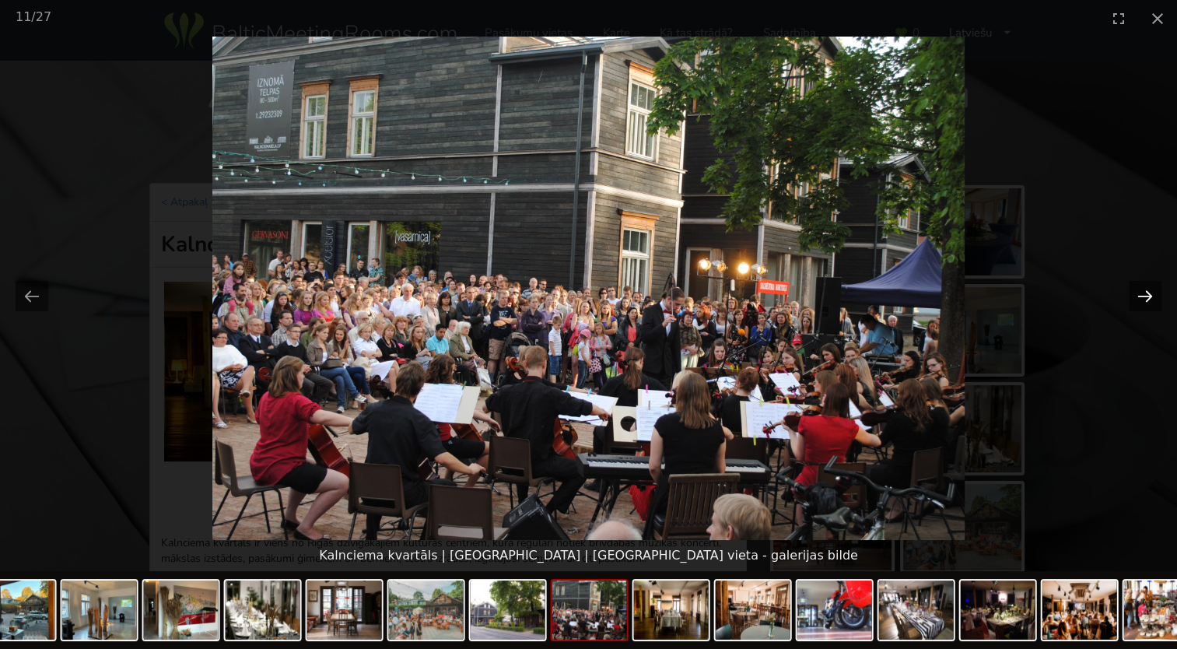
click at [1152, 289] on button "Next slide" at bounding box center [1145, 296] width 33 height 30
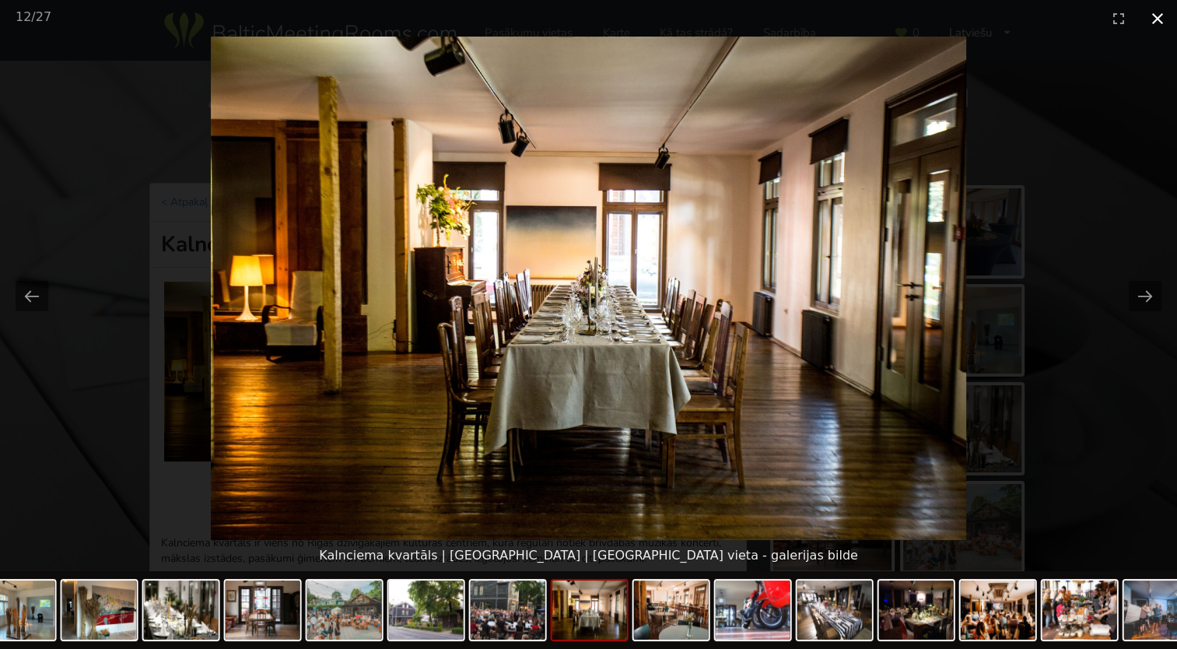
click at [1160, 14] on button "Close gallery" at bounding box center [1157, 18] width 39 height 37
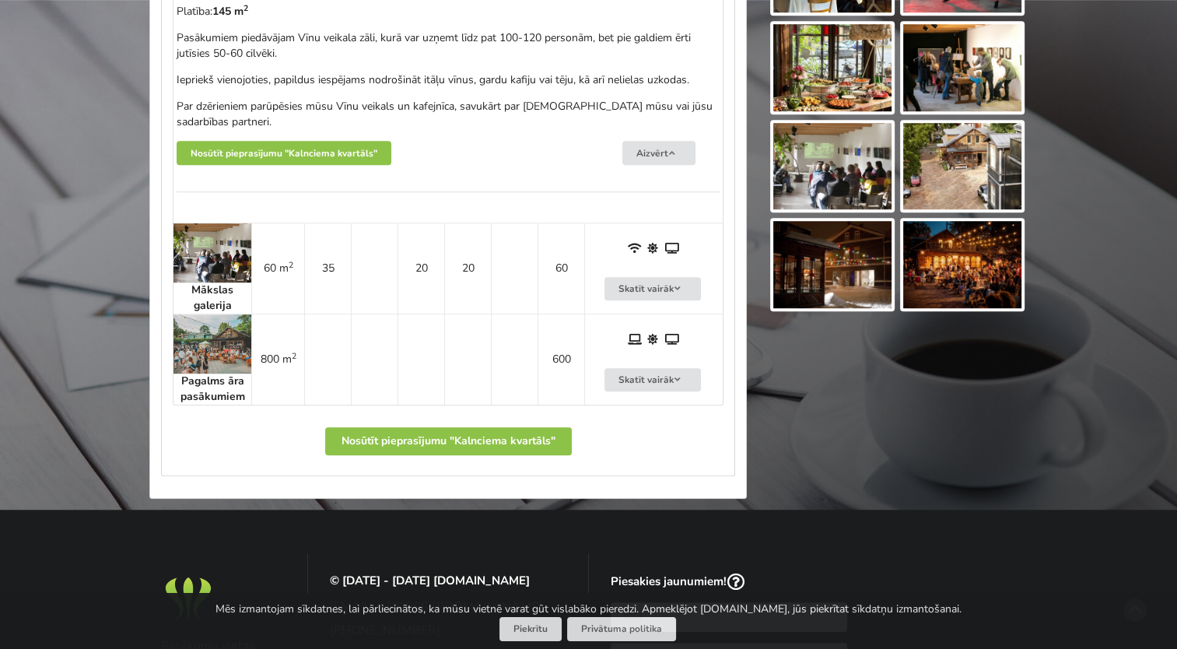
scroll to position [1167, 0]
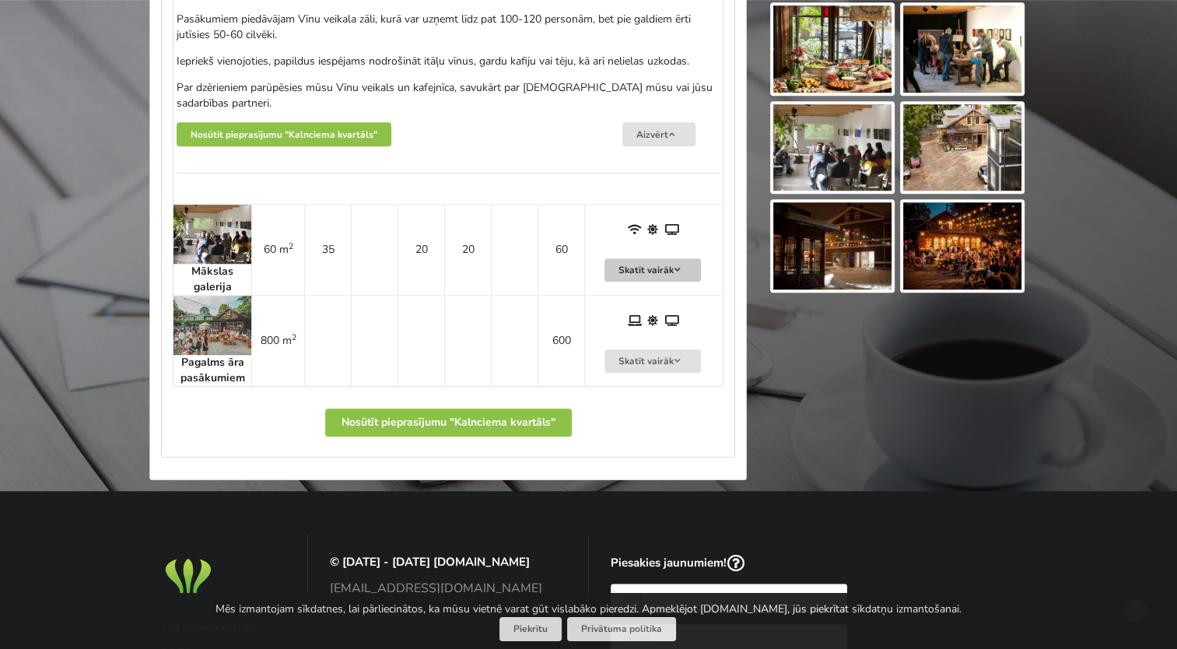
click at [638, 266] on button "Skatīt vairāk" at bounding box center [653, 270] width 96 height 24
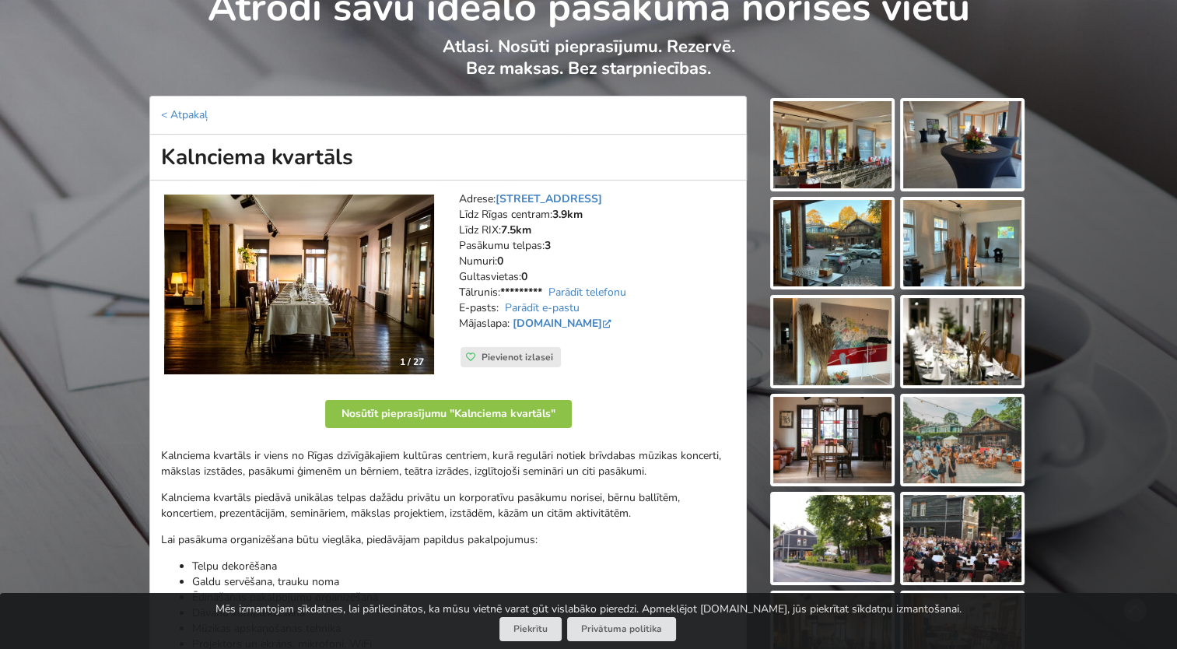
scroll to position [0, 0]
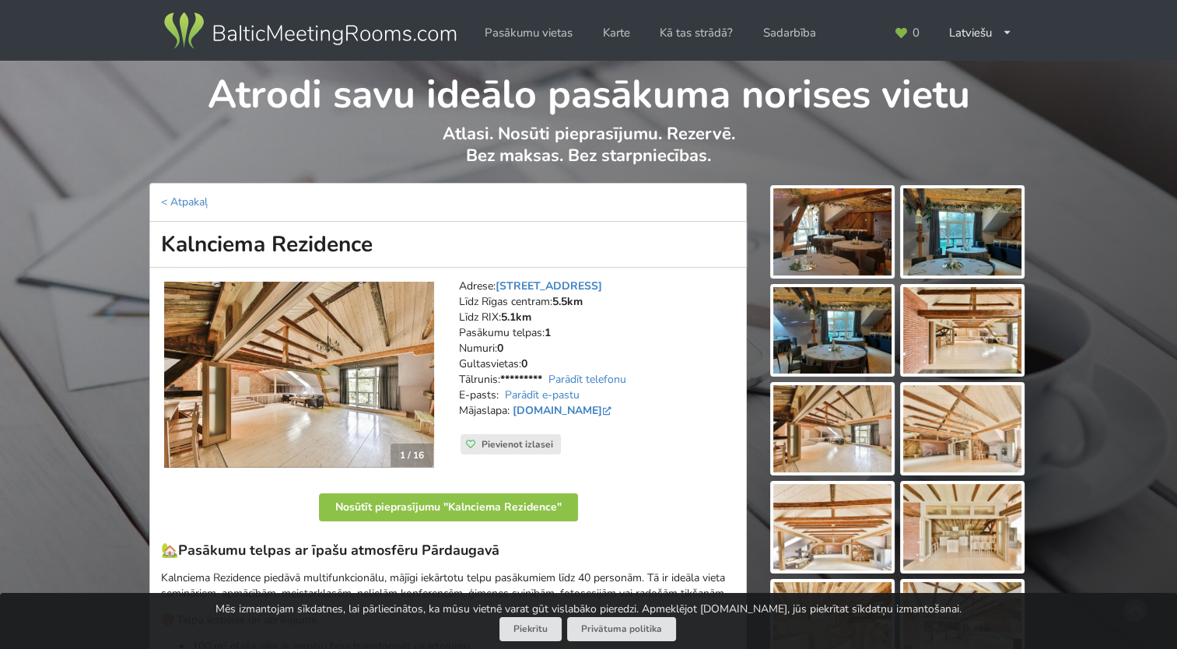
click at [838, 257] on img at bounding box center [832, 231] width 118 height 87
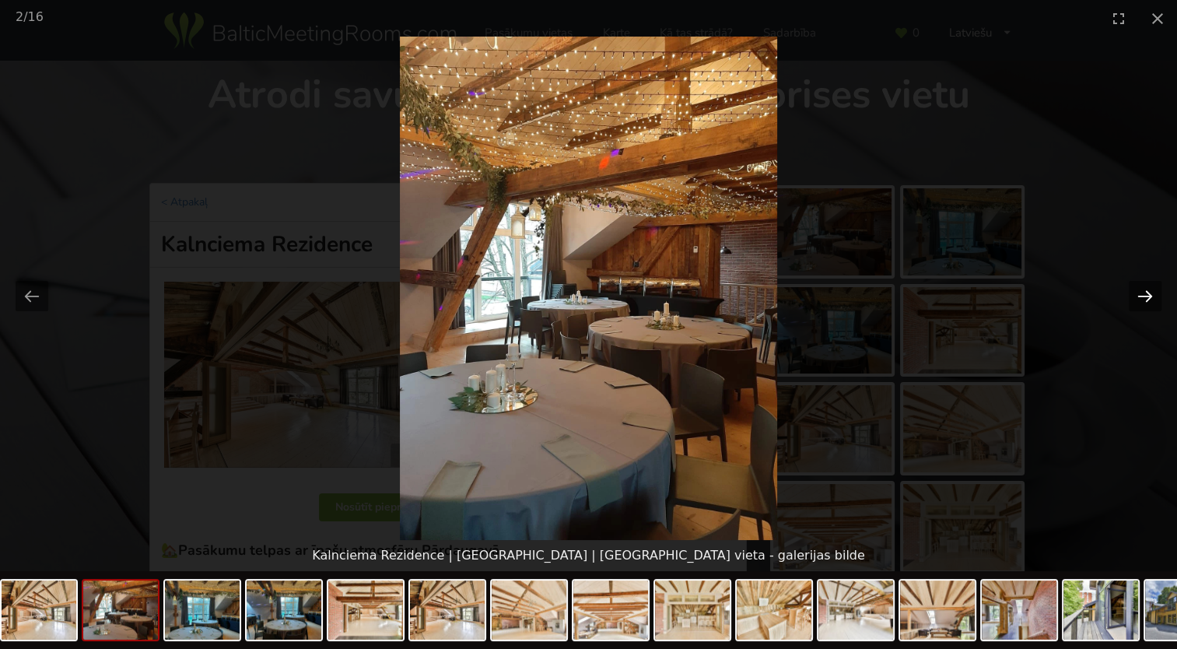
click at [1139, 303] on button "Next slide" at bounding box center [1145, 296] width 33 height 30
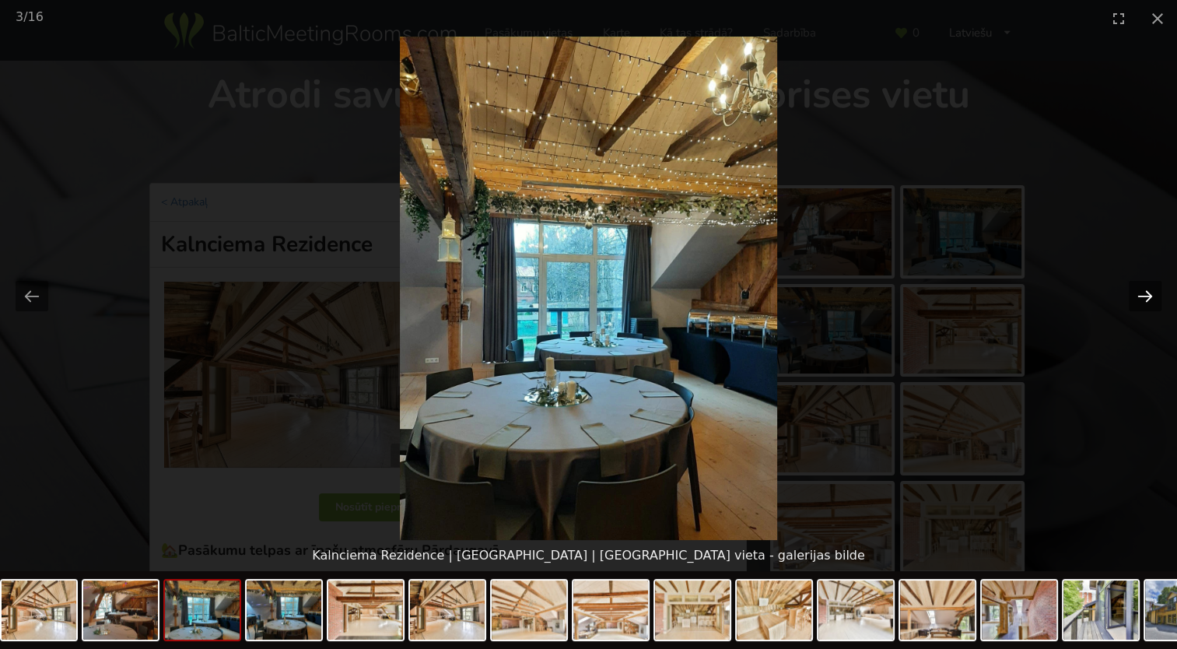
click at [1139, 303] on button "Next slide" at bounding box center [1145, 296] width 33 height 30
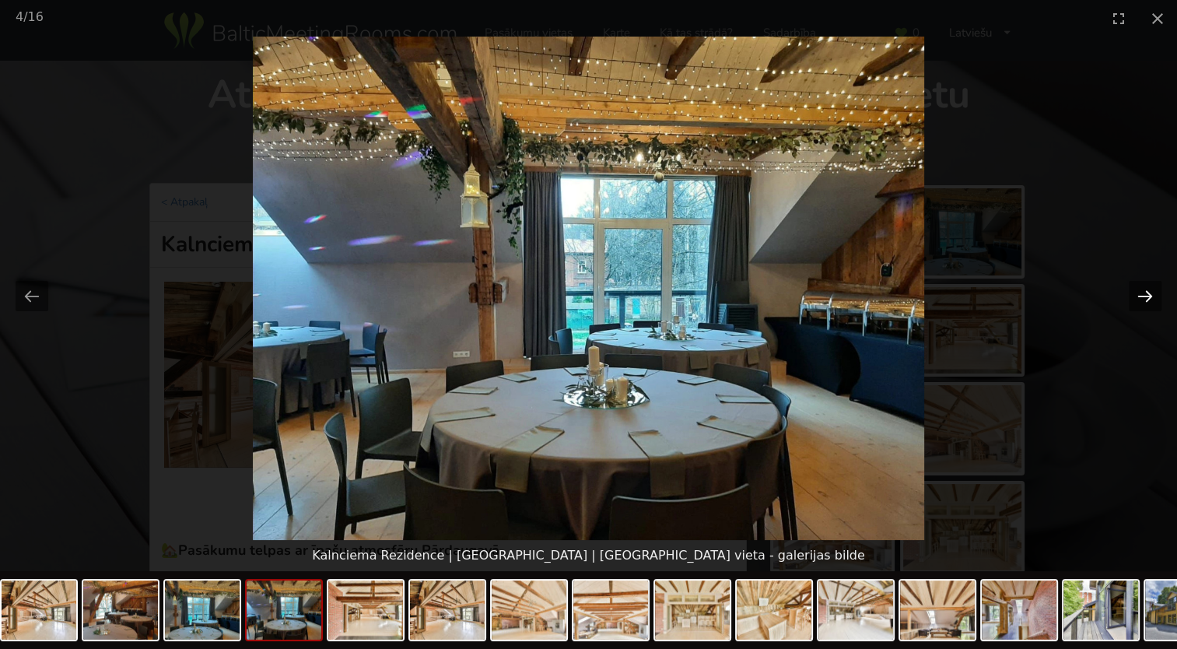
click at [1139, 303] on button "Next slide" at bounding box center [1145, 296] width 33 height 30
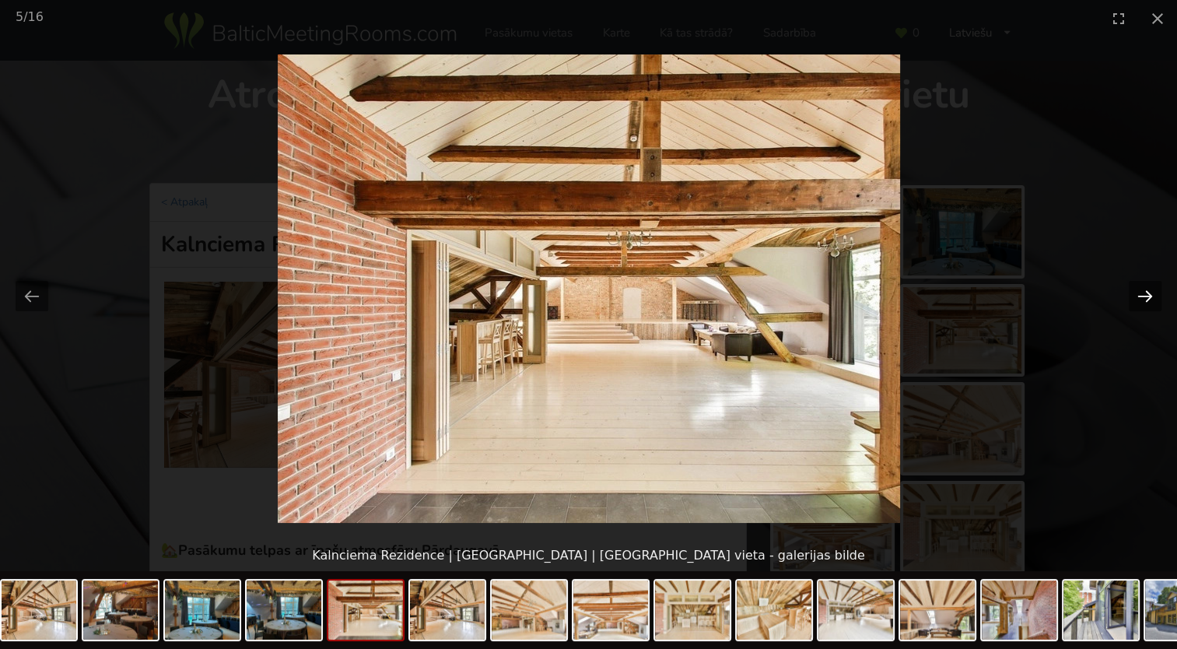
click at [1139, 303] on button "Next slide" at bounding box center [1145, 296] width 33 height 30
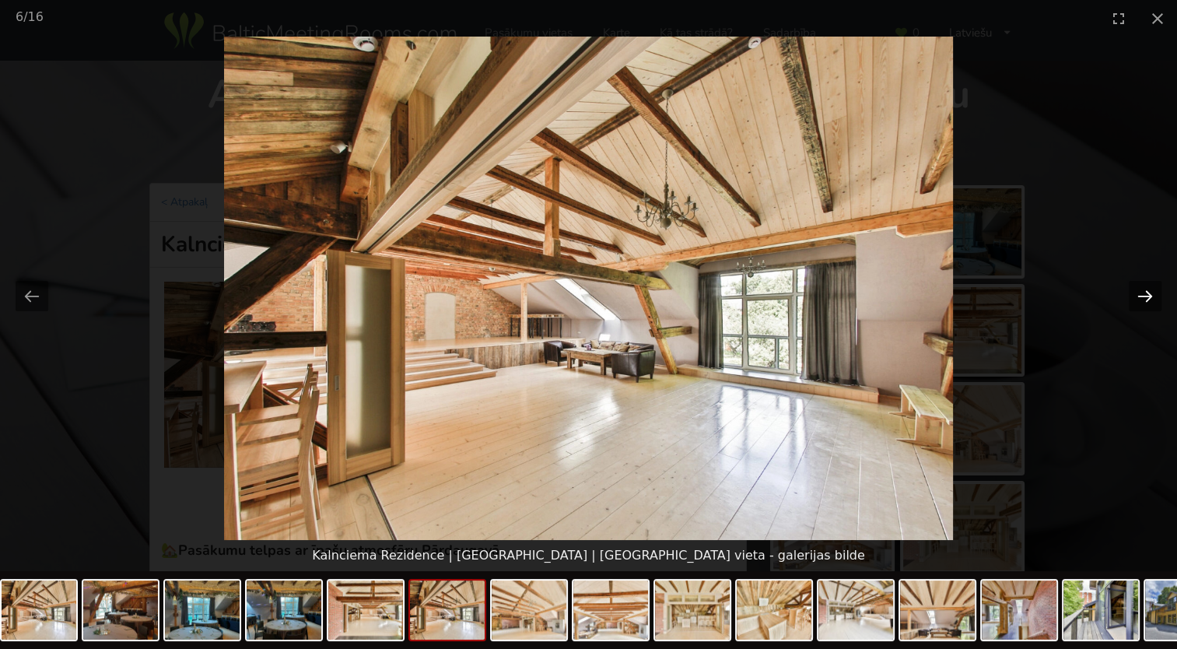
click at [1139, 303] on button "Next slide" at bounding box center [1145, 296] width 33 height 30
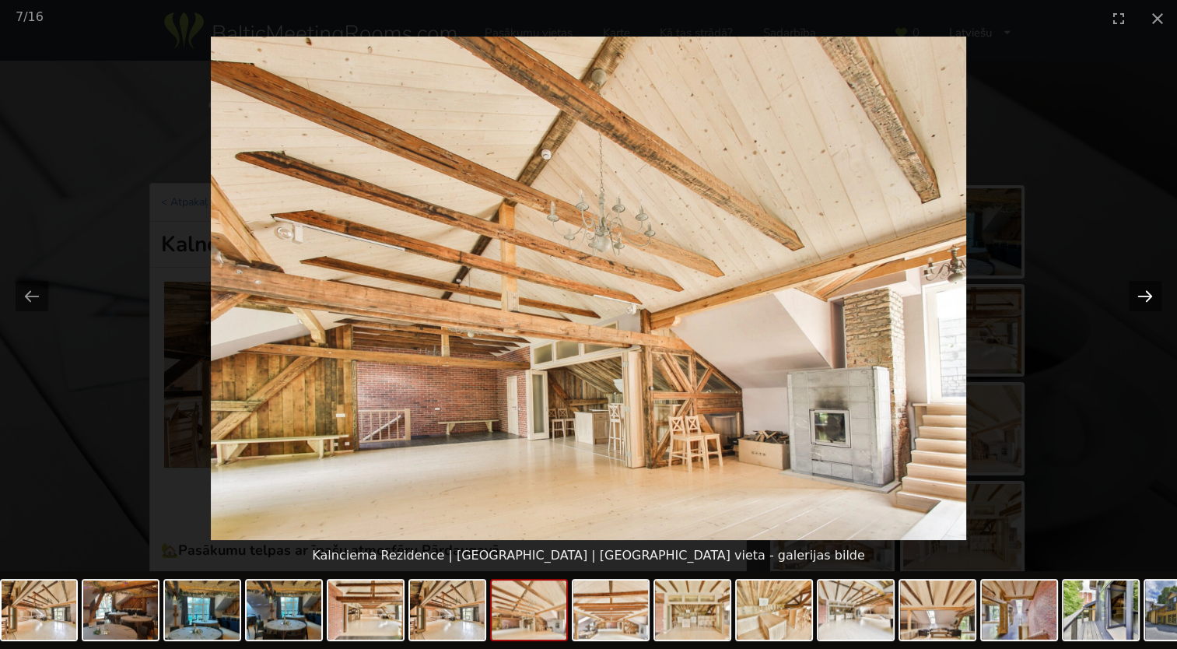
click at [1139, 303] on button "Next slide" at bounding box center [1145, 296] width 33 height 30
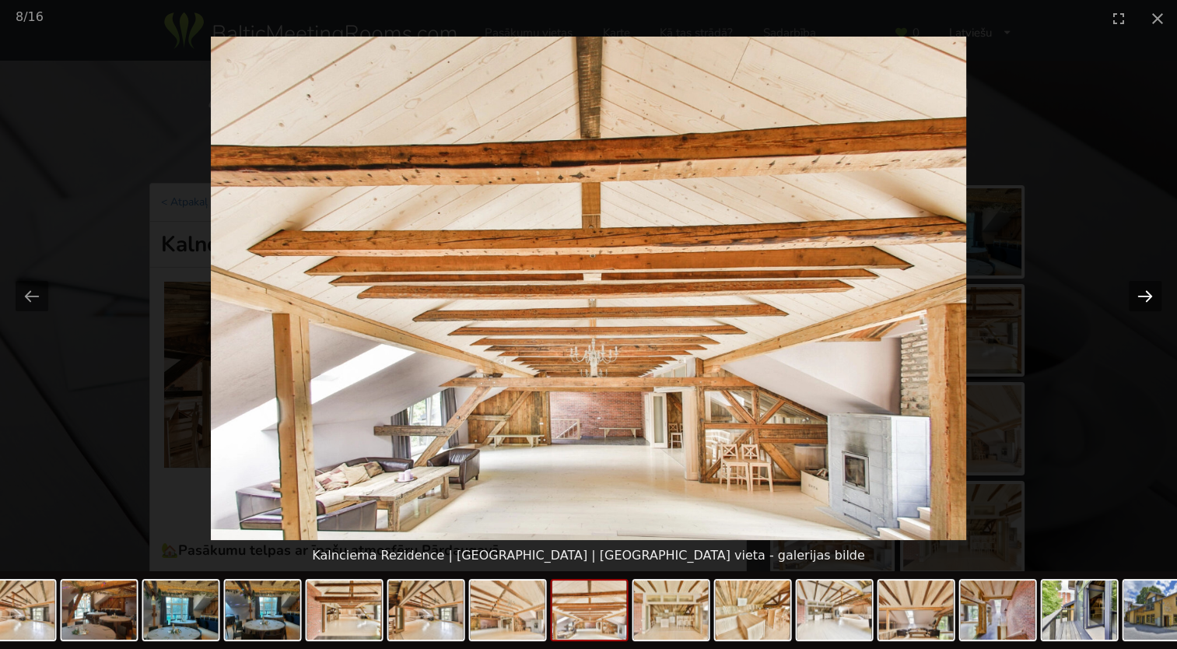
click at [1139, 303] on button "Next slide" at bounding box center [1145, 296] width 33 height 30
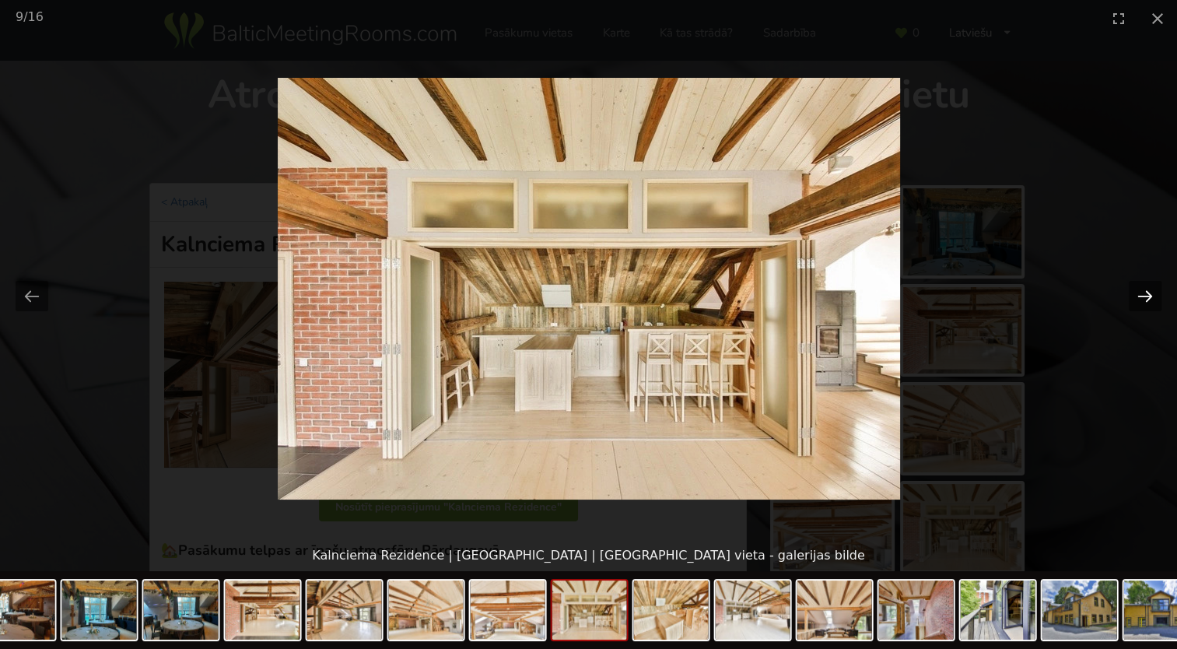
click at [1139, 303] on button "Next slide" at bounding box center [1145, 296] width 33 height 30
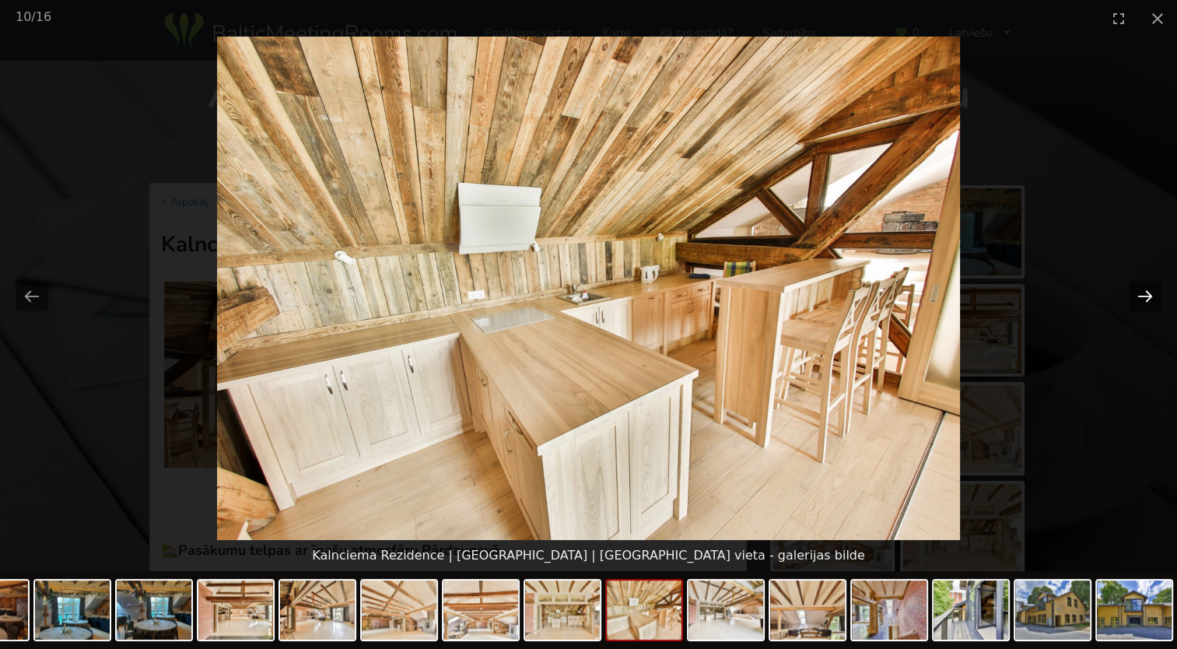
click at [1139, 303] on button "Next slide" at bounding box center [1145, 296] width 33 height 30
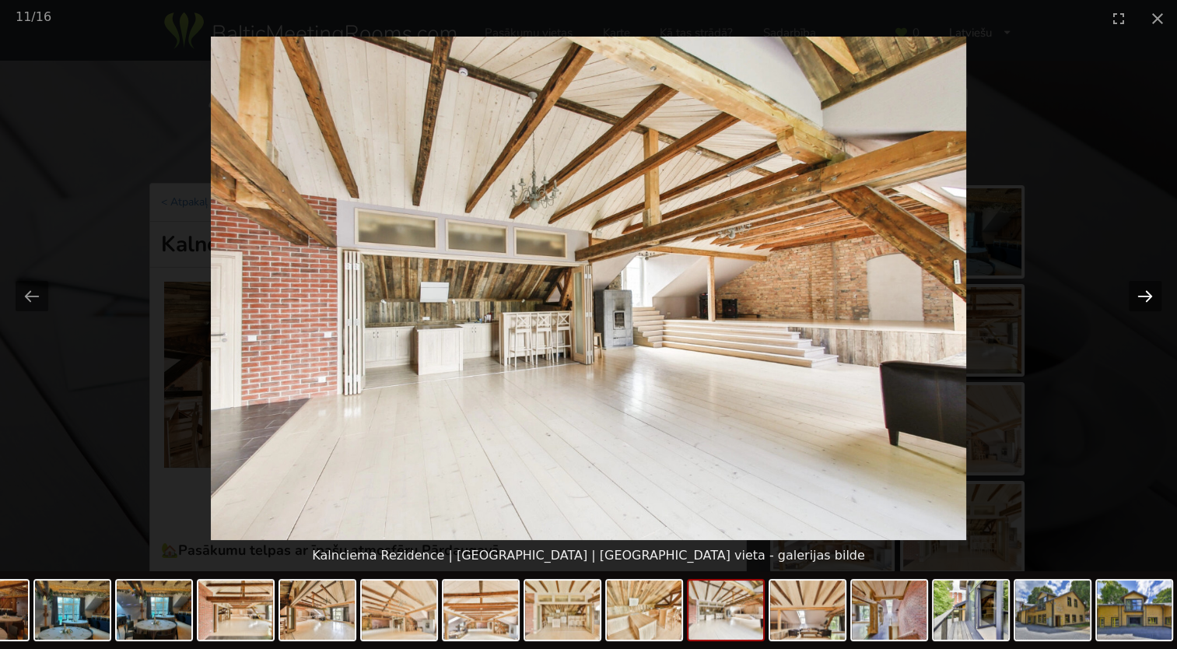
click at [1139, 303] on button "Next slide" at bounding box center [1145, 296] width 33 height 30
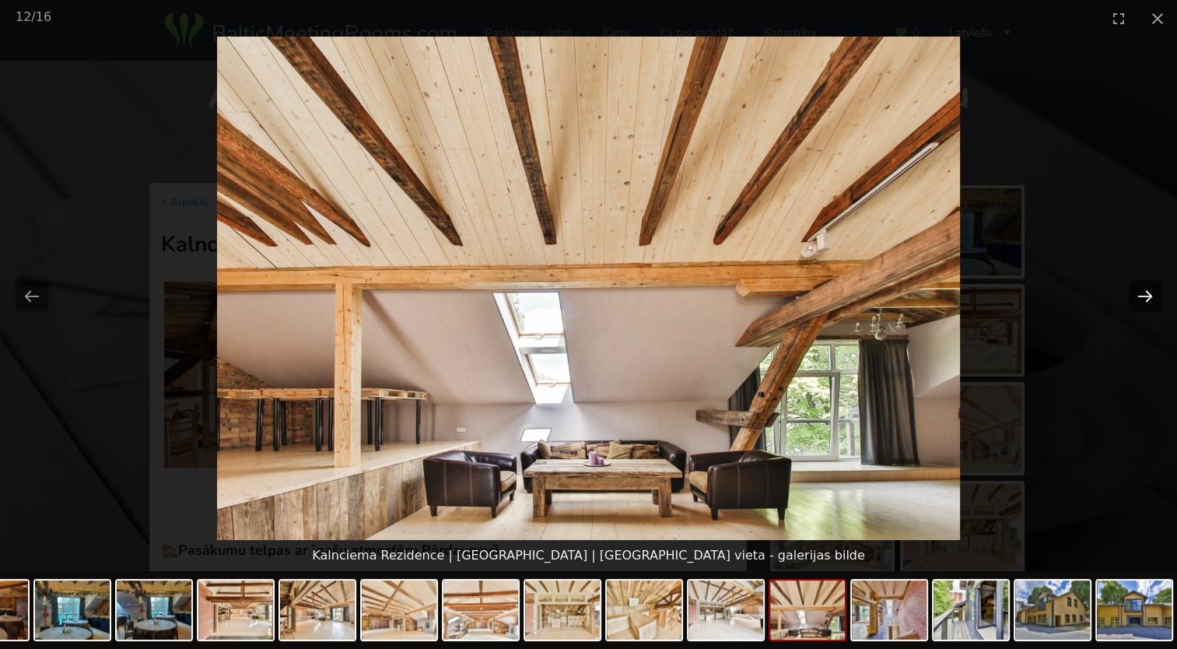
click at [1139, 303] on button "Next slide" at bounding box center [1145, 296] width 33 height 30
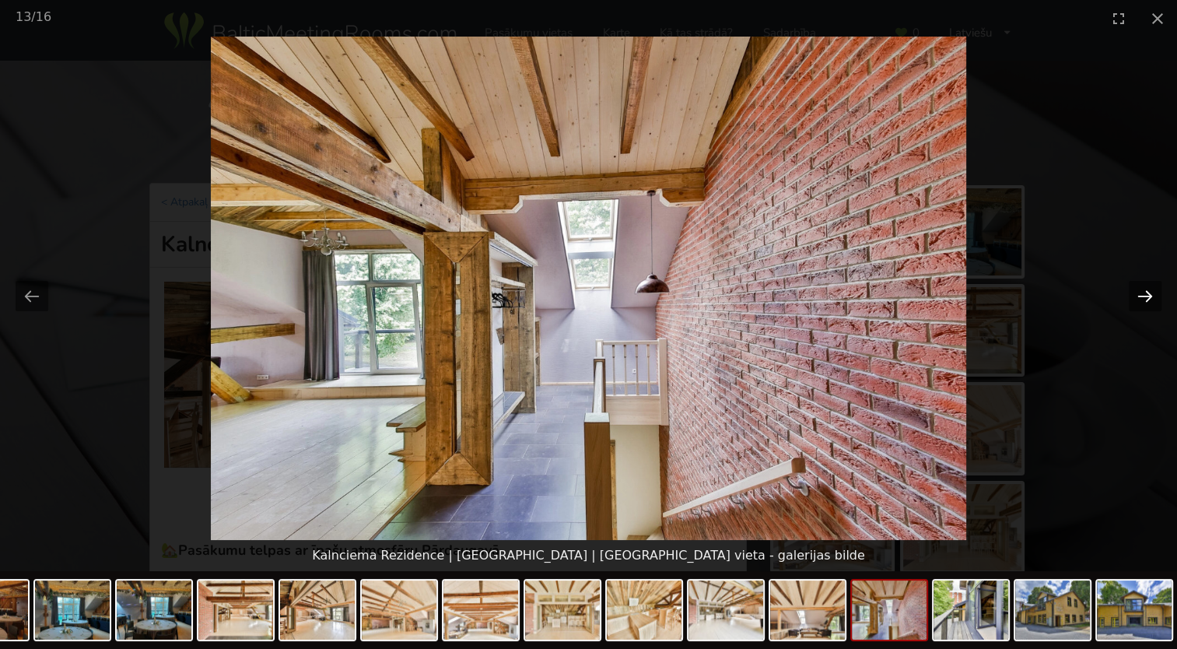
click at [1139, 303] on button "Next slide" at bounding box center [1145, 296] width 33 height 30
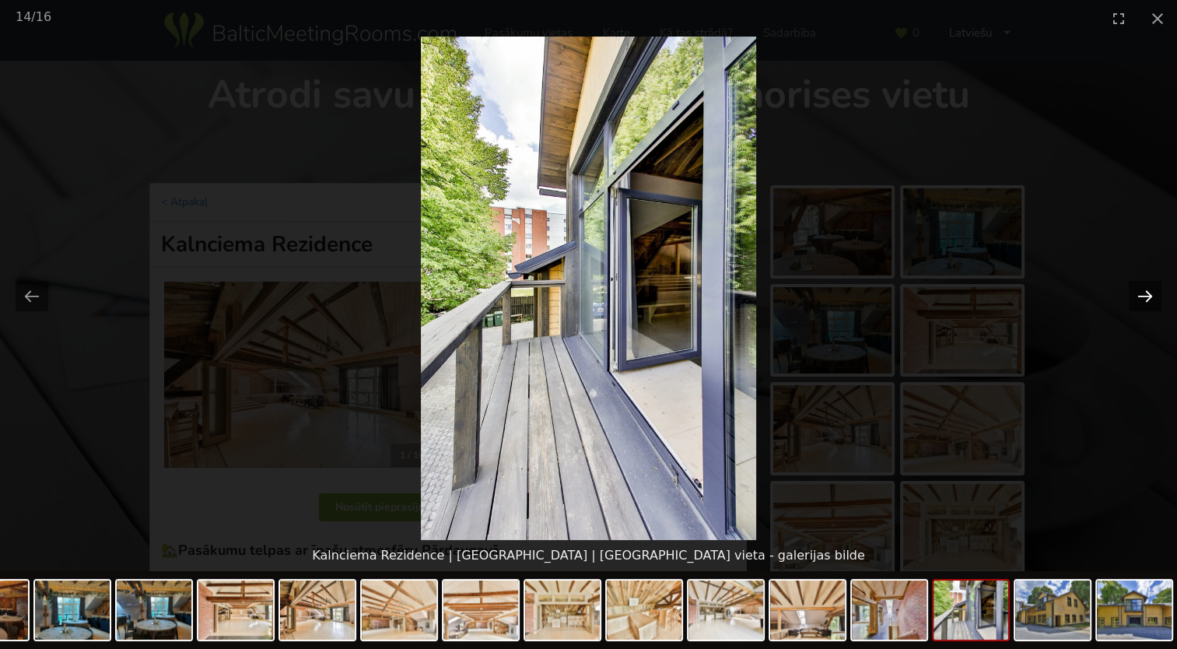
click at [1139, 303] on button "Next slide" at bounding box center [1145, 296] width 33 height 30
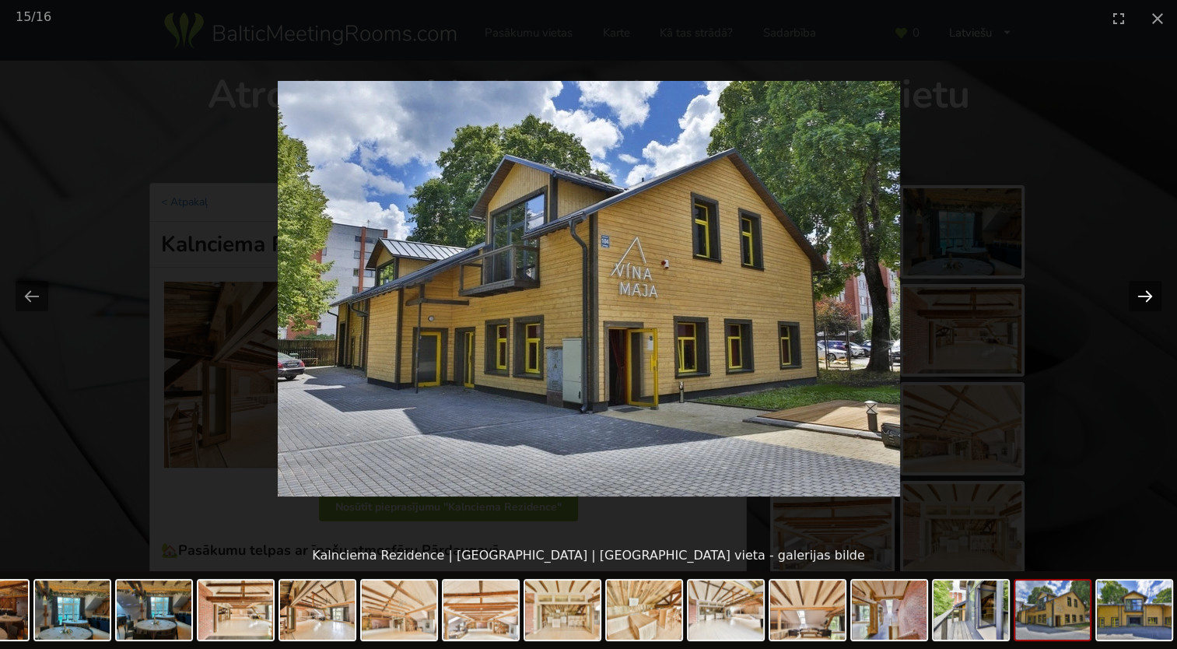
click at [1139, 303] on button "Next slide" at bounding box center [1145, 296] width 33 height 30
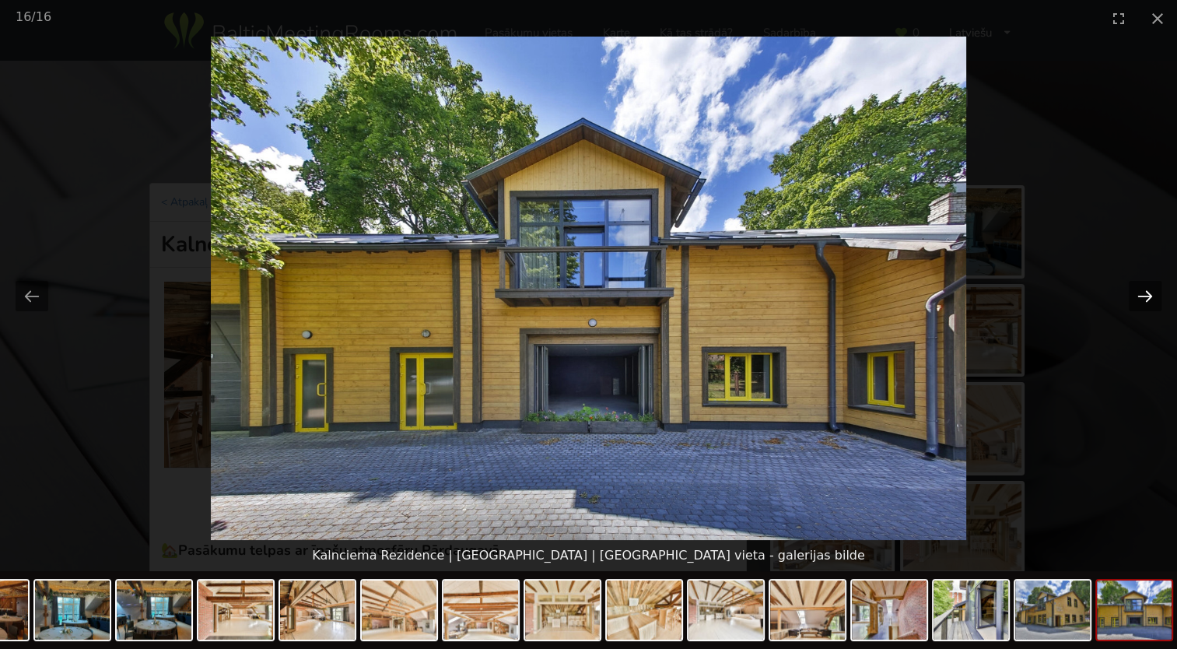
click at [1139, 303] on button "Next slide" at bounding box center [1145, 296] width 33 height 30
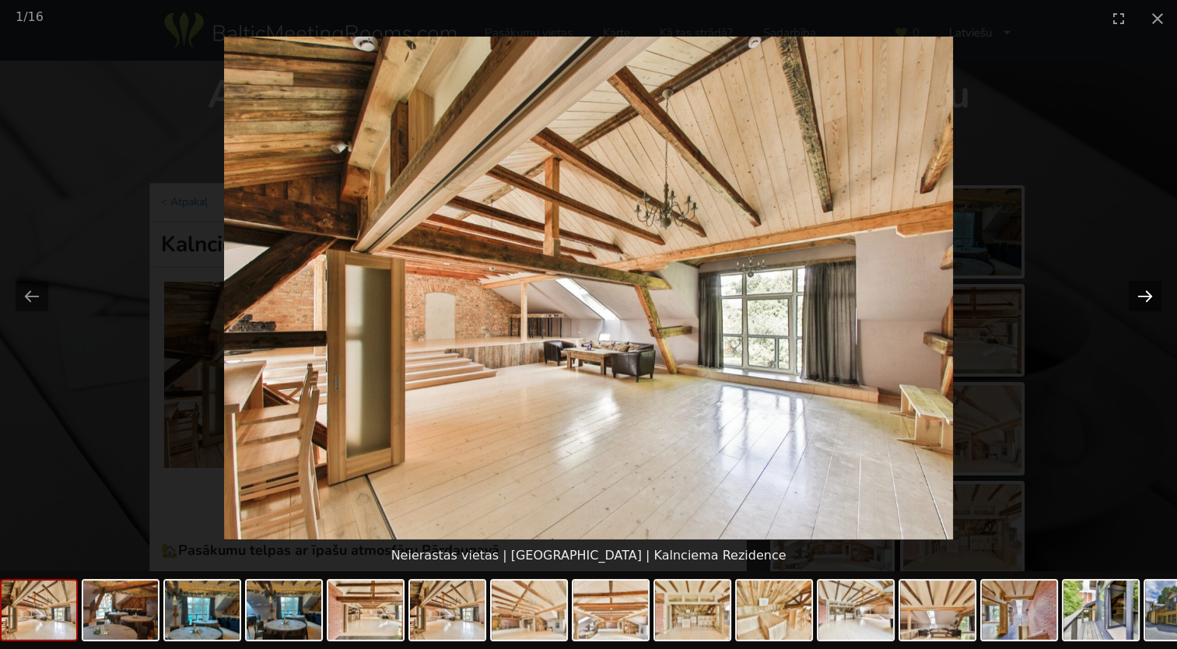
click at [1139, 303] on button "Next slide" at bounding box center [1145, 296] width 33 height 30
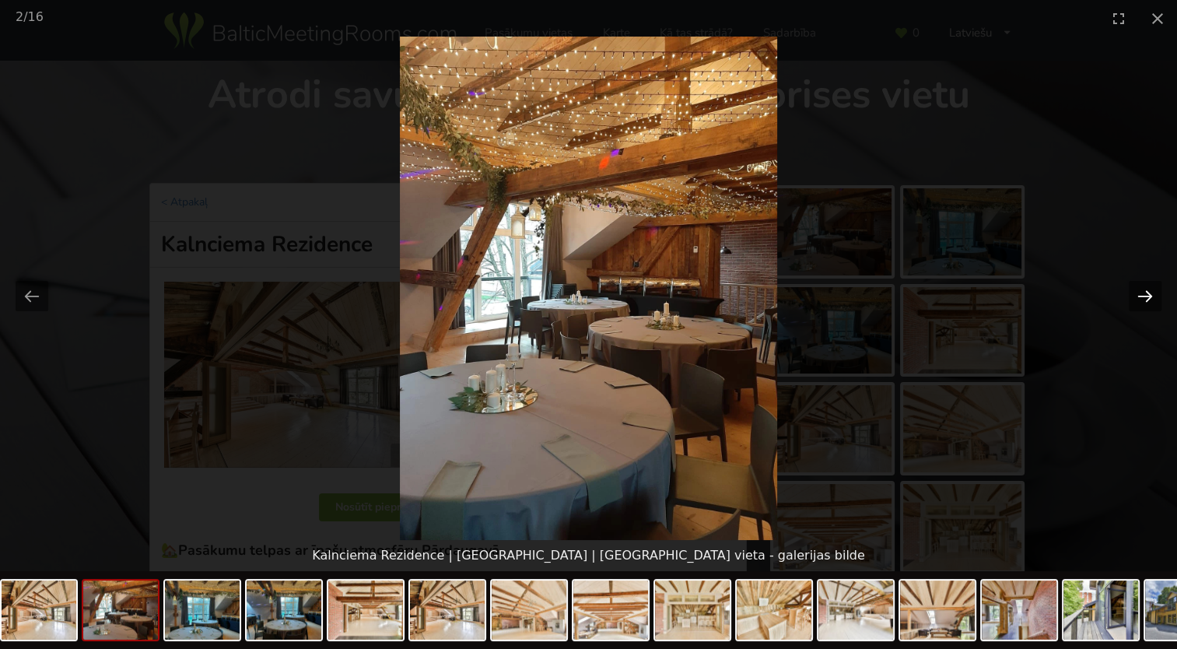
click at [1139, 303] on button "Next slide" at bounding box center [1145, 296] width 33 height 30
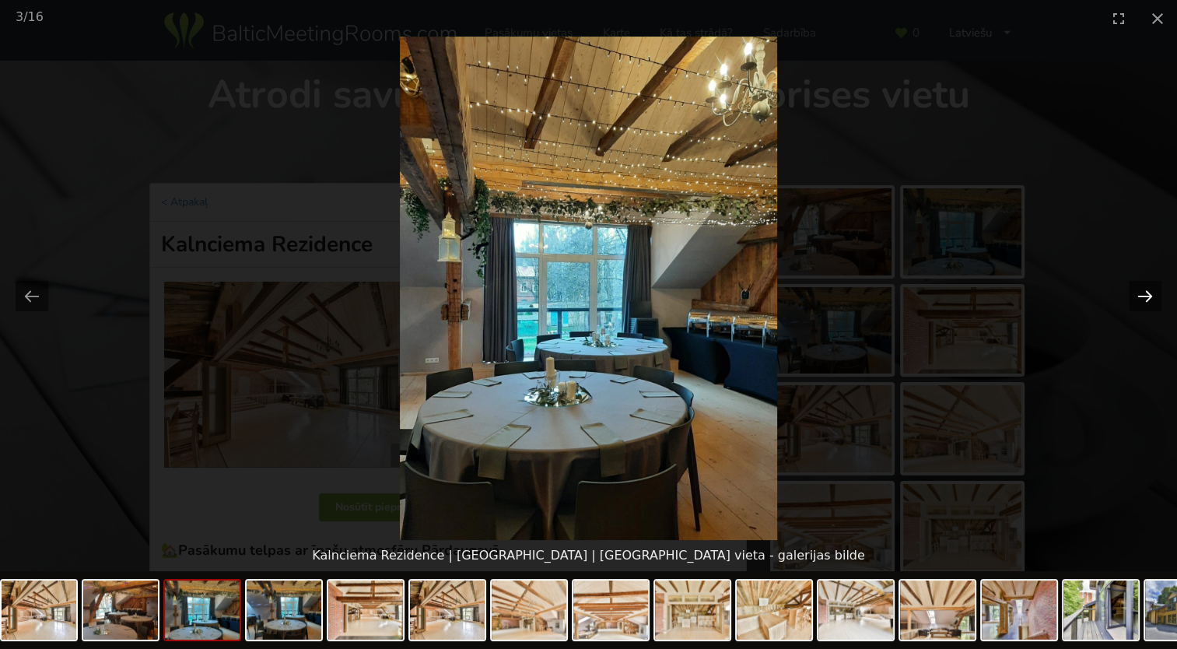
click at [1139, 303] on button "Next slide" at bounding box center [1145, 296] width 33 height 30
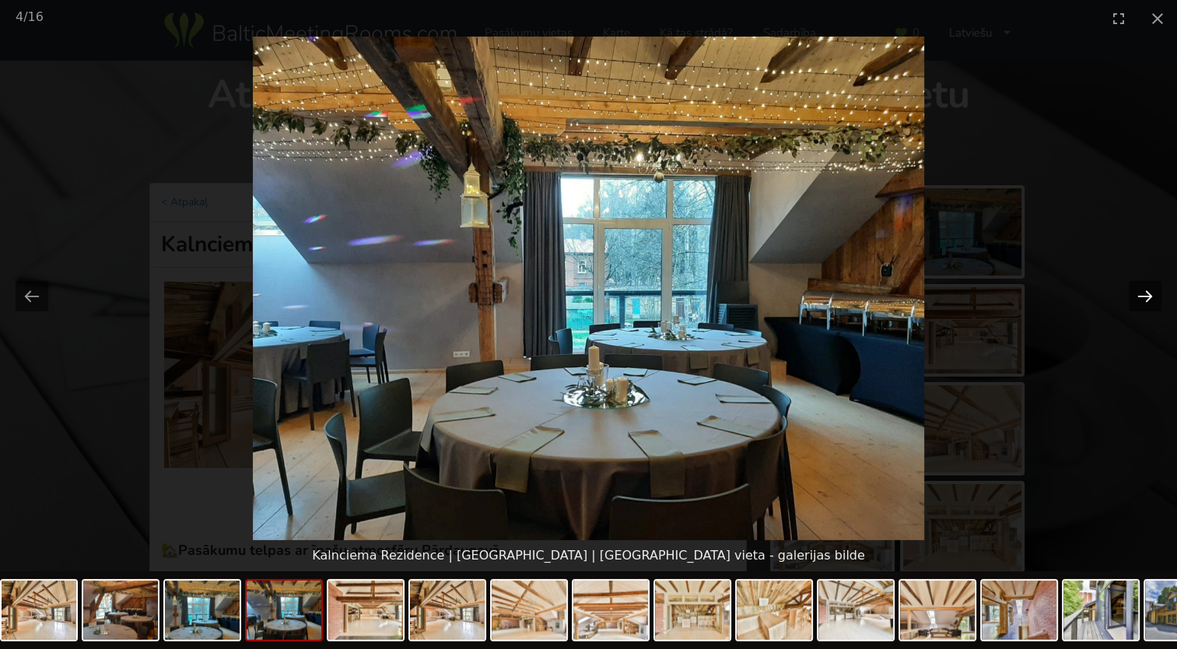
click at [1139, 303] on button "Next slide" at bounding box center [1145, 296] width 33 height 30
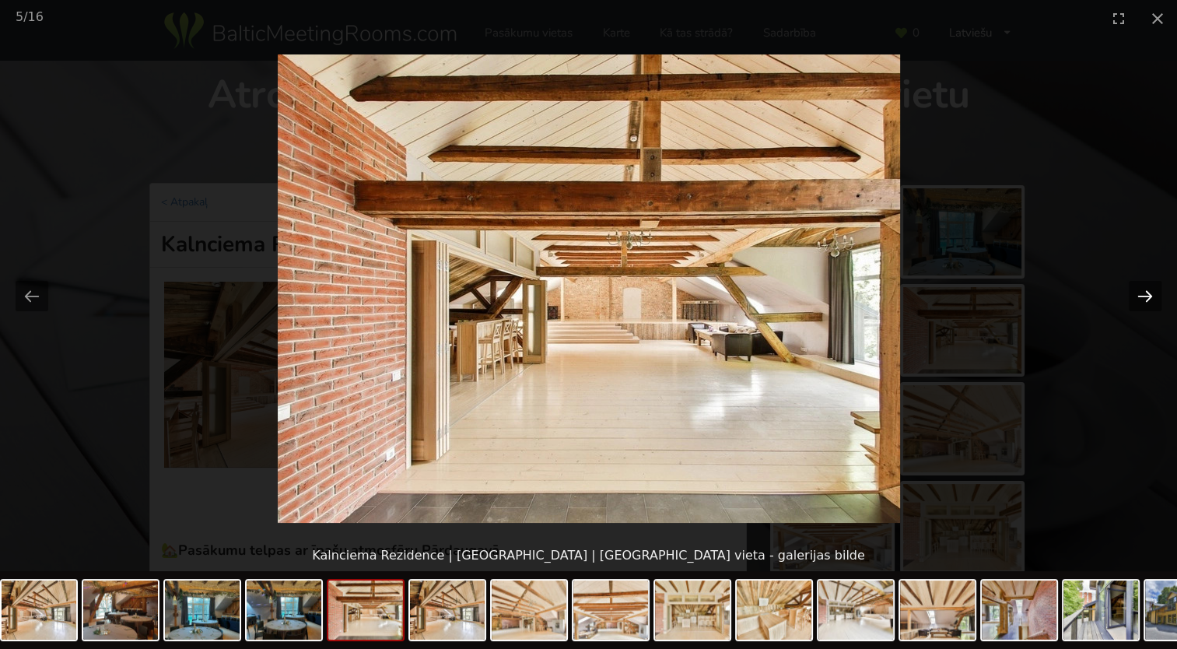
click at [1139, 303] on button "Next slide" at bounding box center [1145, 296] width 33 height 30
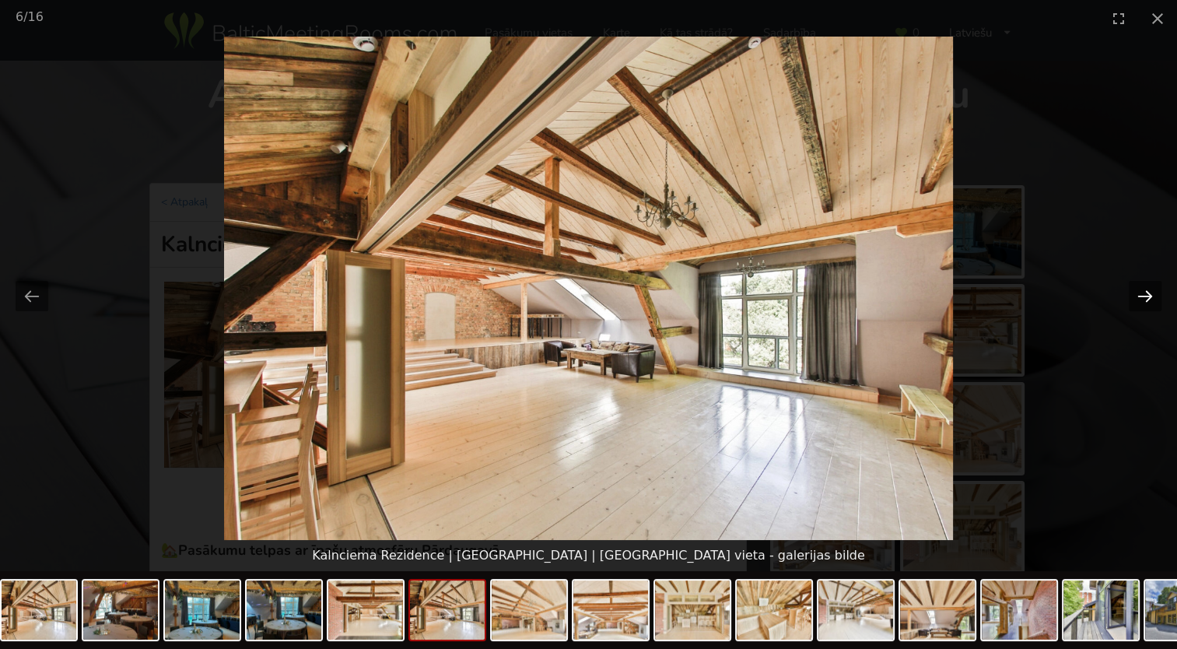
click at [1139, 303] on button "Next slide" at bounding box center [1145, 296] width 33 height 30
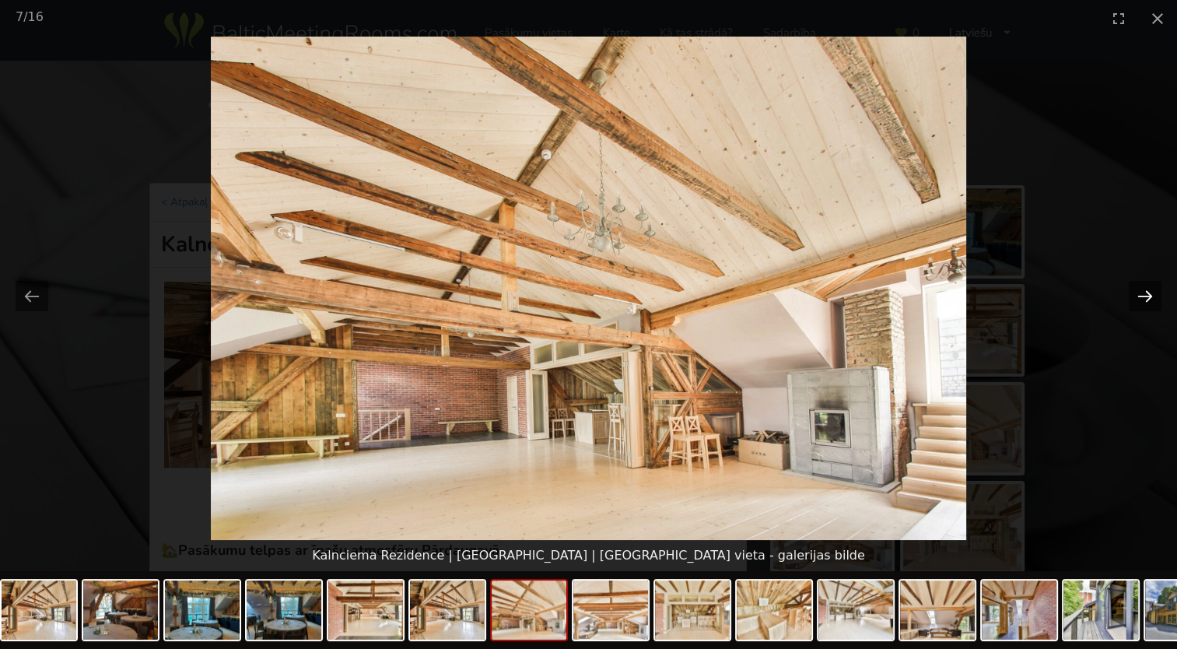
click at [1139, 303] on button "Next slide" at bounding box center [1145, 296] width 33 height 30
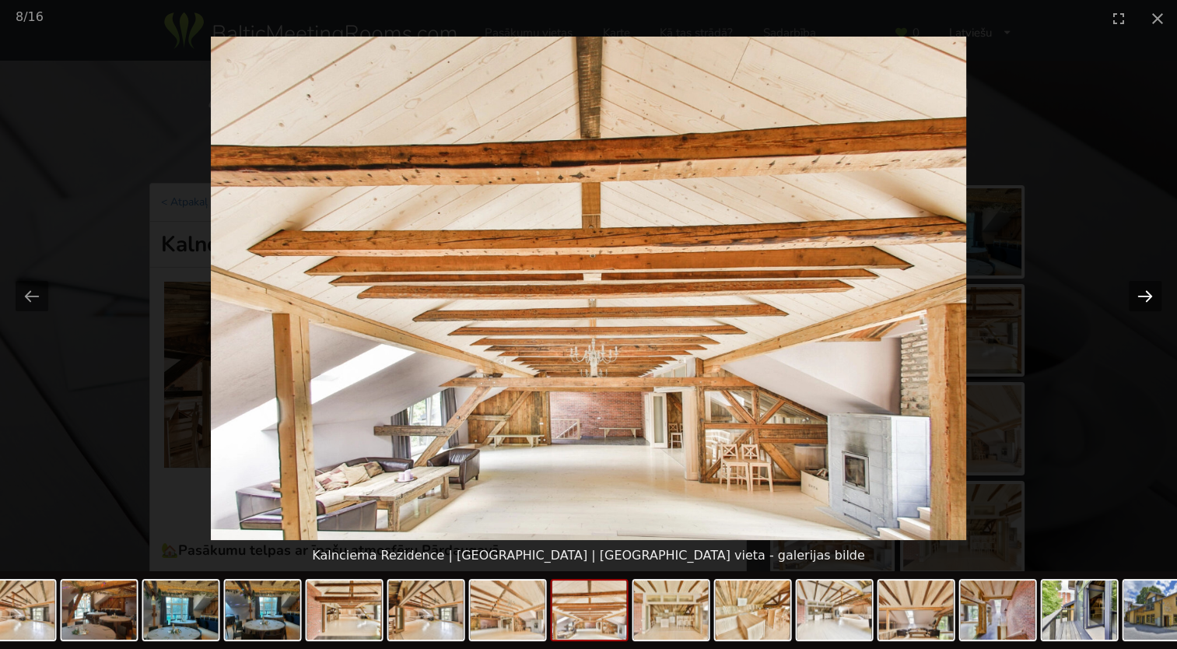
click at [1139, 303] on button "Next slide" at bounding box center [1145, 296] width 33 height 30
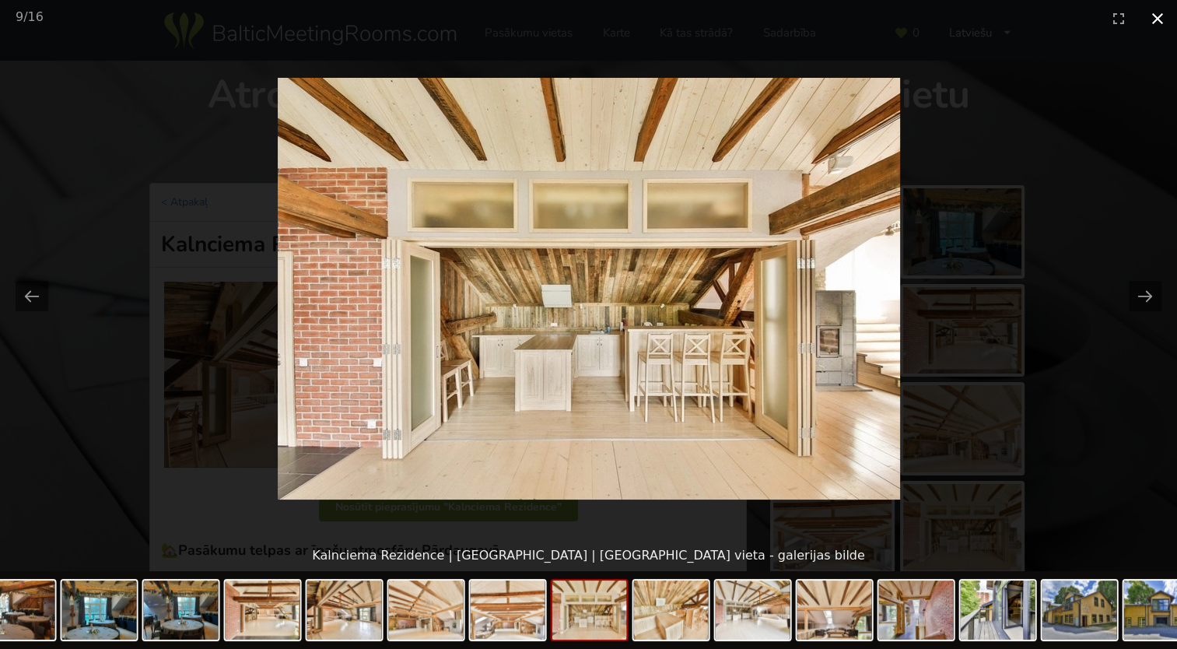
click at [1153, 14] on button "Close gallery" at bounding box center [1157, 18] width 39 height 37
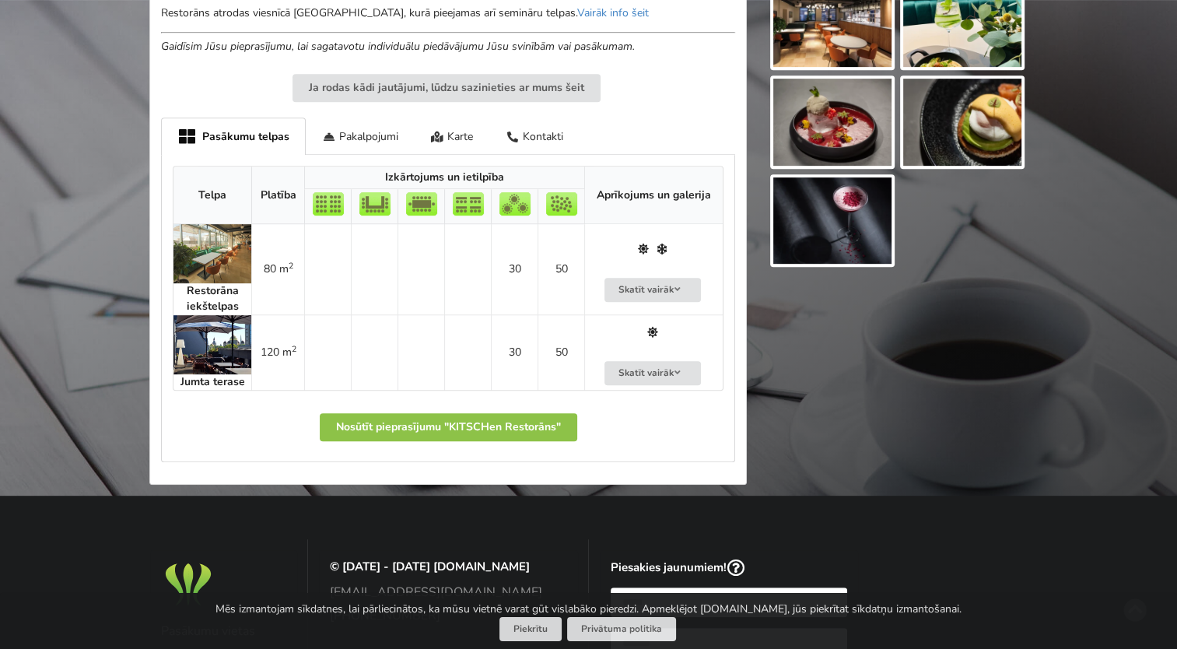
scroll to position [156, 0]
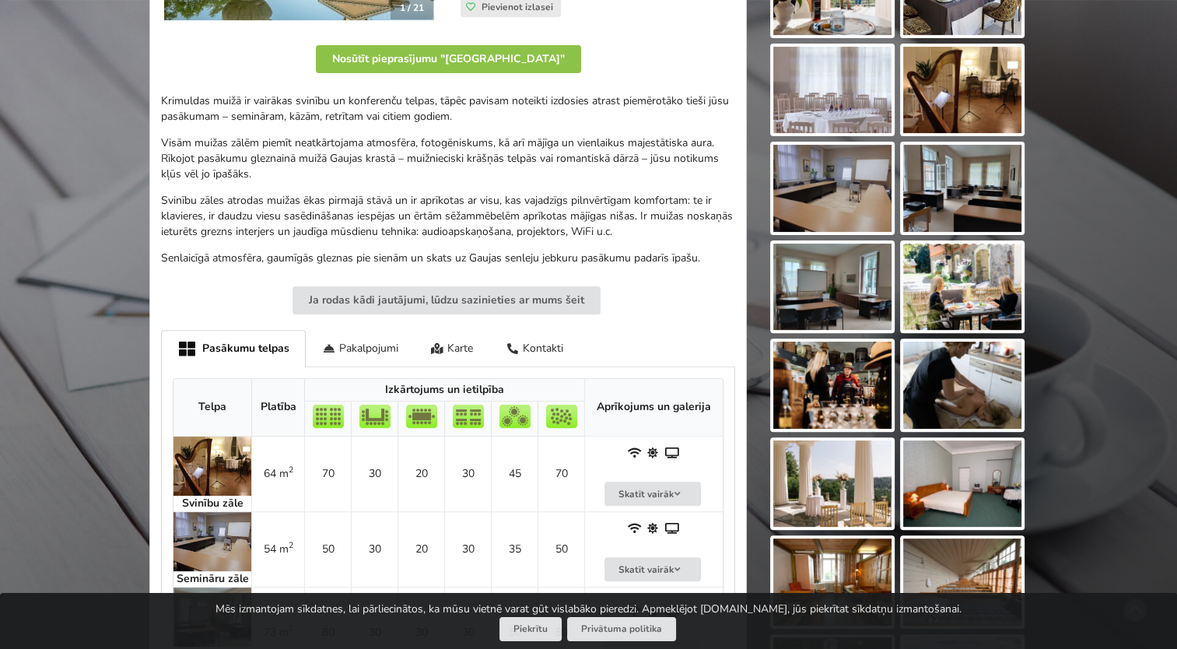
scroll to position [622, 0]
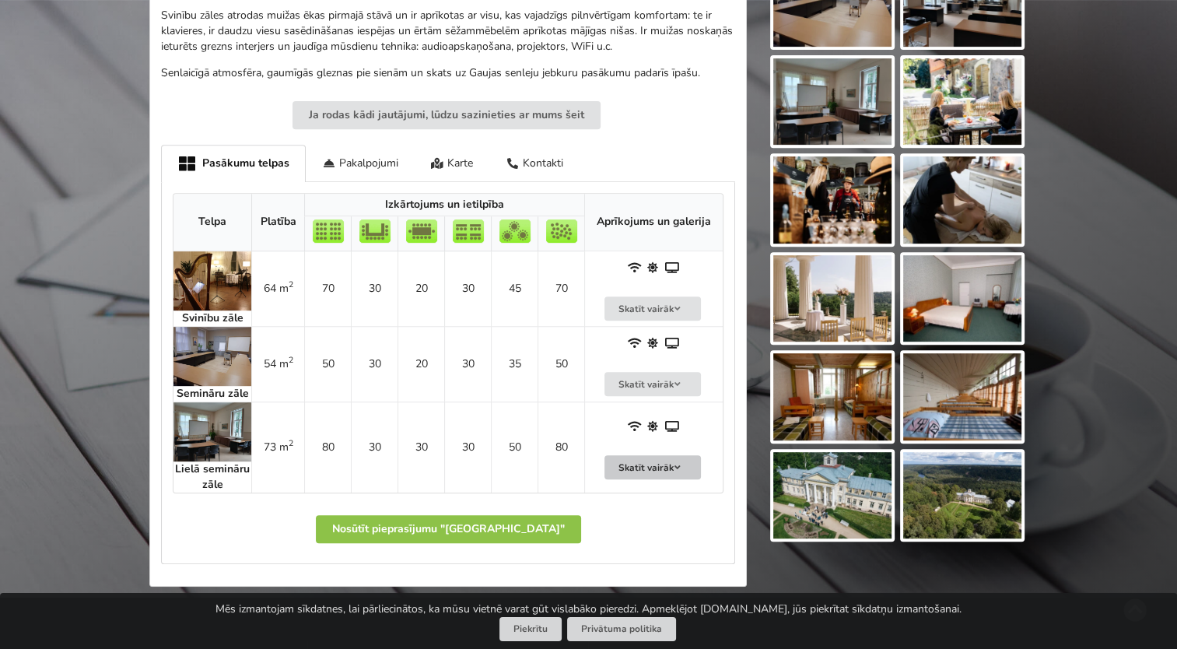
click at [652, 456] on button "Skatīt vairāk" at bounding box center [653, 467] width 96 height 24
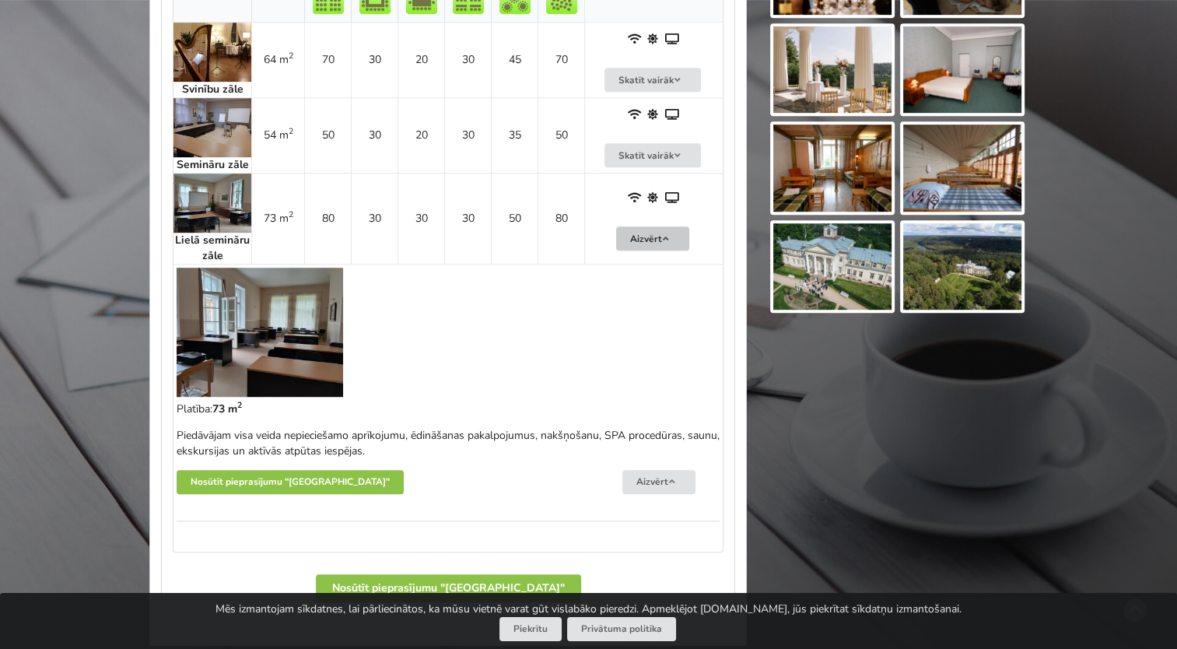
scroll to position [856, 0]
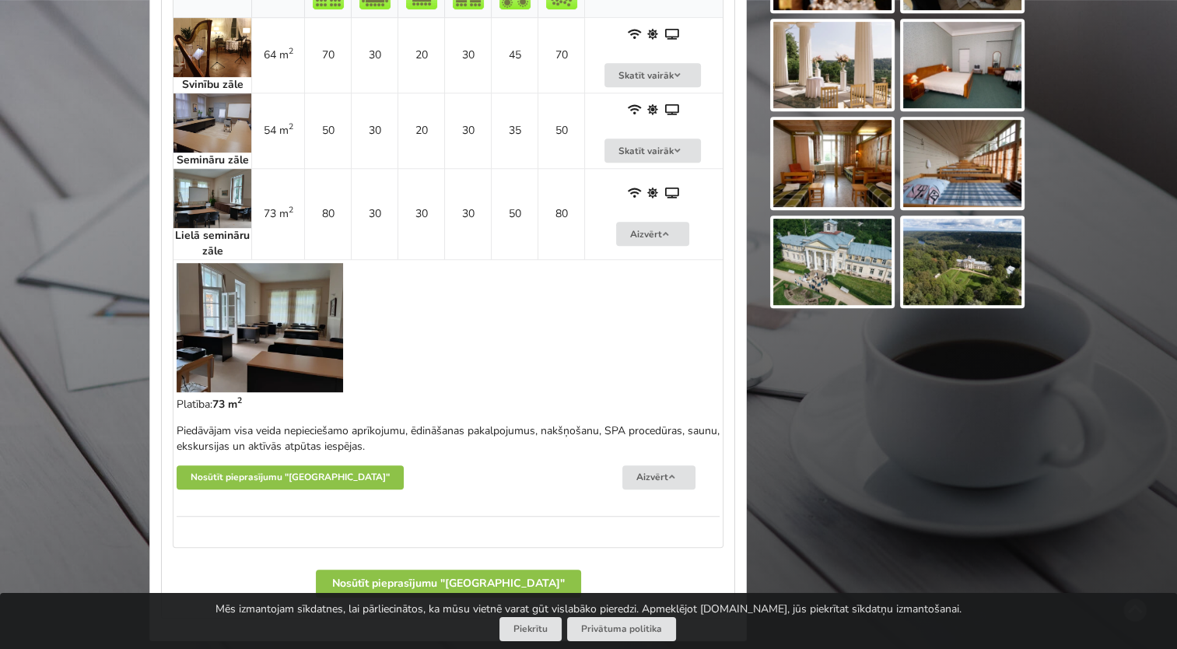
click at [240, 345] on img at bounding box center [260, 327] width 167 height 129
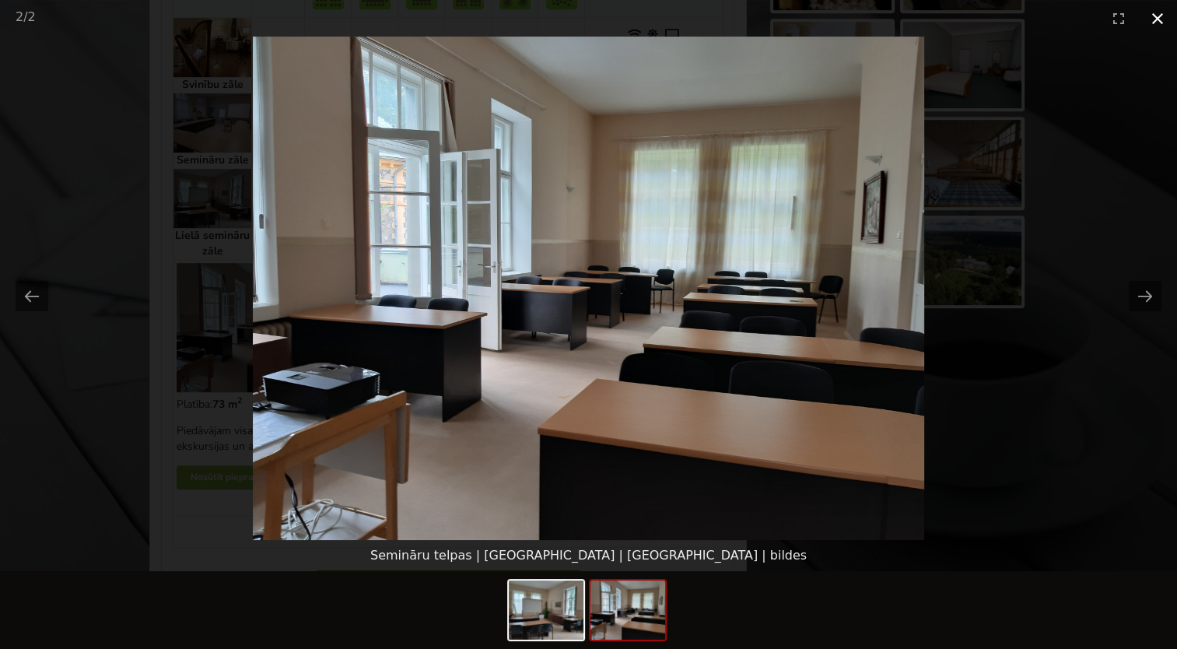
click at [1150, 16] on button "Close gallery" at bounding box center [1157, 18] width 39 height 37
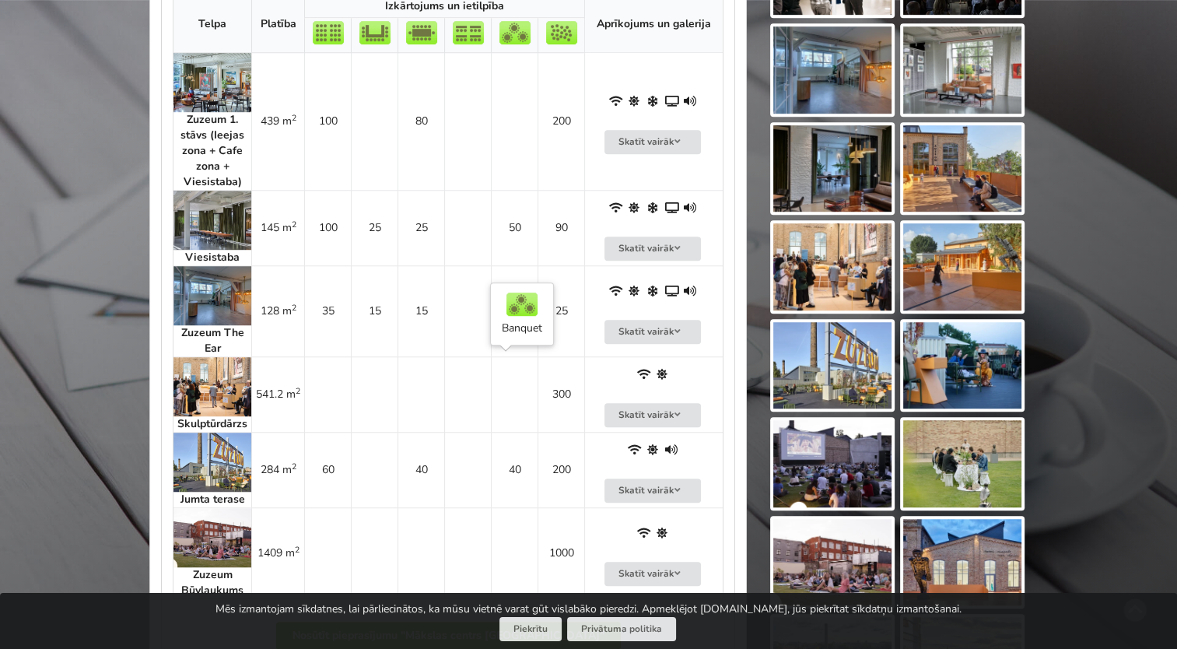
scroll to position [934, 0]
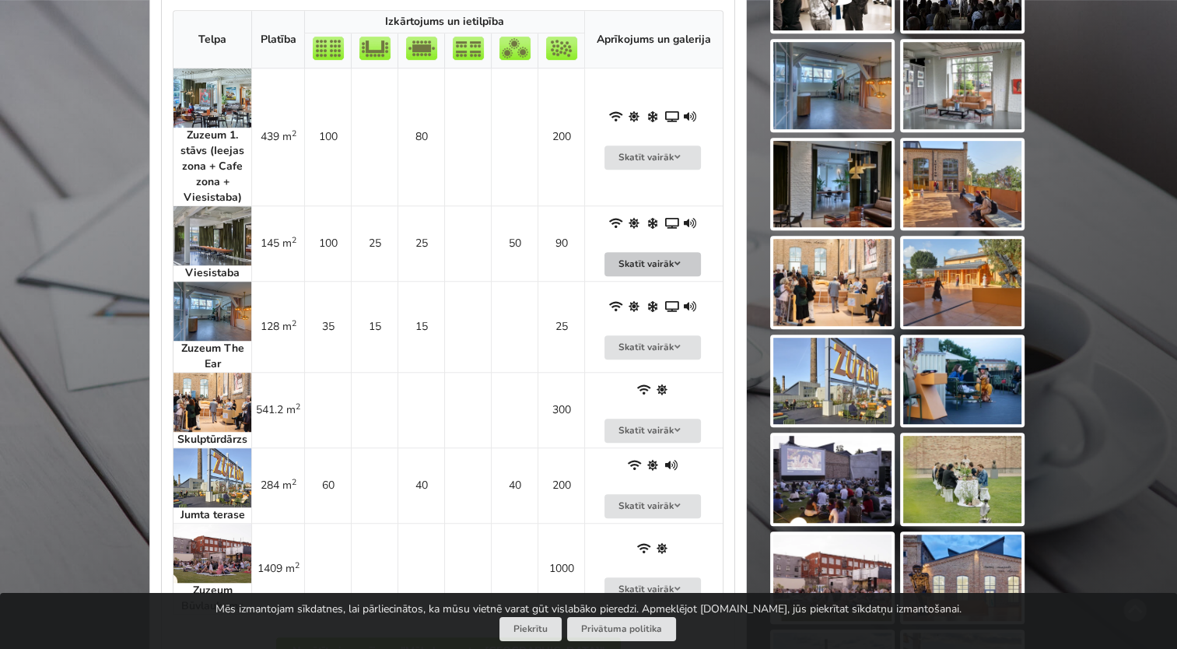
click at [636, 263] on button "Skatīt vairāk" at bounding box center [653, 264] width 96 height 24
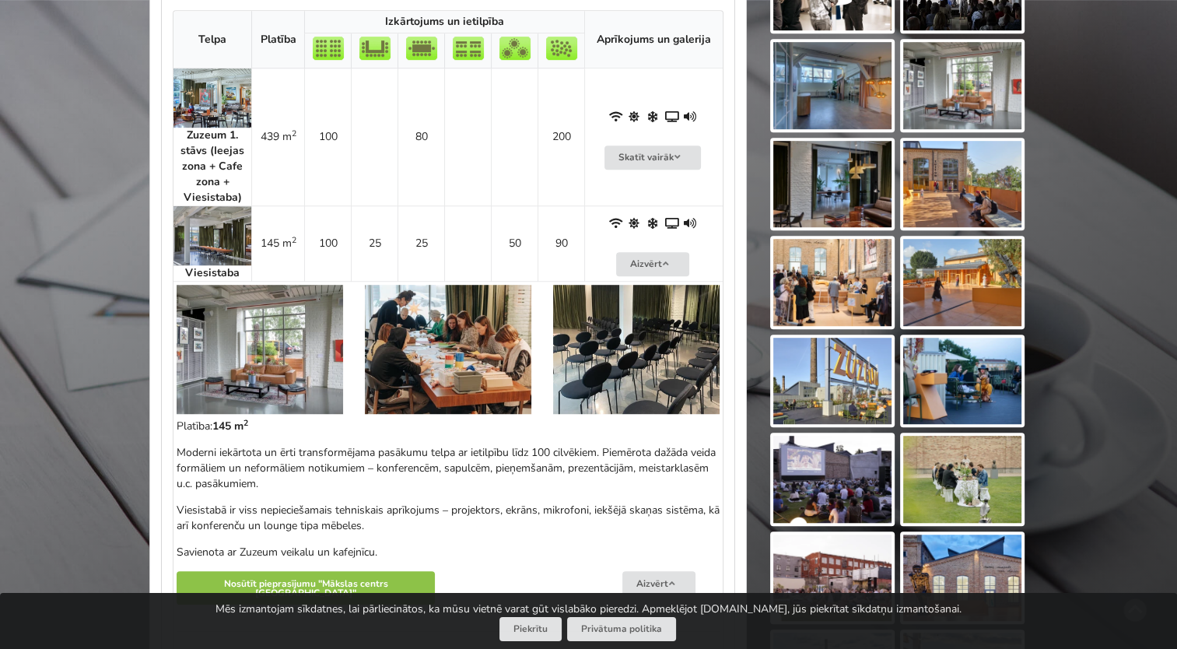
click at [237, 317] on img at bounding box center [260, 349] width 167 height 129
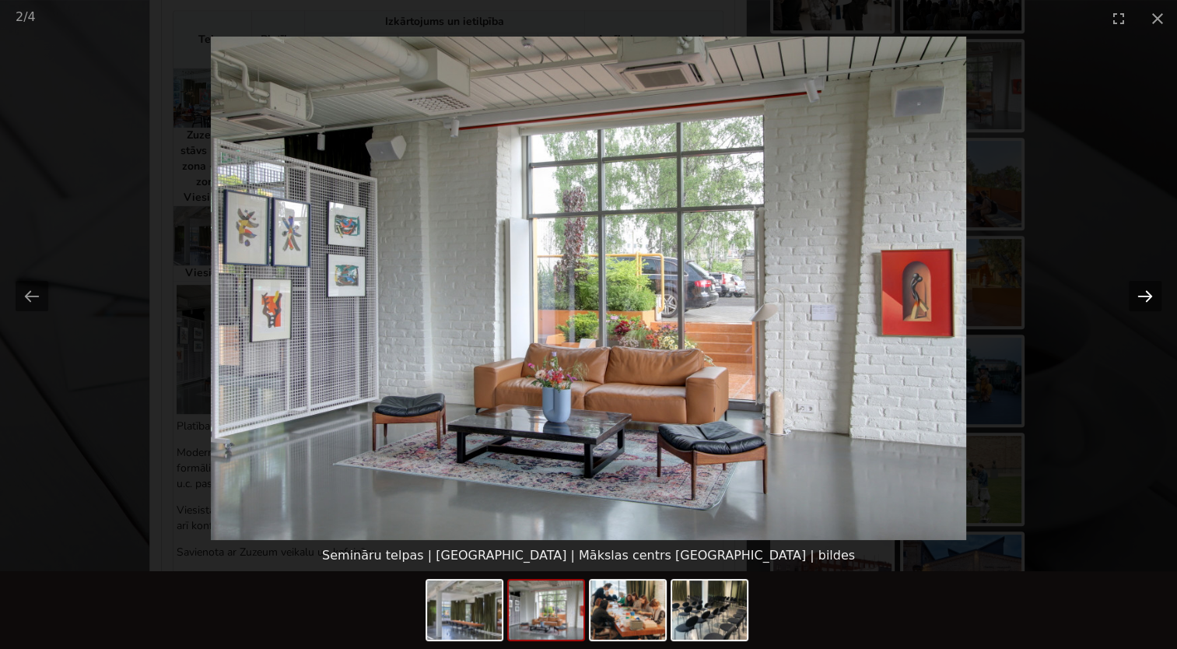
click at [1139, 299] on button "Next slide" at bounding box center [1145, 296] width 33 height 30
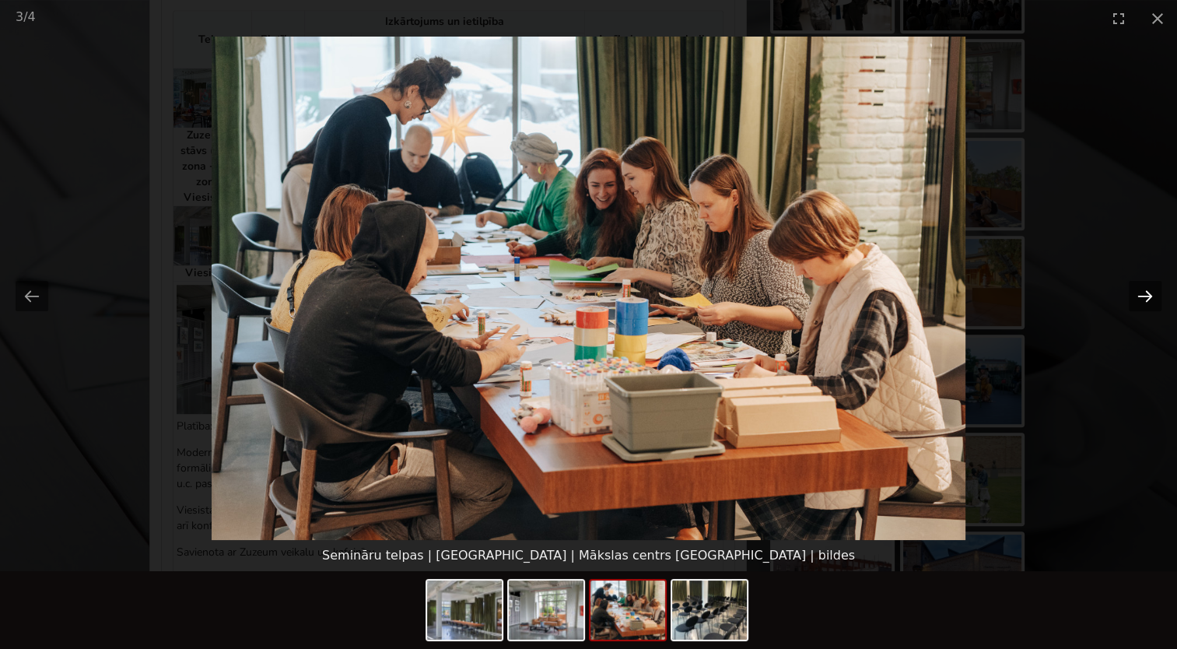
click at [1141, 300] on button "Next slide" at bounding box center [1145, 296] width 33 height 30
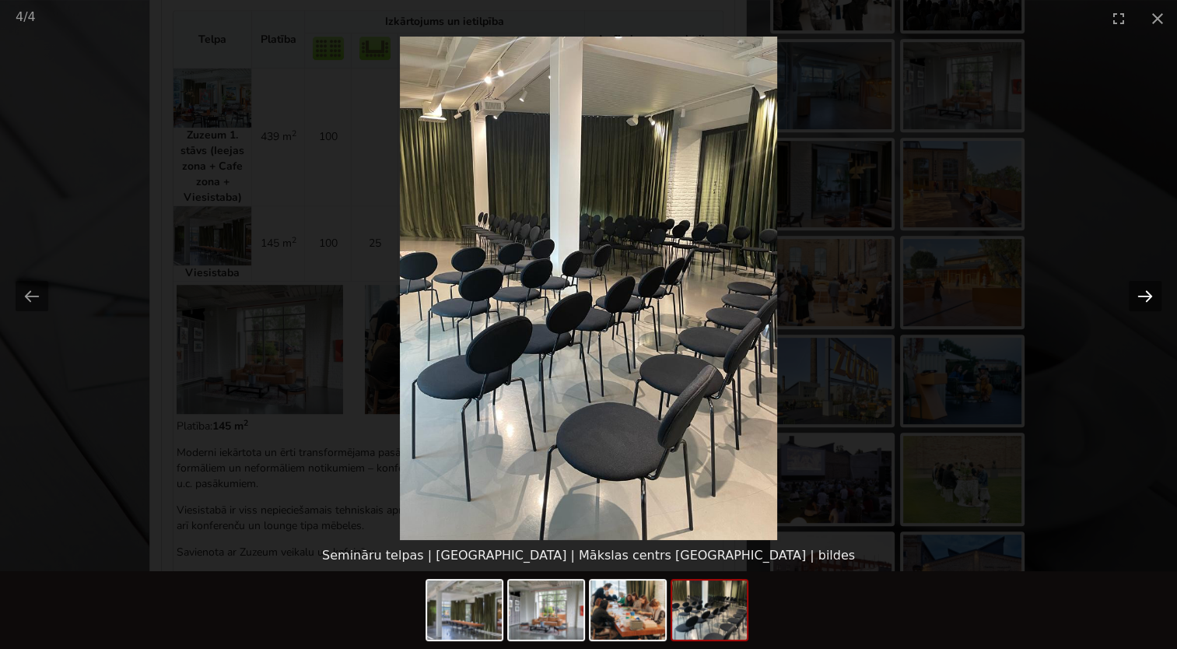
click at [1142, 302] on button "Next slide" at bounding box center [1145, 296] width 33 height 30
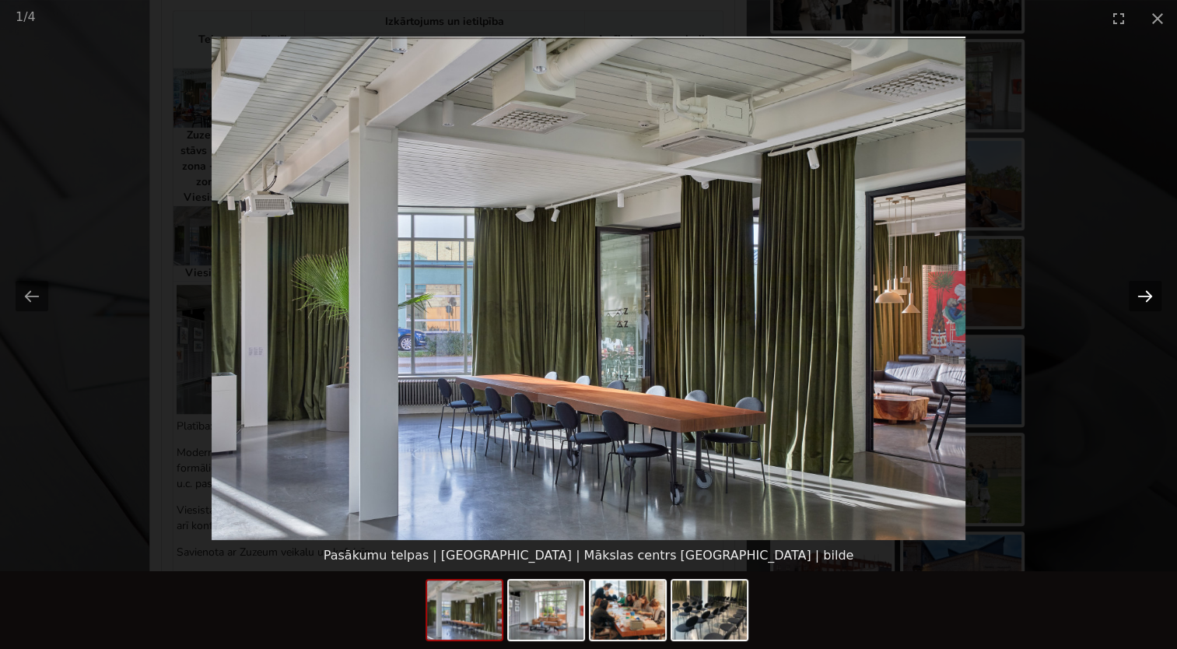
click at [1143, 303] on button "Next slide" at bounding box center [1145, 296] width 33 height 30
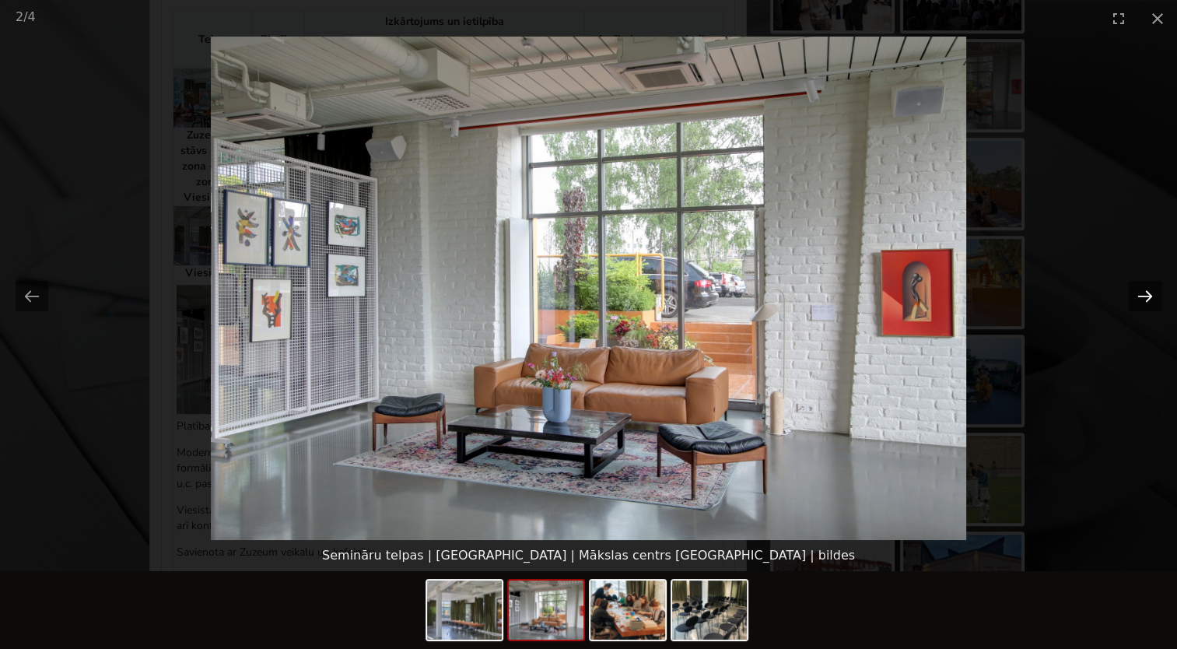
click at [1143, 303] on button "Next slide" at bounding box center [1145, 296] width 33 height 30
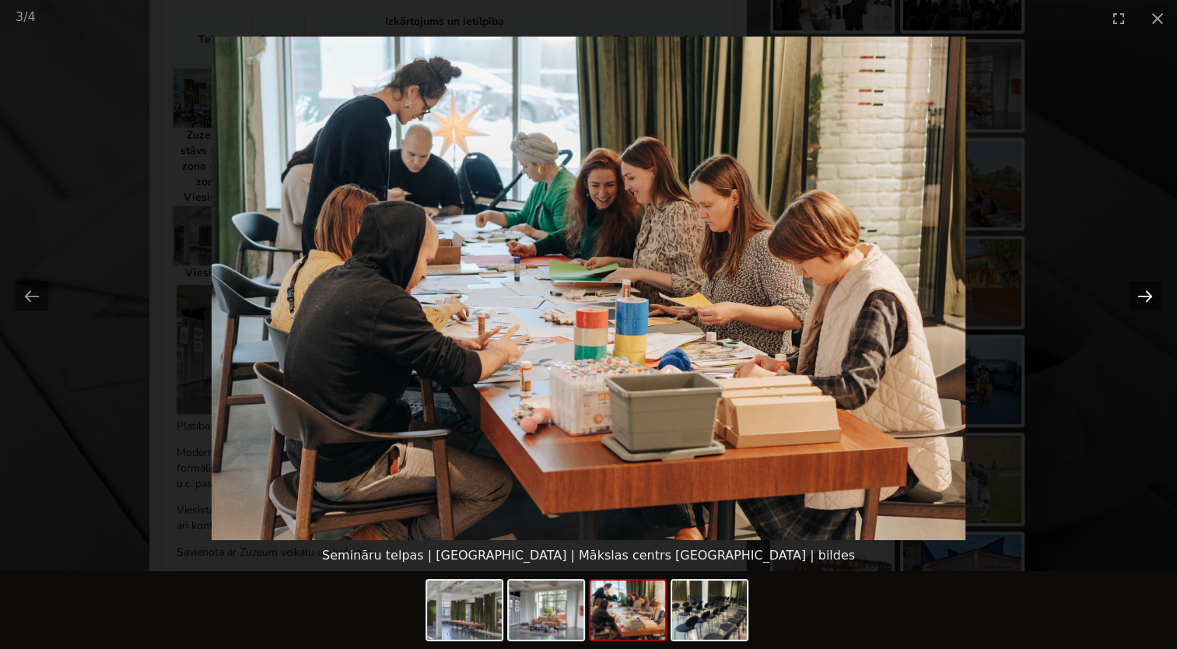
click at [1144, 303] on button "Next slide" at bounding box center [1145, 296] width 33 height 30
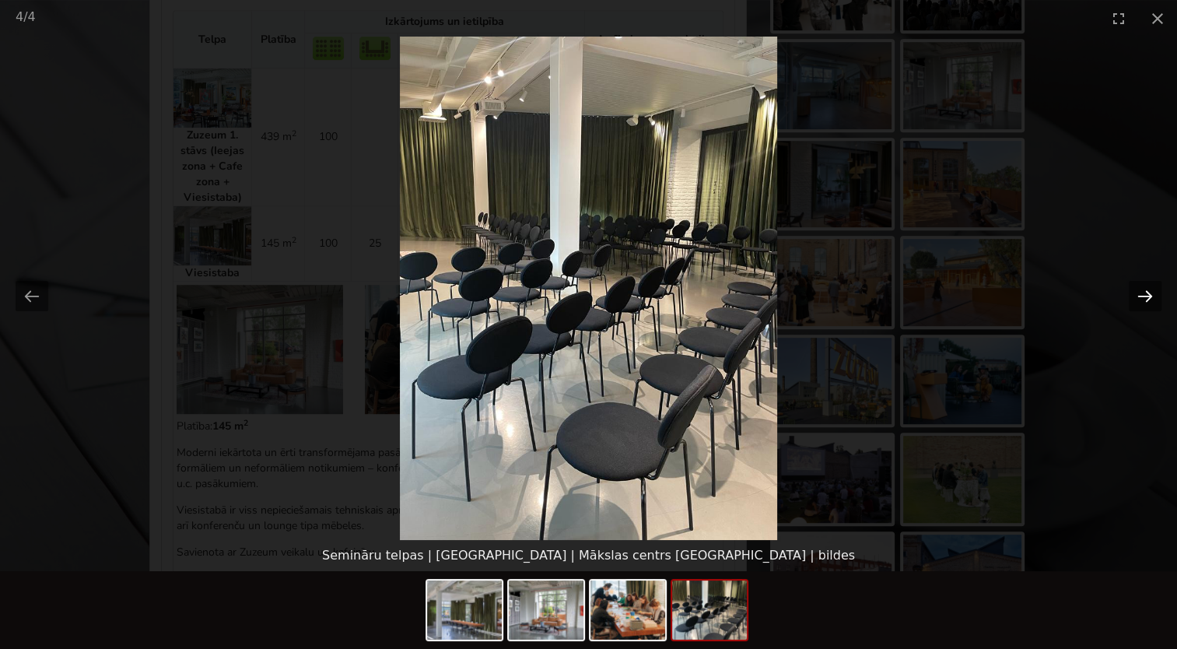
click at [1145, 304] on button "Next slide" at bounding box center [1145, 296] width 33 height 30
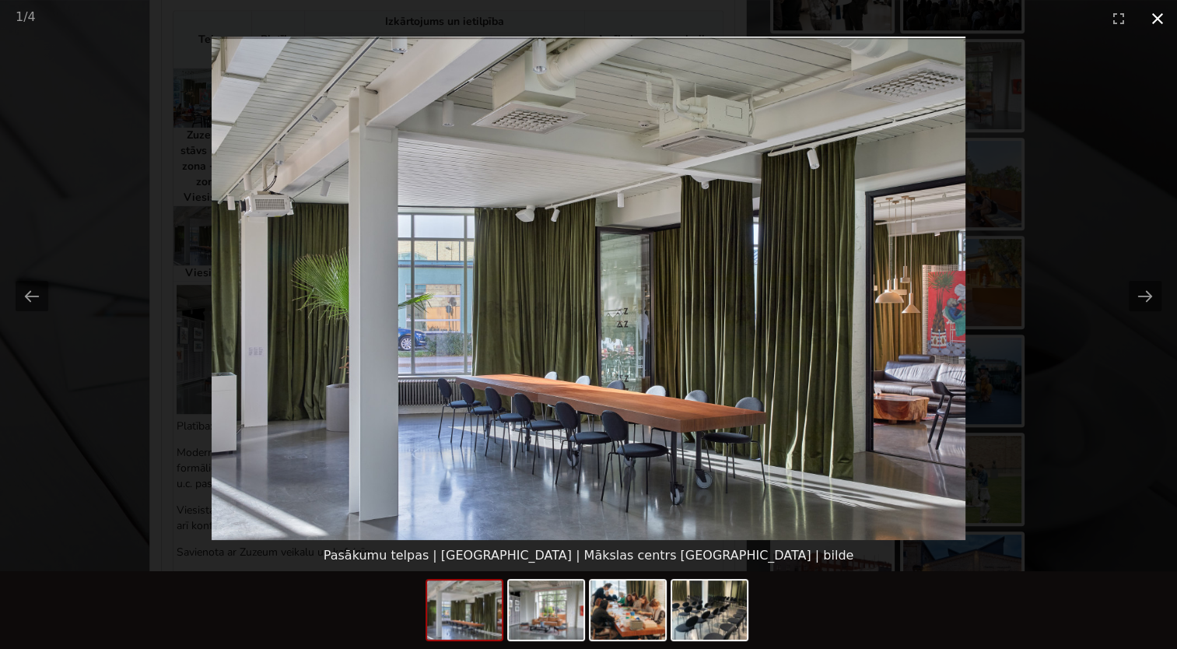
click at [1149, 16] on button "Close gallery" at bounding box center [1157, 18] width 39 height 37
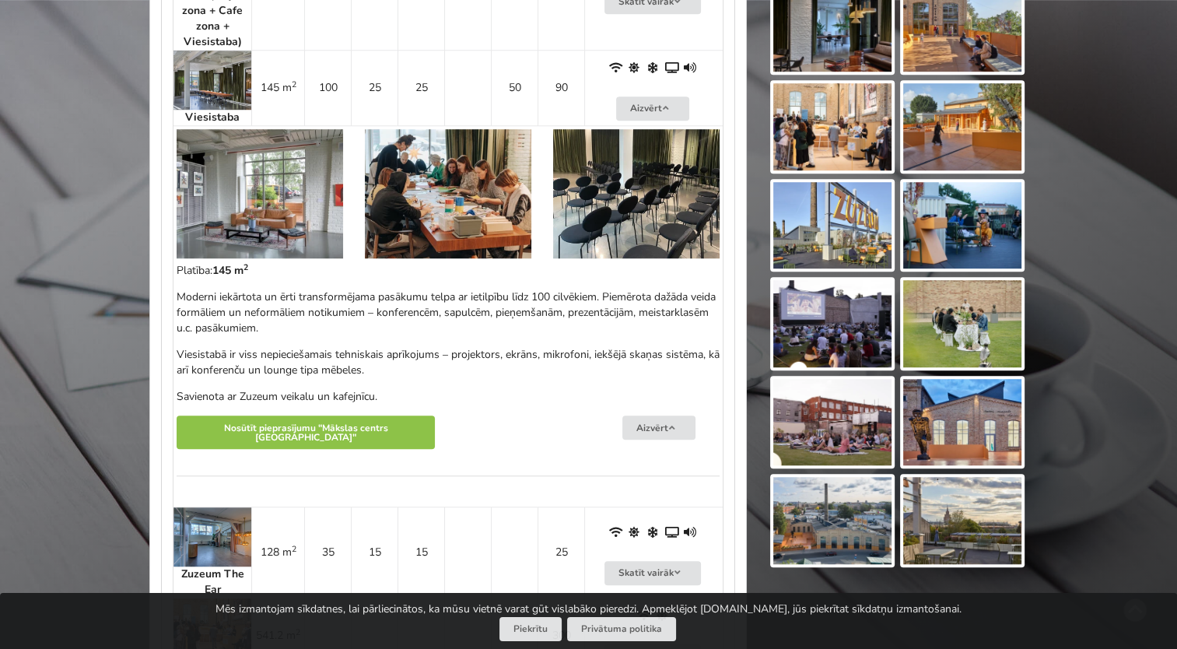
scroll to position [1011, 0]
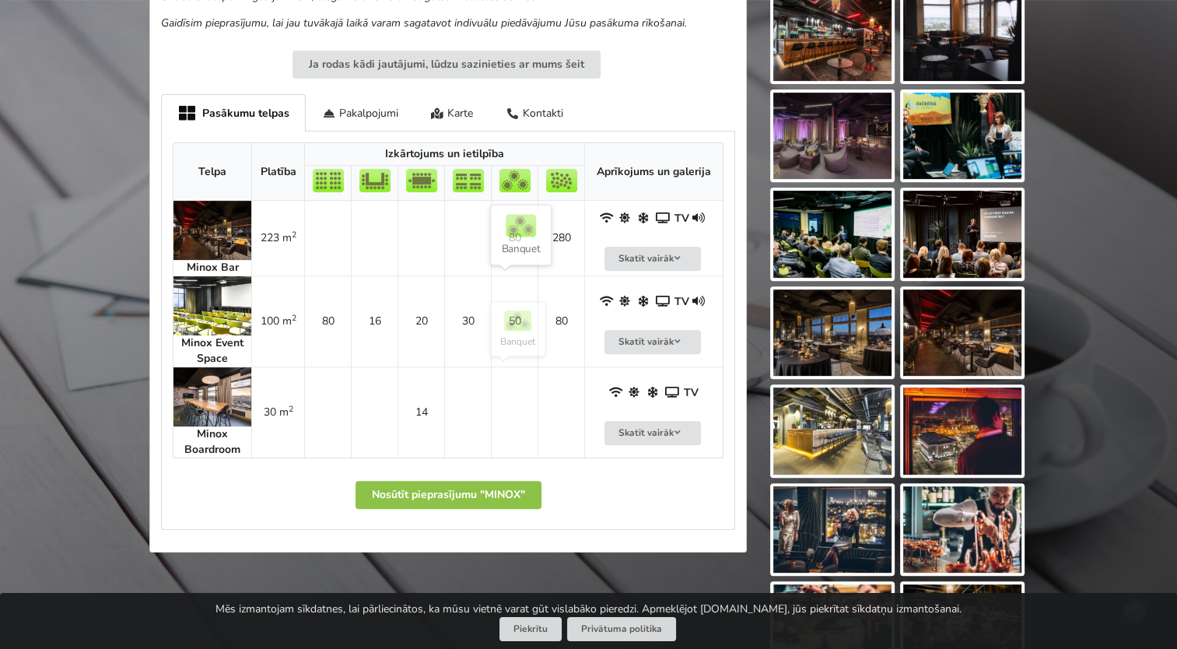
scroll to position [622, 0]
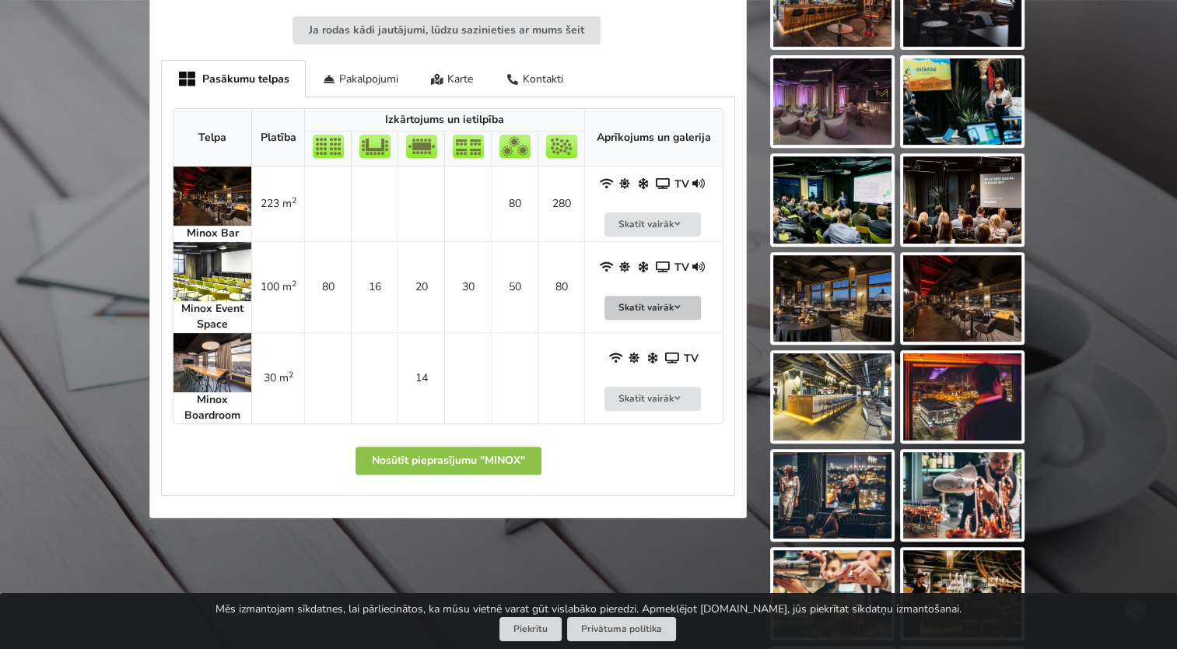
click at [633, 307] on button "Skatīt vairāk" at bounding box center [653, 308] width 96 height 24
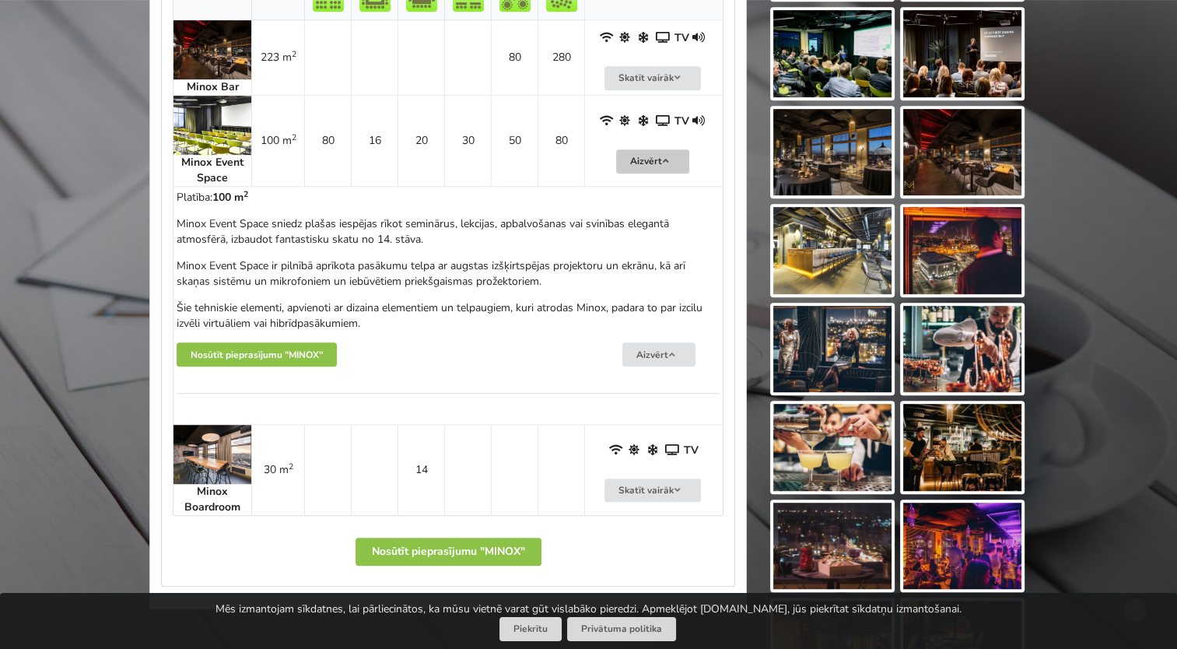
scroll to position [778, 0]
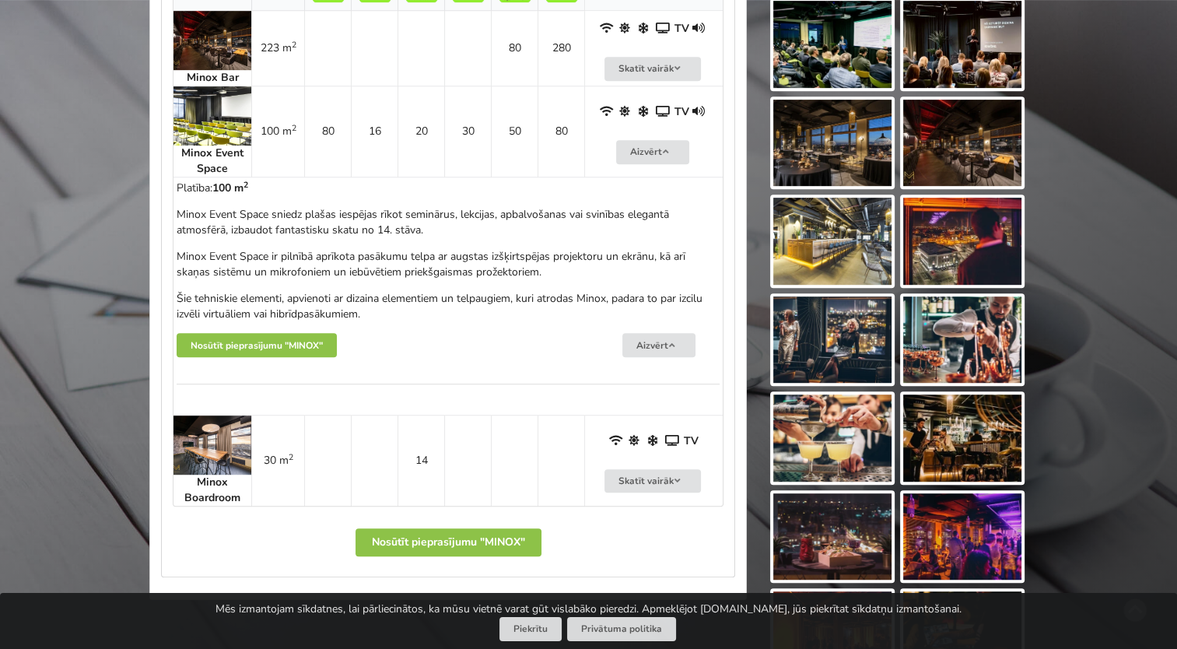
click at [202, 442] on img at bounding box center [213, 444] width 78 height 59
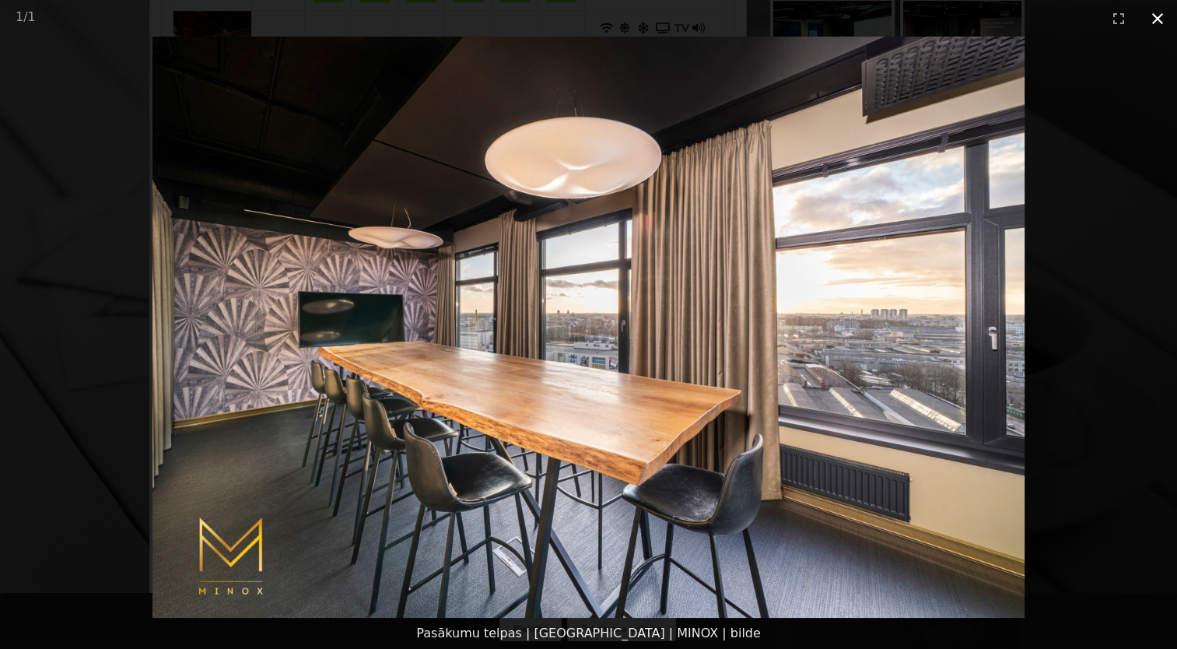
click at [1164, 28] on button "Close gallery" at bounding box center [1157, 18] width 39 height 37
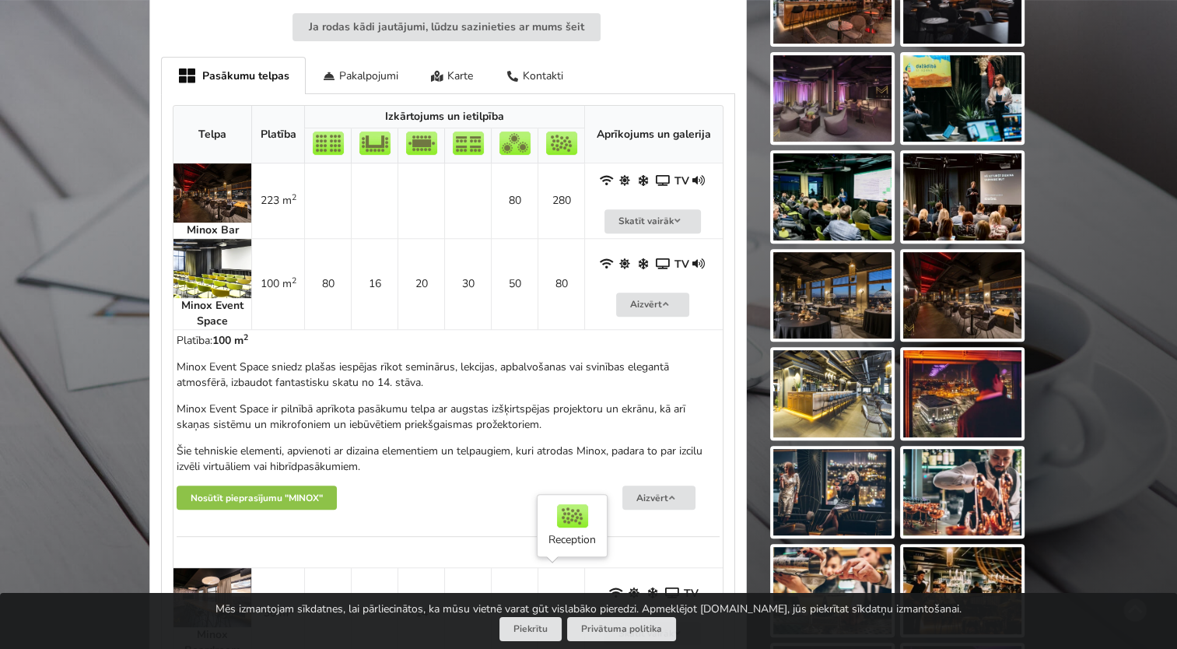
scroll to position [622, 0]
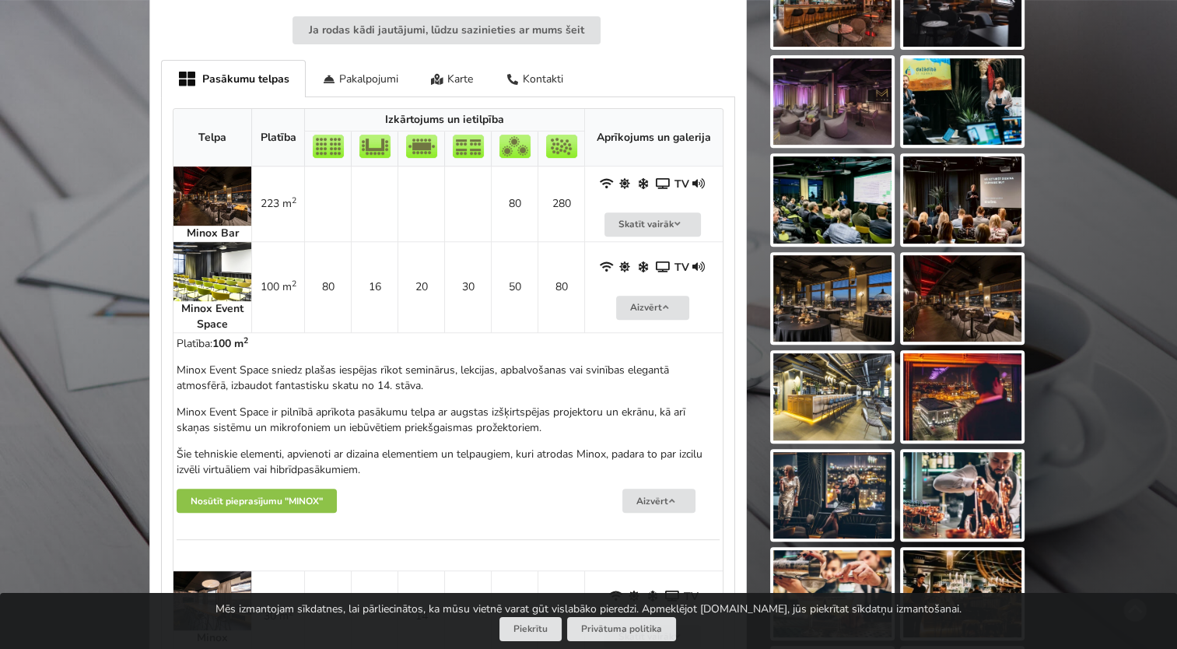
click at [188, 271] on img at bounding box center [213, 271] width 78 height 59
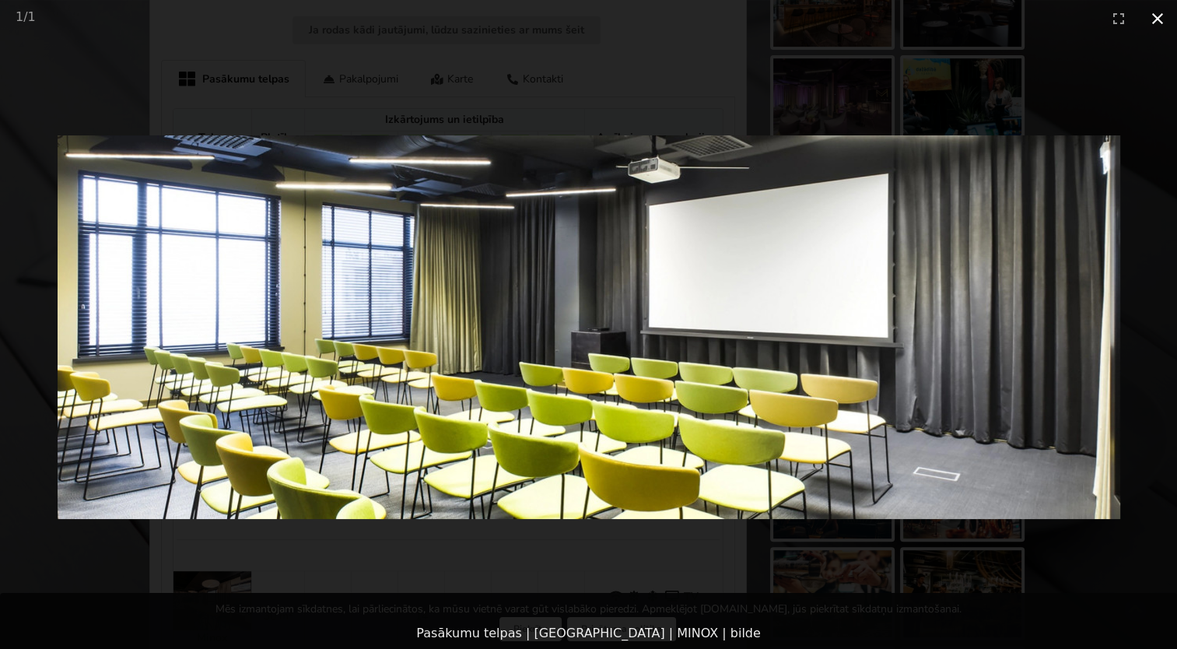
click at [1165, 17] on button "Close gallery" at bounding box center [1157, 18] width 39 height 37
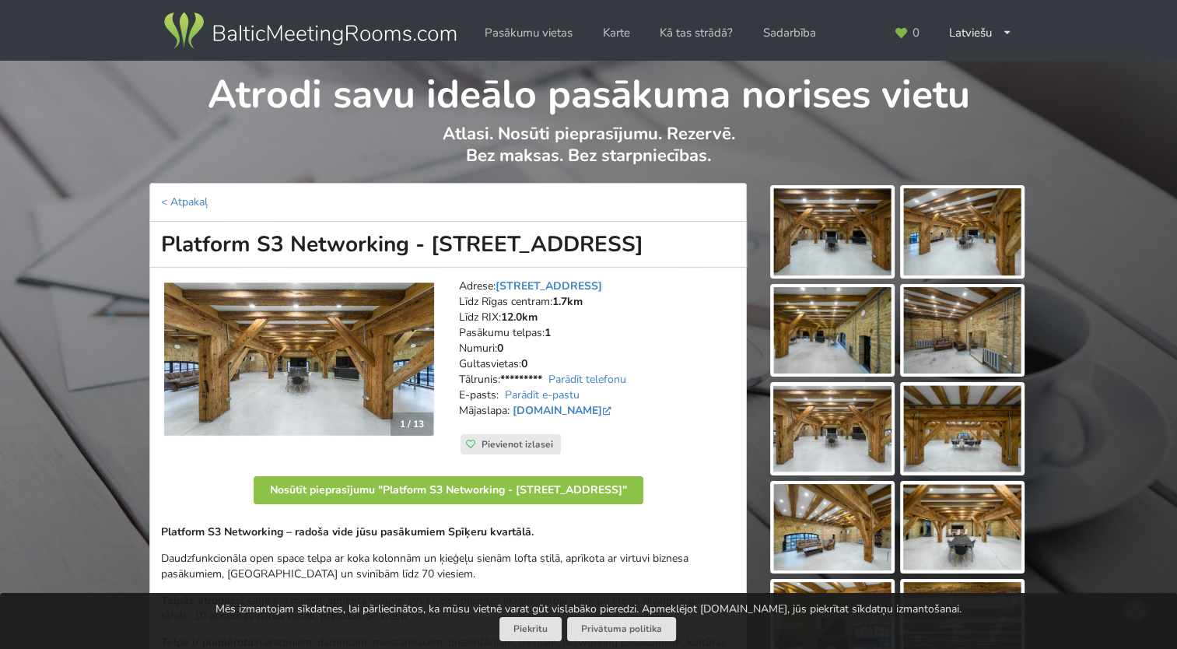
click at [845, 216] on img at bounding box center [832, 231] width 118 height 87
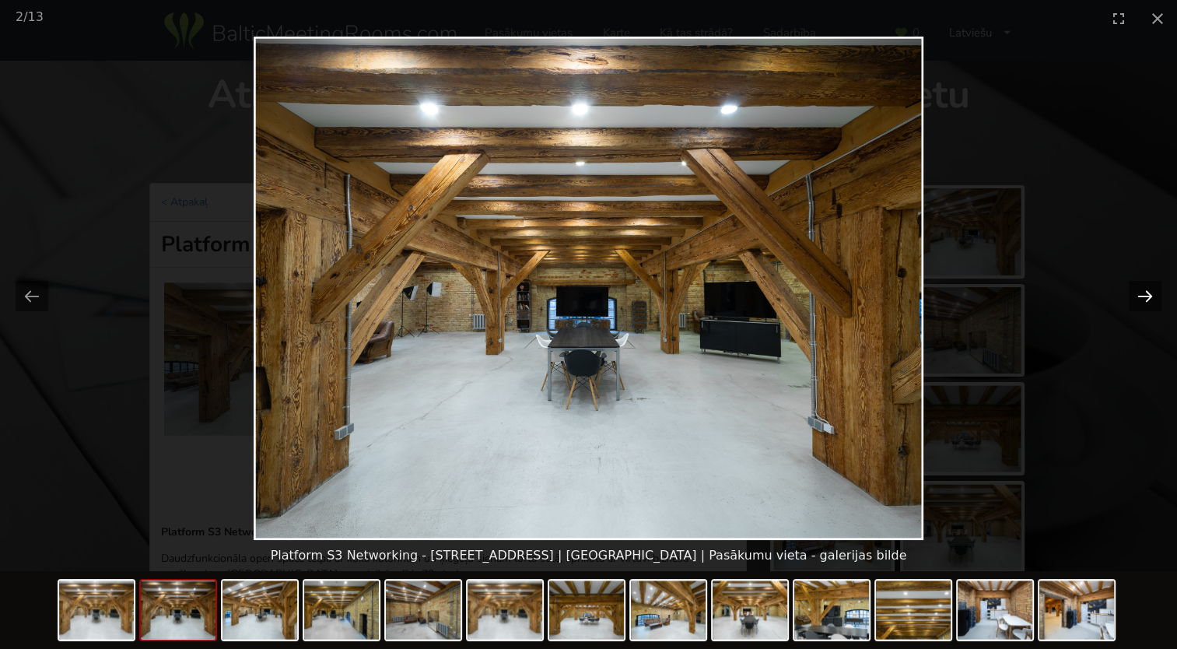
click at [1155, 288] on button "Next slide" at bounding box center [1145, 296] width 33 height 30
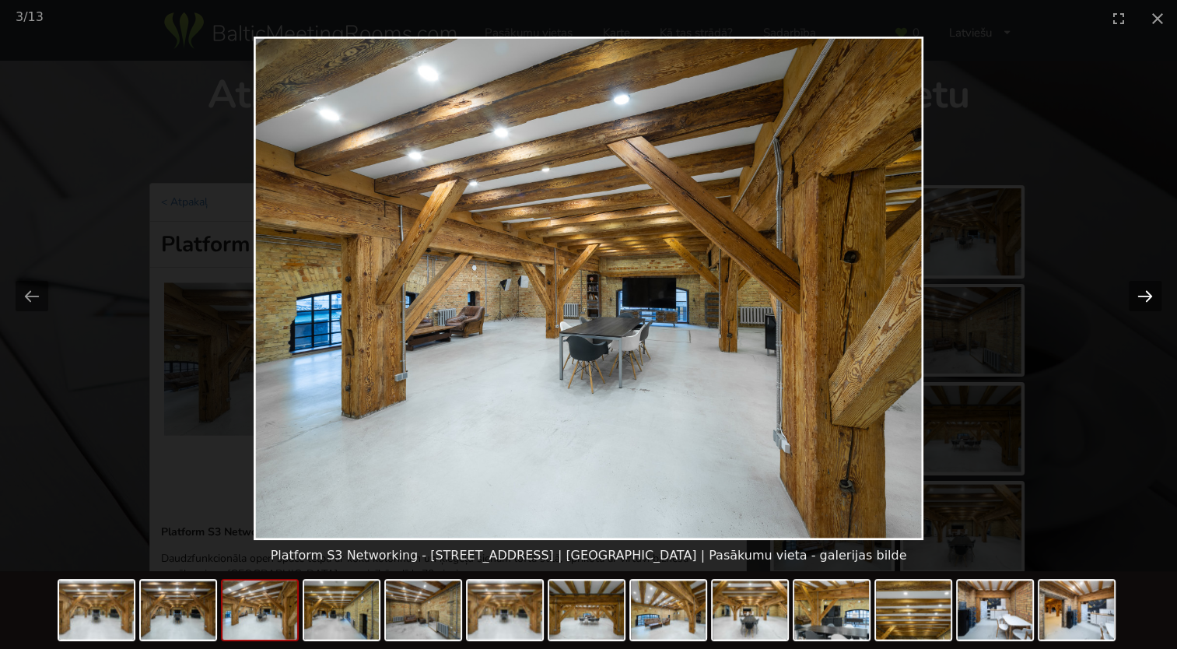
click at [1155, 288] on button "Next slide" at bounding box center [1145, 296] width 33 height 30
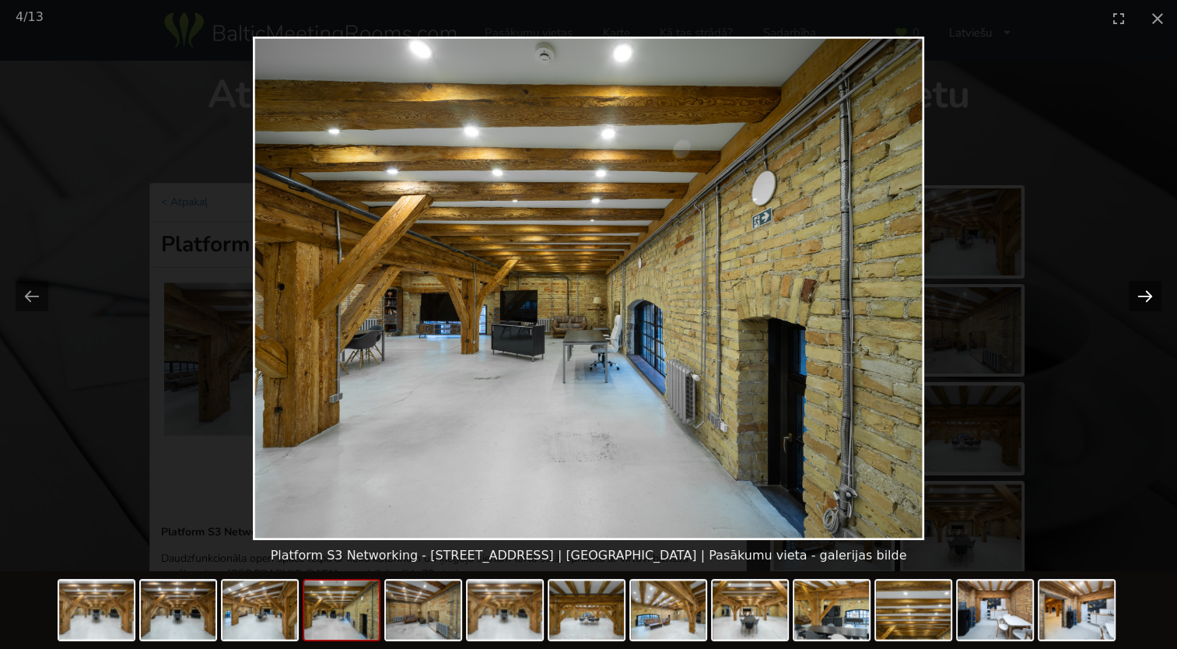
click at [1155, 288] on button "Next slide" at bounding box center [1145, 296] width 33 height 30
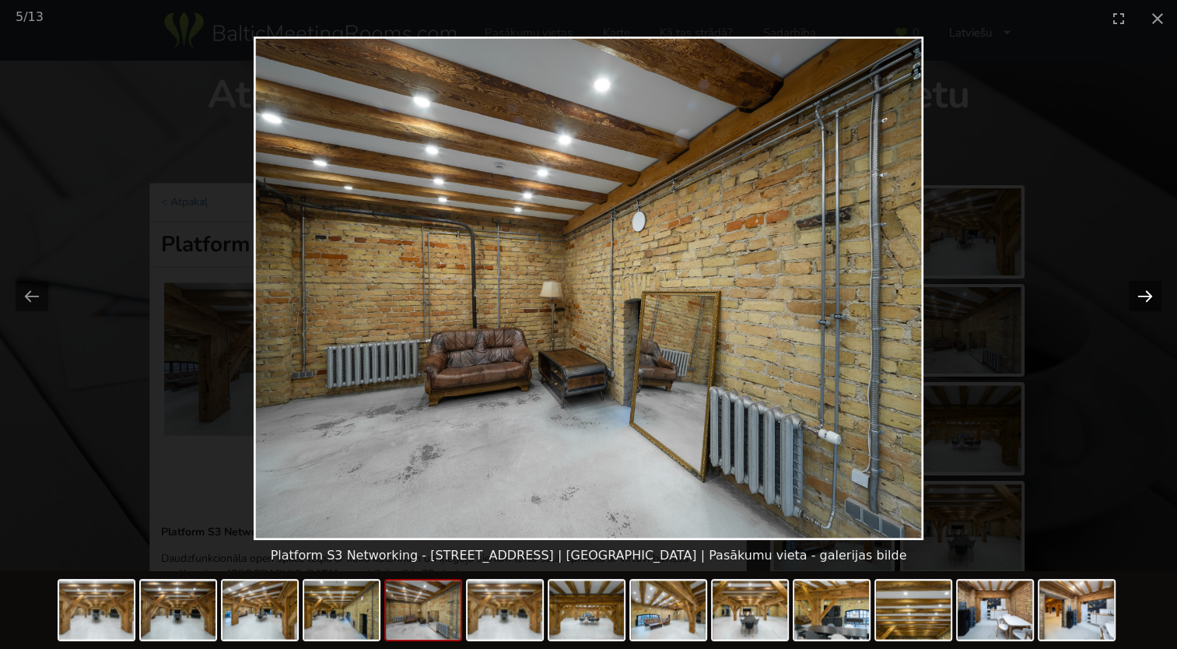
click at [1155, 288] on button "Next slide" at bounding box center [1145, 296] width 33 height 30
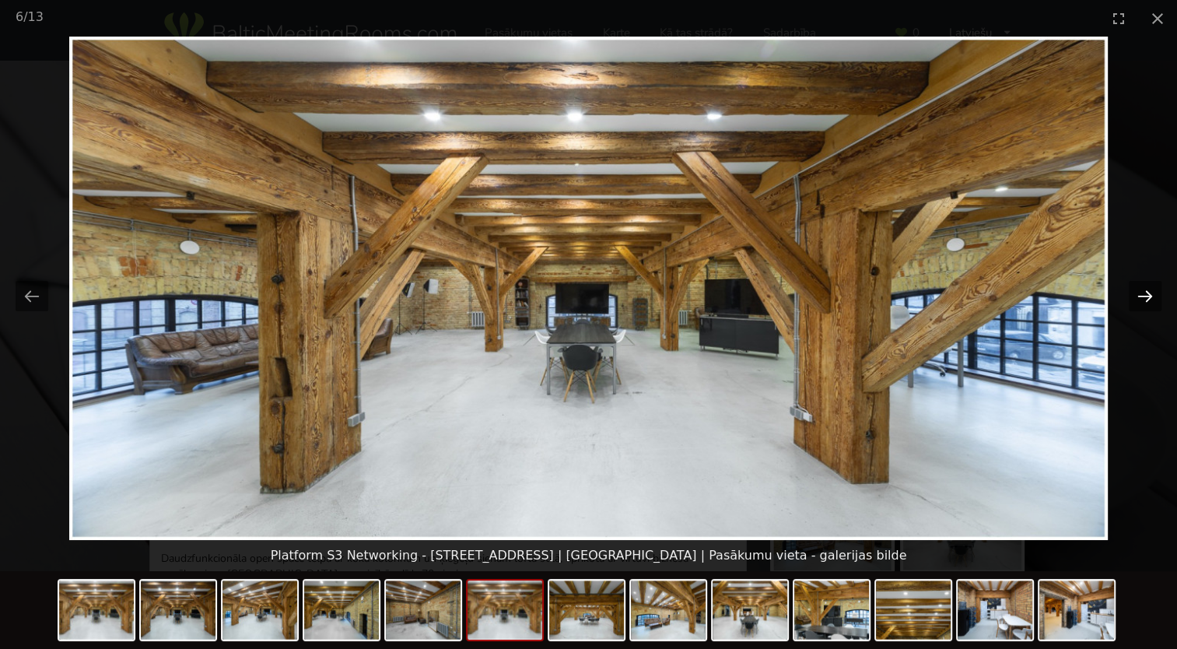
click at [1155, 288] on button "Next slide" at bounding box center [1145, 296] width 33 height 30
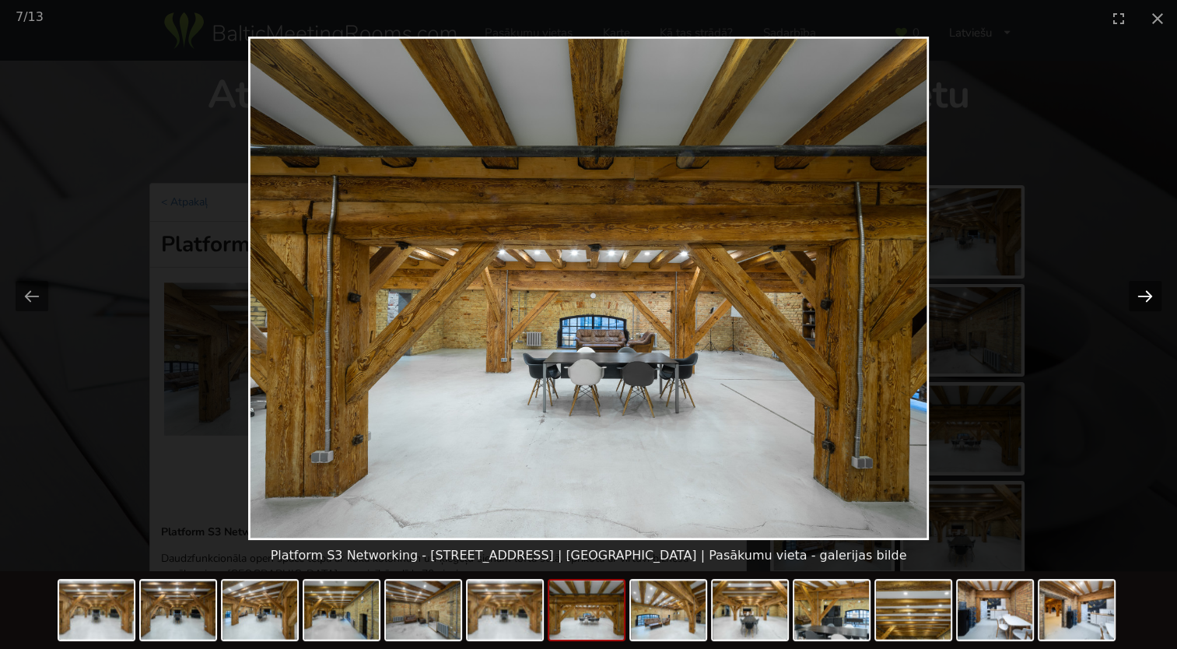
click at [1155, 288] on button "Next slide" at bounding box center [1145, 296] width 33 height 30
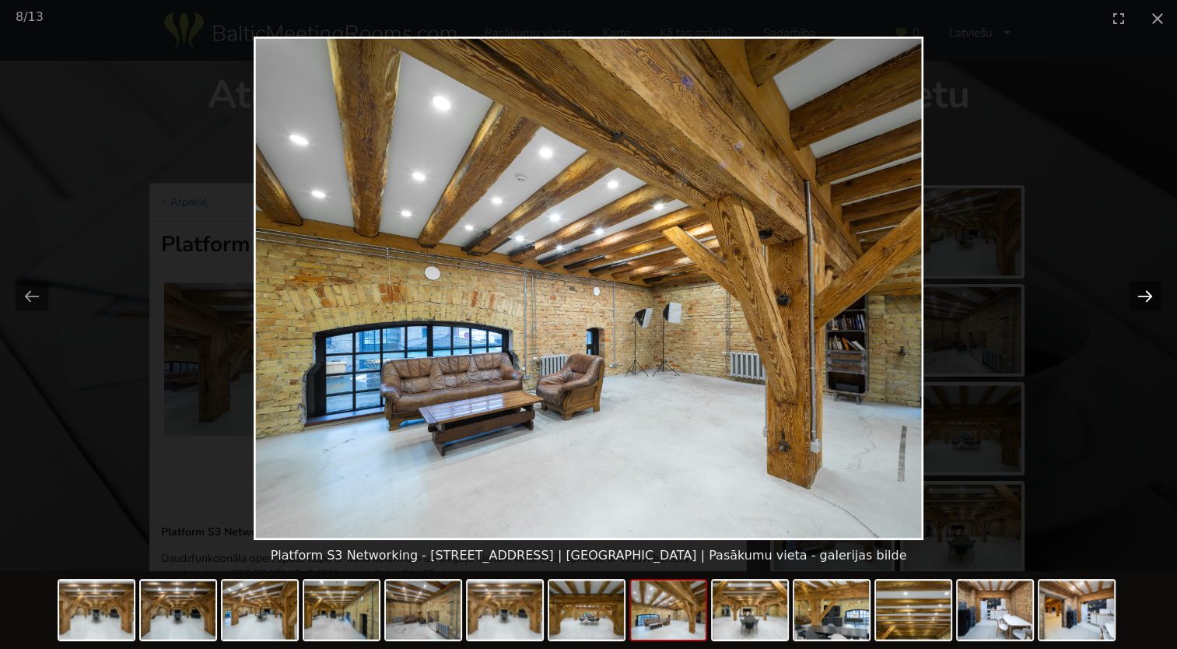
click at [1155, 288] on button "Next slide" at bounding box center [1145, 296] width 33 height 30
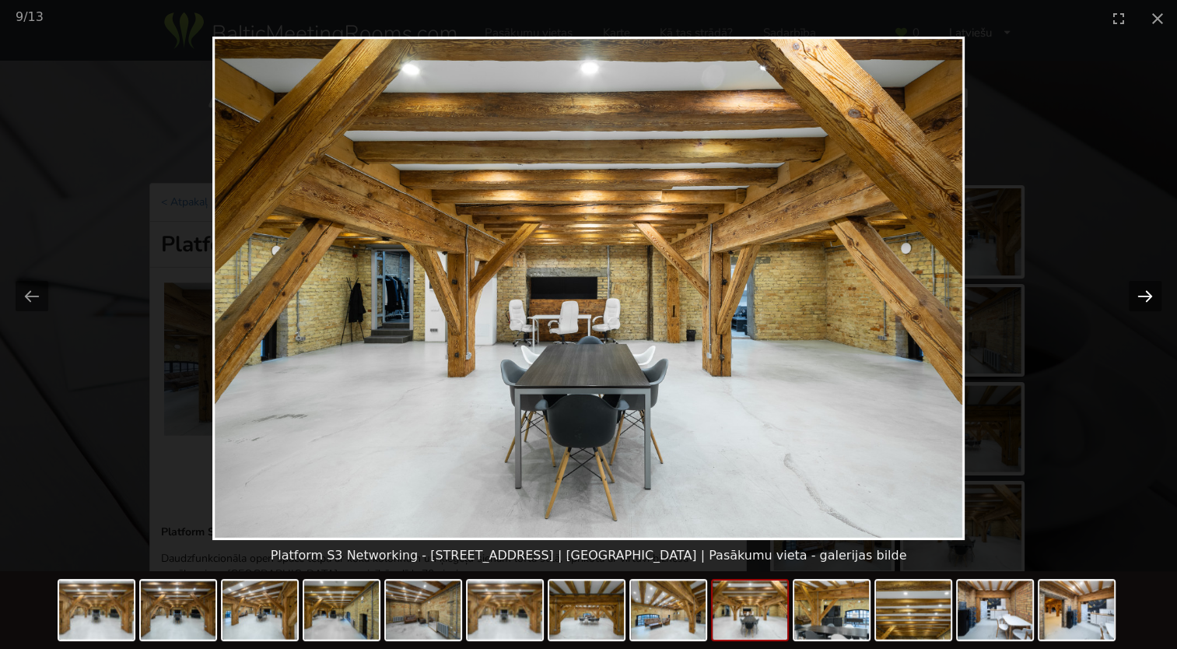
click at [1155, 288] on button "Next slide" at bounding box center [1145, 296] width 33 height 30
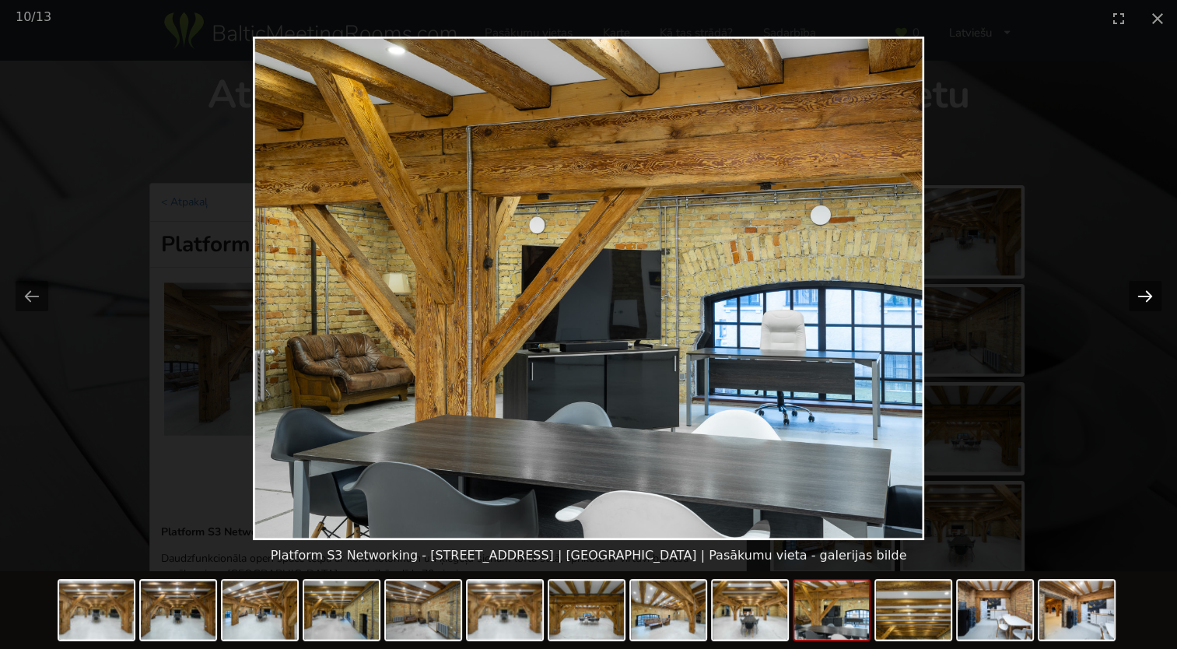
click at [1155, 288] on button "Next slide" at bounding box center [1145, 296] width 33 height 30
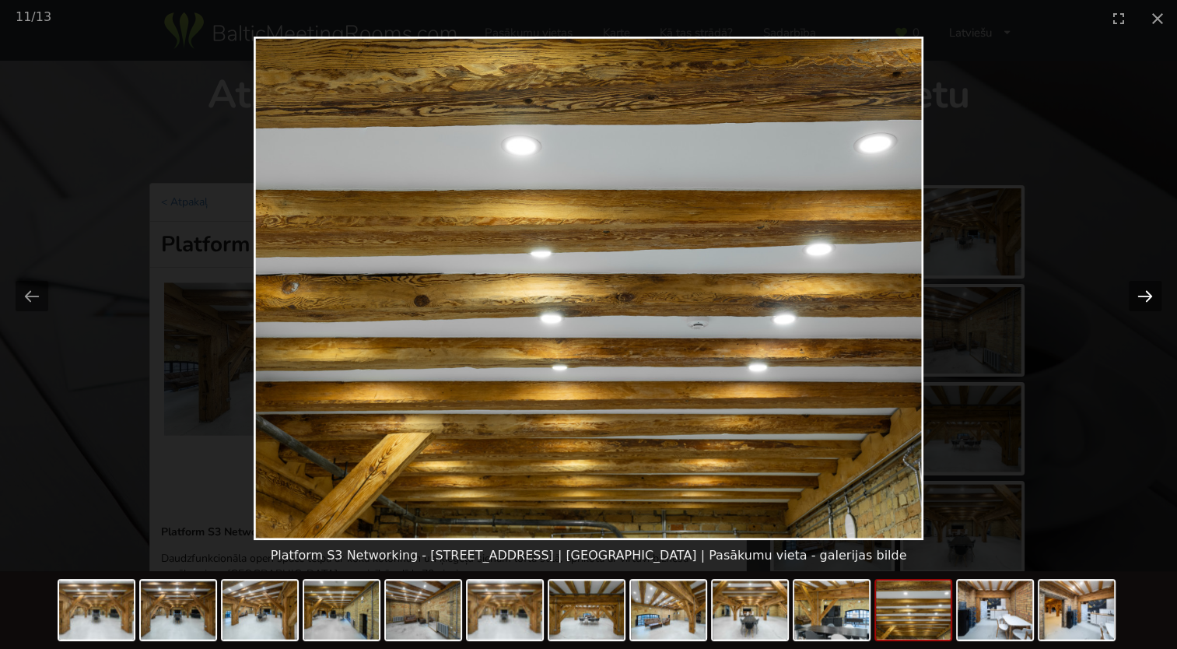
click at [1155, 288] on button "Next slide" at bounding box center [1145, 296] width 33 height 30
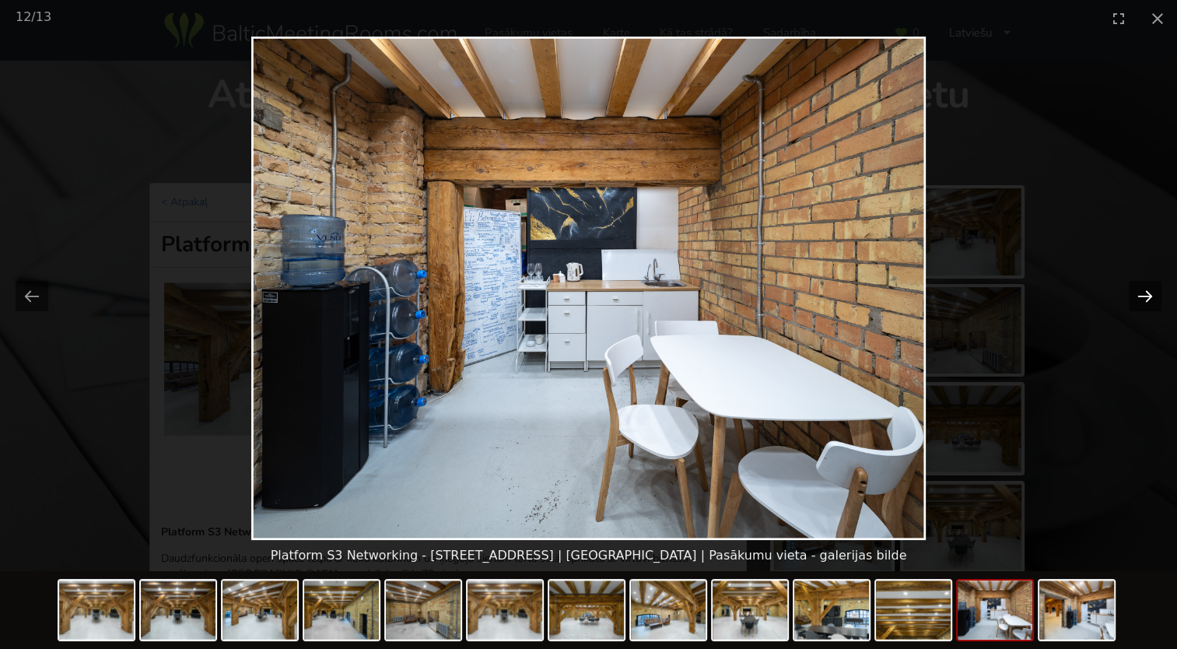
click at [1155, 288] on button "Next slide" at bounding box center [1145, 296] width 33 height 30
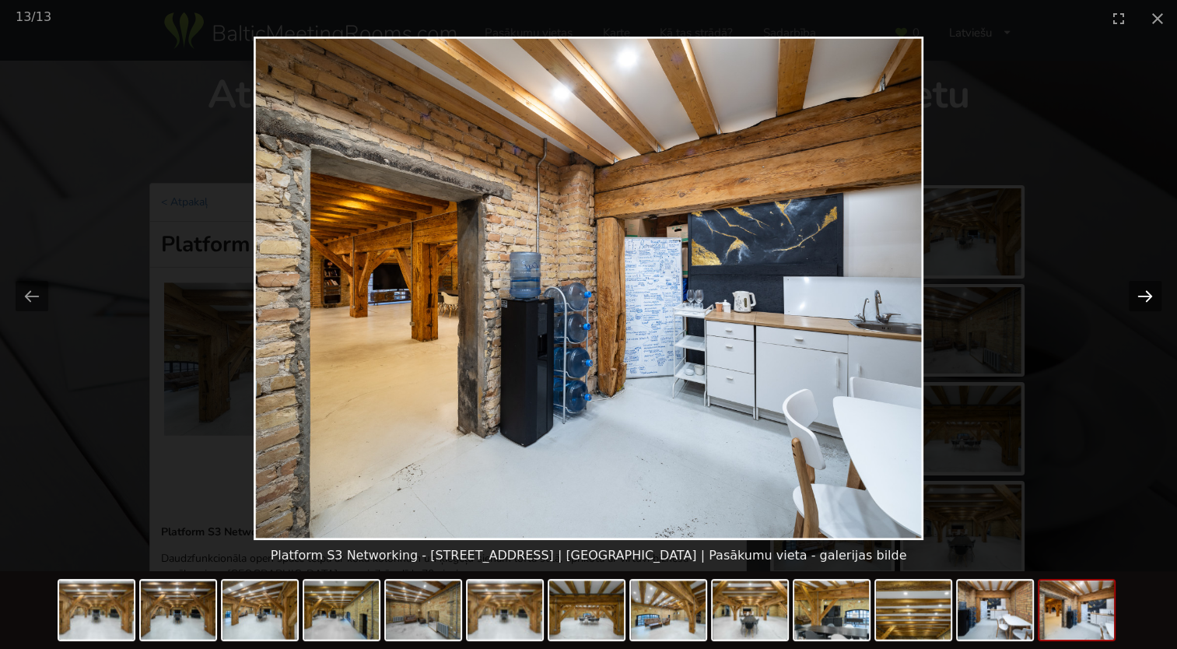
click at [1155, 288] on button "Next slide" at bounding box center [1145, 296] width 33 height 30
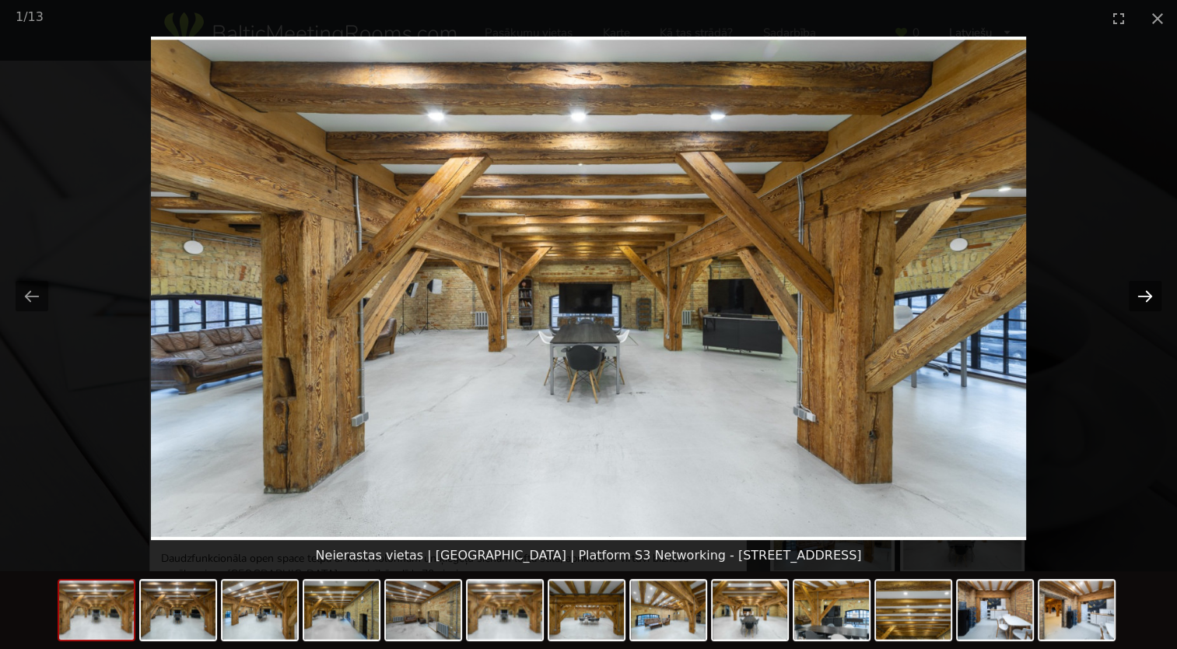
click at [1155, 289] on button "Next slide" at bounding box center [1145, 296] width 33 height 30
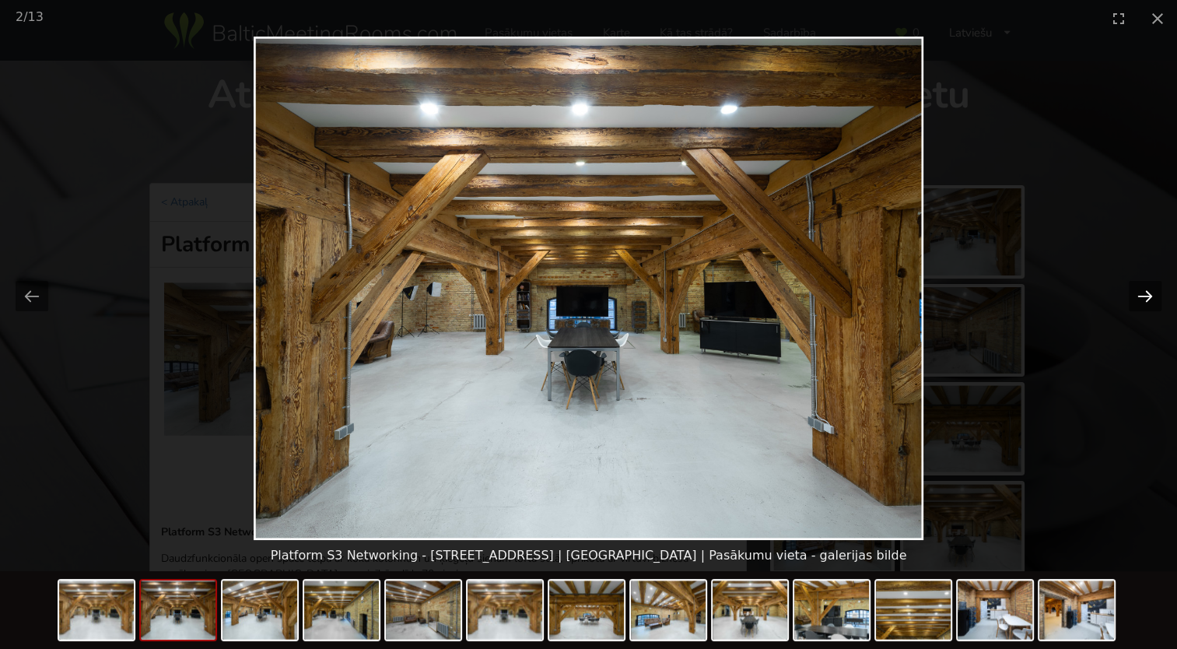
click at [1155, 289] on button "Next slide" at bounding box center [1145, 296] width 33 height 30
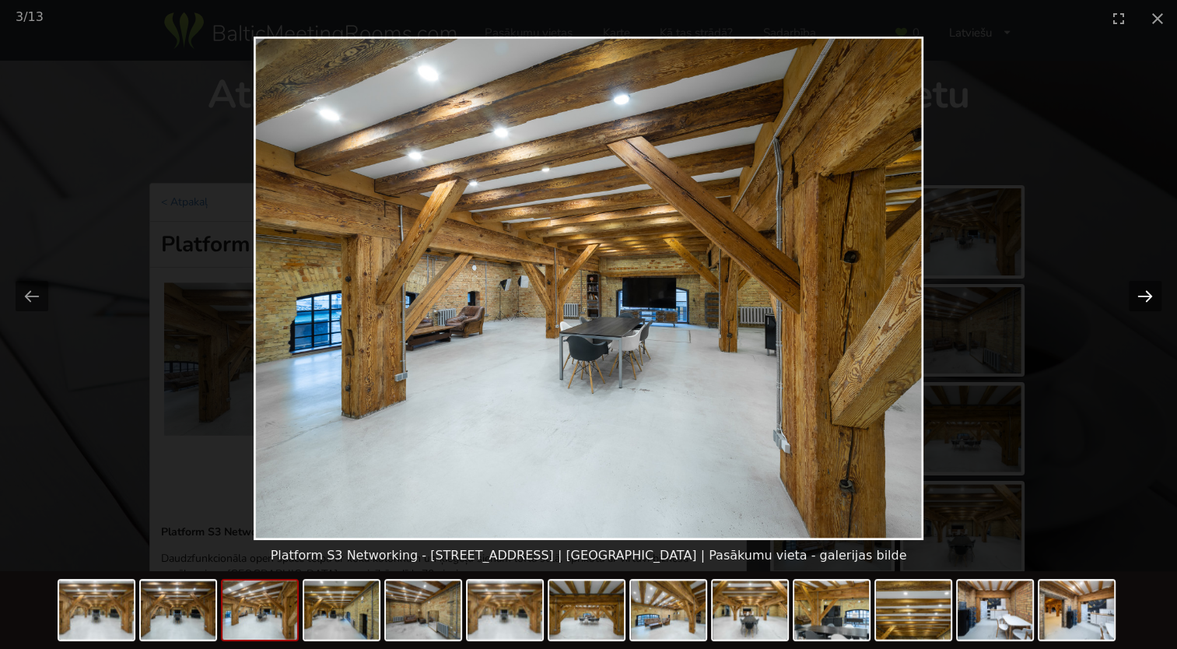
click at [1155, 289] on button "Next slide" at bounding box center [1145, 296] width 33 height 30
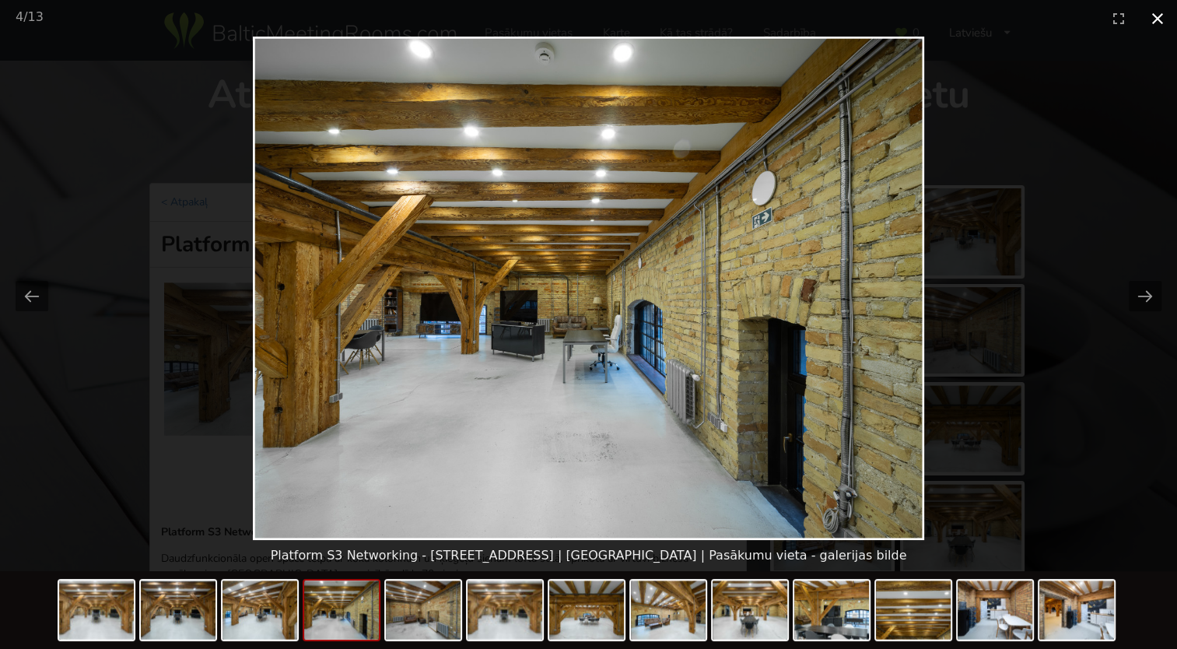
click at [1155, 17] on button "Close gallery" at bounding box center [1157, 18] width 39 height 37
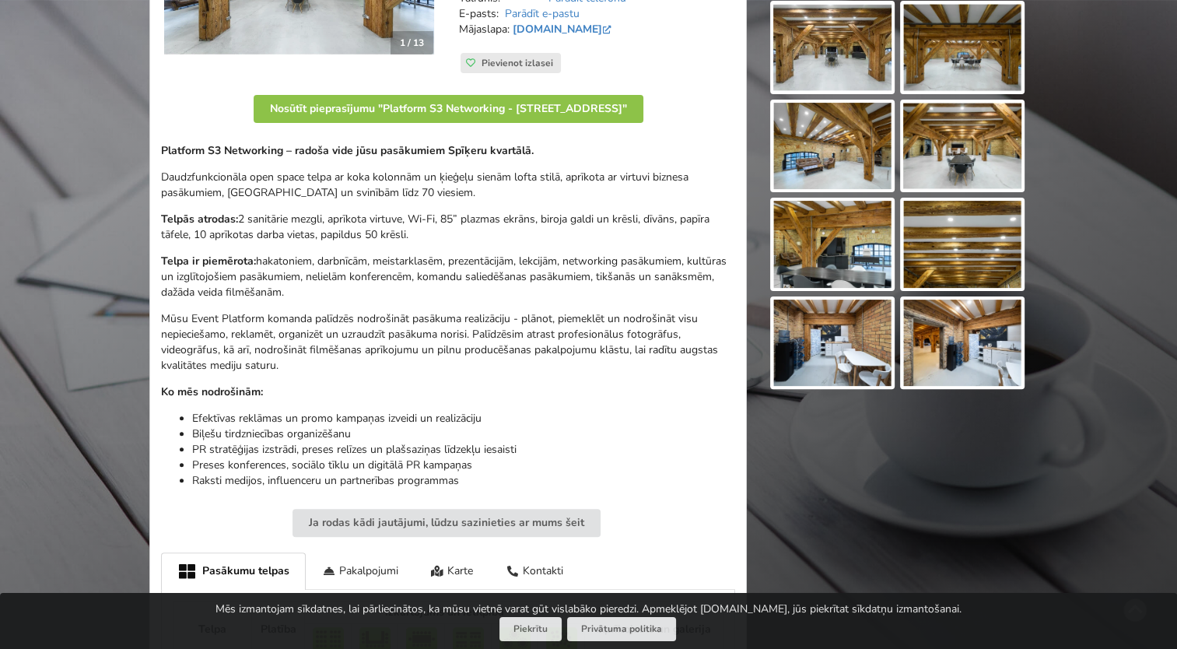
scroll to position [389, 0]
